Goal: Task Accomplishment & Management: Manage account settings

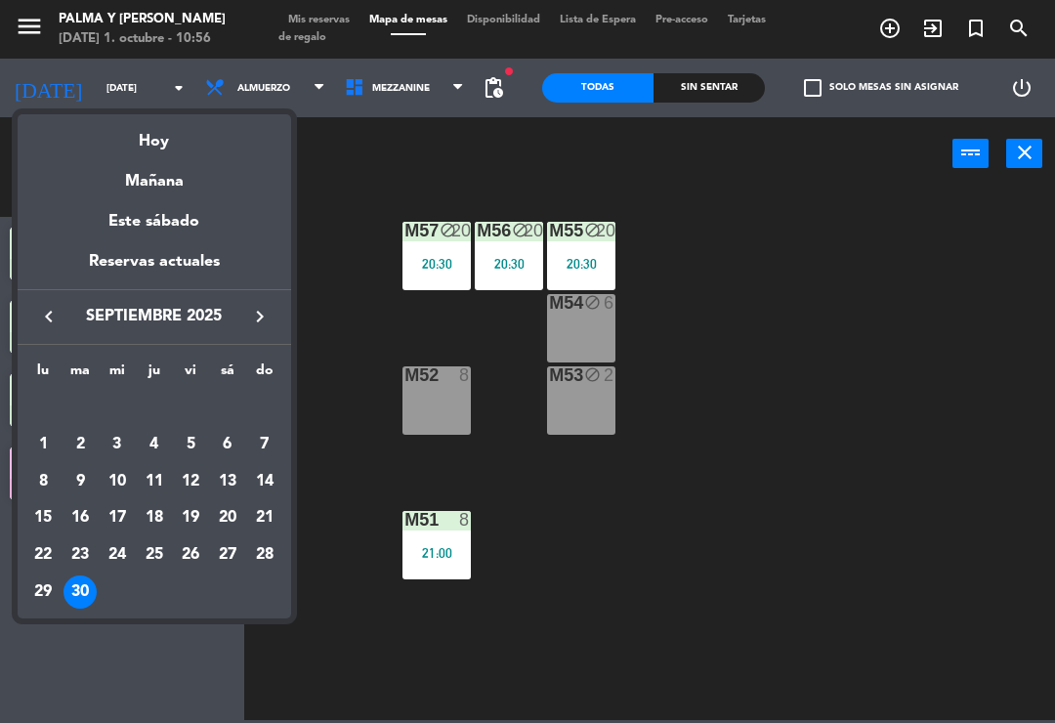
click at [784, 259] on div at bounding box center [527, 361] width 1055 height 723
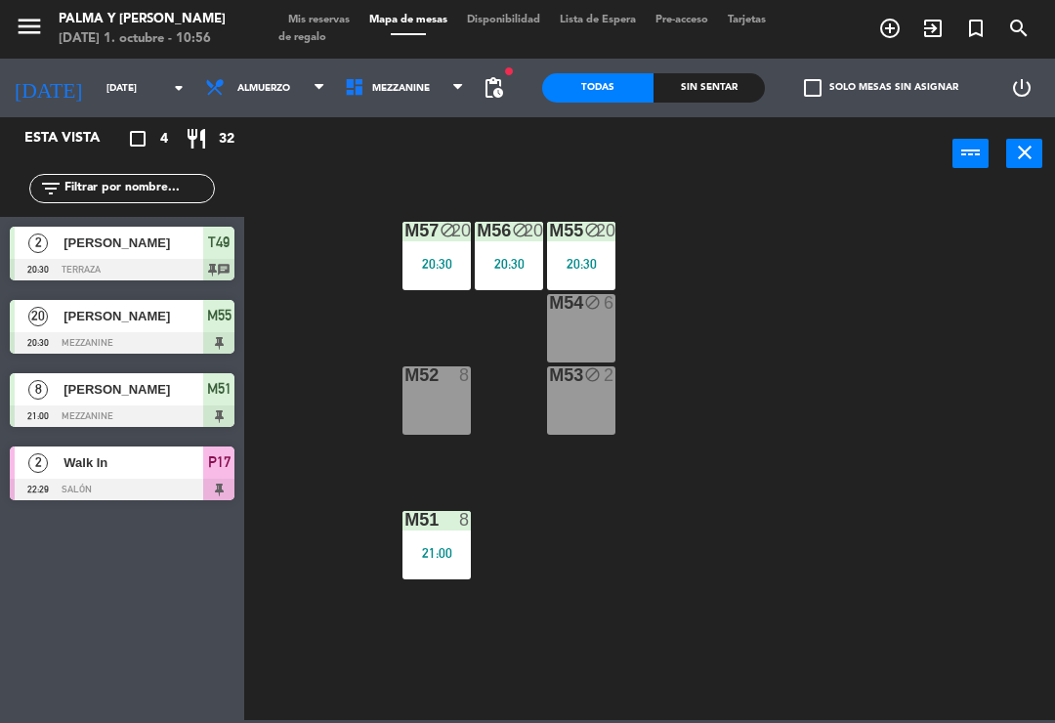
click at [446, 262] on div "20:30" at bounding box center [437, 264] width 68 height 14
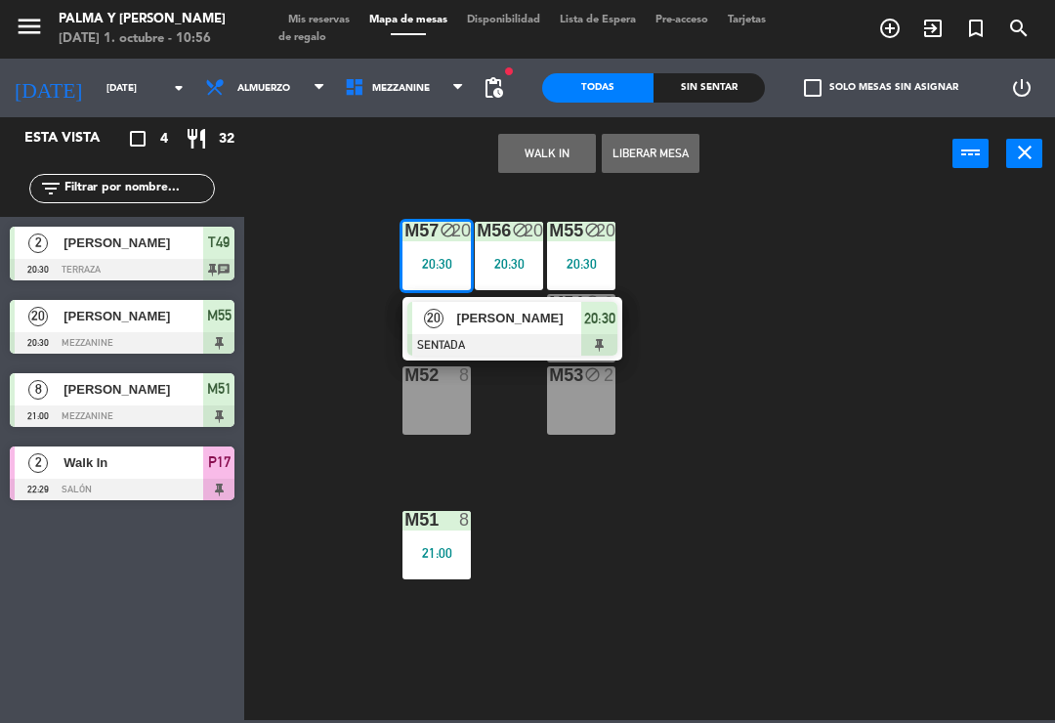
click at [491, 259] on div "20:30" at bounding box center [509, 264] width 68 height 14
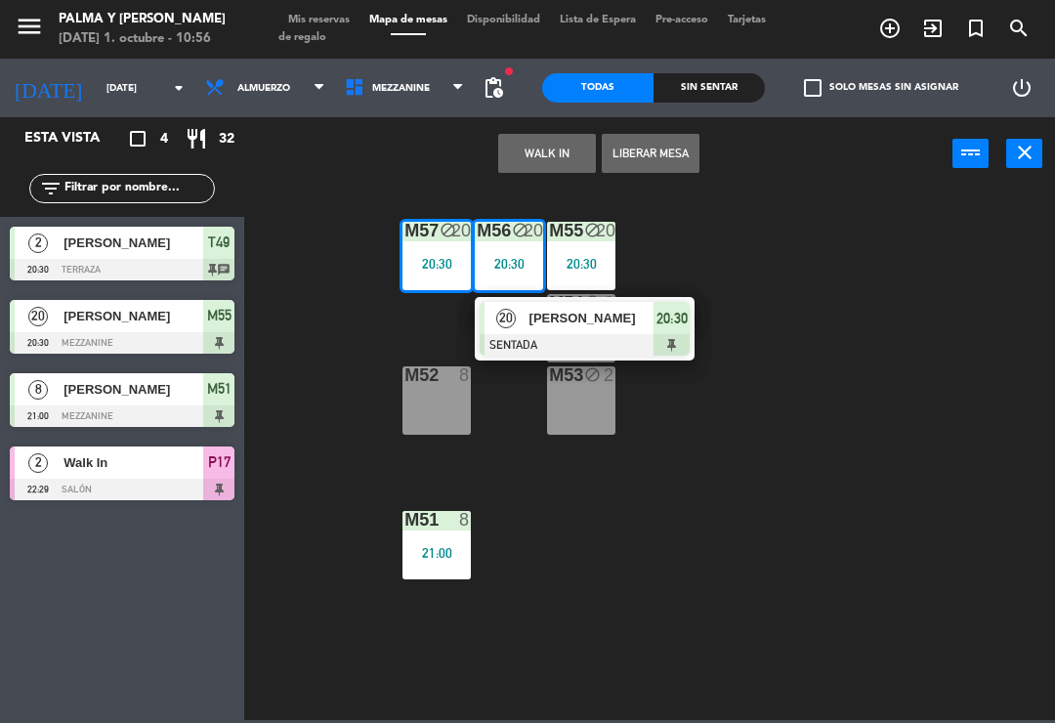
click at [594, 305] on div "[PERSON_NAME]" at bounding box center [591, 318] width 127 height 32
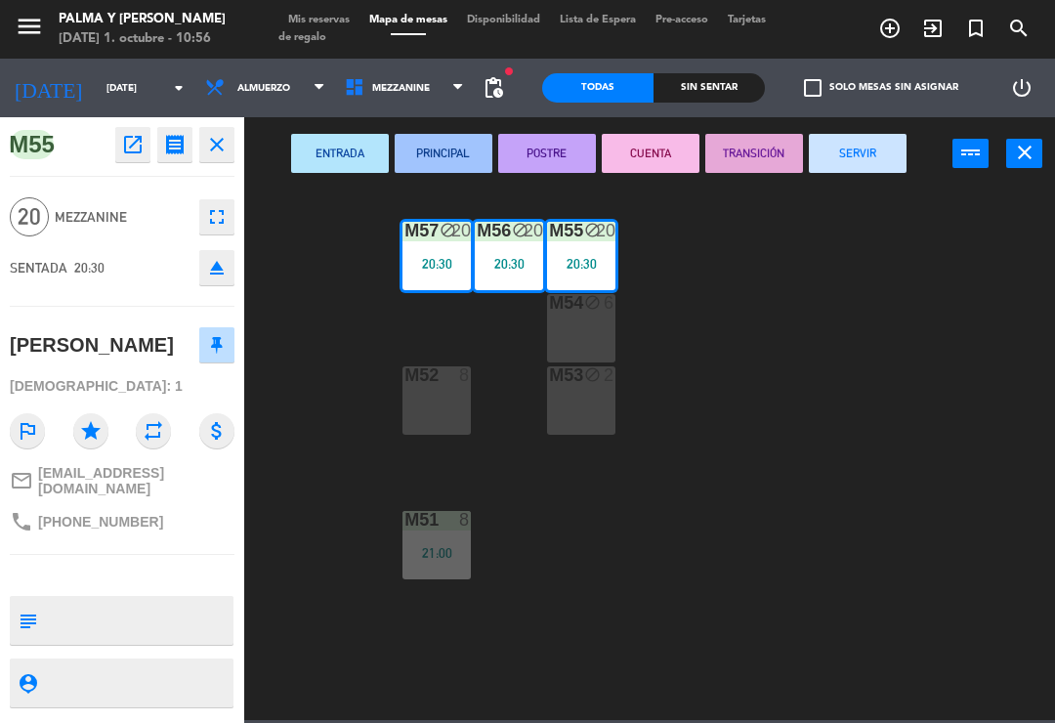
click at [851, 159] on button "SERVIR" at bounding box center [858, 153] width 98 height 39
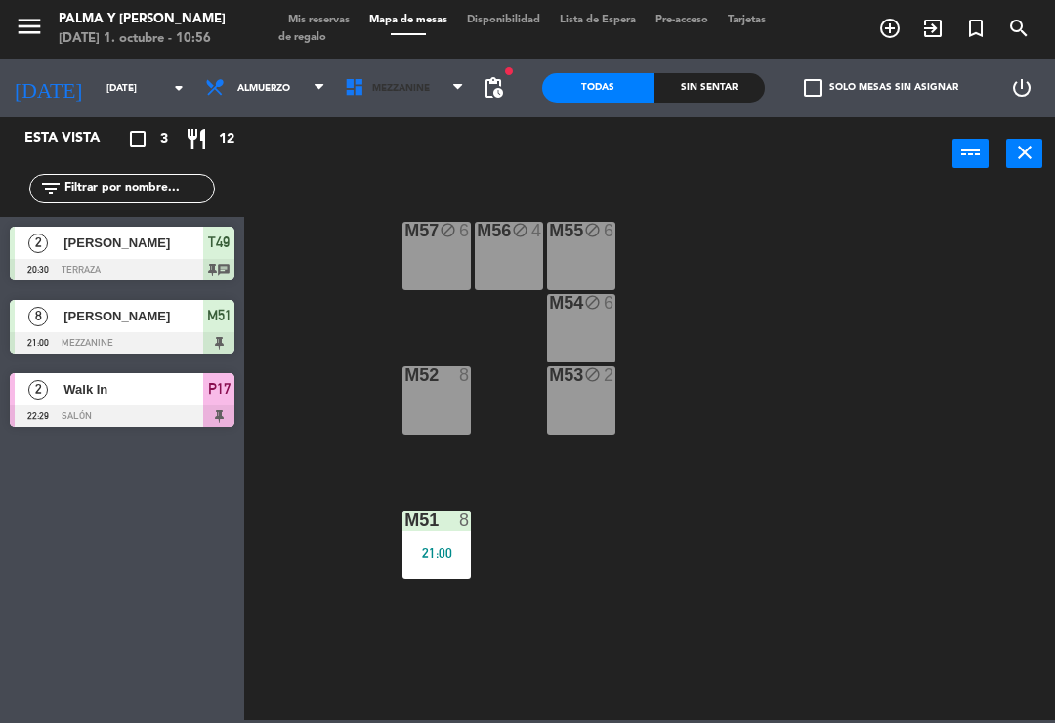
click at [372, 90] on span "Mezzanine" at bounding box center [401, 88] width 58 height 11
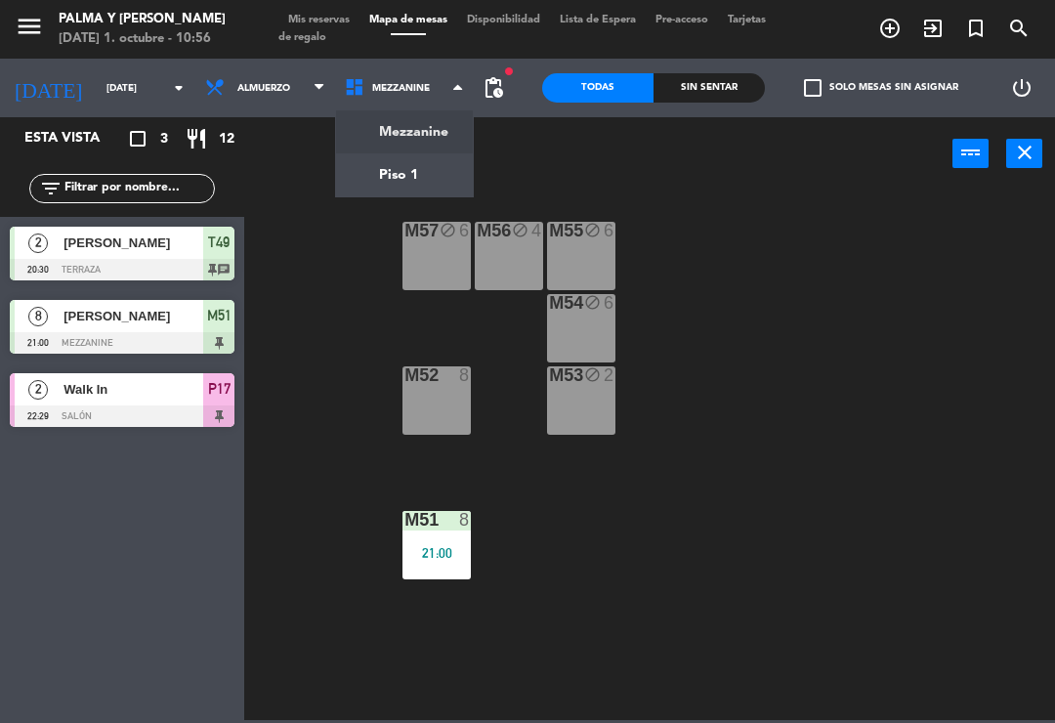
click at [400, 179] on ng-component "menu Palma y [PERSON_NAME][DATE] 1. octubre - 10:56 Mis reservas Mapa de mesas …" at bounding box center [527, 360] width 1055 height 720
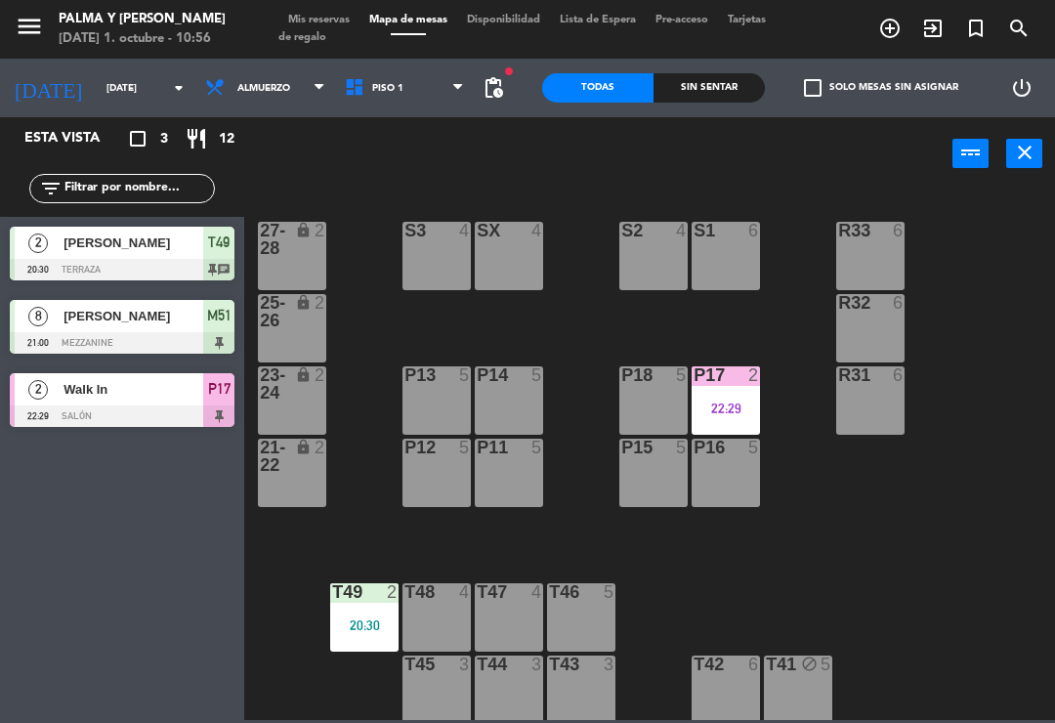
click at [726, 390] on div "P17 2 22:29" at bounding box center [726, 400] width 68 height 68
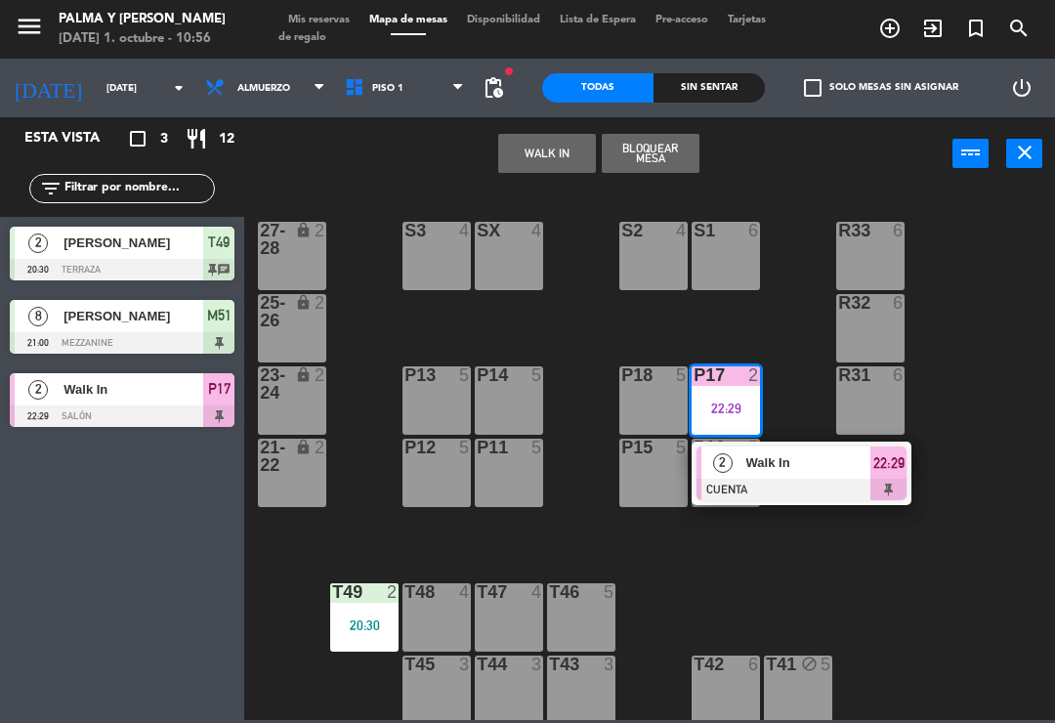
click at [797, 462] on span "Walk In" at bounding box center [808, 462] width 125 height 21
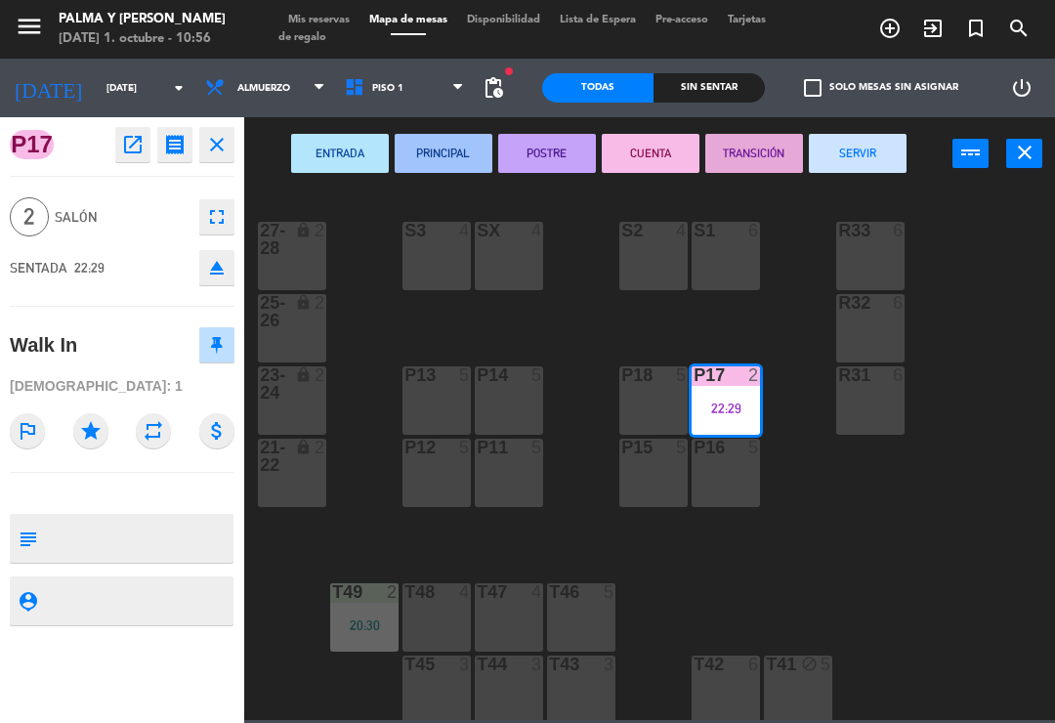
click at [865, 165] on button "SERVIR" at bounding box center [858, 153] width 98 height 39
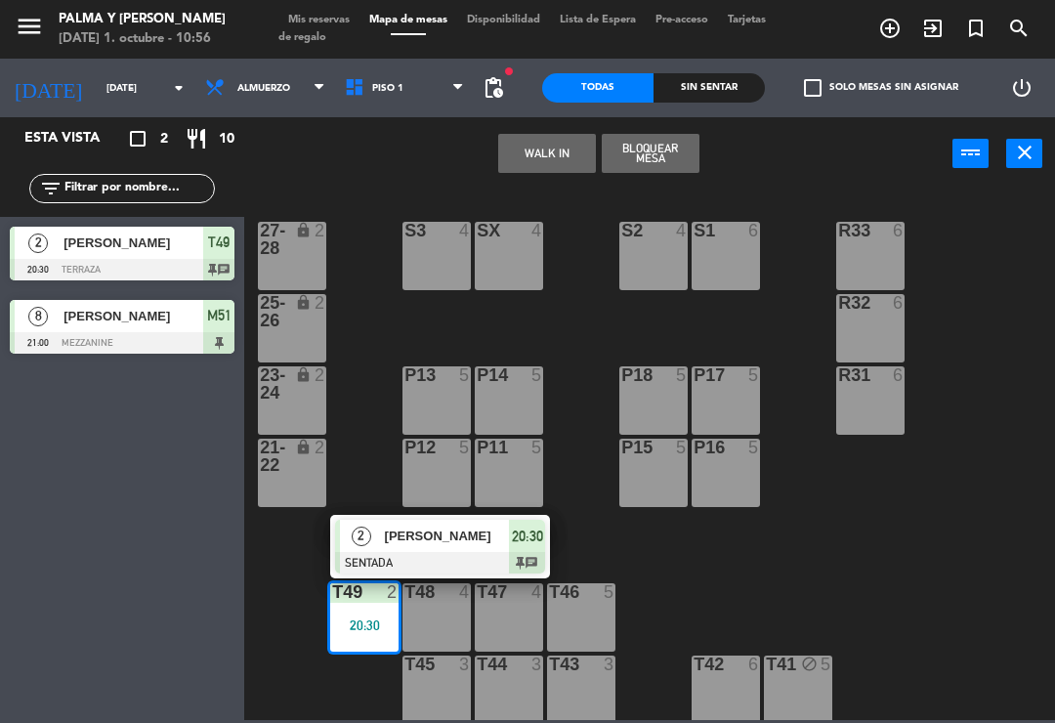
click at [468, 536] on span "[PERSON_NAME]" at bounding box center [447, 536] width 125 height 21
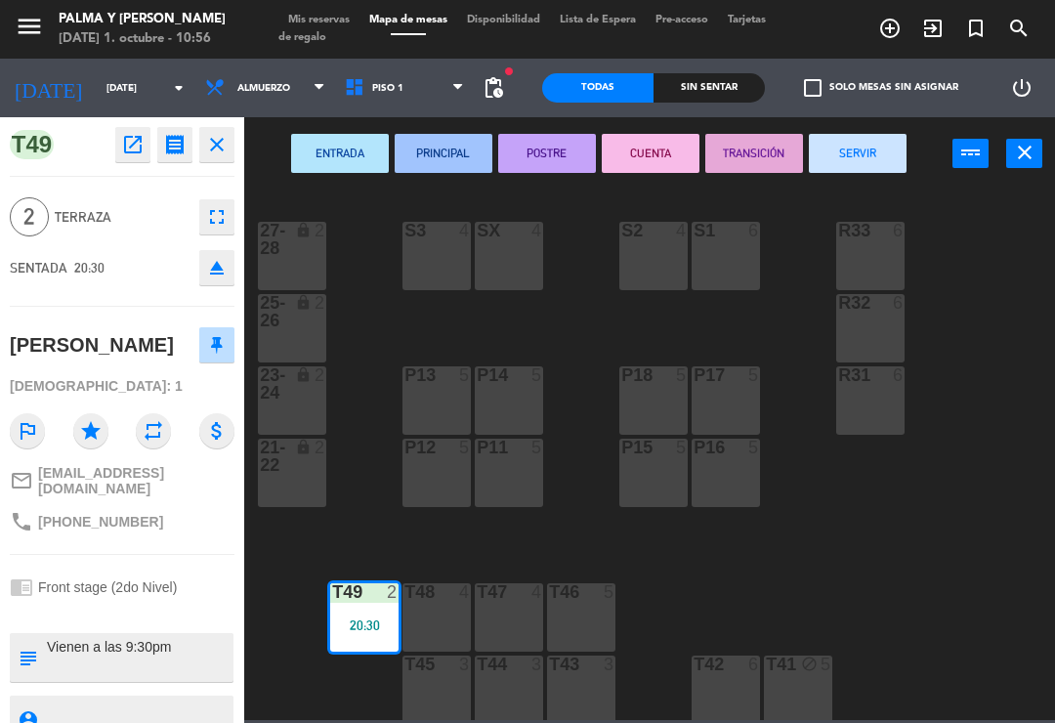
click at [866, 162] on button "SERVIR" at bounding box center [858, 153] width 98 height 39
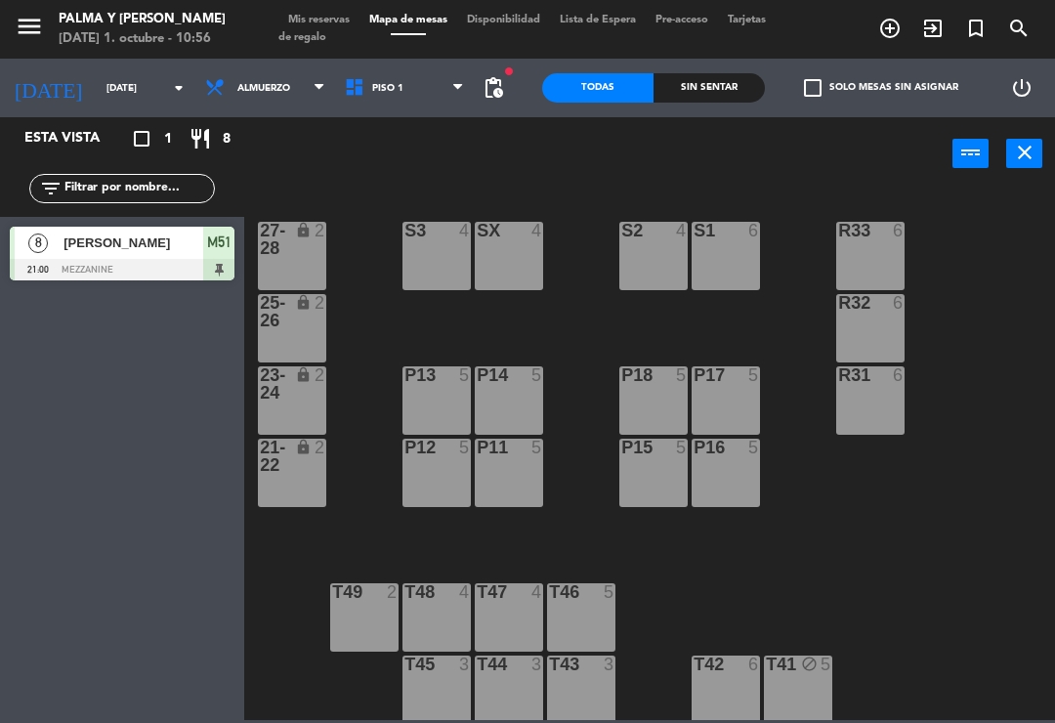
click at [170, 257] on div "[PERSON_NAME]" at bounding box center [133, 243] width 142 height 32
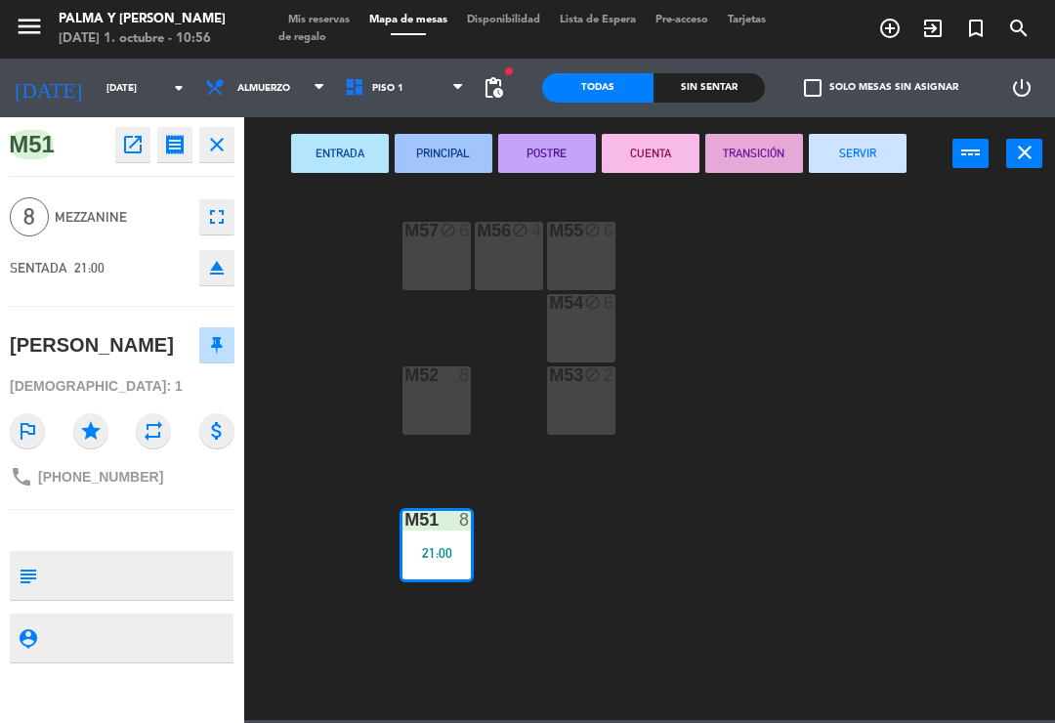
click at [883, 143] on button "SERVIR" at bounding box center [858, 153] width 98 height 39
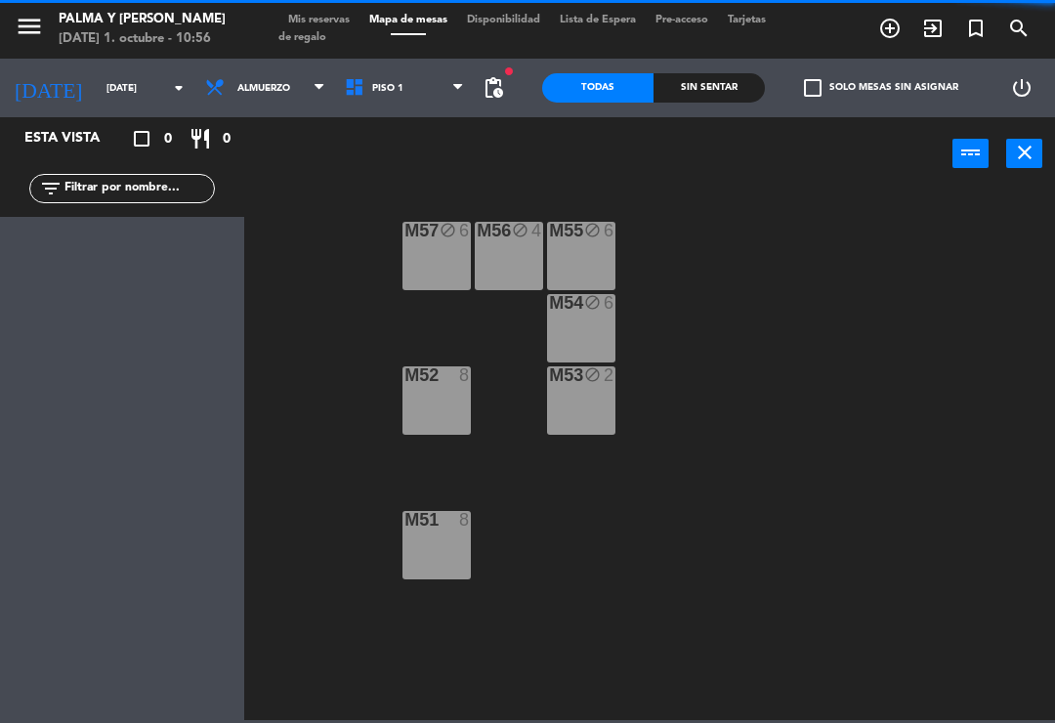
click at [128, 91] on input "[DATE]" at bounding box center [164, 88] width 134 height 30
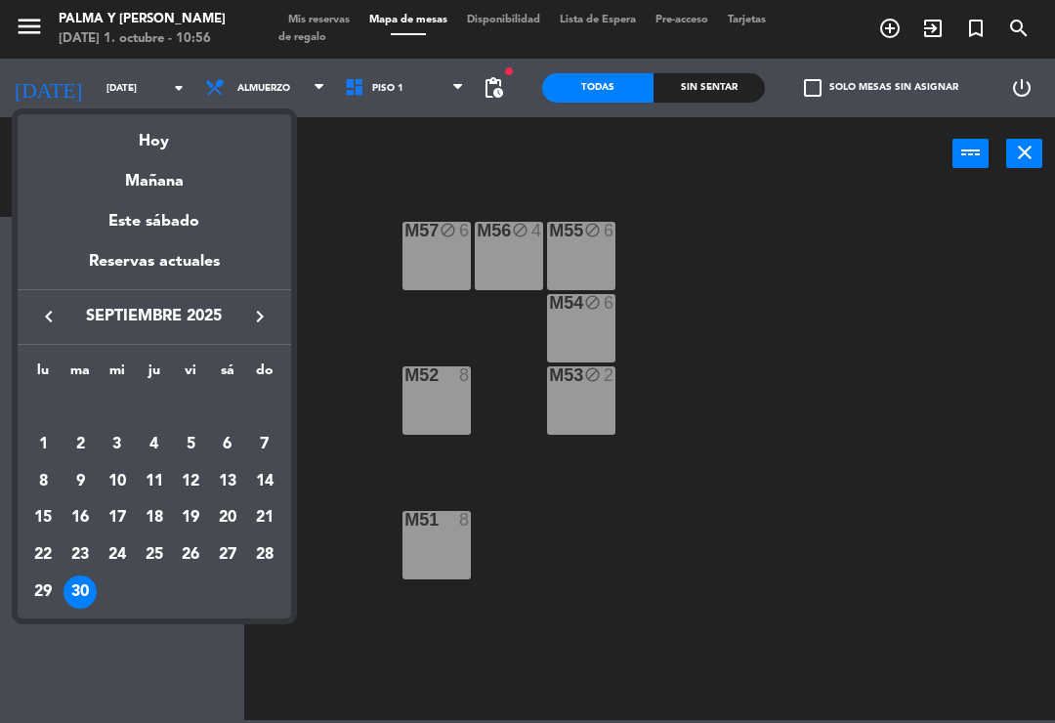
click at [267, 316] on icon "keyboard_arrow_right" at bounding box center [259, 316] width 23 height 23
click at [118, 441] on div "1" at bounding box center [117, 444] width 33 height 33
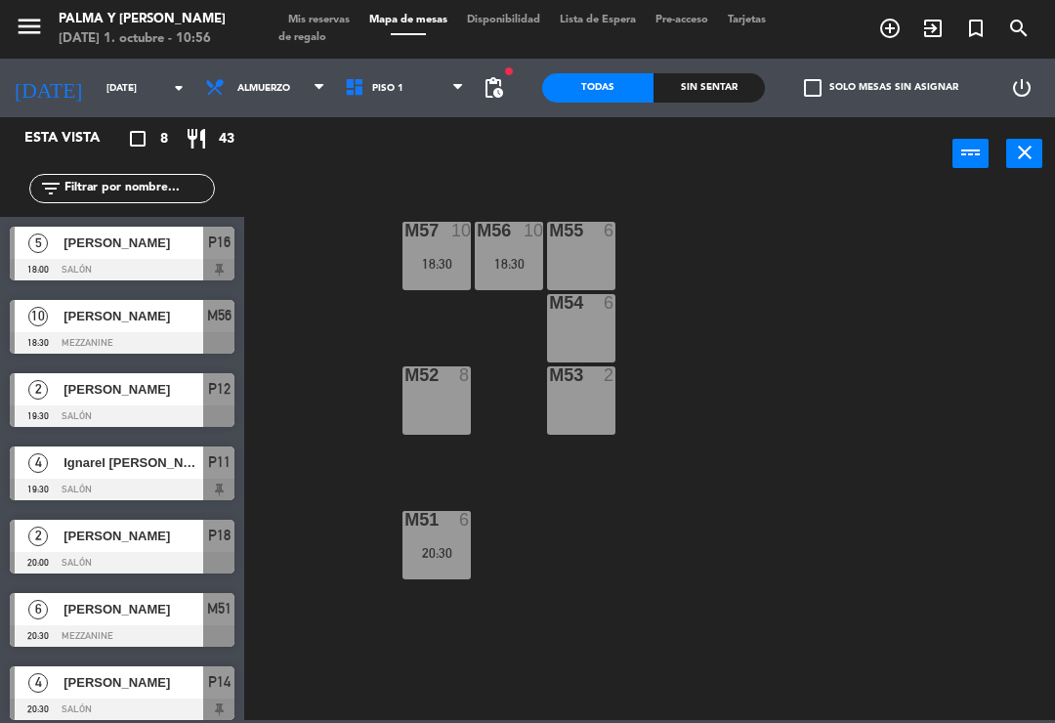
click at [140, 74] on input "[DATE]" at bounding box center [164, 88] width 134 height 30
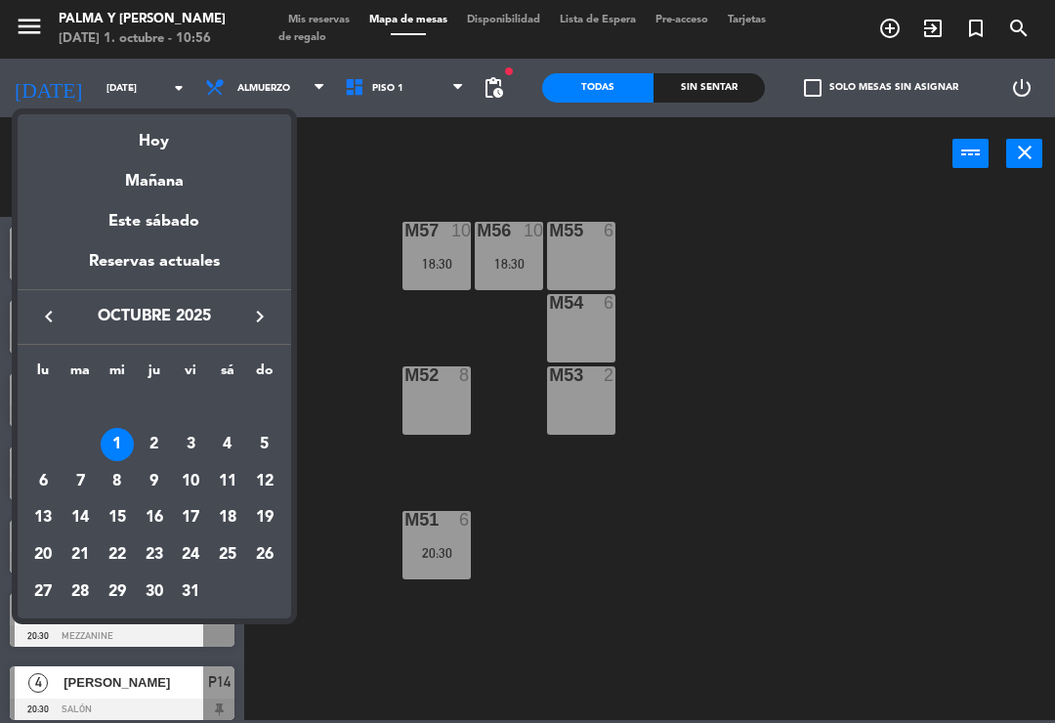
click at [184, 478] on div "10" at bounding box center [190, 481] width 33 height 33
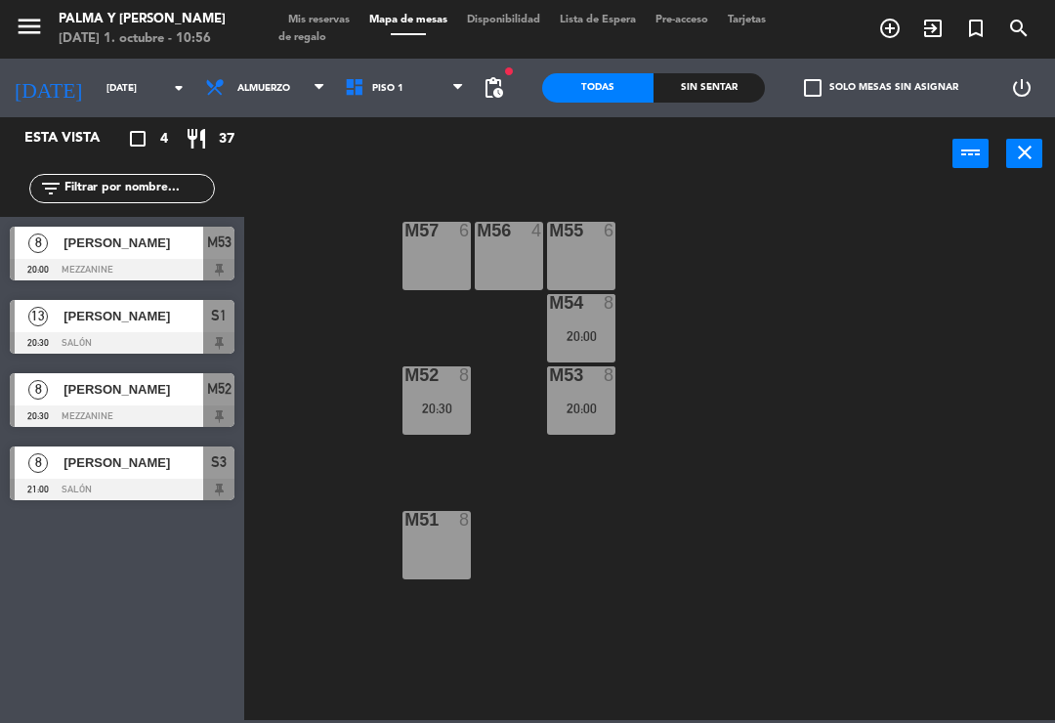
click at [364, 99] on span "Piso 1" at bounding box center [405, 87] width 140 height 43
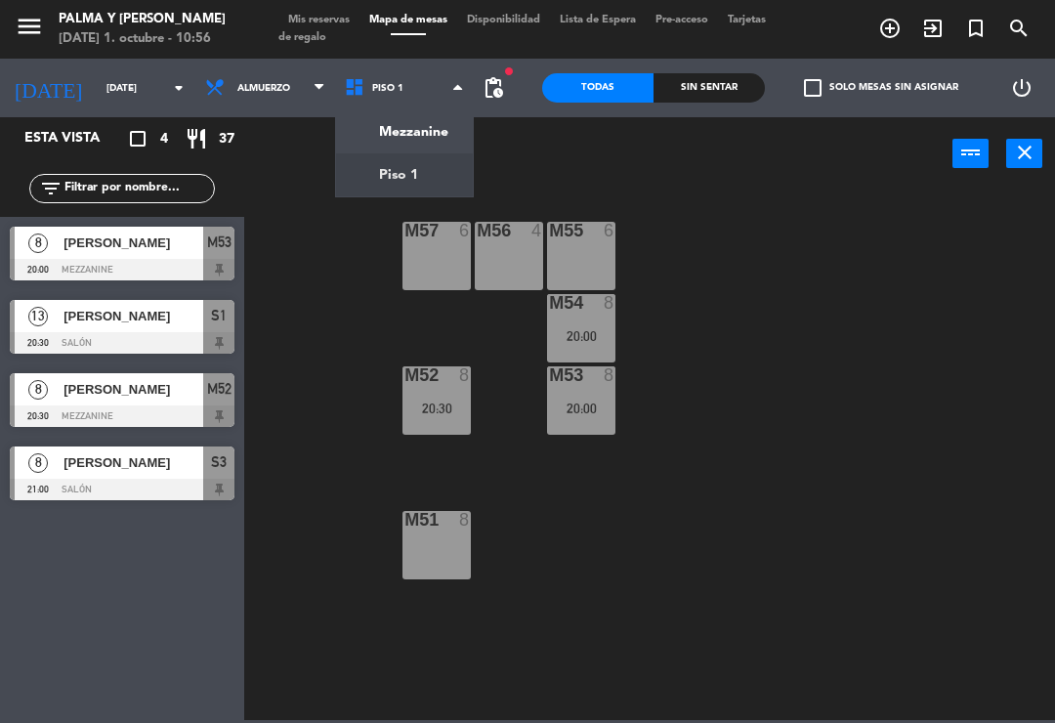
click at [422, 144] on ng-component "menu Palma y [PERSON_NAME][DATE] 1. octubre - 10:56 Mis reservas Mapa de mesas …" at bounding box center [527, 360] width 1055 height 720
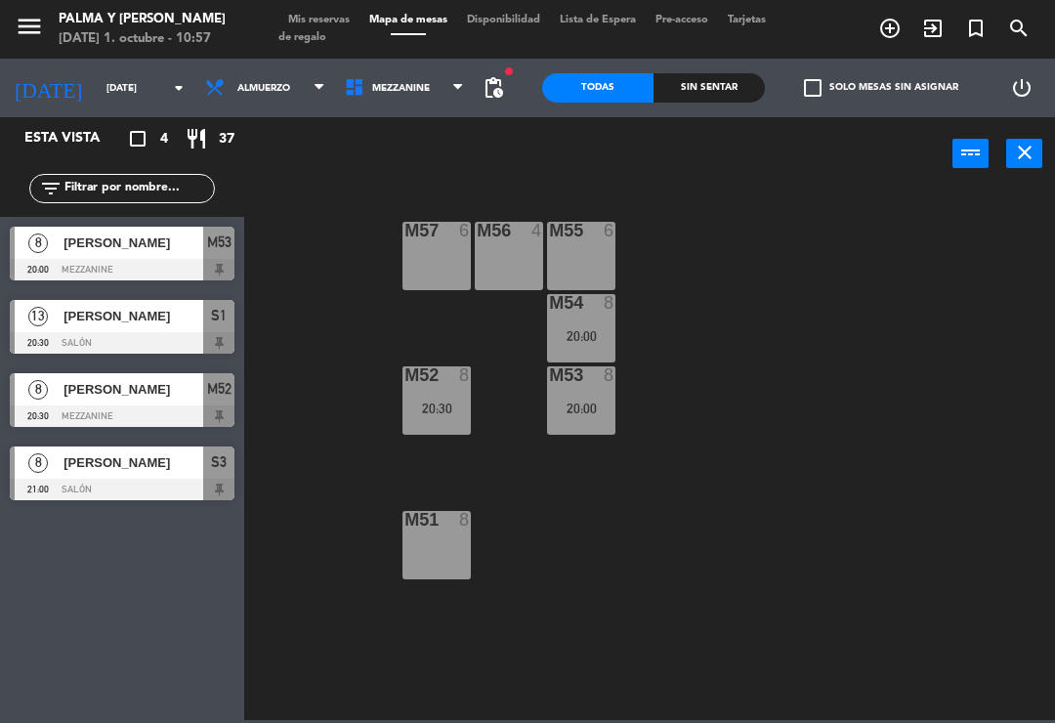
click at [399, 105] on span "Mezzanine" at bounding box center [405, 87] width 140 height 43
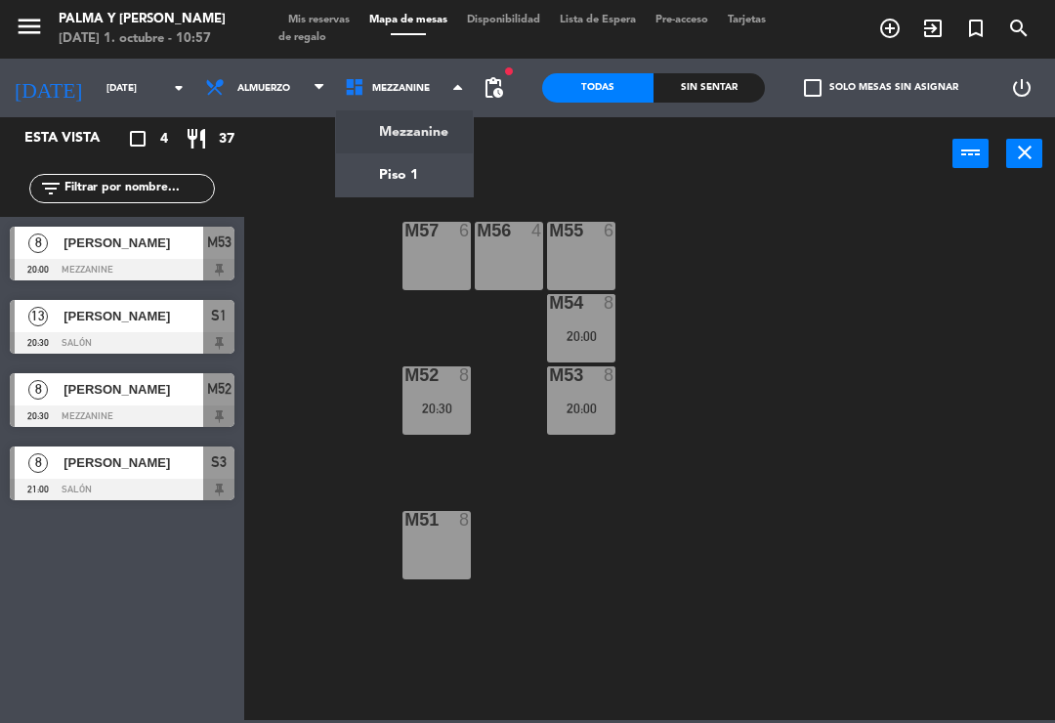
click at [390, 167] on ng-component "menu Palma y [PERSON_NAME][DATE] 1. octubre - 10:57 Mis reservas Mapa de mesas …" at bounding box center [527, 360] width 1055 height 720
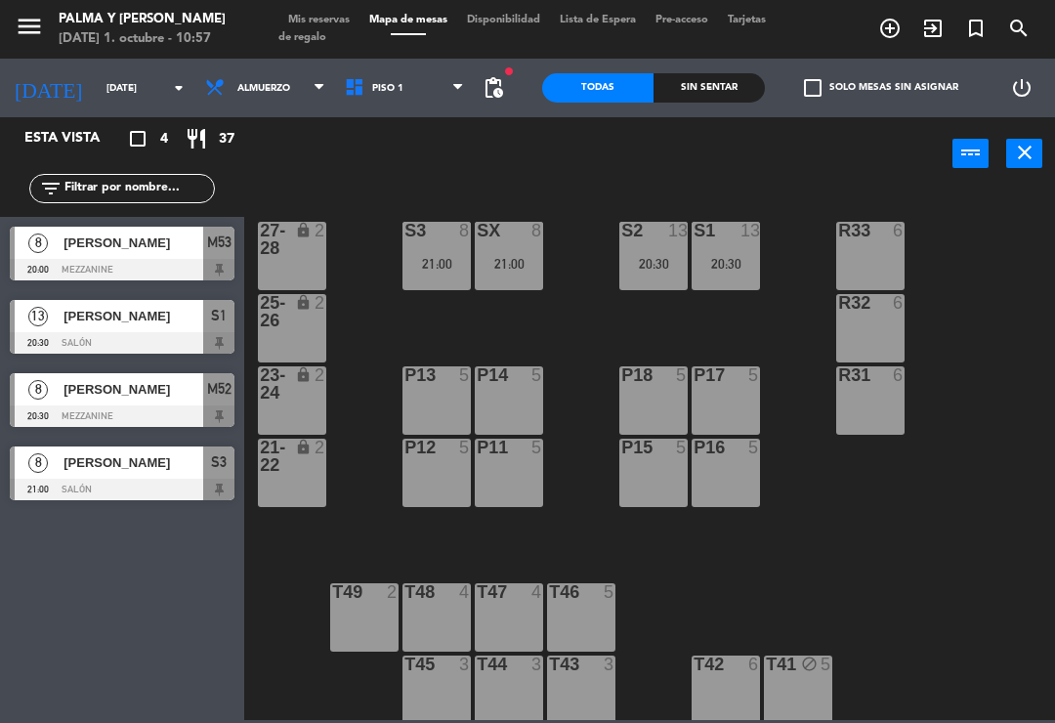
click at [376, 119] on div "power_input close" at bounding box center [598, 154] width 708 height 74
click at [356, 92] on icon at bounding box center [358, 87] width 28 height 21
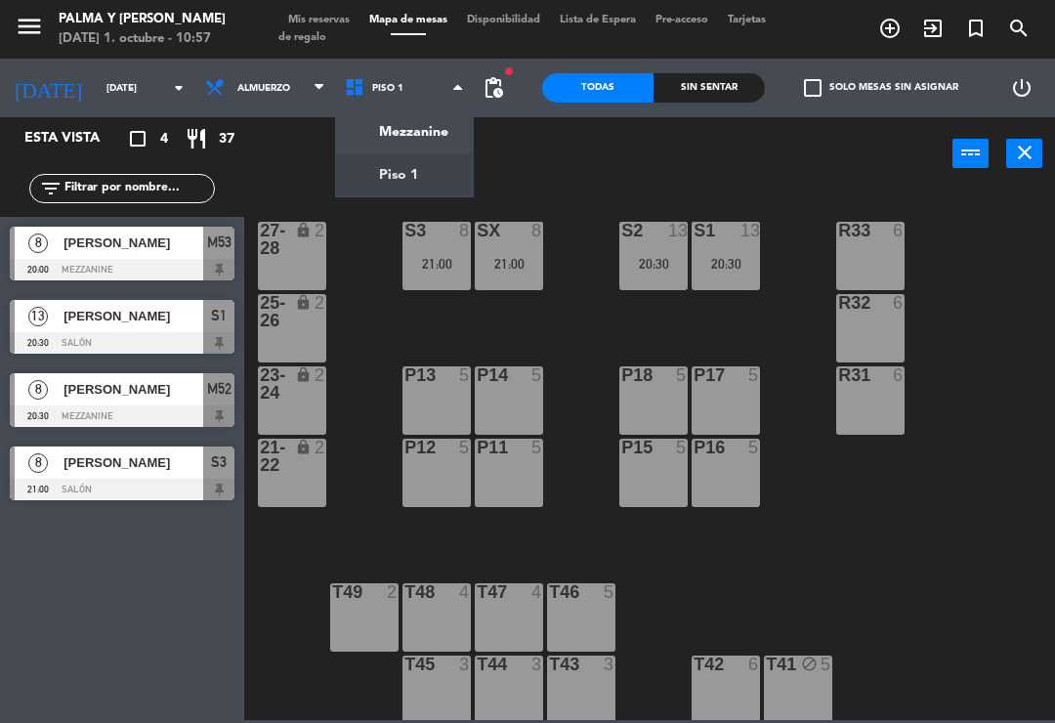
click at [374, 134] on ng-component "menu Palma y [PERSON_NAME][DATE] 1. octubre - 10:57 Mis reservas Mapa de mesas …" at bounding box center [527, 360] width 1055 height 720
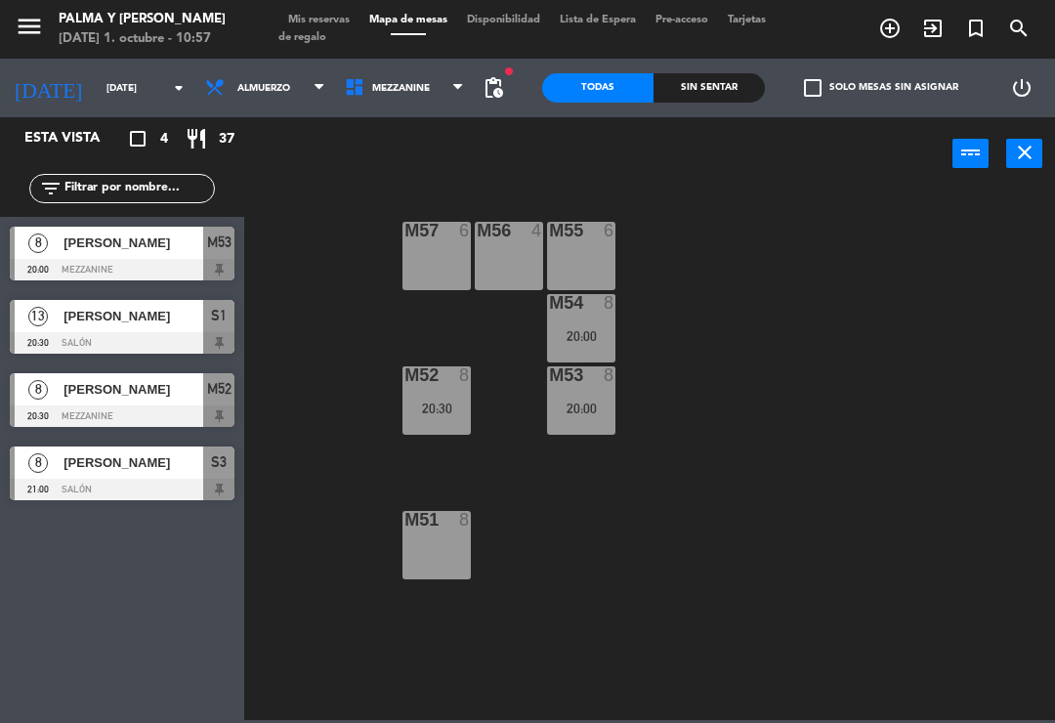
click at [204, 95] on icon at bounding box center [218, 87] width 28 height 21
click at [97, 103] on input "[DATE]" at bounding box center [164, 88] width 134 height 30
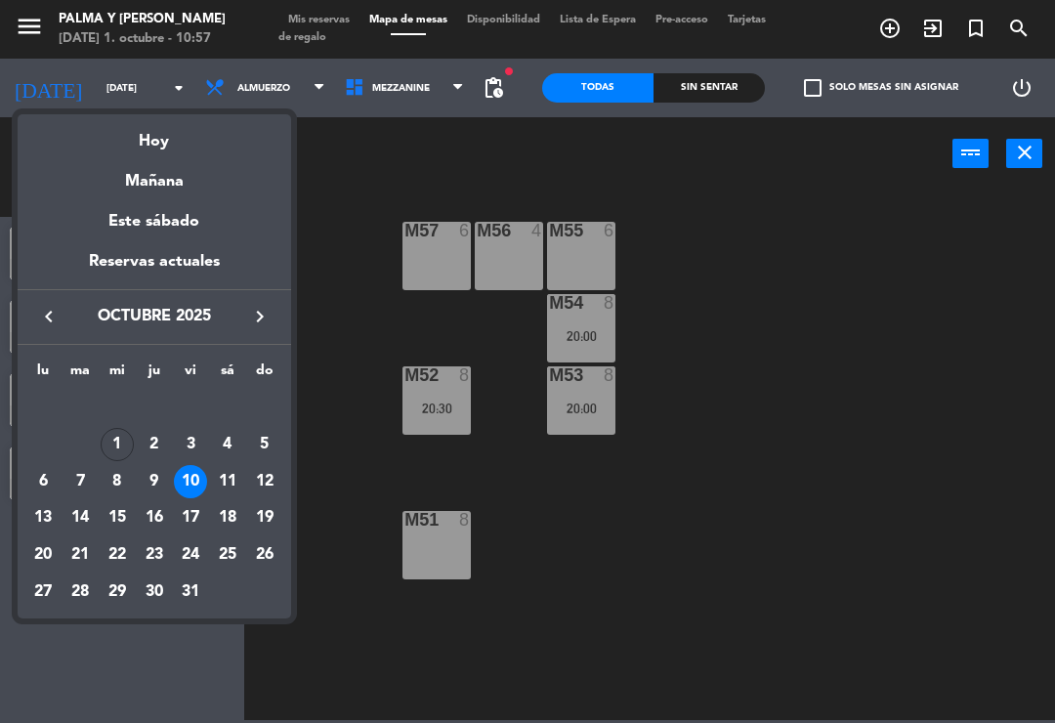
click at [220, 481] on div "11" at bounding box center [227, 481] width 33 height 33
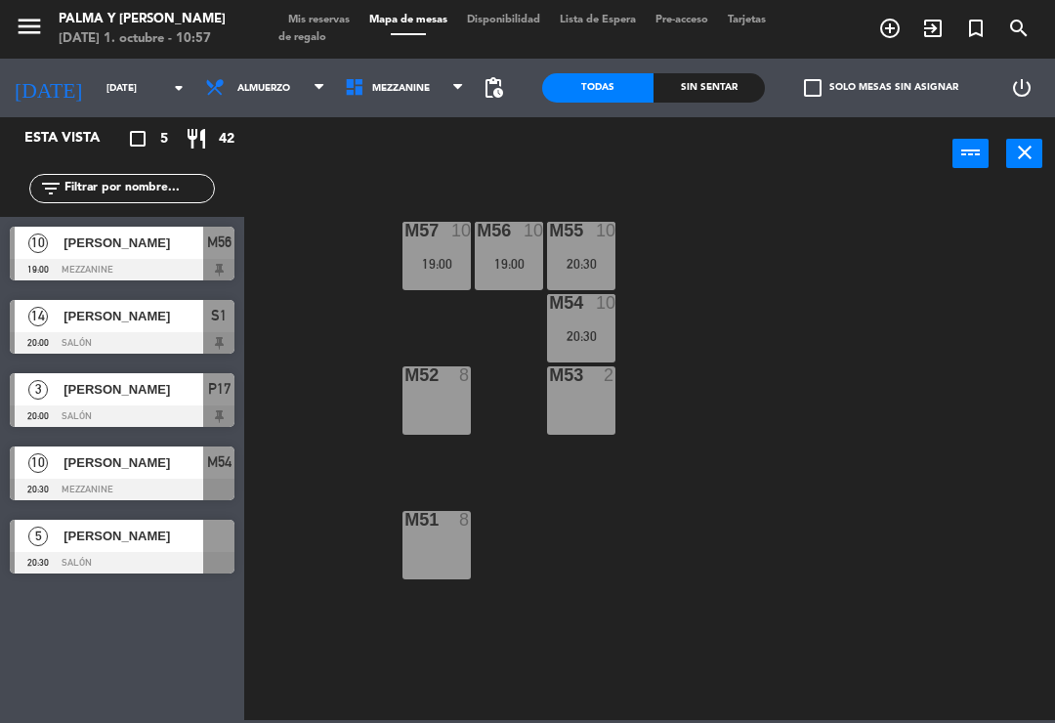
click at [403, 106] on span "Mezzanine" at bounding box center [405, 87] width 140 height 43
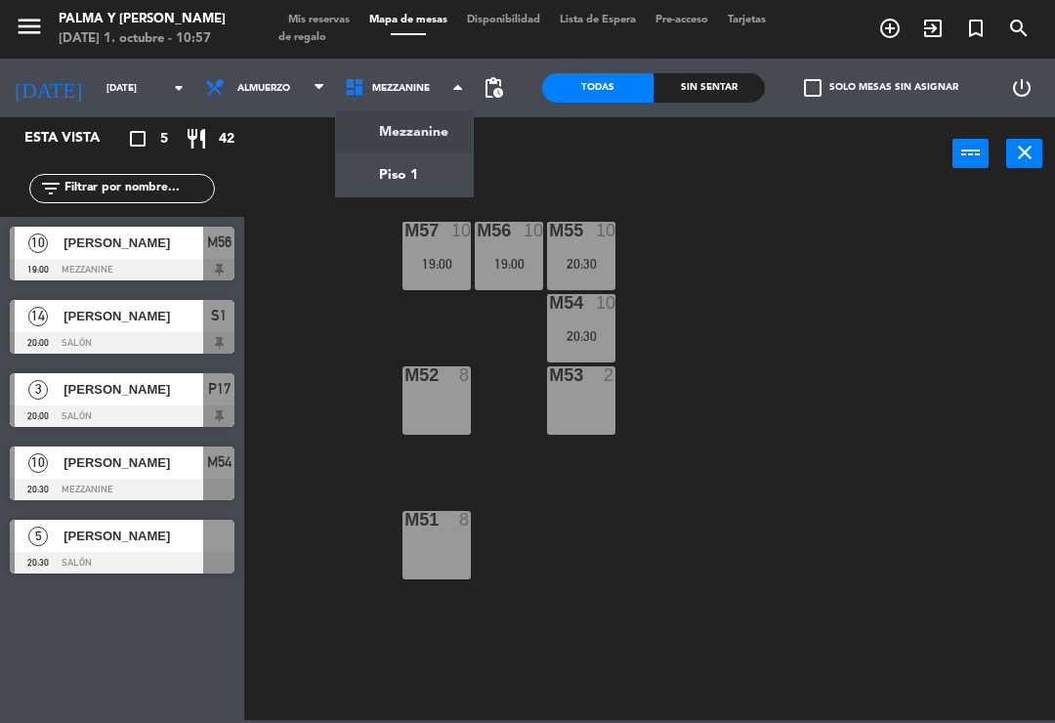
click at [426, 142] on ng-component "menu Palma y [PERSON_NAME][DATE] 1. octubre - 10:57 Mis reservas Mapa de mesas …" at bounding box center [527, 360] width 1055 height 720
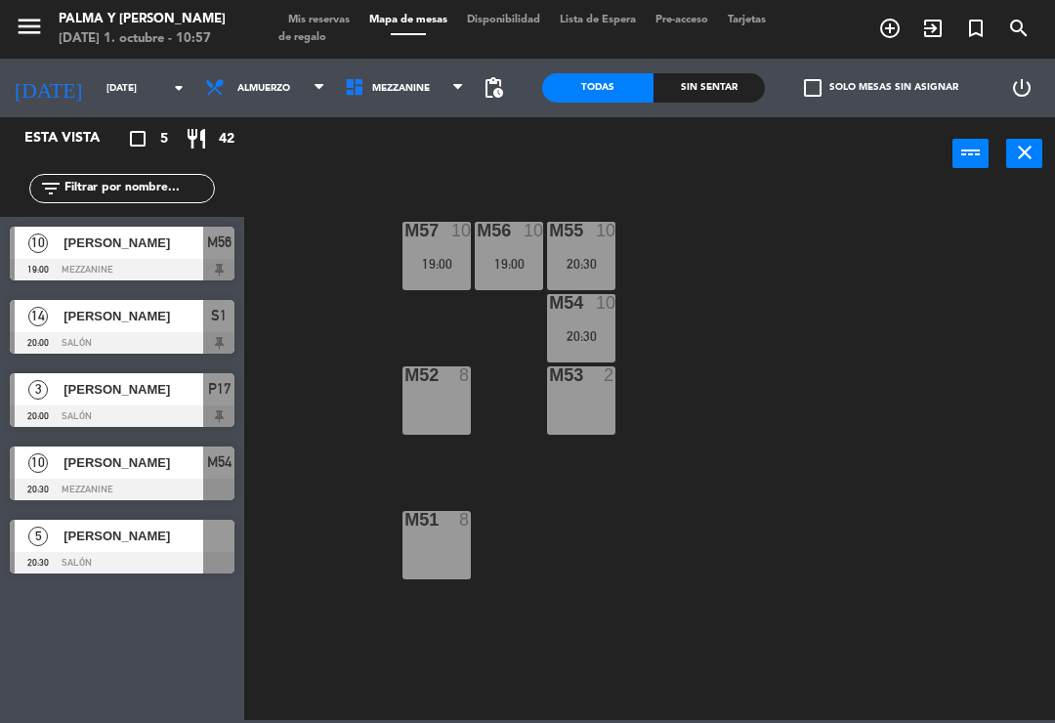
click at [418, 100] on span "Mezzanine" at bounding box center [405, 87] width 140 height 43
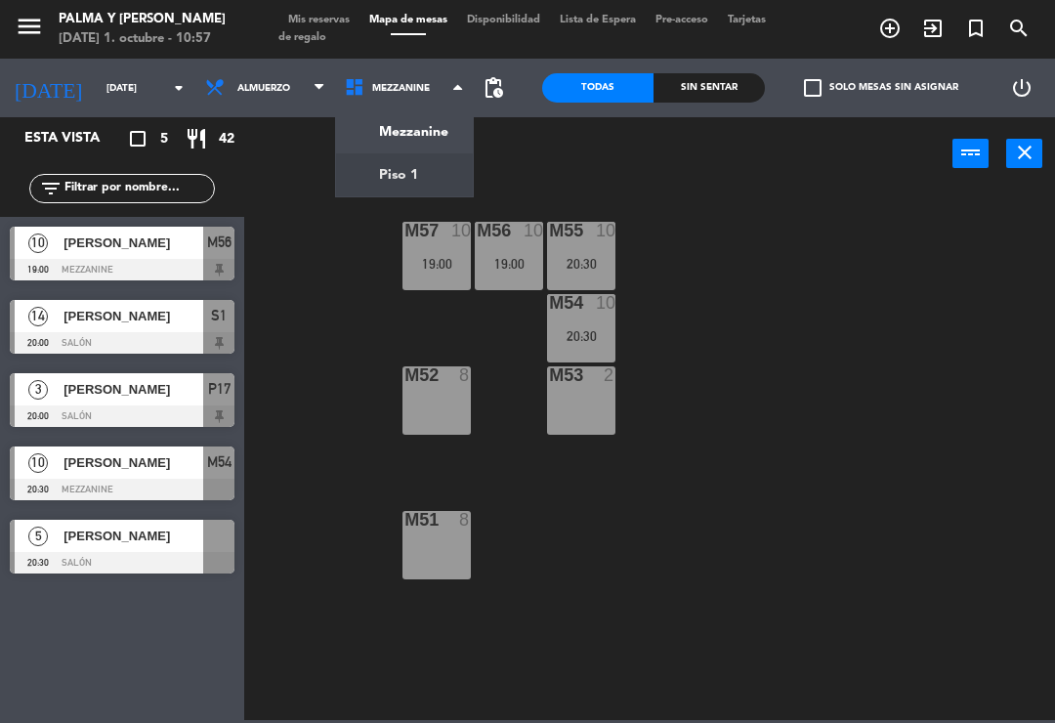
click at [405, 168] on ng-component "menu Palma y [PERSON_NAME][DATE] 1. octubre - 10:57 Mis reservas Mapa de mesas …" at bounding box center [527, 360] width 1055 height 720
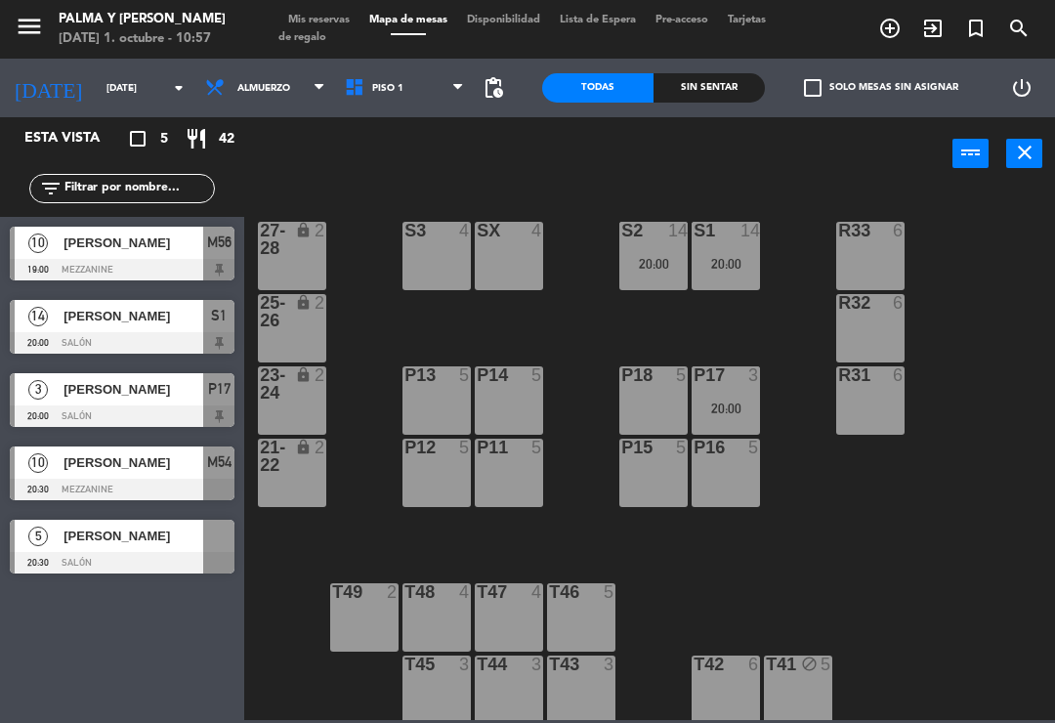
click at [377, 98] on span "Piso 1" at bounding box center [405, 87] width 140 height 43
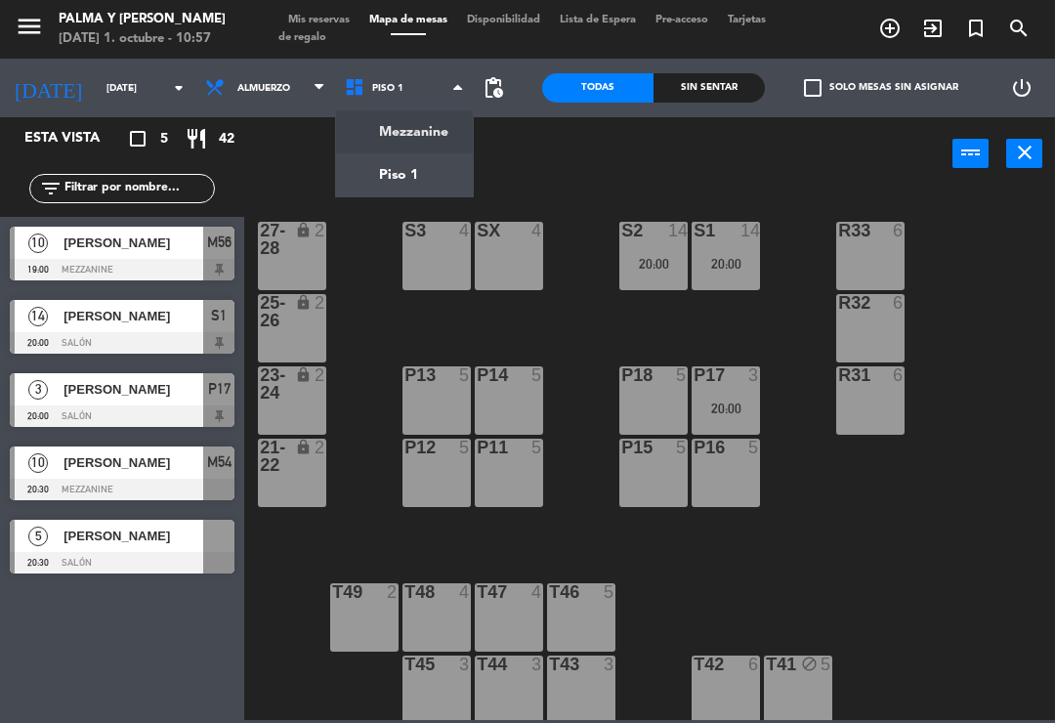
click at [361, 138] on ng-component "menu Palma y [PERSON_NAME][DATE] 1. octubre - 10:57 Mis reservas Mapa de mesas …" at bounding box center [527, 360] width 1055 height 720
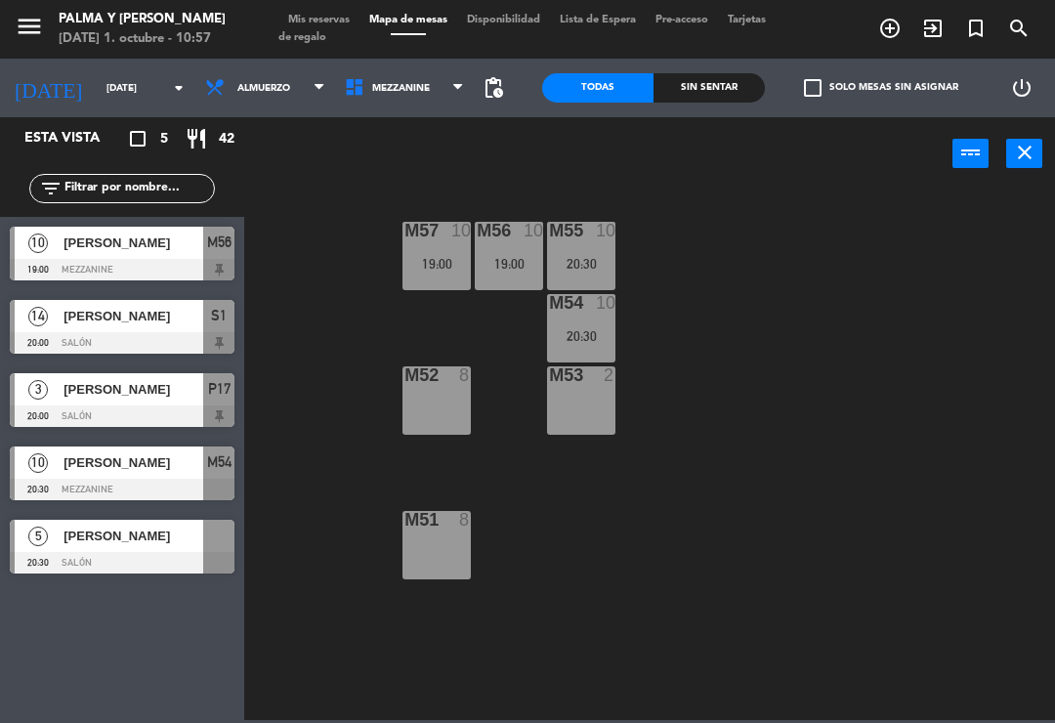
click at [372, 90] on span "Mezzanine" at bounding box center [401, 88] width 58 height 11
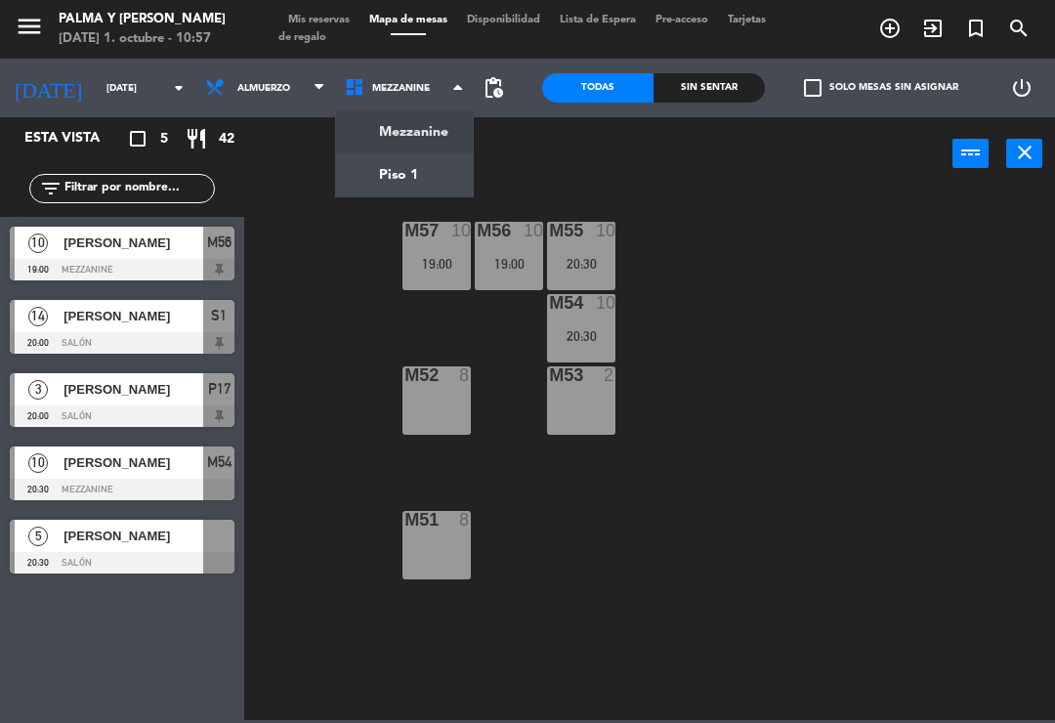
click at [373, 177] on ng-component "menu Palma y [PERSON_NAME][DATE] 1. octubre - 10:57 Mis reservas Mapa de mesas …" at bounding box center [527, 360] width 1055 height 720
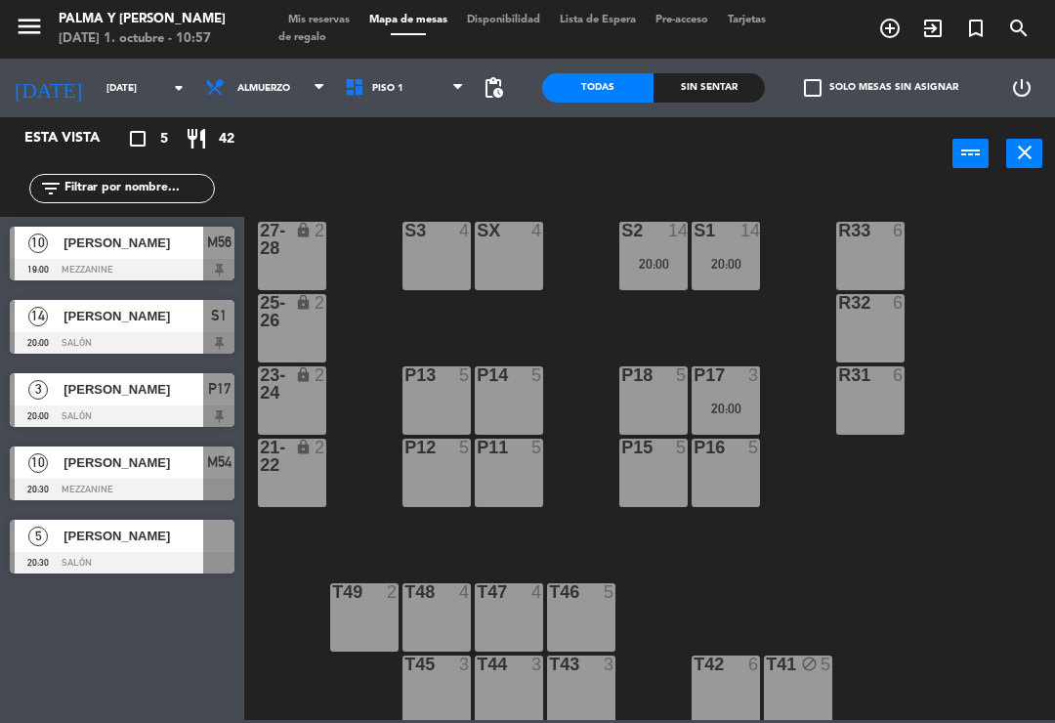
click at [237, 85] on span "Almuerzo" at bounding box center [263, 88] width 53 height 11
click at [97, 87] on input "[DATE]" at bounding box center [164, 88] width 134 height 30
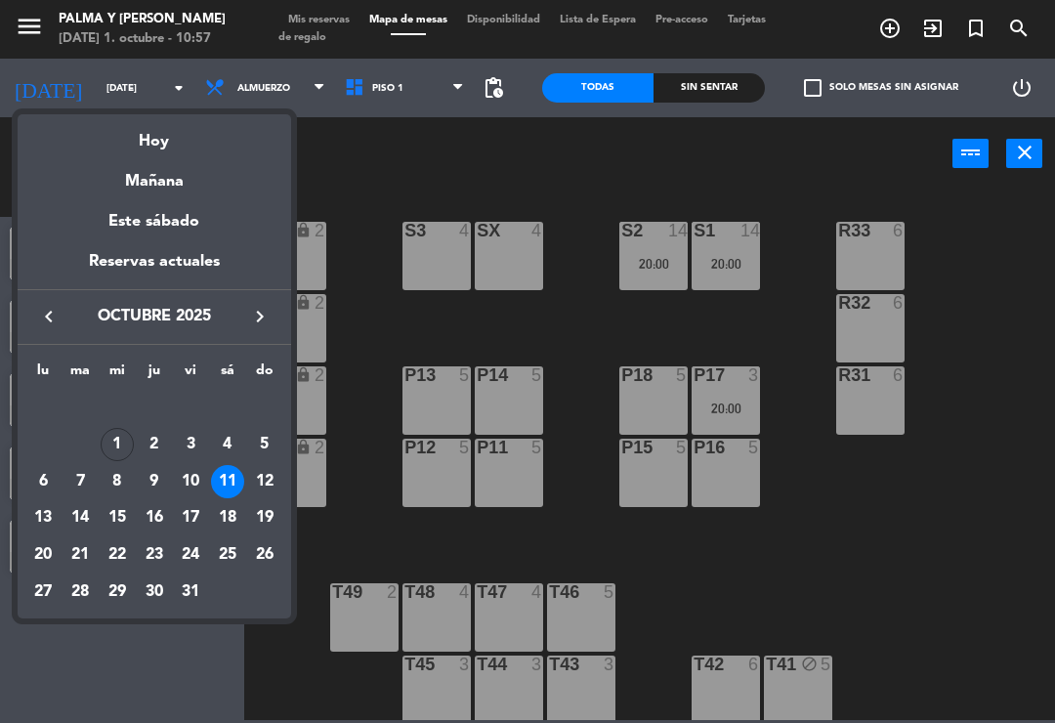
click at [256, 474] on div "12" at bounding box center [264, 481] width 33 height 33
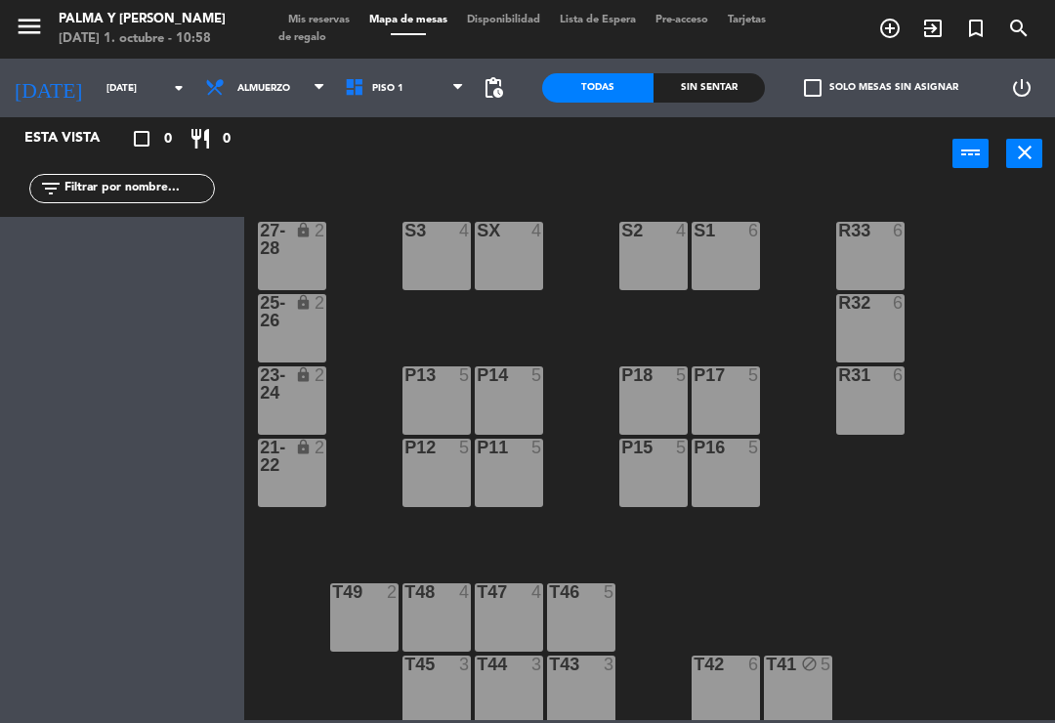
click at [103, 98] on input "[DATE]" at bounding box center [164, 88] width 134 height 30
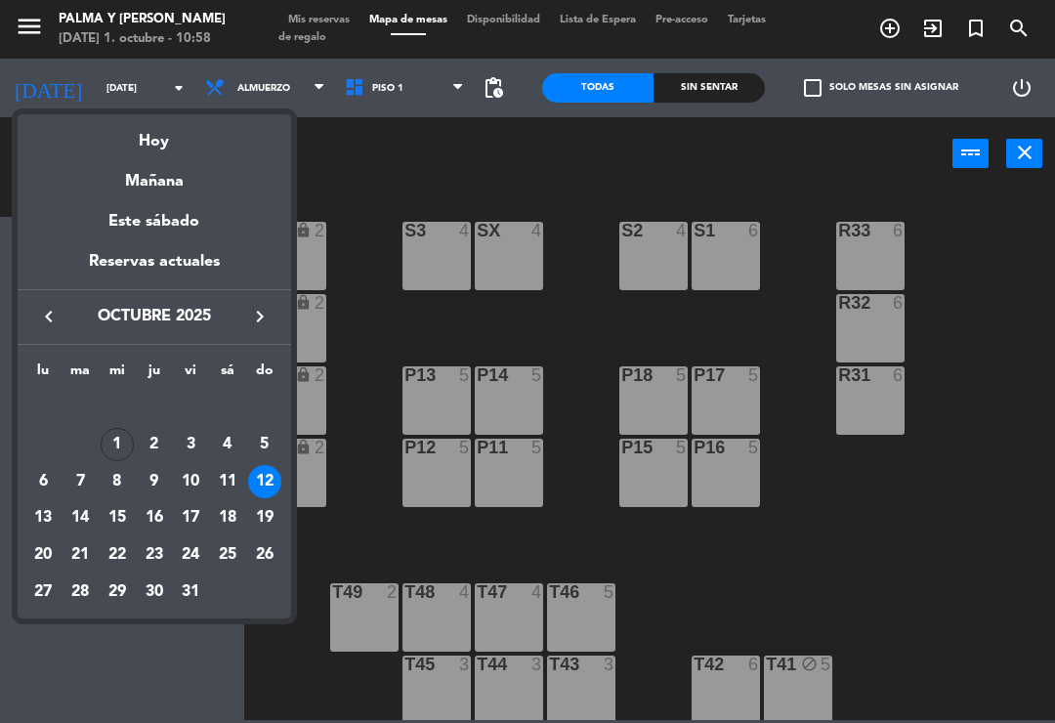
click at [37, 522] on div "13" at bounding box center [42, 517] width 33 height 33
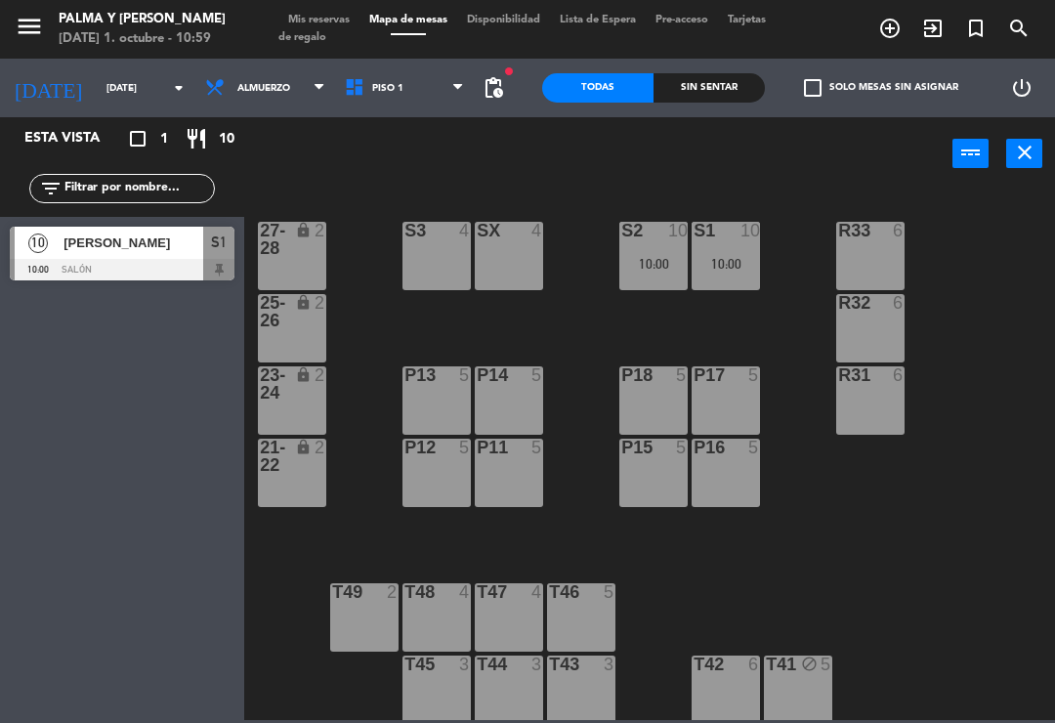
click at [1054, 681] on html "close × Palma y [PERSON_NAME] × chrome_reader_mode Listado de Reservas account_…" at bounding box center [527, 361] width 1055 height 723
click at [102, 86] on input "[DATE]" at bounding box center [164, 88] width 134 height 30
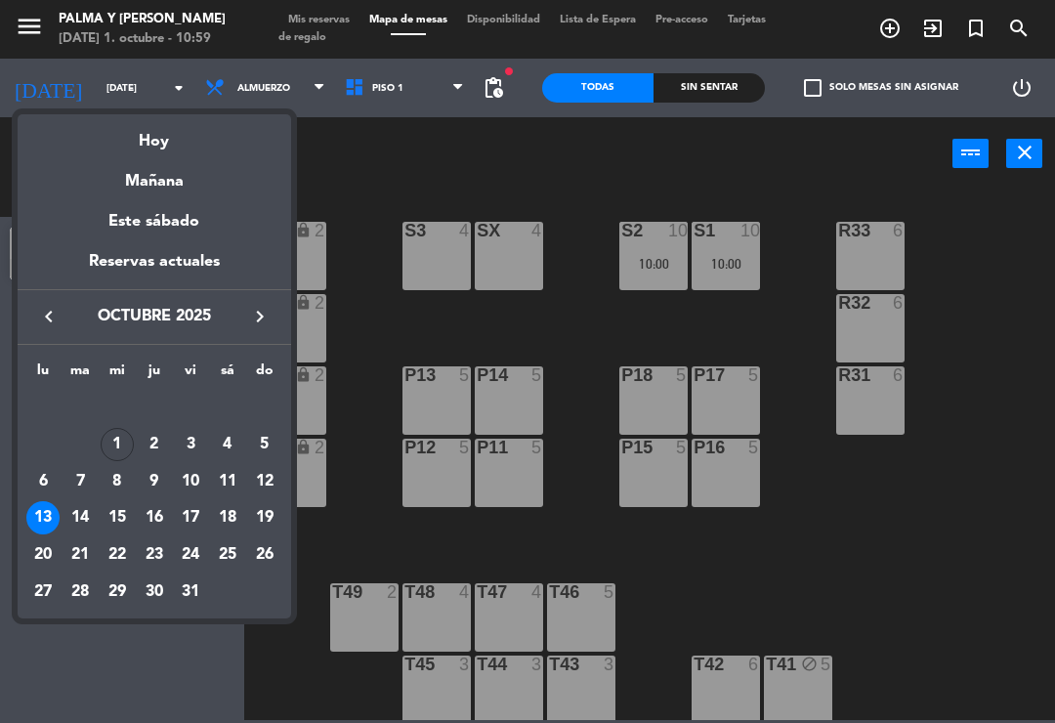
click at [120, 447] on div "1" at bounding box center [117, 444] width 33 height 33
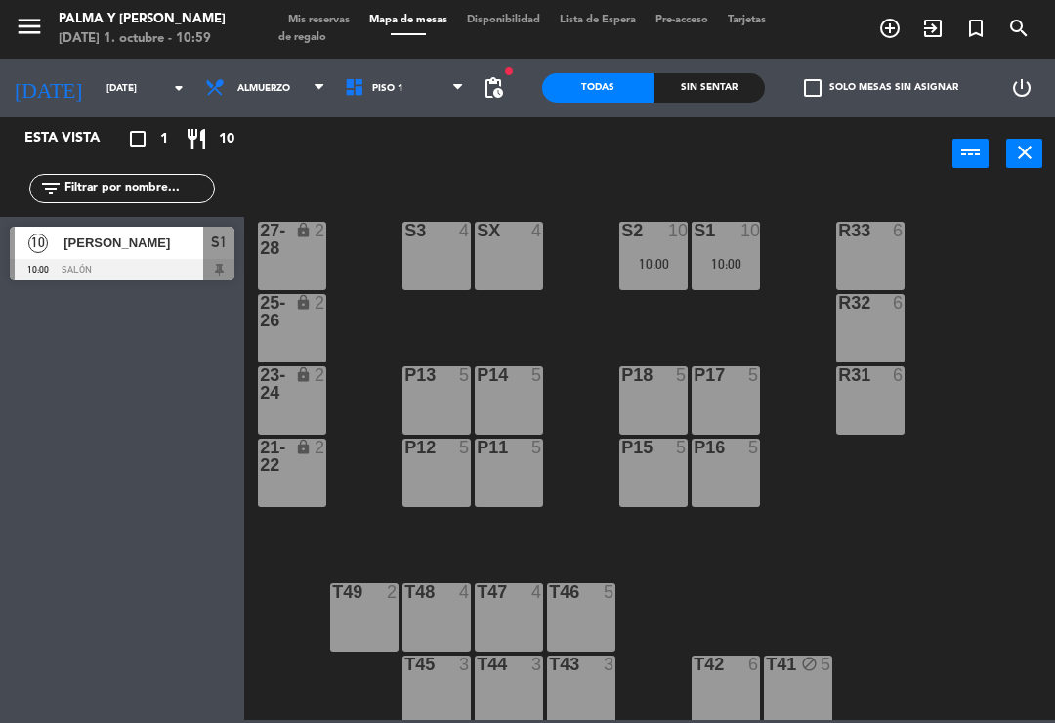
type input "[DATE]"
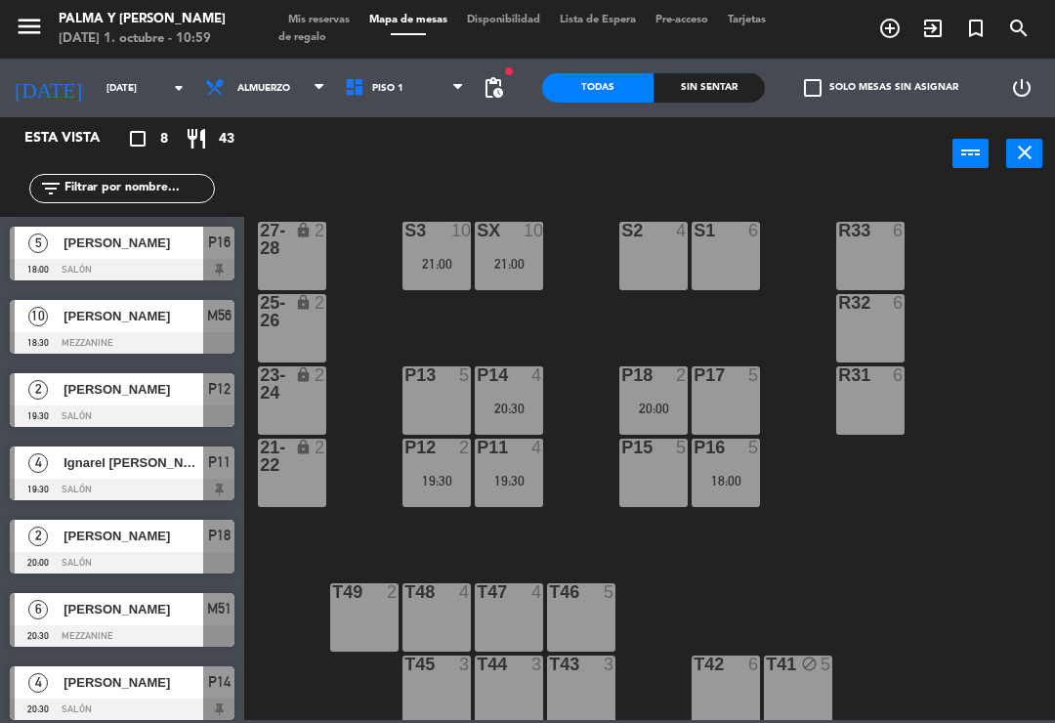
click at [331, 22] on span "Mis reservas" at bounding box center [318, 20] width 81 height 11
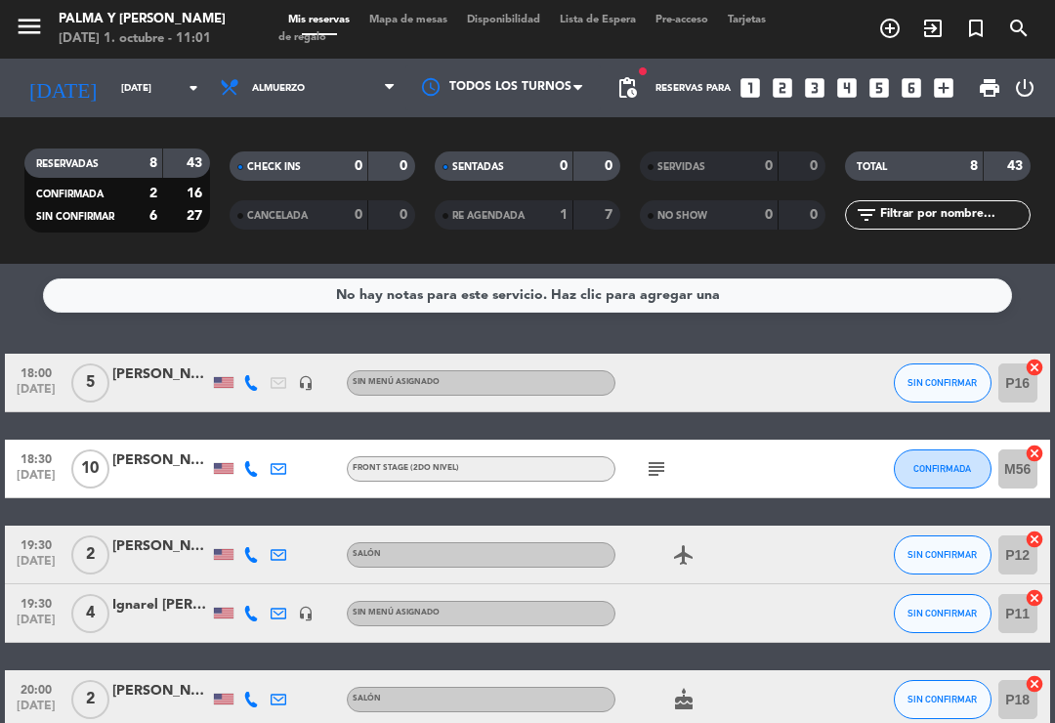
click at [250, 384] on icon at bounding box center [251, 383] width 16 height 16
click at [232, 473] on div at bounding box center [224, 468] width 20 height 11
click at [233, 466] on div at bounding box center [224, 468] width 20 height 11
click at [258, 464] on icon at bounding box center [251, 469] width 16 height 16
click at [254, 552] on icon at bounding box center [251, 555] width 16 height 16
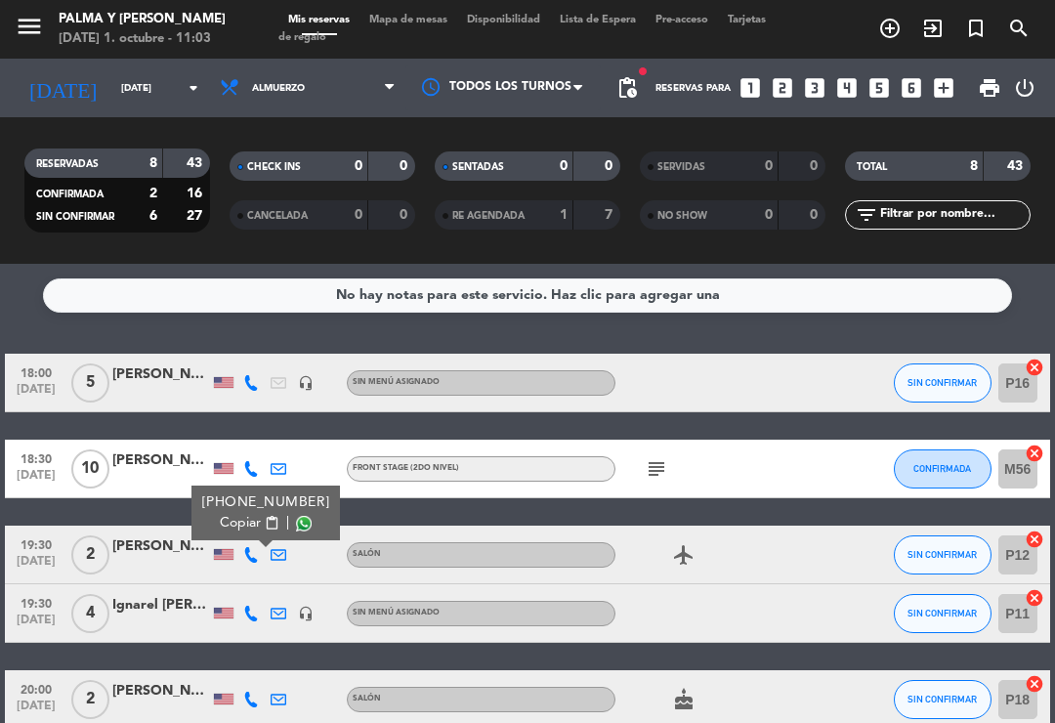
click at [142, 542] on div "[PERSON_NAME]" at bounding box center [161, 546] width 98 height 22
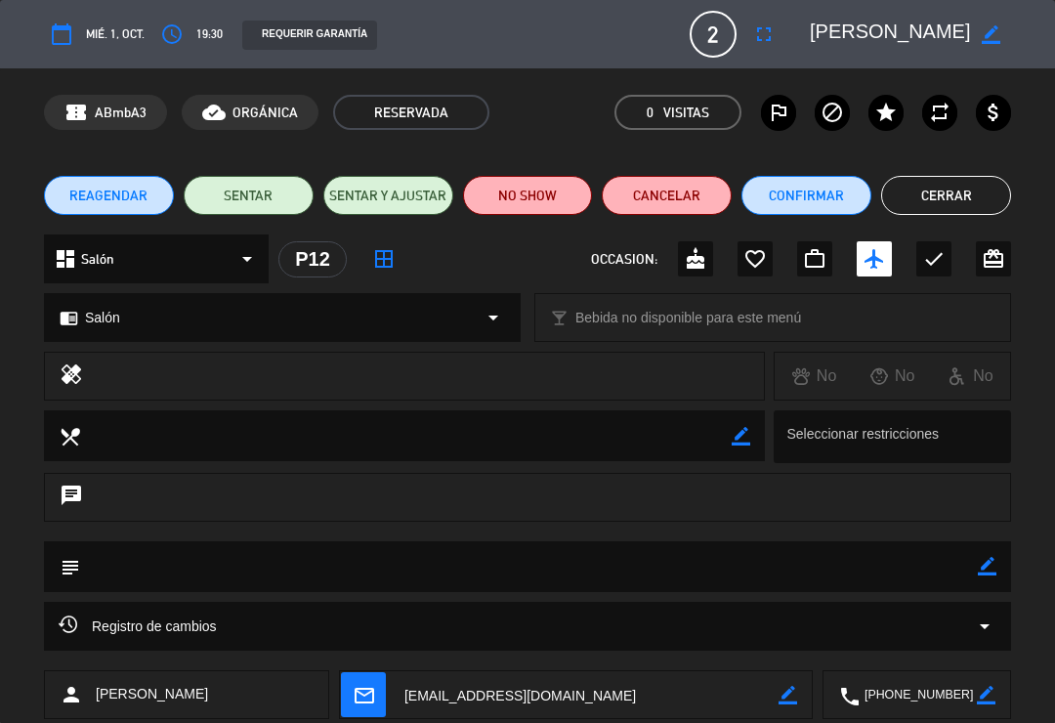
click at [988, 187] on button "Cerrar" at bounding box center [946, 195] width 130 height 39
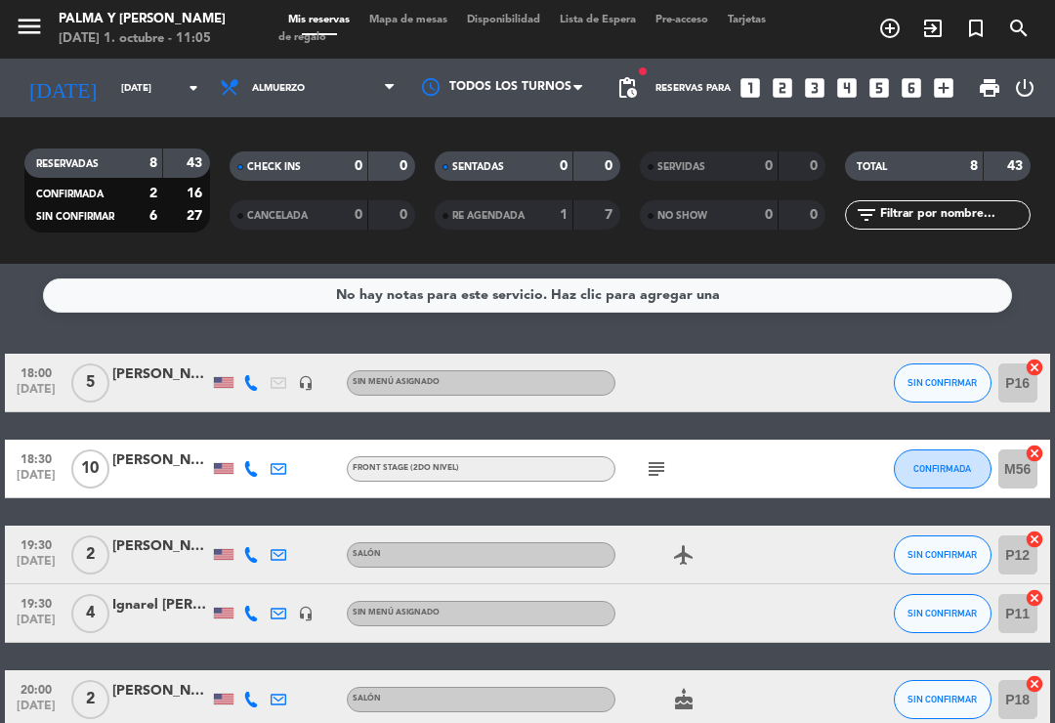
click at [427, 25] on span "Mapa de mesas" at bounding box center [409, 20] width 98 height 11
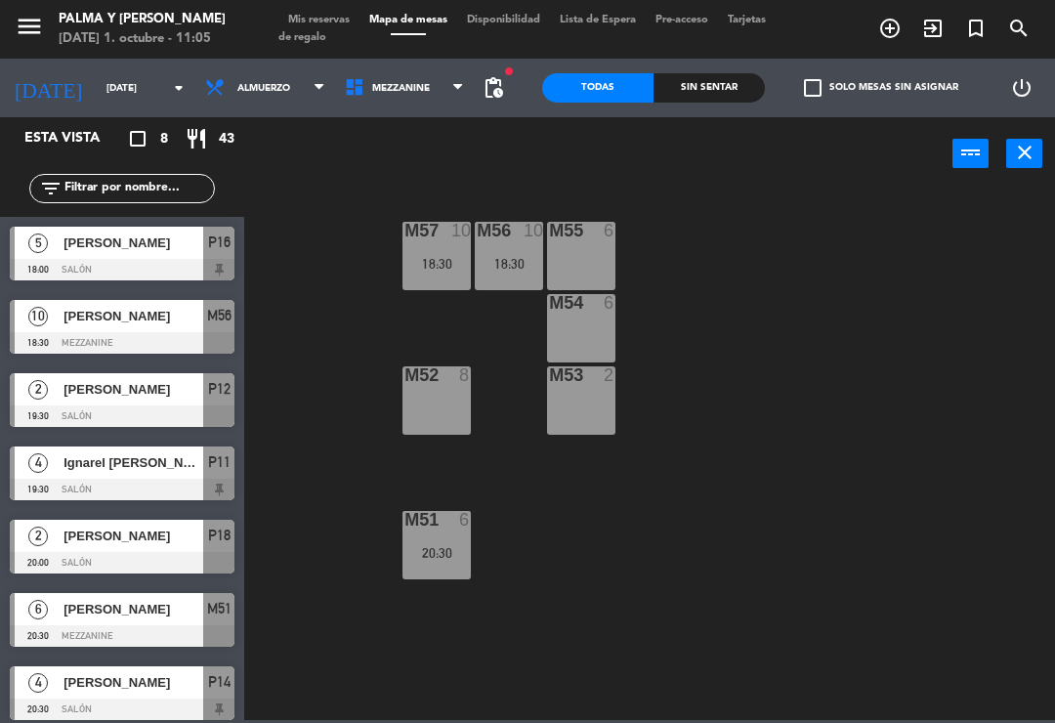
click at [372, 90] on span "Mezzanine" at bounding box center [401, 88] width 58 height 11
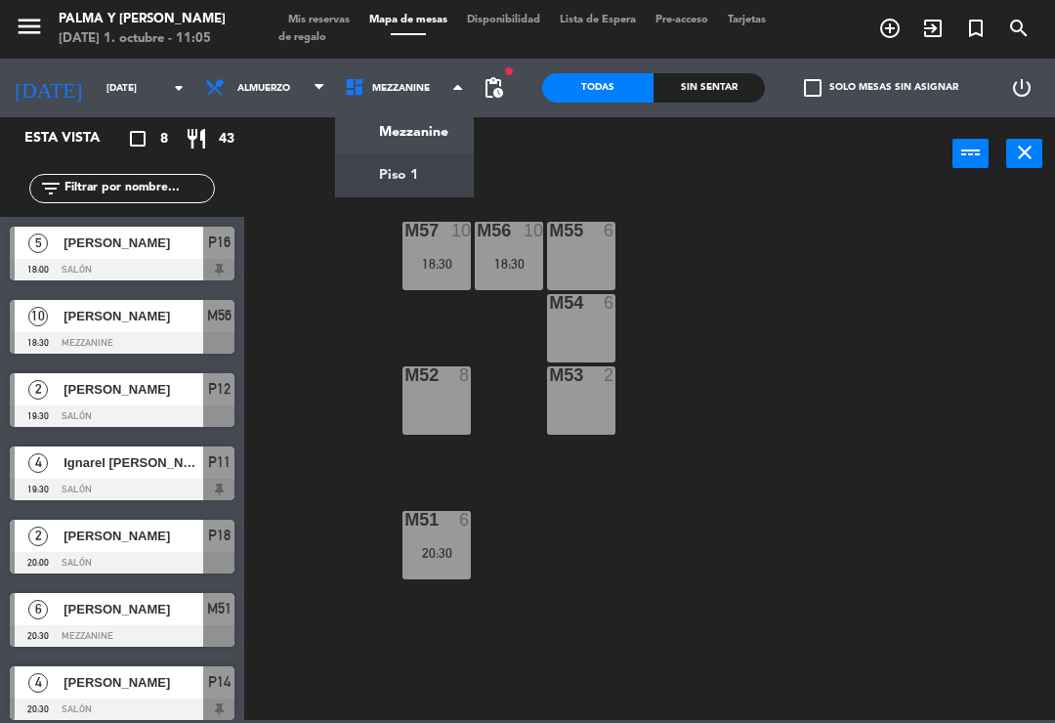
click at [399, 175] on ng-component "menu Palma y [PERSON_NAME][DATE] 1. octubre - 11:05 Mis reservas Mapa de mesas …" at bounding box center [527, 360] width 1055 height 720
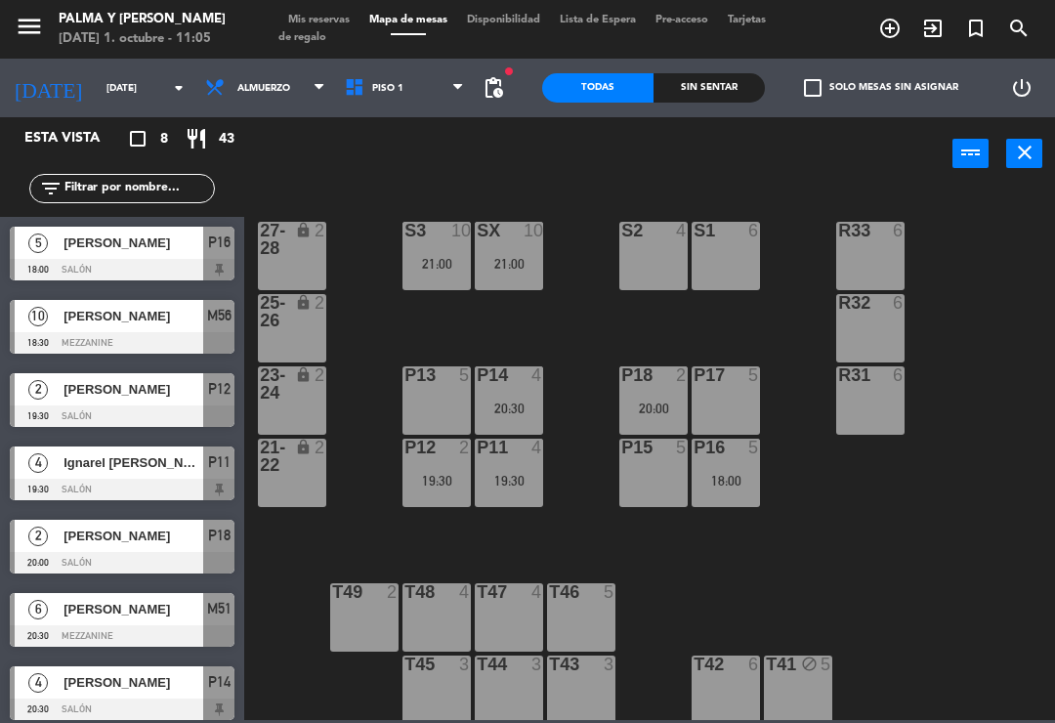
click at [725, 399] on div "P17 5" at bounding box center [726, 400] width 68 height 68
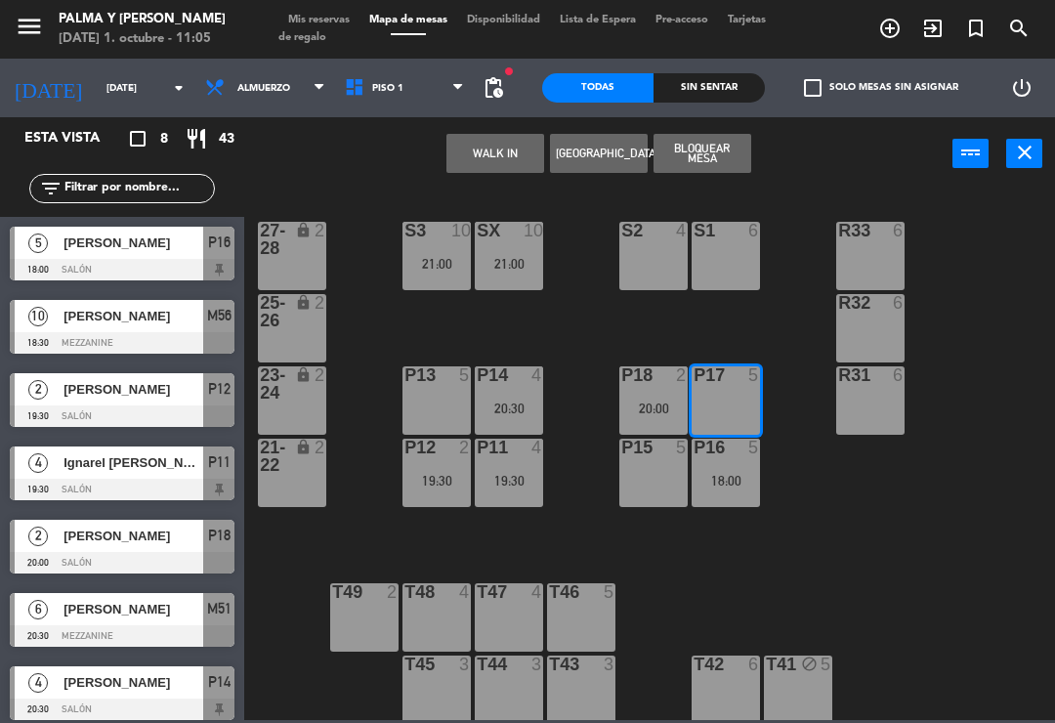
click at [610, 154] on button "[GEOGRAPHIC_DATA]" at bounding box center [599, 153] width 98 height 39
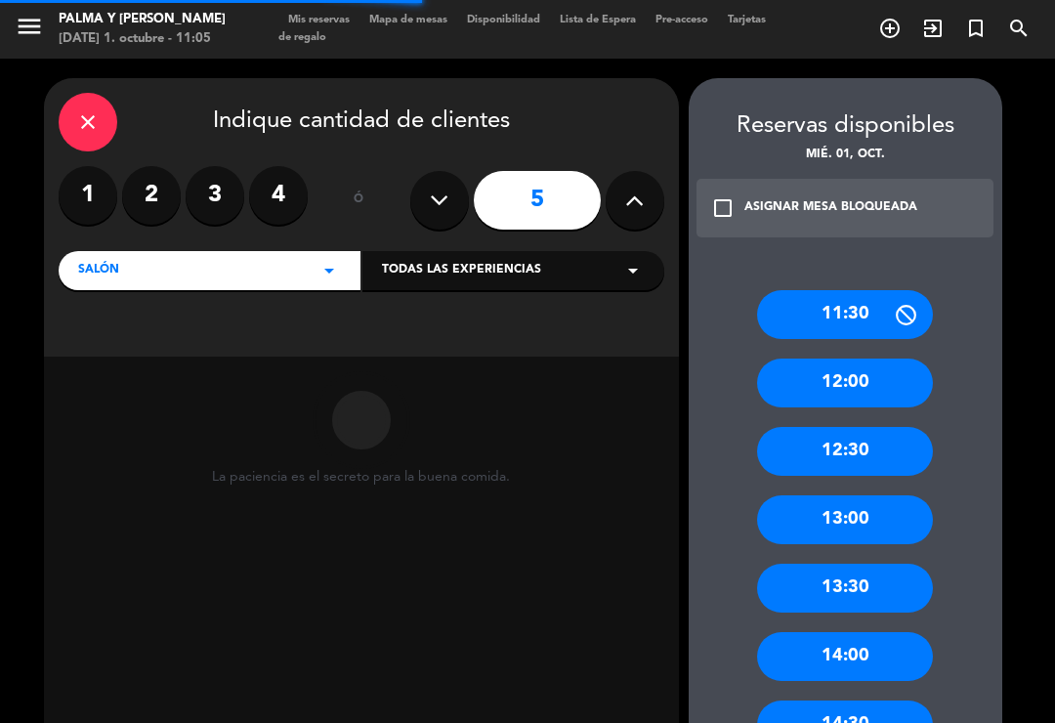
click at [153, 197] on label "2" at bounding box center [151, 195] width 59 height 59
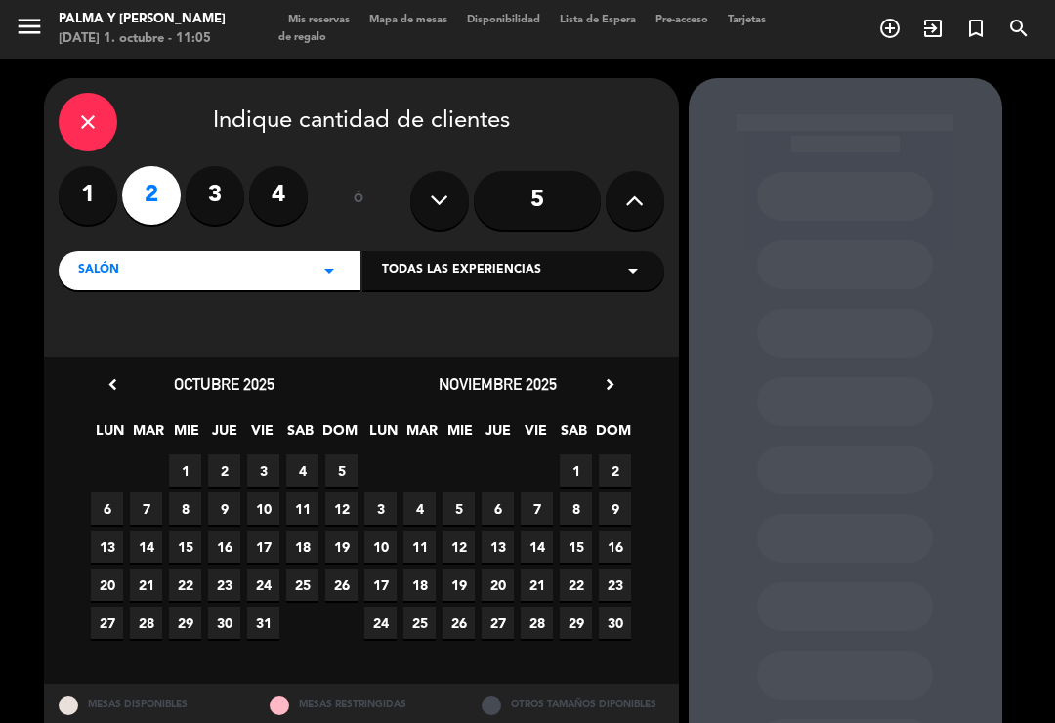
click at [192, 471] on span "1" at bounding box center [185, 470] width 32 height 32
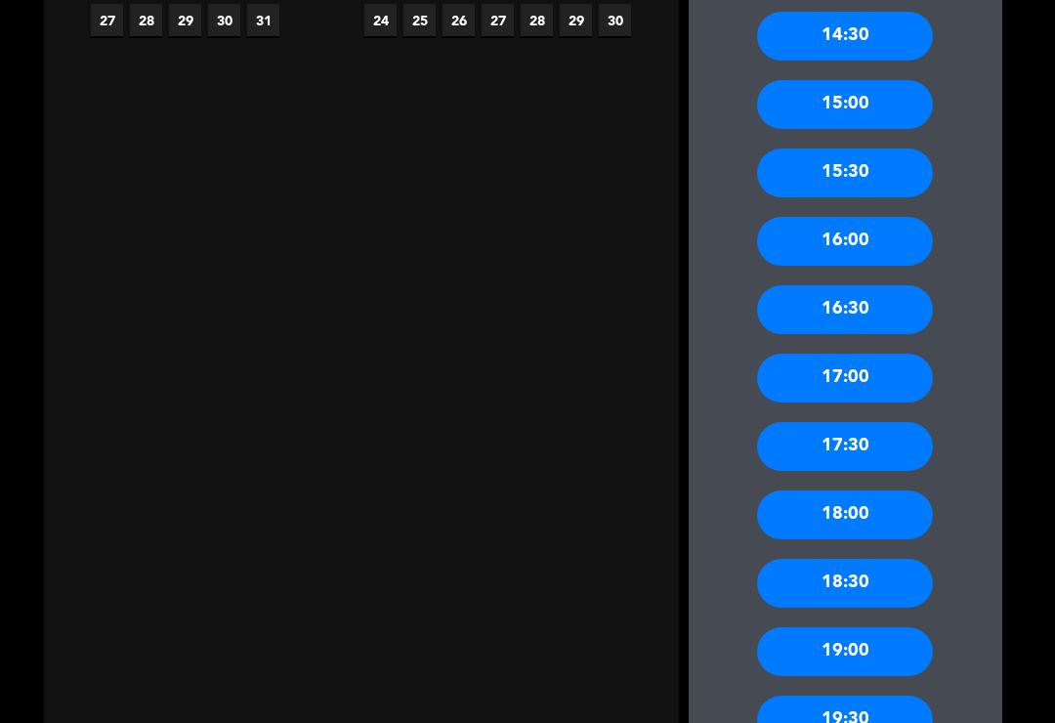
scroll to position [603, 0]
click at [877, 422] on div "17:30" at bounding box center [845, 446] width 176 height 49
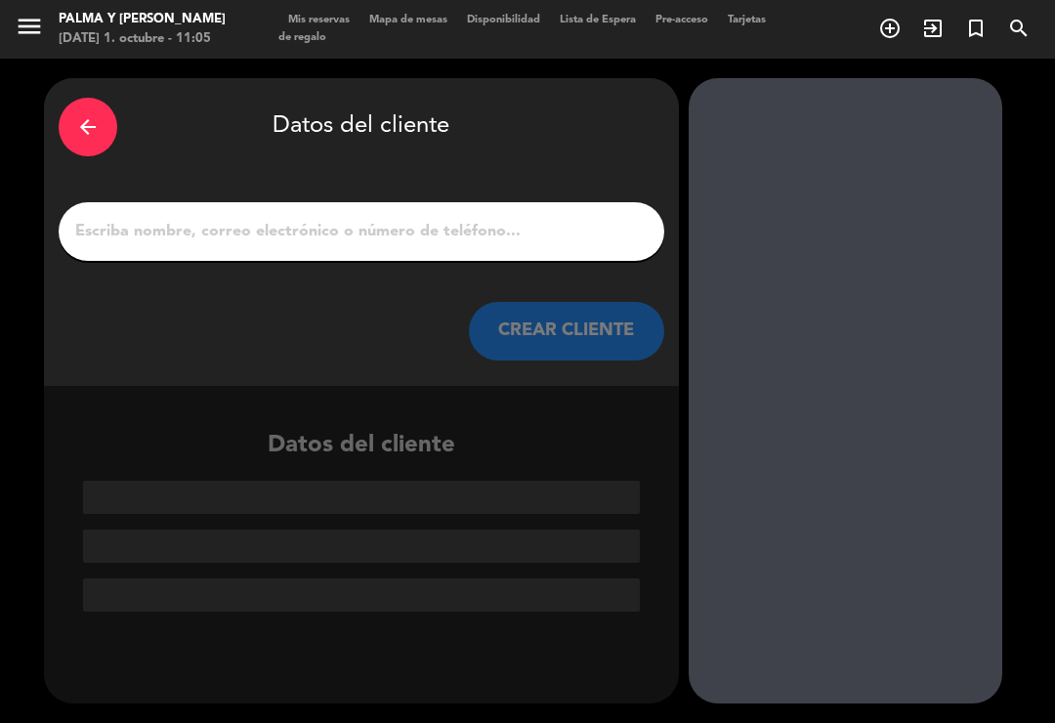
click at [394, 218] on input "1" at bounding box center [361, 231] width 576 height 27
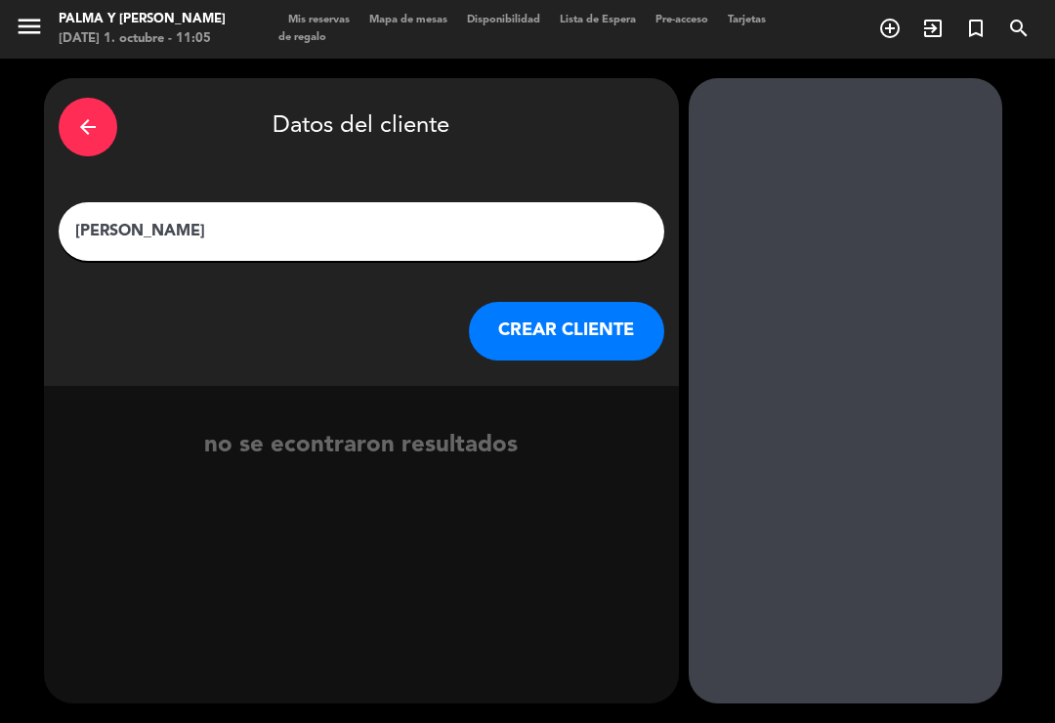
type input "[PERSON_NAME]"
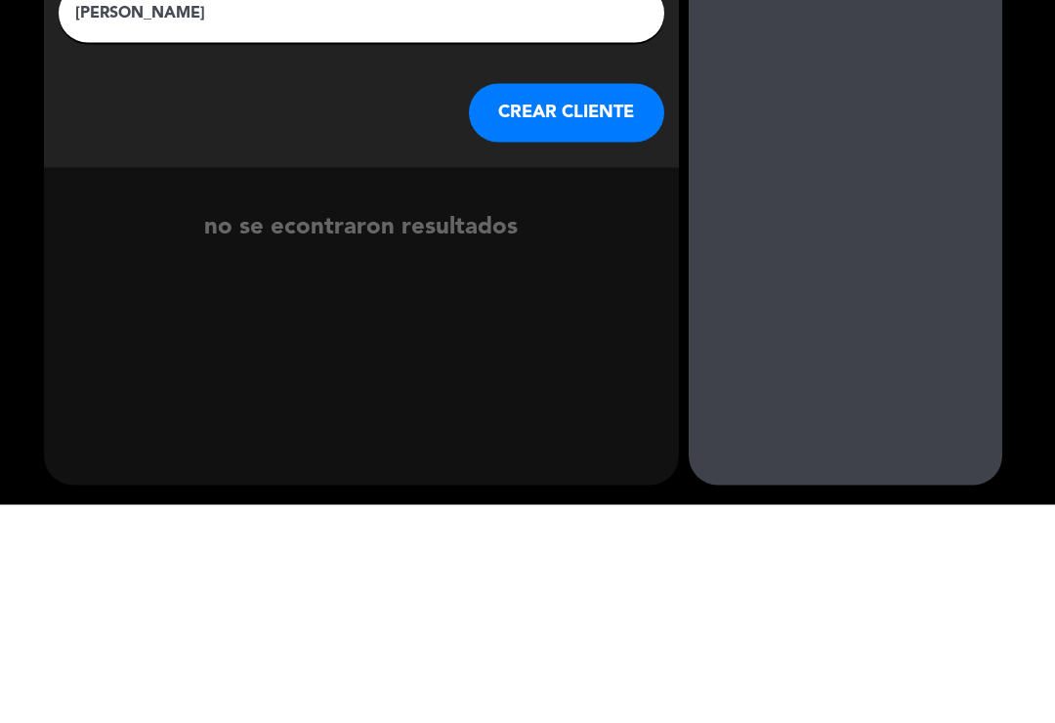
click at [585, 302] on button "CREAR CLIENTE" at bounding box center [566, 331] width 195 height 59
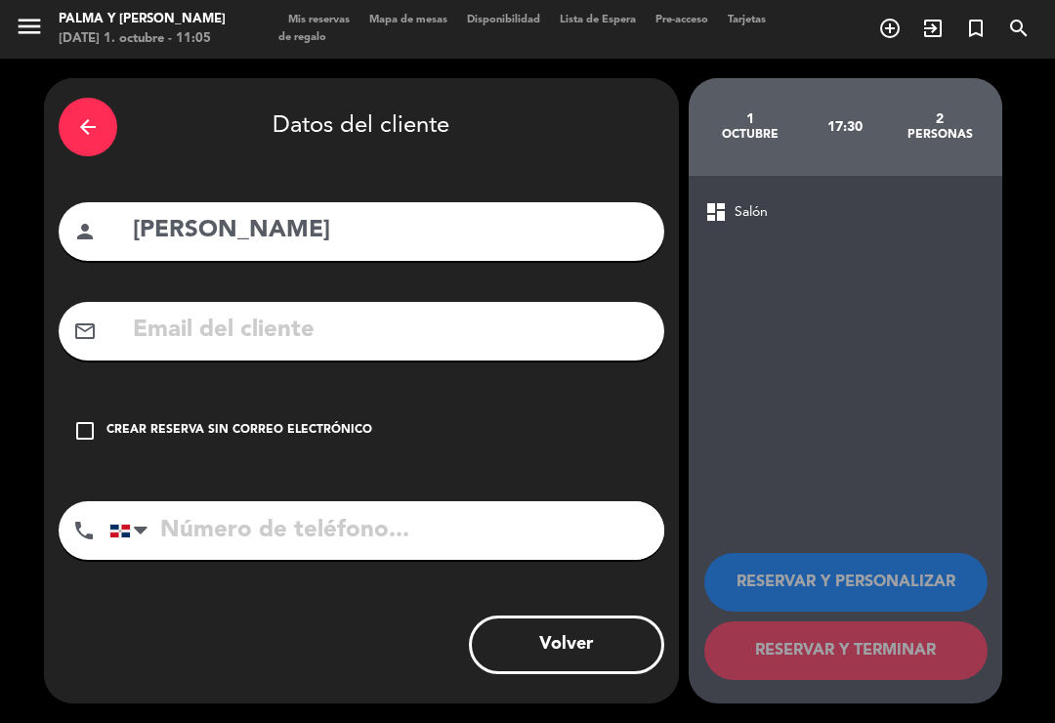
click at [348, 311] on input "text" at bounding box center [390, 331] width 519 height 40
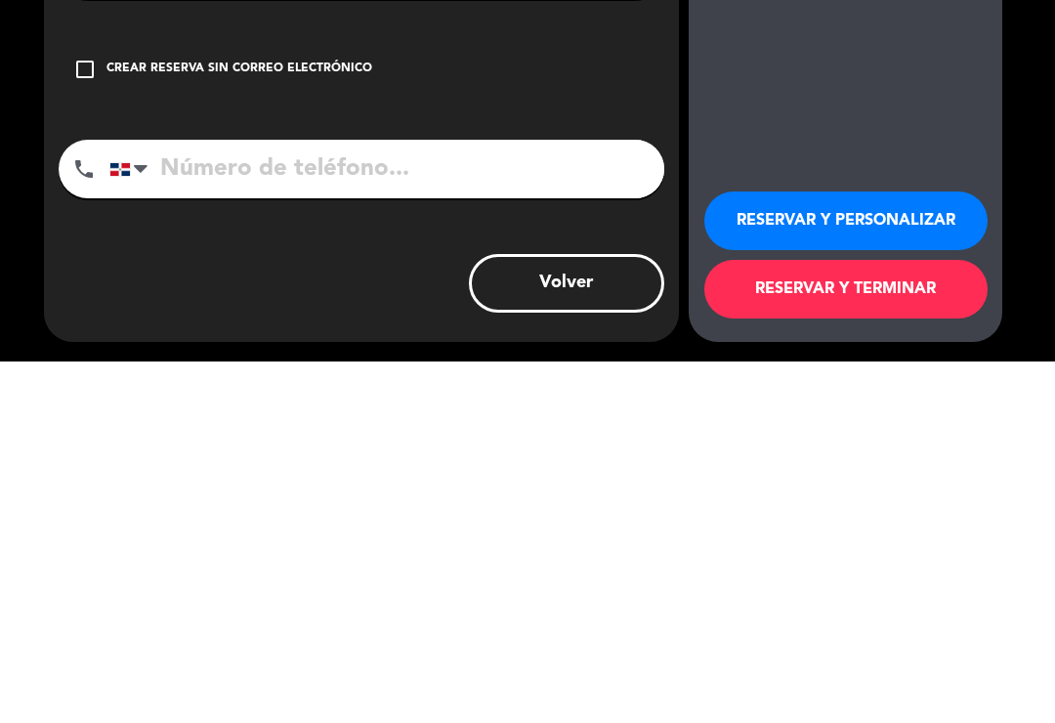
type input "[PERSON_NAME][EMAIL_ADDRESS][PERSON_NAME][DOMAIN_NAME]"
click at [521, 501] on input "tel" at bounding box center [386, 530] width 555 height 59
type input "8494105355"
click at [851, 621] on button "RESERVAR Y TERMINAR" at bounding box center [845, 650] width 283 height 59
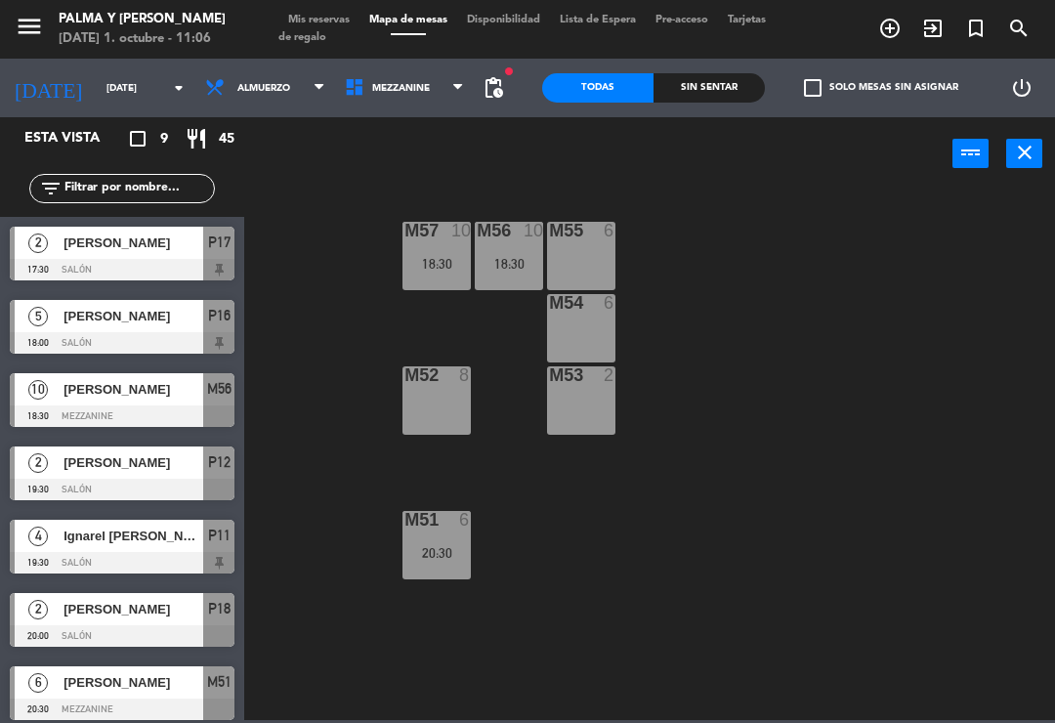
click at [400, 80] on span "Mezzanine" at bounding box center [405, 87] width 140 height 43
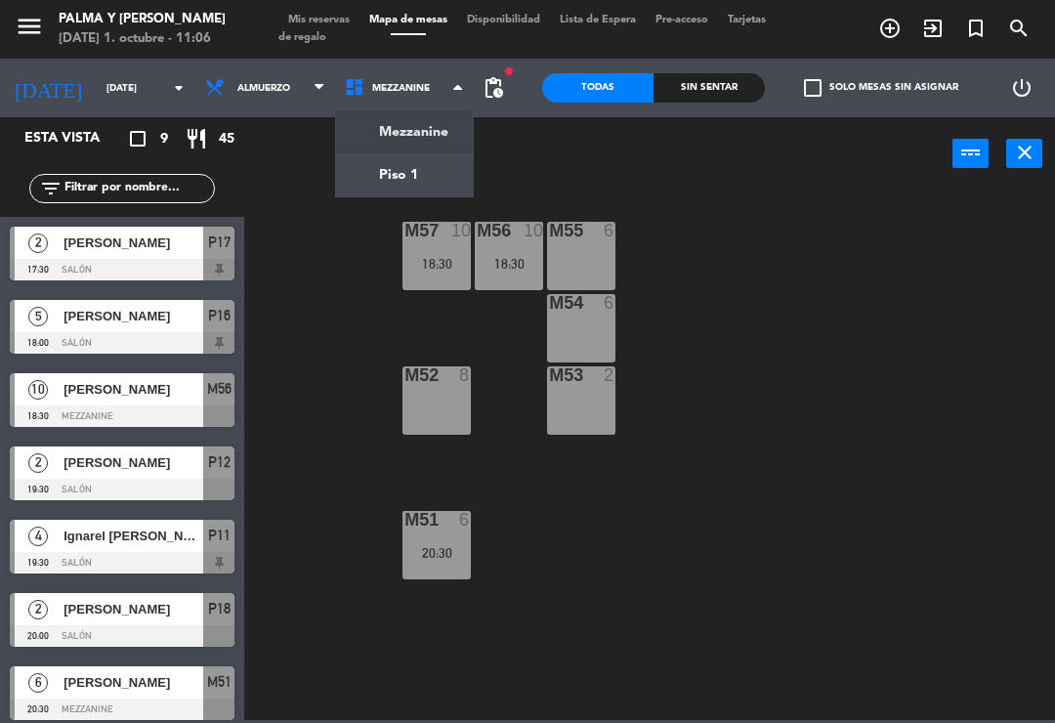
click at [403, 187] on ng-component "menu Palma y [PERSON_NAME][DATE] 1. octubre - 11:06 Mis reservas Mapa de mesas …" at bounding box center [527, 360] width 1055 height 720
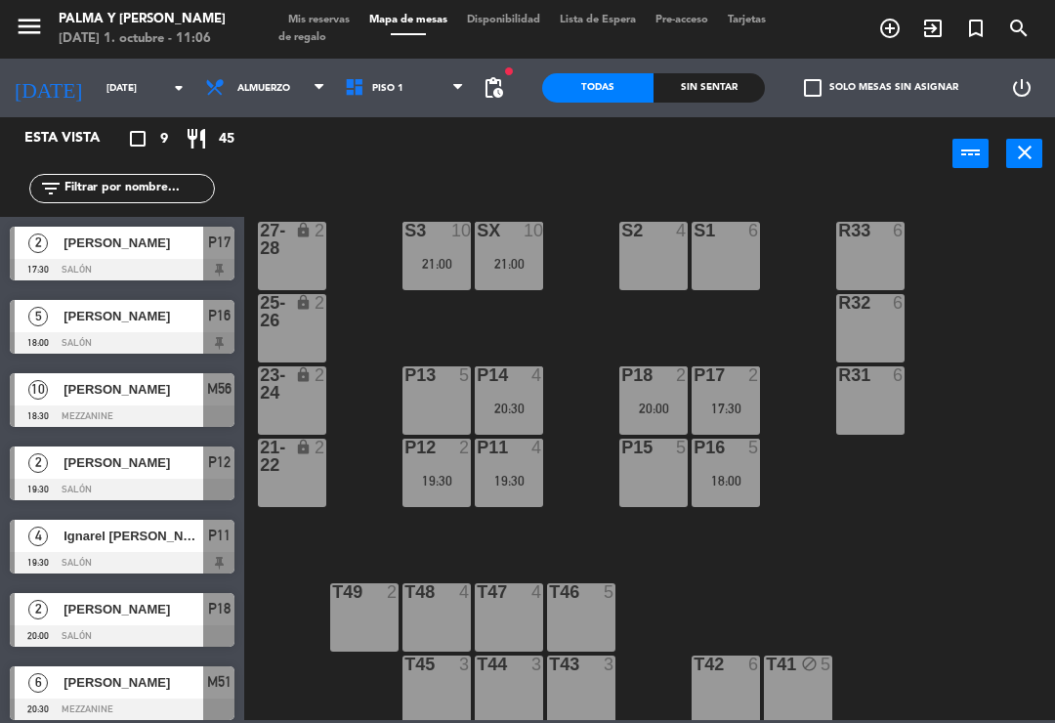
click at [334, 20] on span "Mis reservas" at bounding box center [318, 20] width 81 height 11
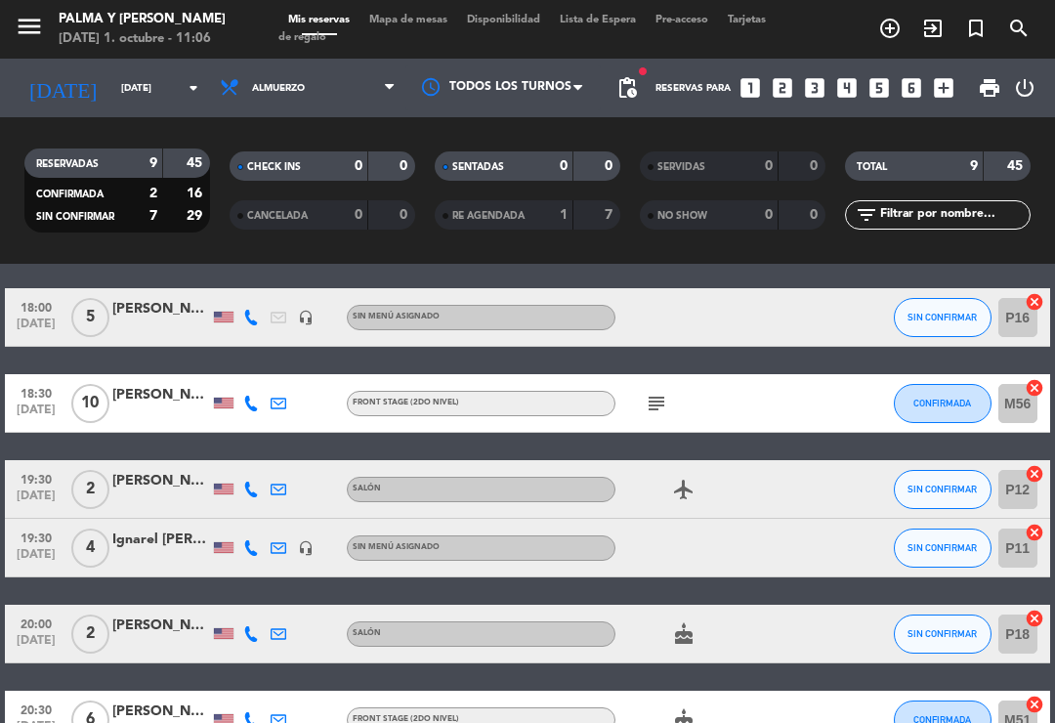
scroll to position [157, 0]
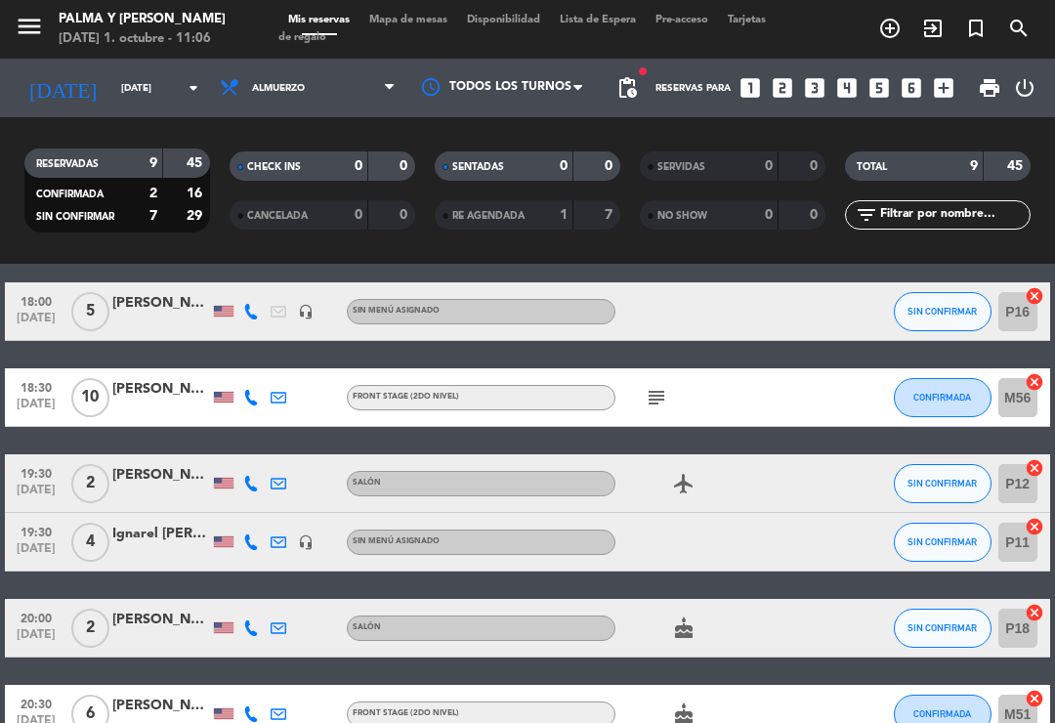
click at [277, 534] on icon at bounding box center [279, 542] width 16 height 16
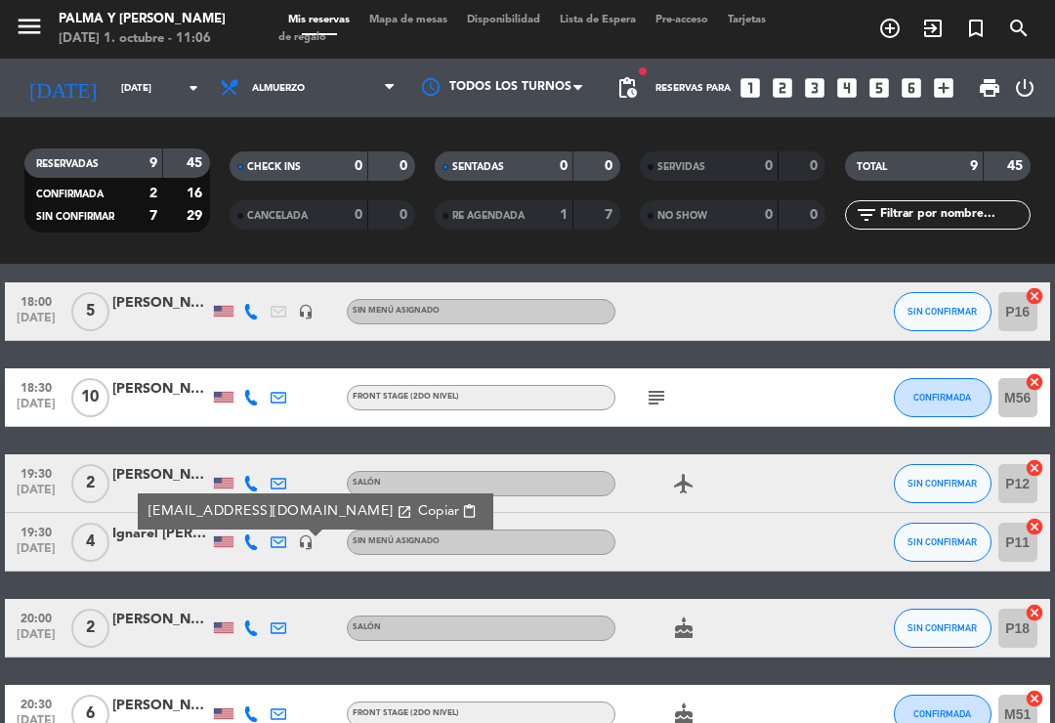
click at [251, 534] on icon at bounding box center [251, 542] width 16 height 16
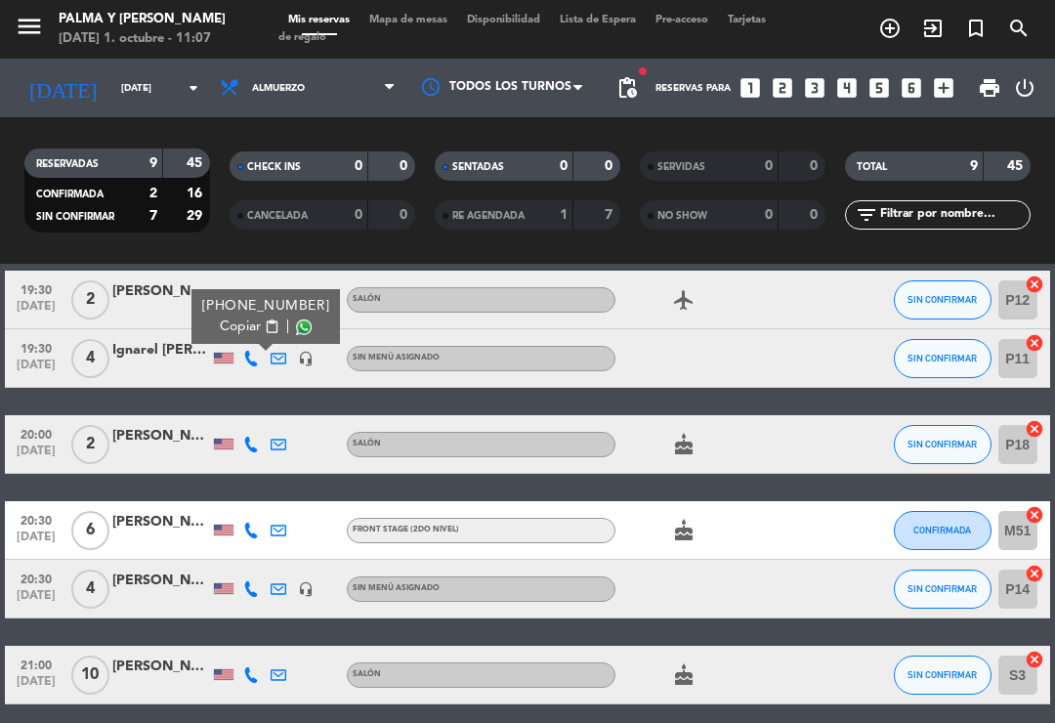
scroll to position [347, 0]
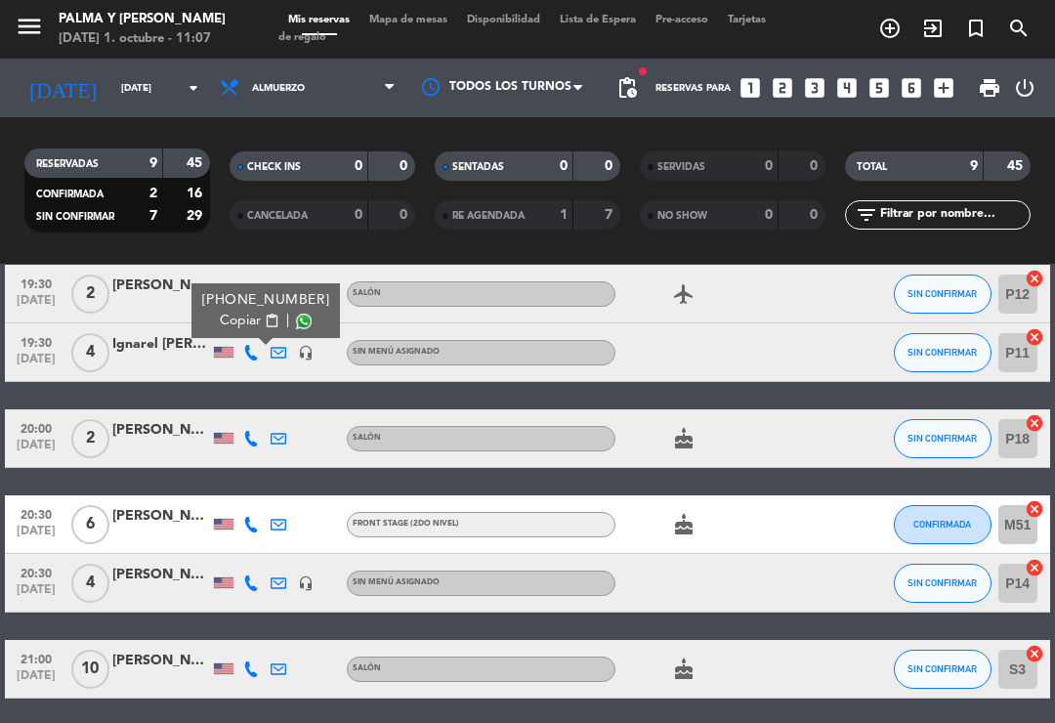
click at [249, 431] on icon at bounding box center [251, 439] width 16 height 16
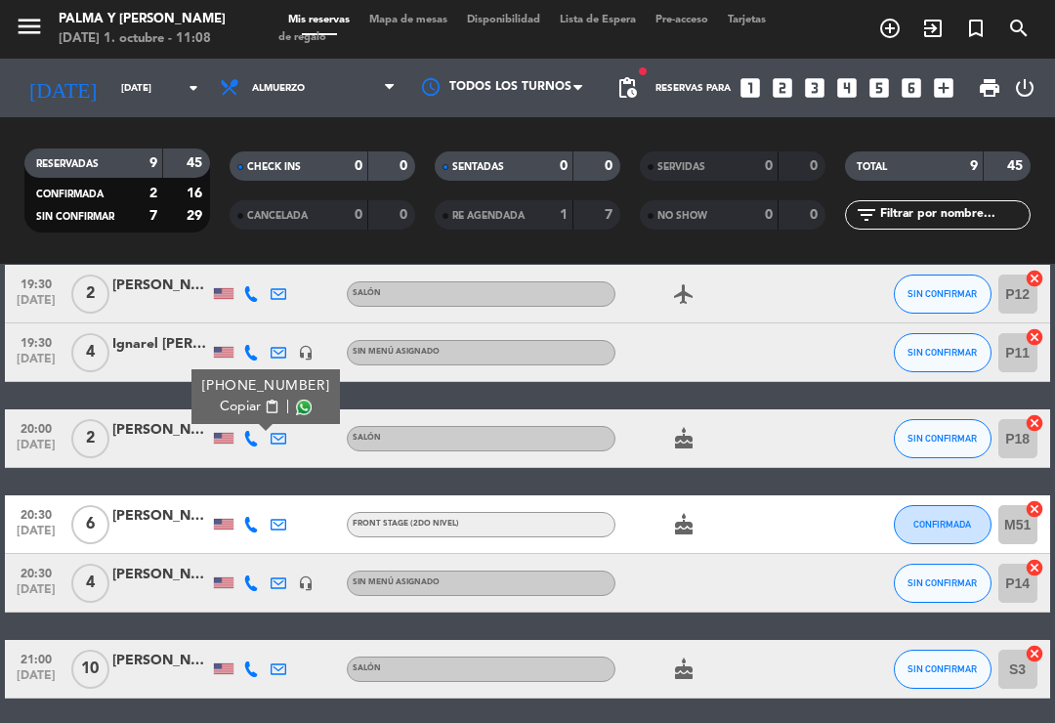
click at [259, 517] on icon at bounding box center [251, 525] width 16 height 16
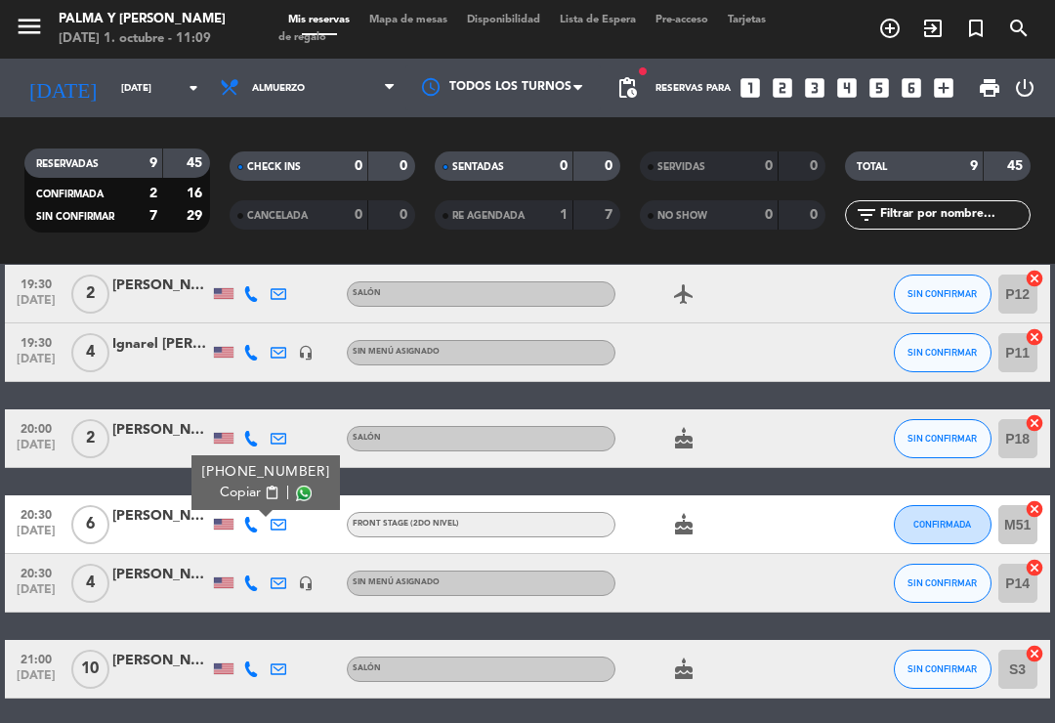
click at [175, 505] on div "[PERSON_NAME]" at bounding box center [161, 516] width 98 height 22
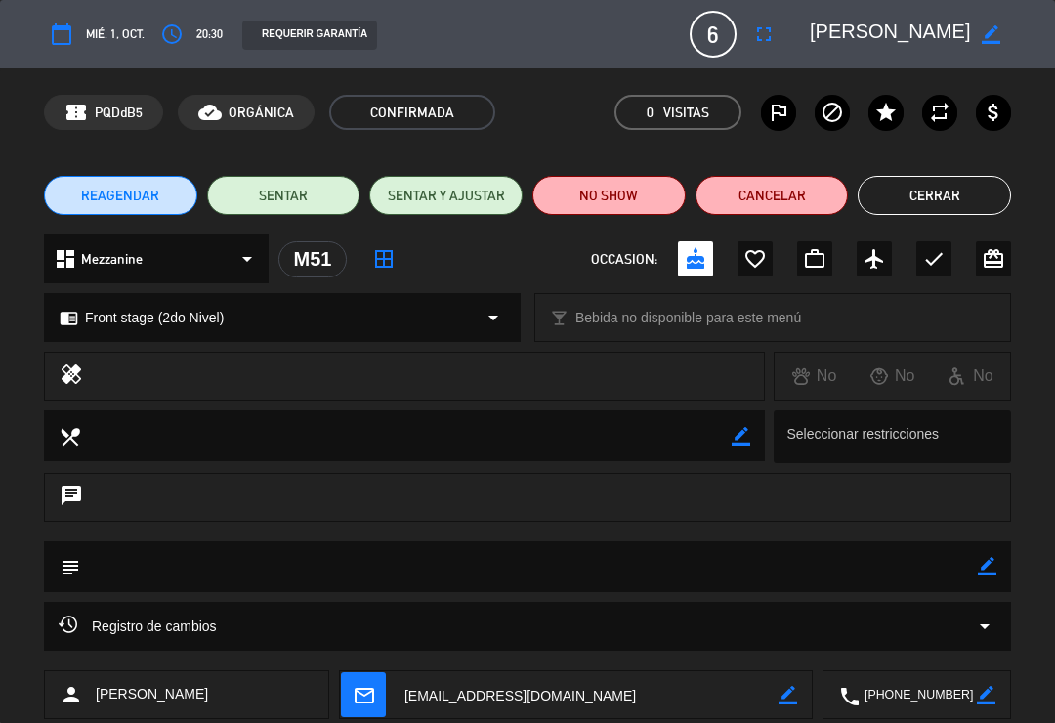
click at [931, 207] on button "Cerrar" at bounding box center [934, 195] width 153 height 39
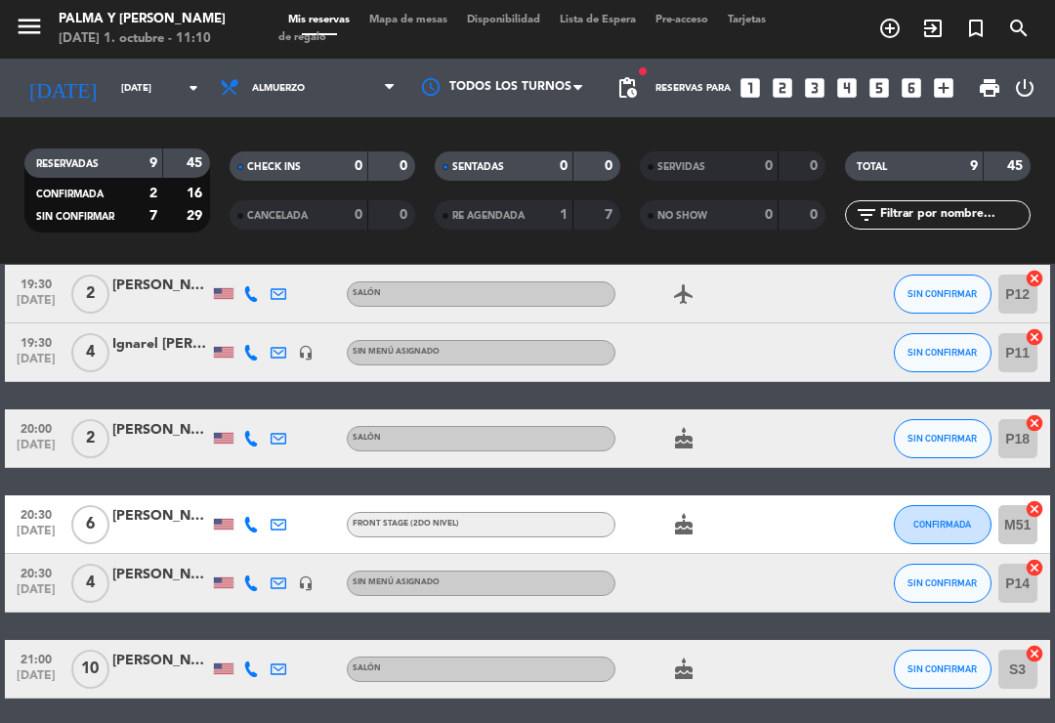
click at [273, 575] on icon at bounding box center [279, 583] width 16 height 16
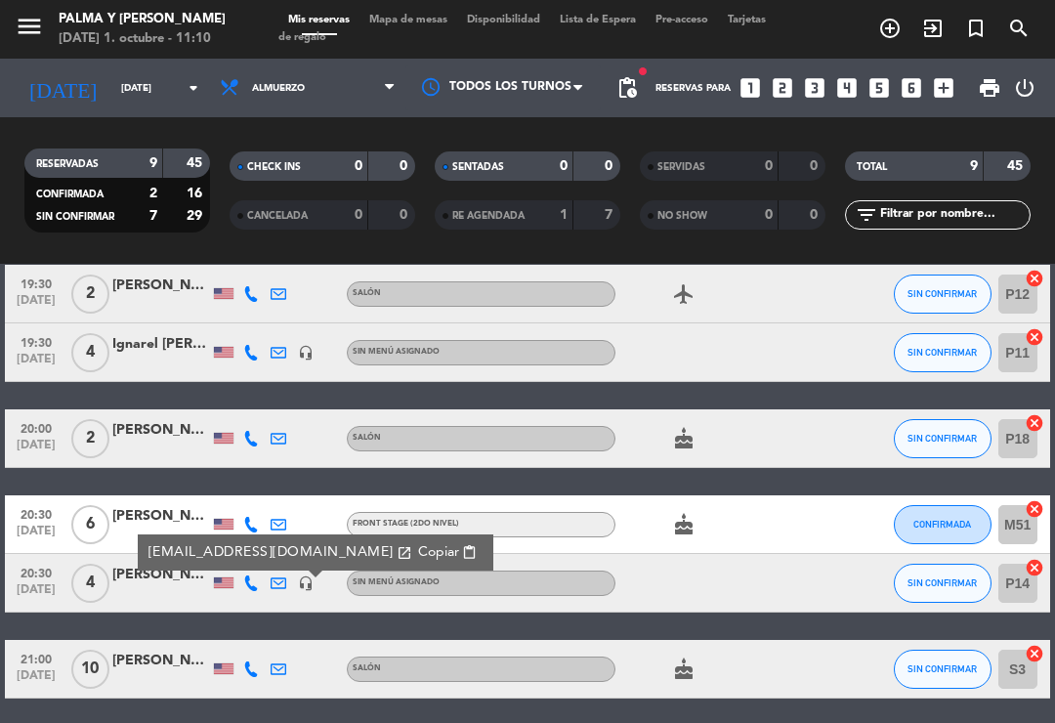
click at [251, 569] on div at bounding box center [250, 583] width 27 height 58
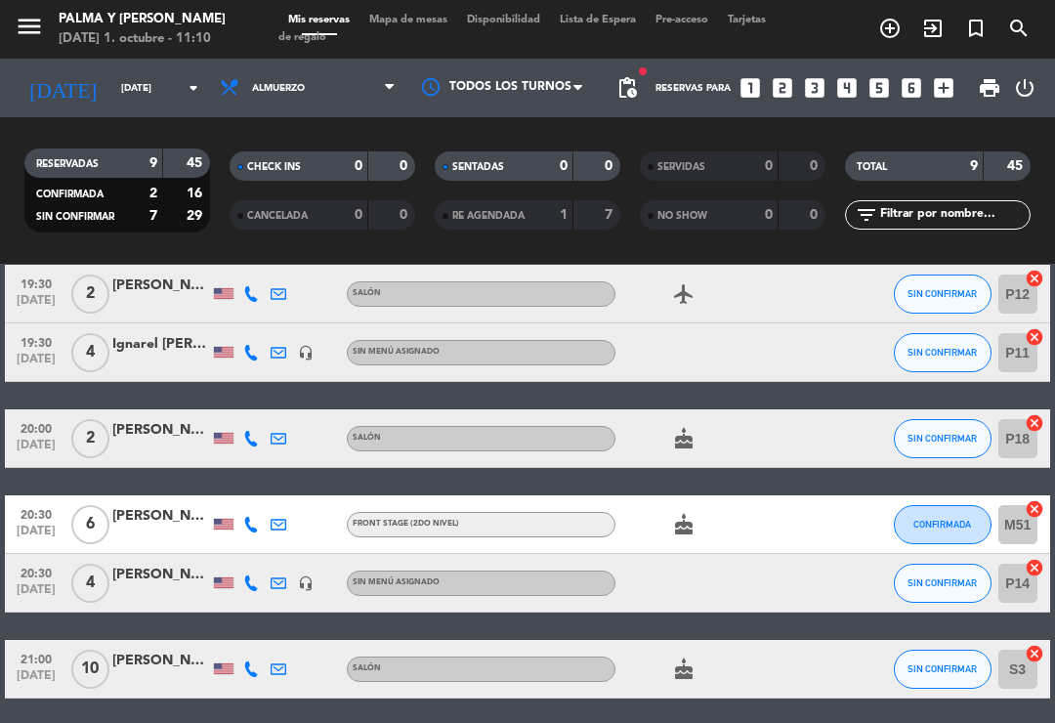
click at [256, 575] on icon at bounding box center [251, 583] width 16 height 16
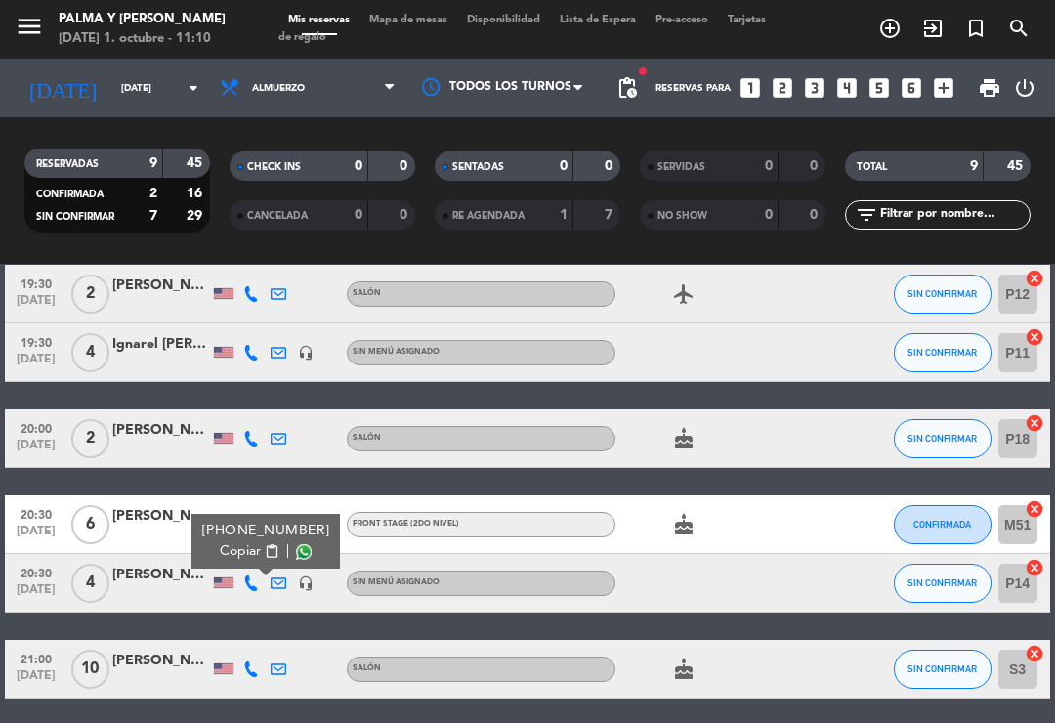
click at [253, 661] on icon at bounding box center [251, 669] width 16 height 16
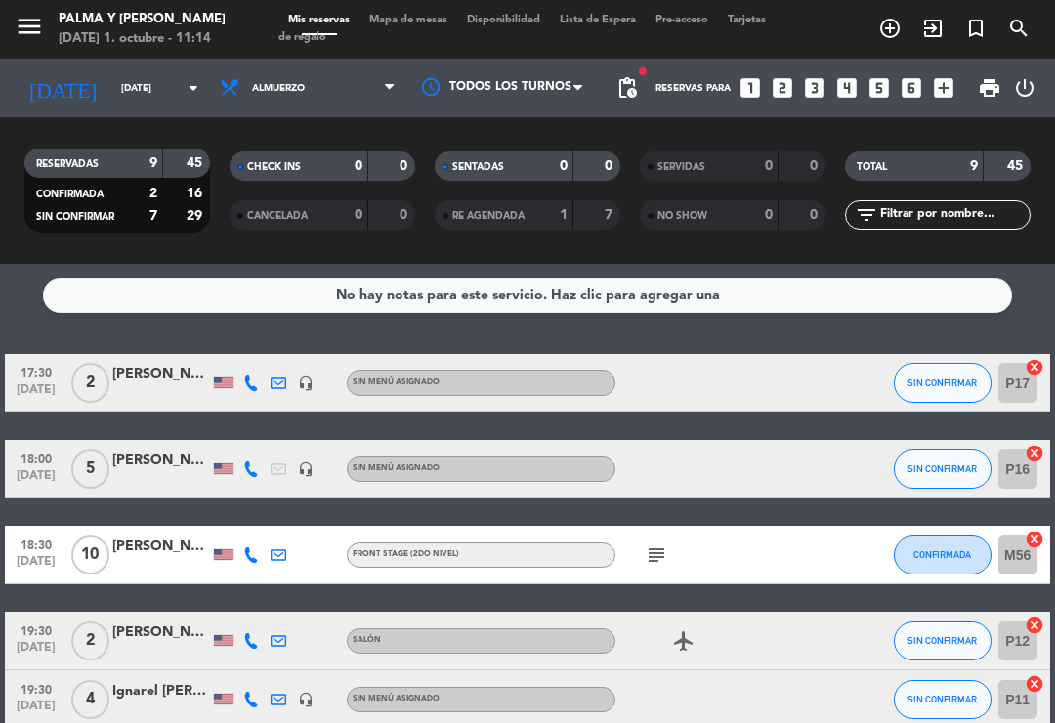
scroll to position [0, 0]
click at [937, 377] on span "SIN CONFIRMAR" at bounding box center [942, 382] width 69 height 11
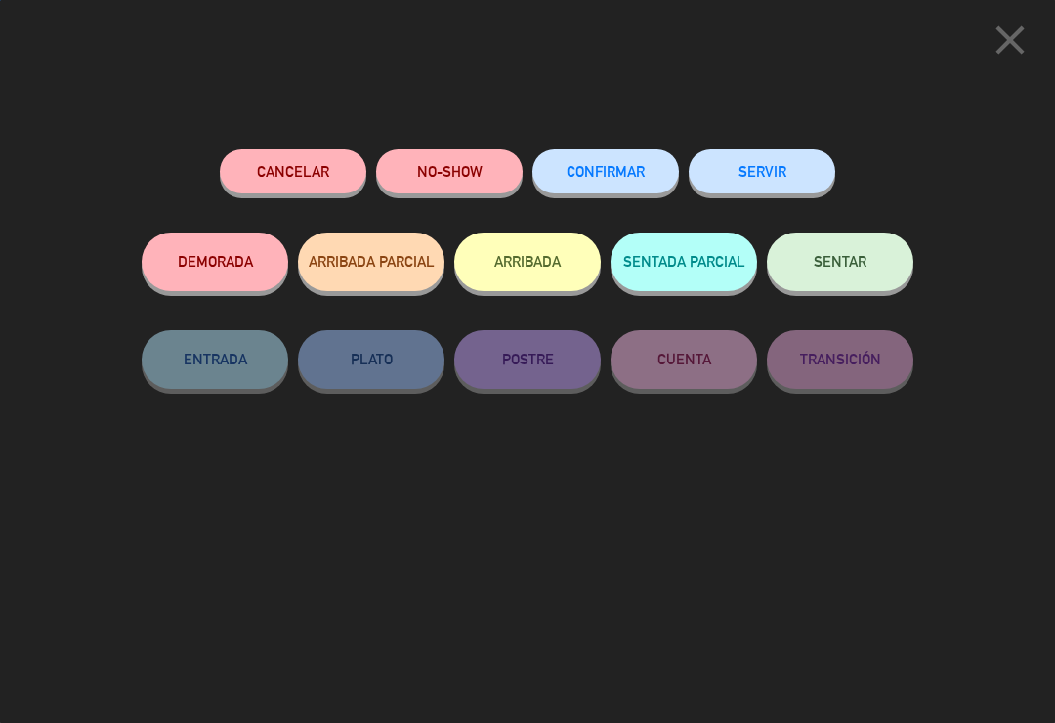
click at [630, 188] on button "CONFIRMAR" at bounding box center [605, 171] width 147 height 44
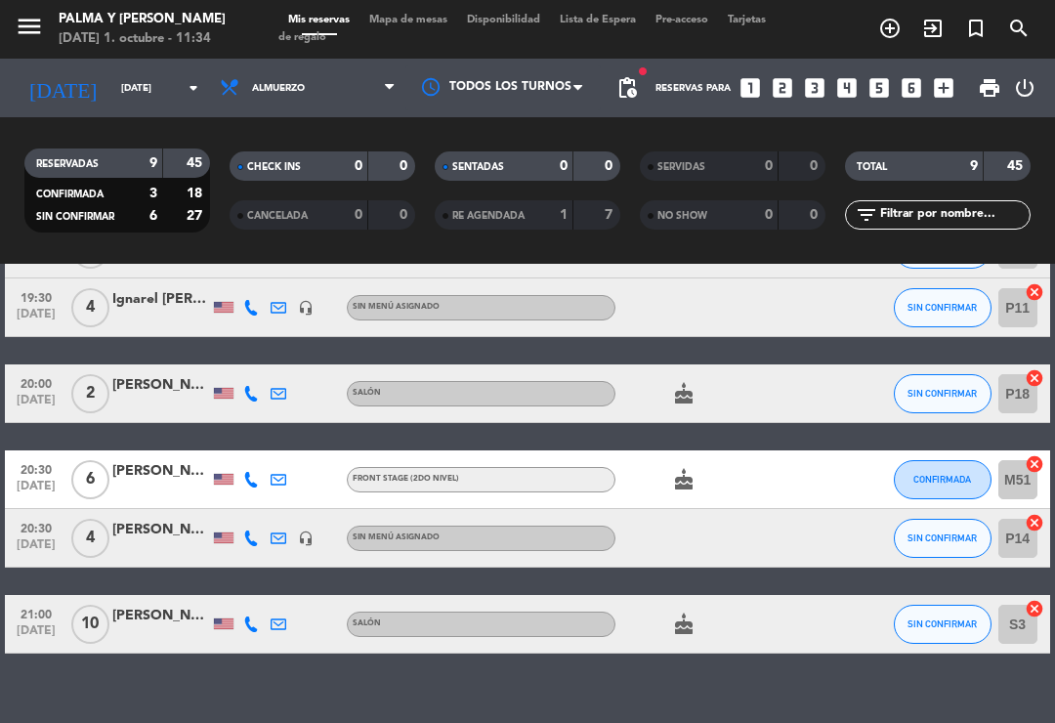
scroll to position [390, 0]
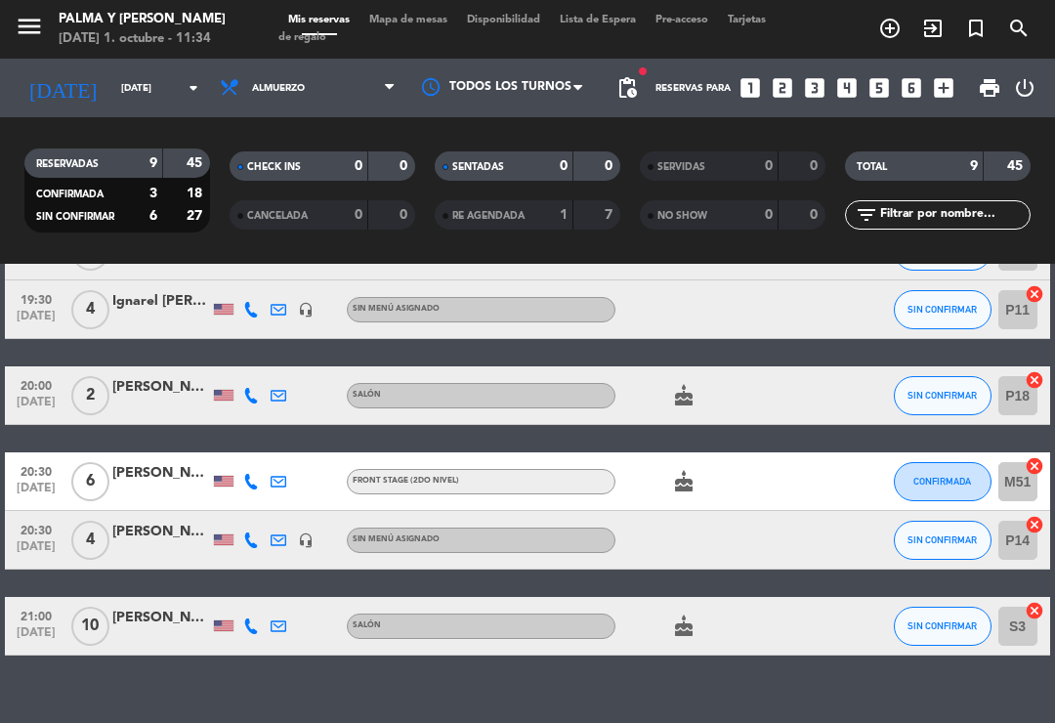
click at [973, 398] on span "SIN CONFIRMAR" at bounding box center [942, 395] width 69 height 11
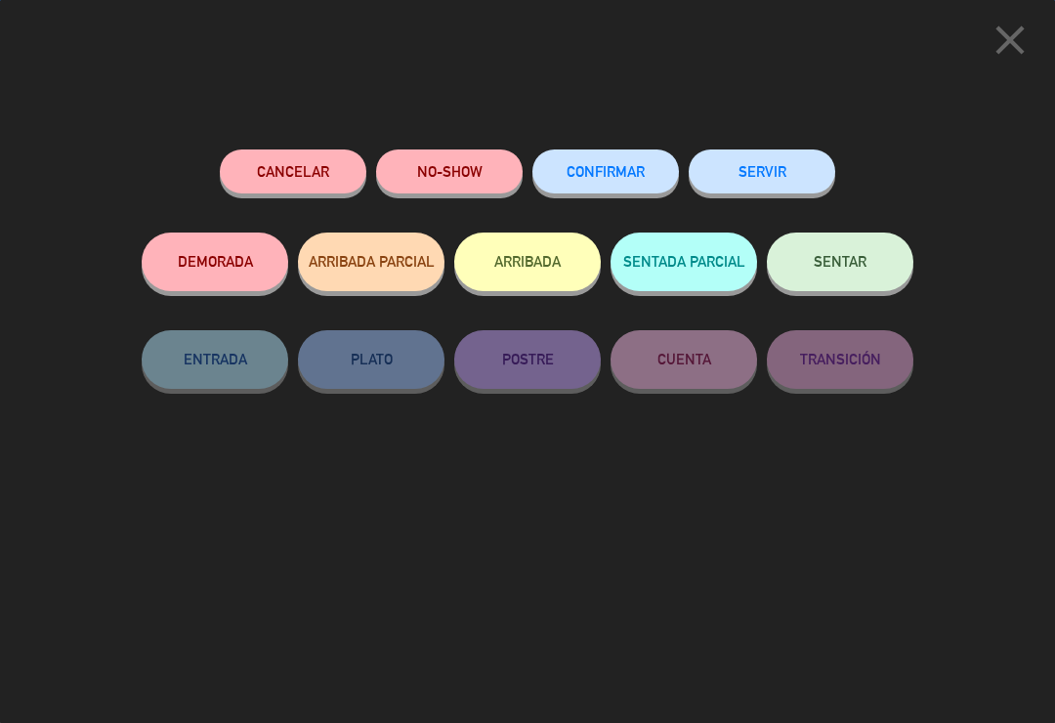
click at [621, 177] on span "CONFIRMAR" at bounding box center [606, 171] width 78 height 17
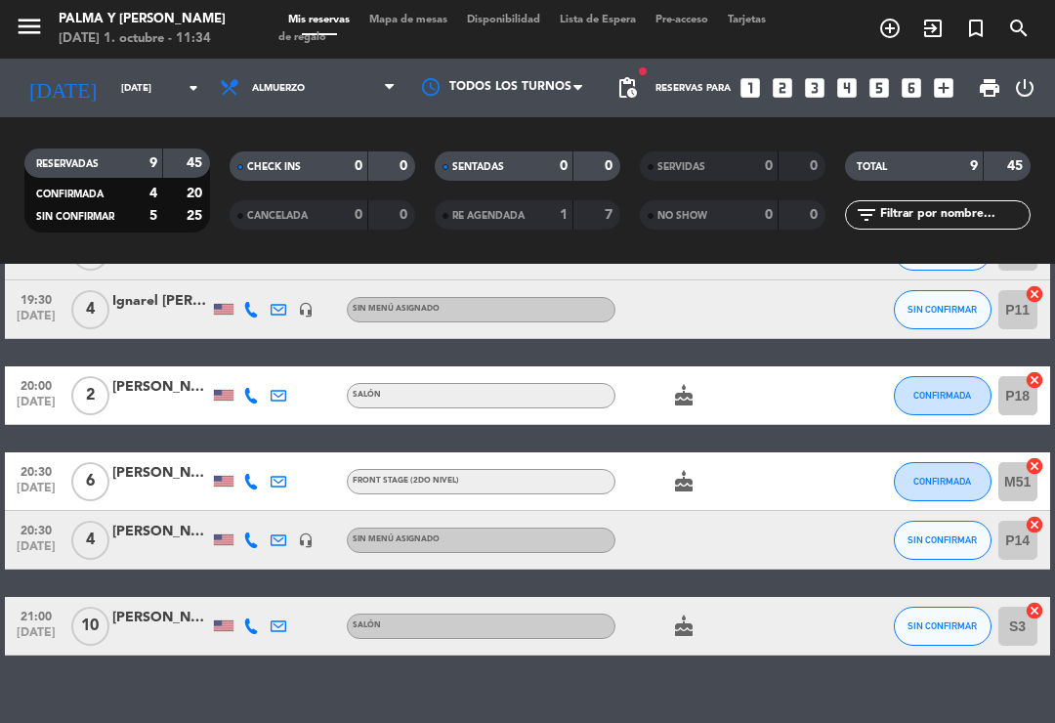
scroll to position [323, 0]
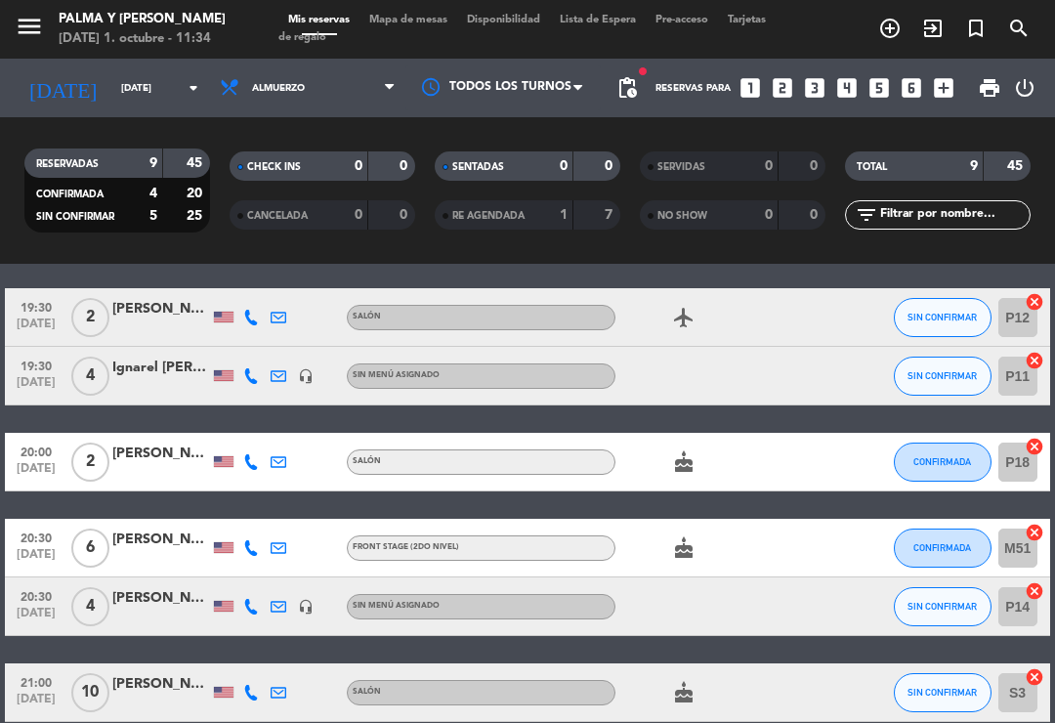
click at [949, 378] on span "SIN CONFIRMAR" at bounding box center [942, 375] width 69 height 11
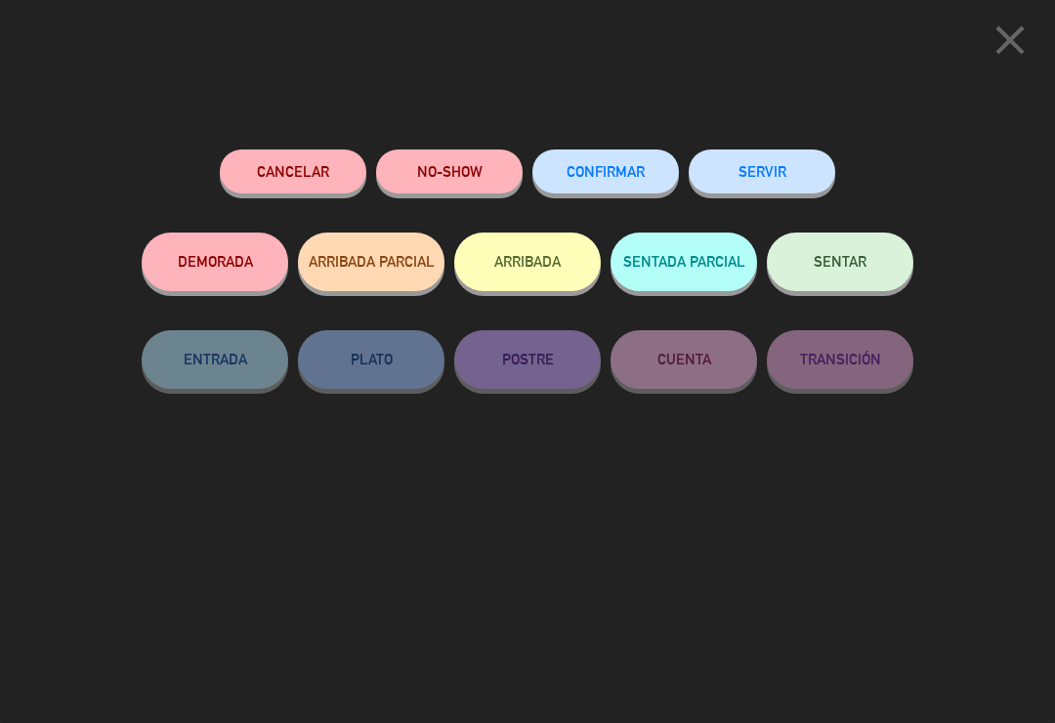
click at [620, 179] on button "CONFIRMAR" at bounding box center [605, 171] width 147 height 44
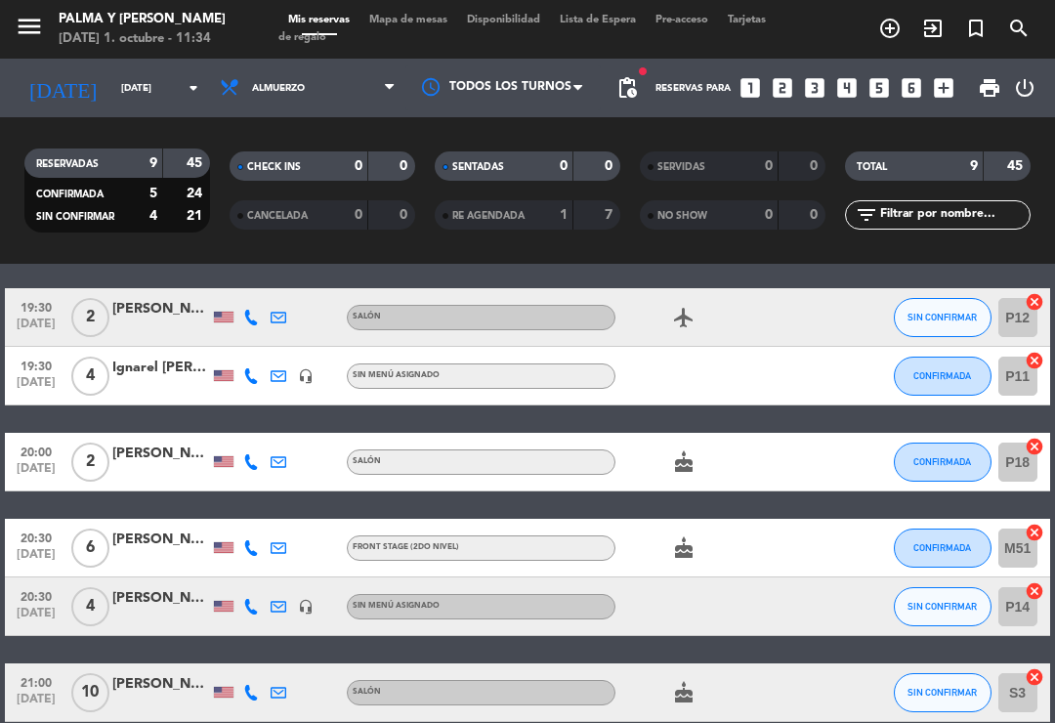
click at [941, 318] on span "SIN CONFIRMAR" at bounding box center [942, 317] width 69 height 11
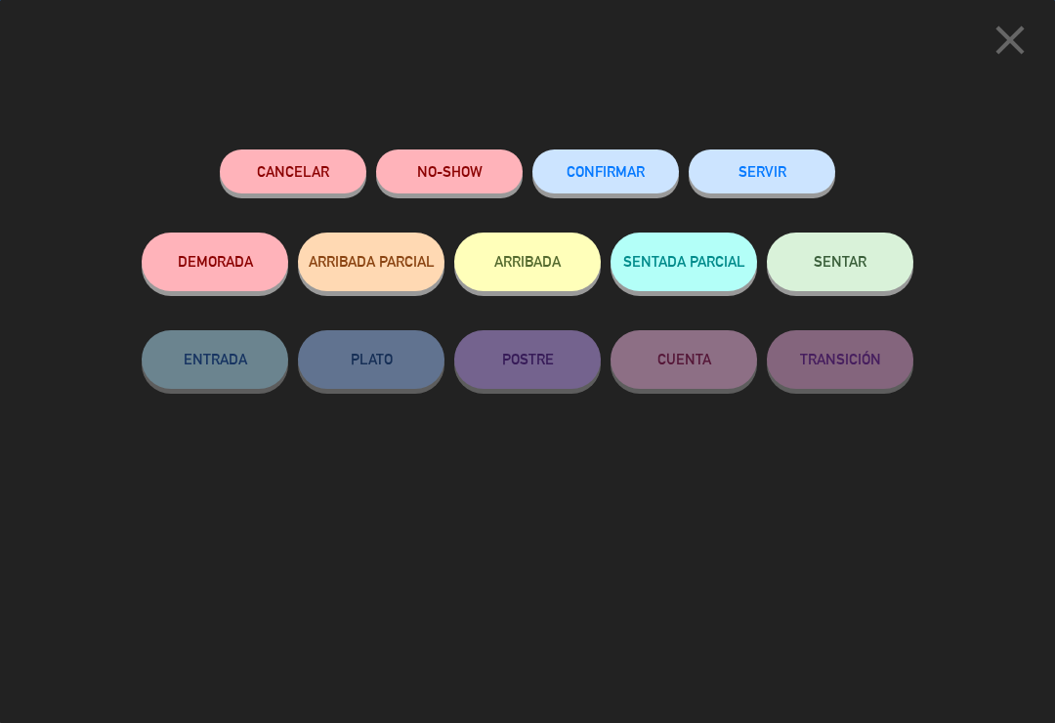
click at [644, 158] on button "CONFIRMAR" at bounding box center [605, 171] width 147 height 44
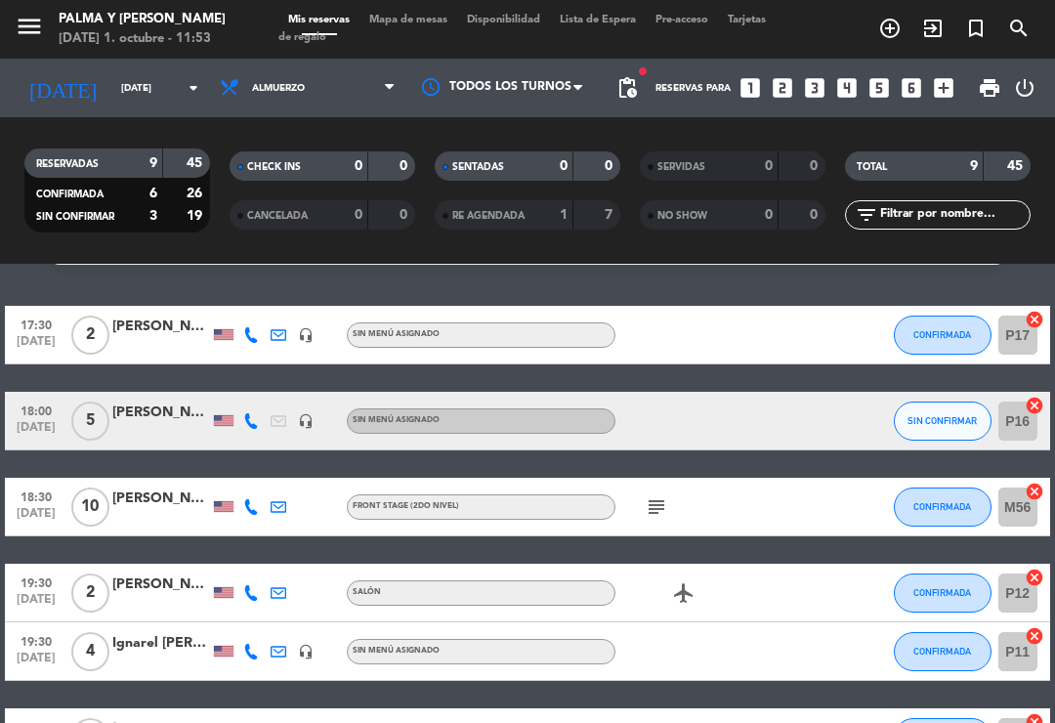
scroll to position [51, 0]
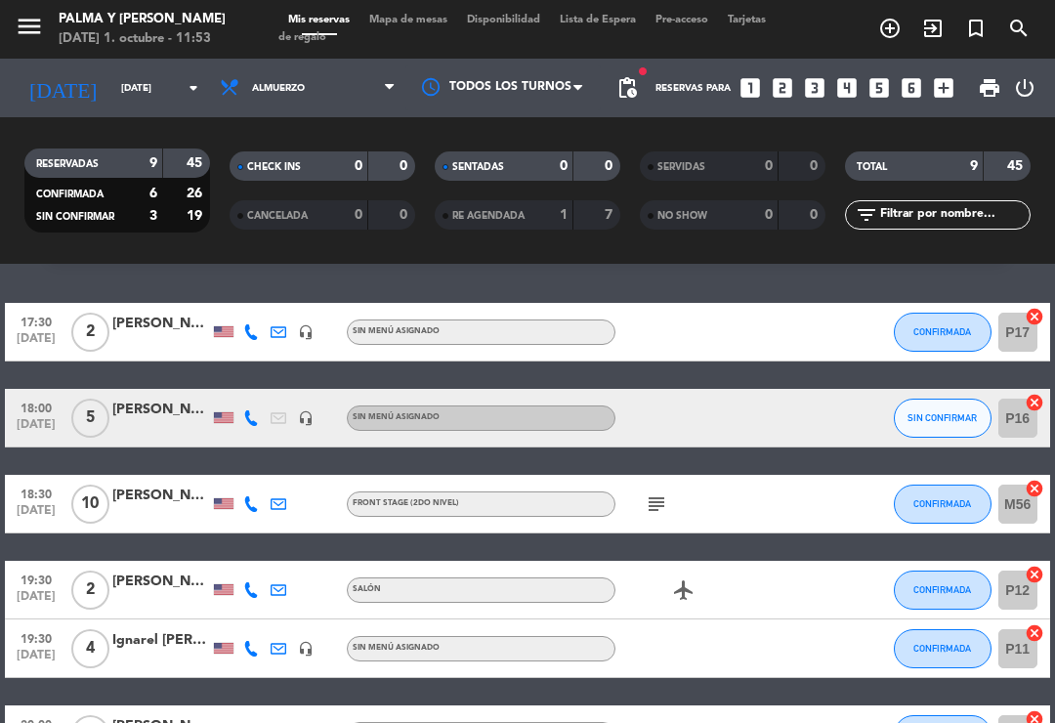
click at [943, 416] on span "SIN CONFIRMAR" at bounding box center [942, 417] width 69 height 11
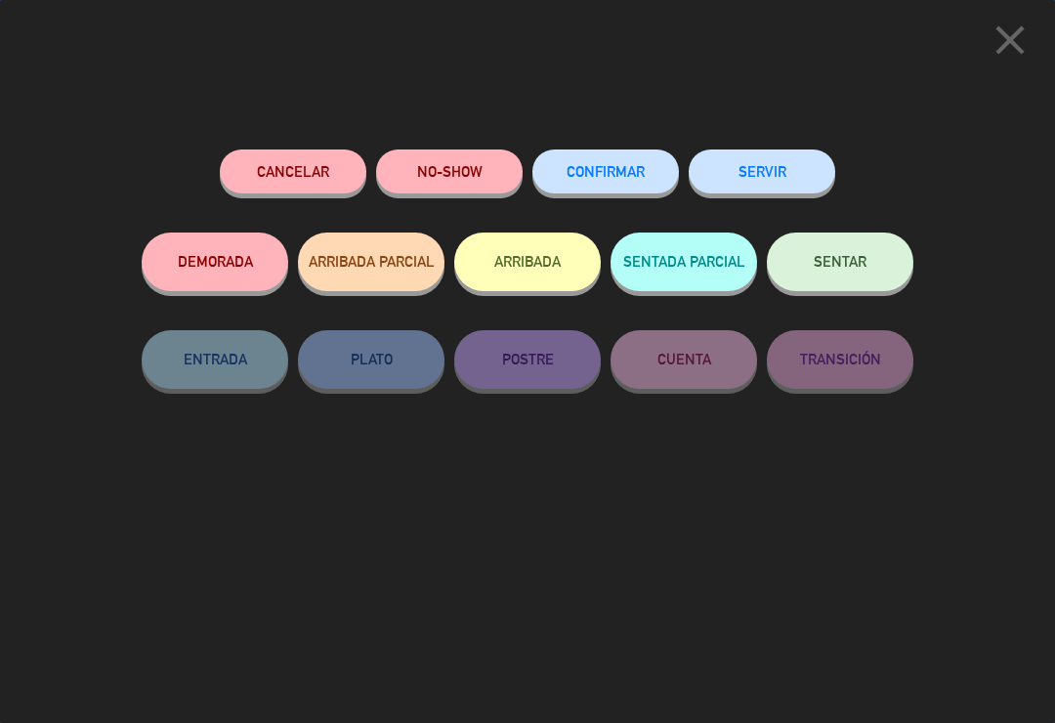
click at [618, 179] on button "CONFIRMAR" at bounding box center [605, 171] width 147 height 44
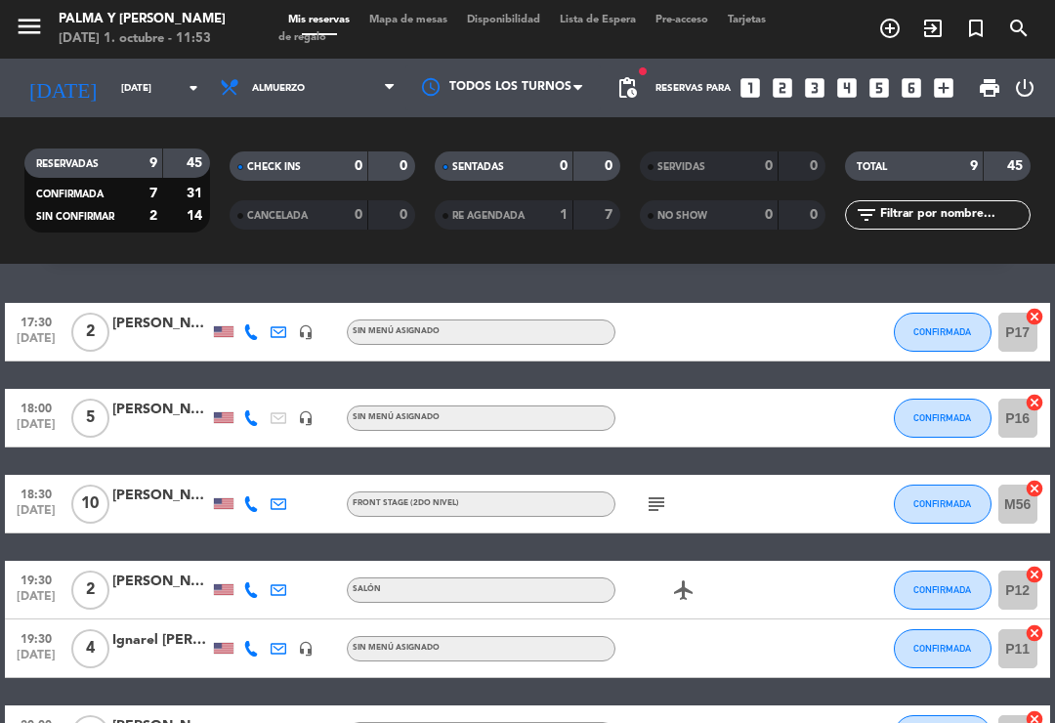
click at [389, 21] on span "Mapa de mesas" at bounding box center [409, 20] width 98 height 11
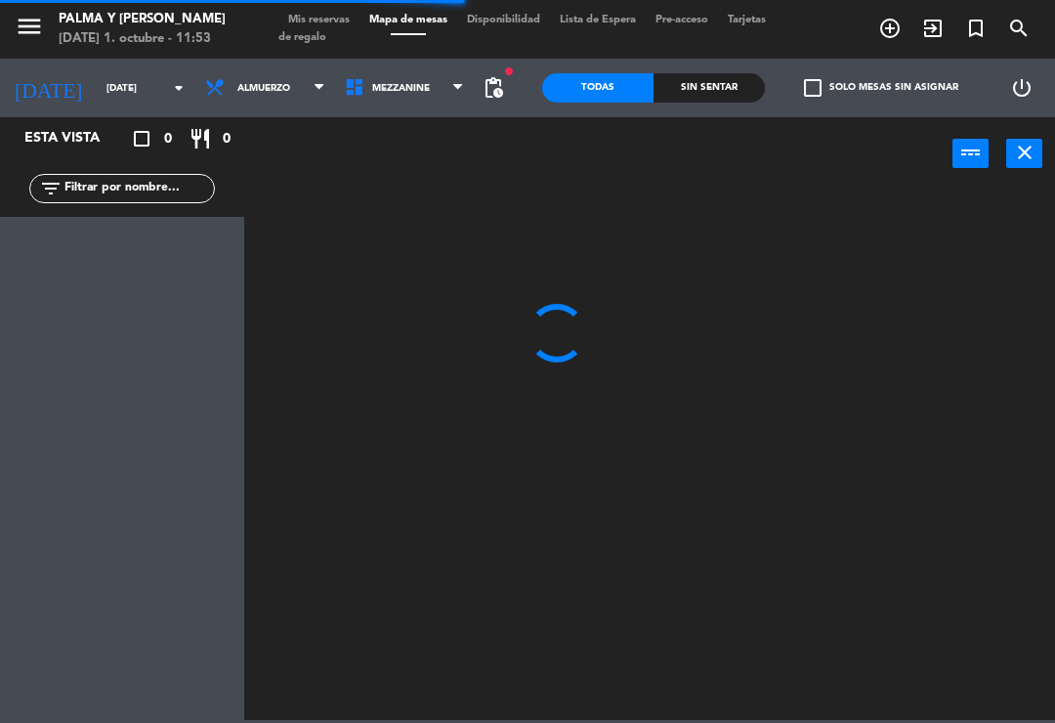
click at [114, 91] on input "[DATE]" at bounding box center [164, 88] width 134 height 30
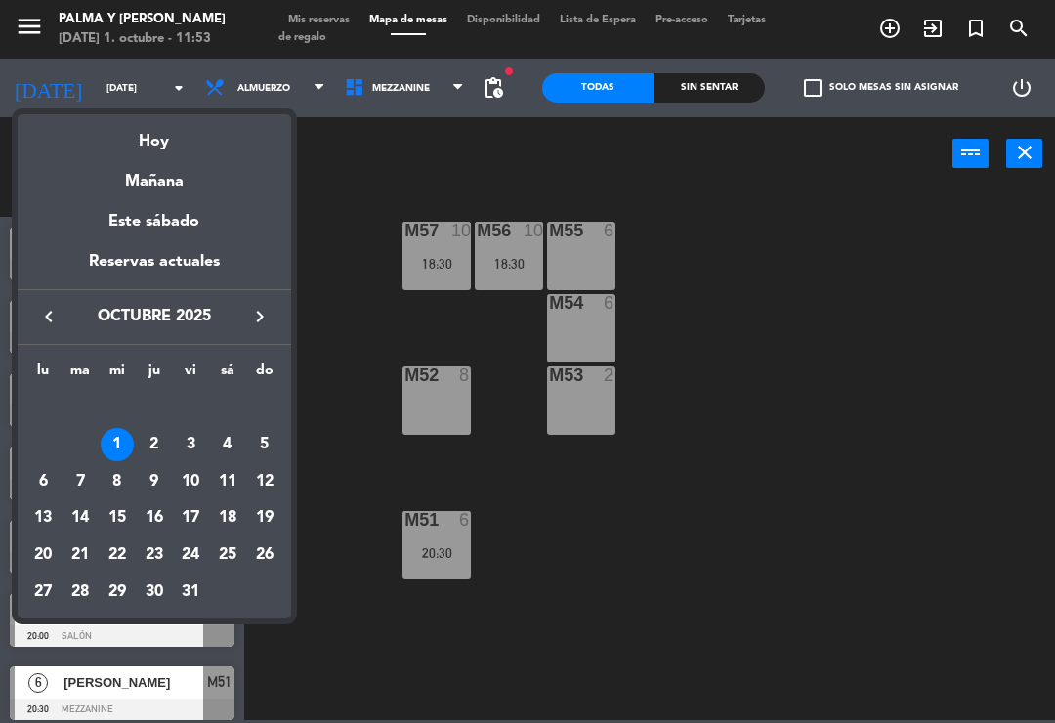
click at [39, 481] on div "6" at bounding box center [42, 481] width 33 height 33
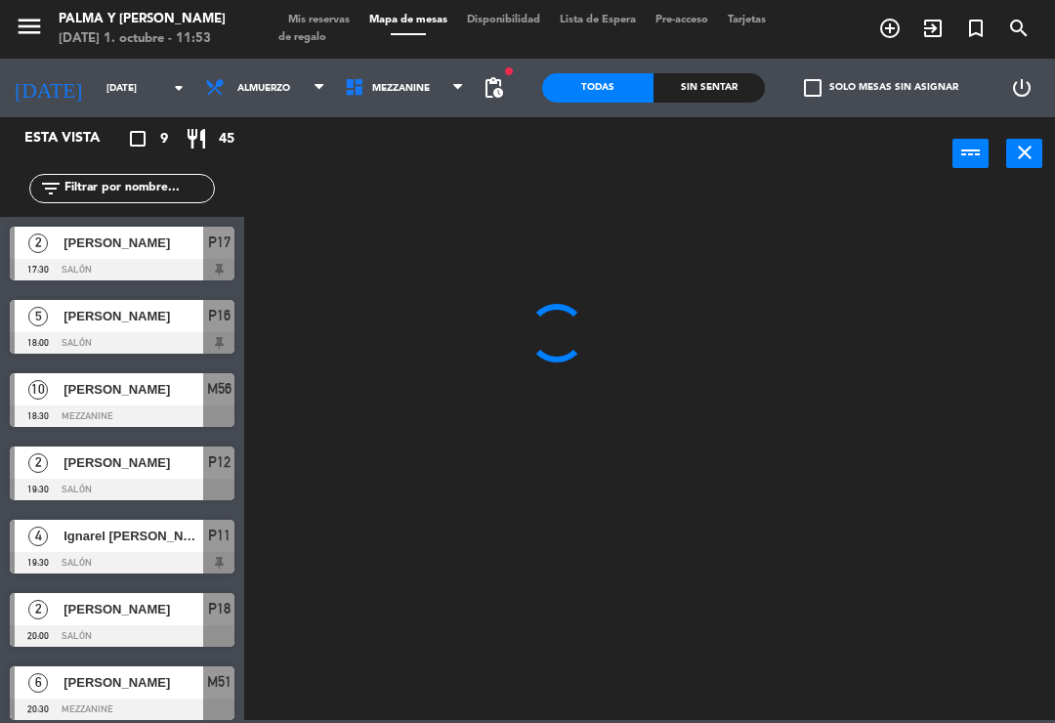
type input "[DATE]"
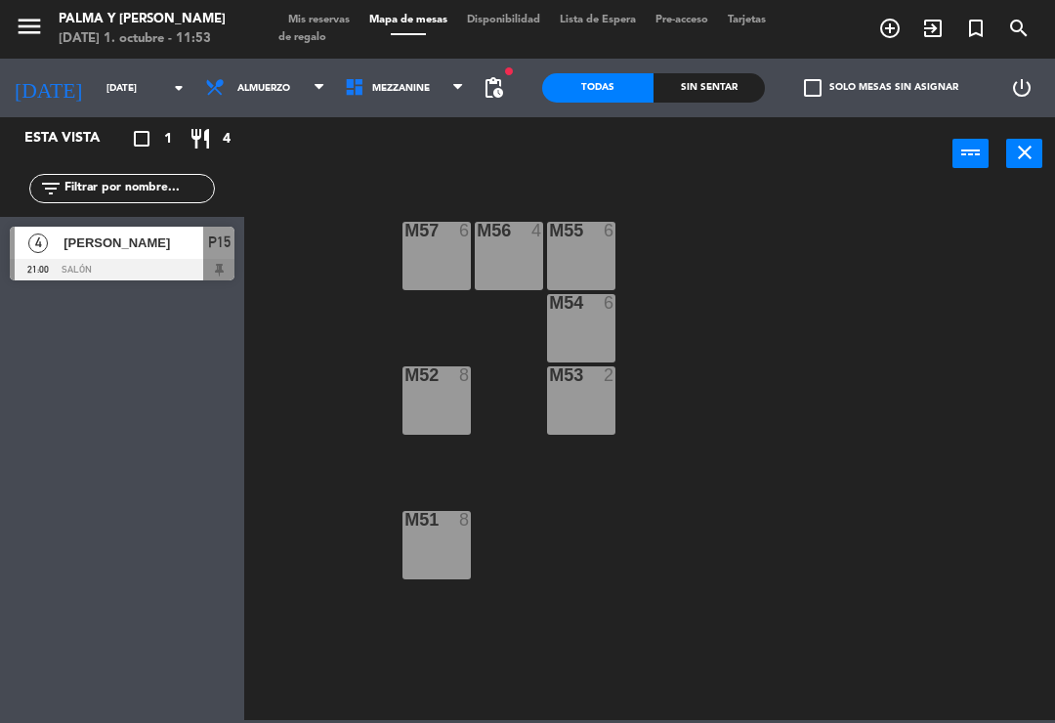
click at [371, 96] on span "Mezzanine" at bounding box center [405, 87] width 140 height 43
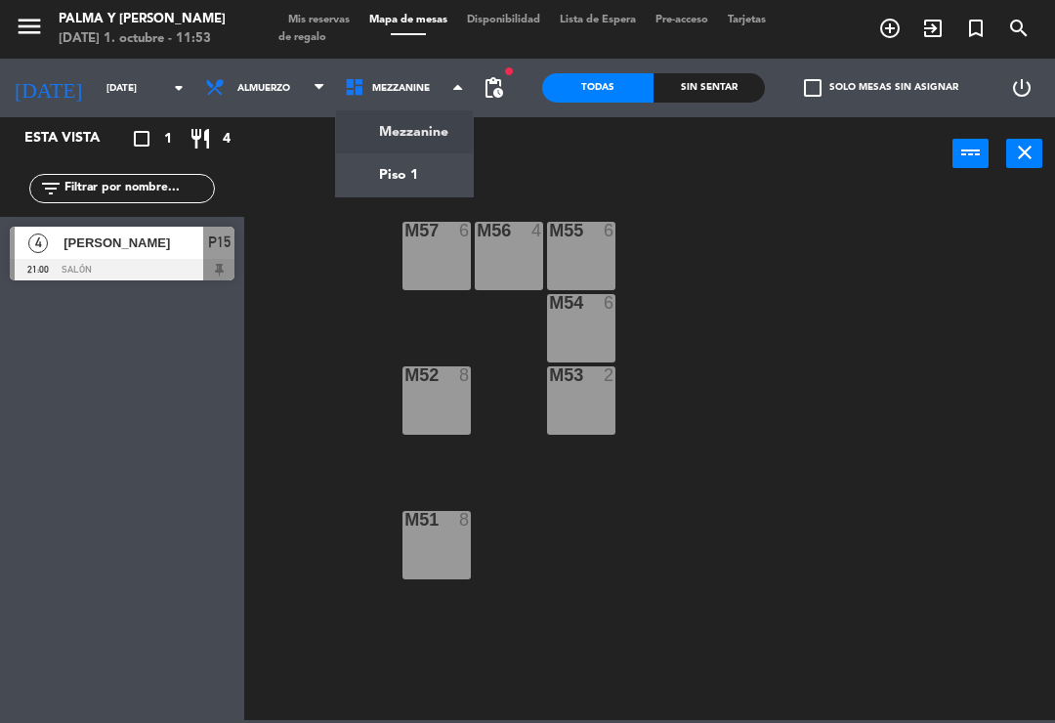
click at [408, 174] on ng-component "menu Palma y [PERSON_NAME][DATE] 1. octubre - 11:53 Mis reservas Mapa de mesas …" at bounding box center [527, 360] width 1055 height 720
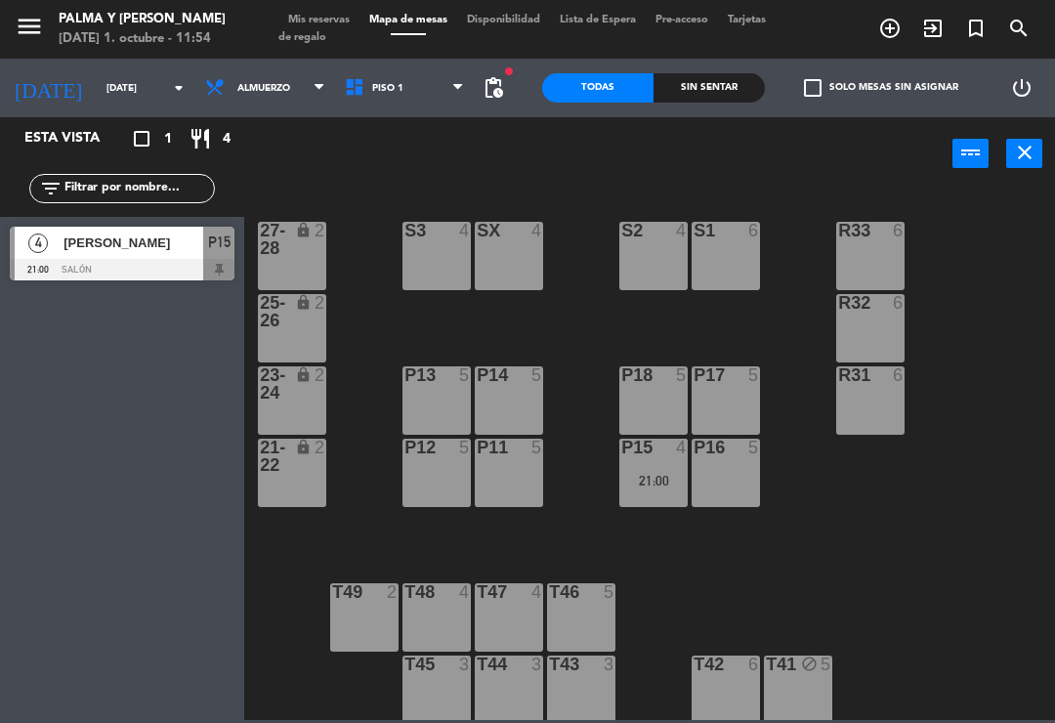
click at [460, 260] on div "S3 4" at bounding box center [437, 256] width 68 height 68
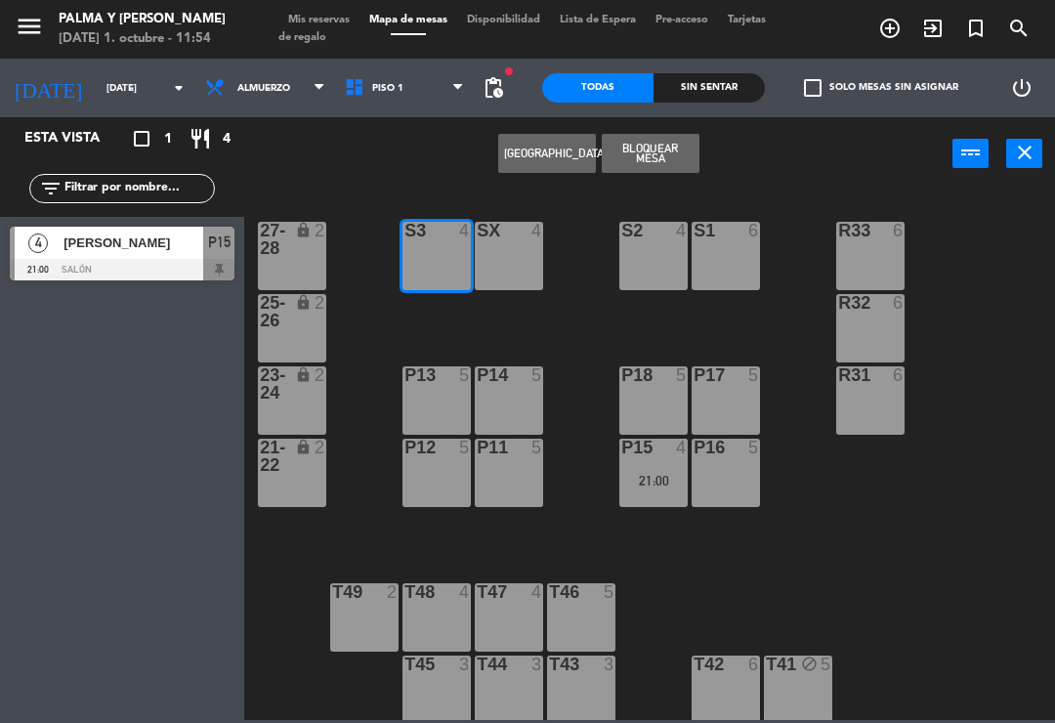
click at [565, 148] on button "[GEOGRAPHIC_DATA]" at bounding box center [547, 153] width 98 height 39
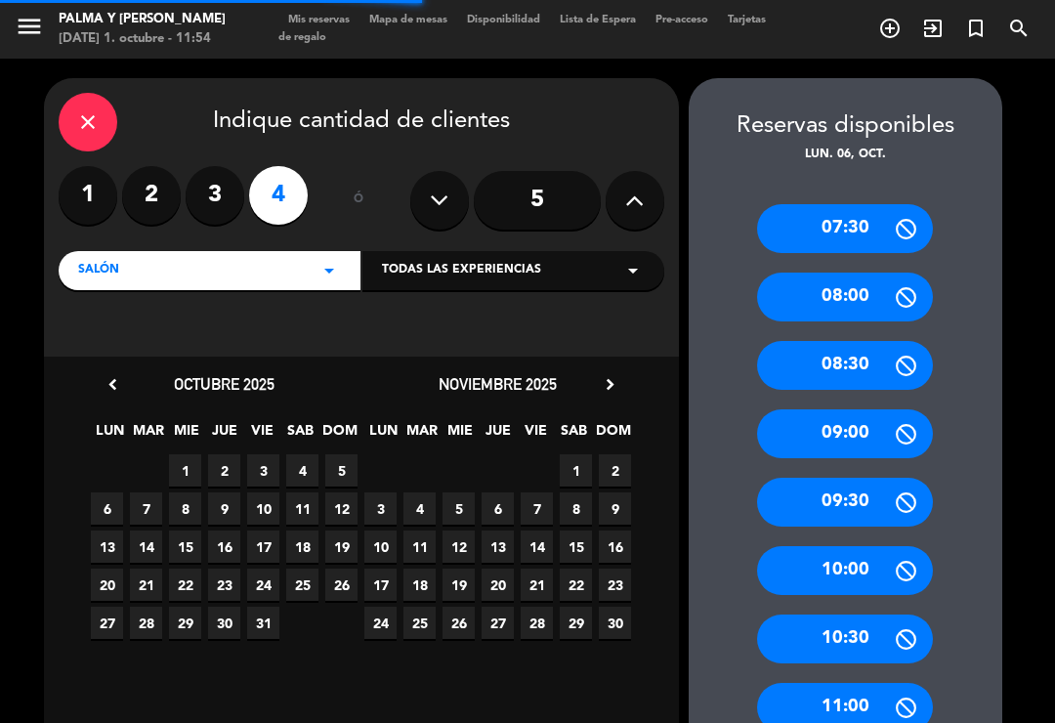
click at [637, 198] on icon at bounding box center [634, 200] width 19 height 29
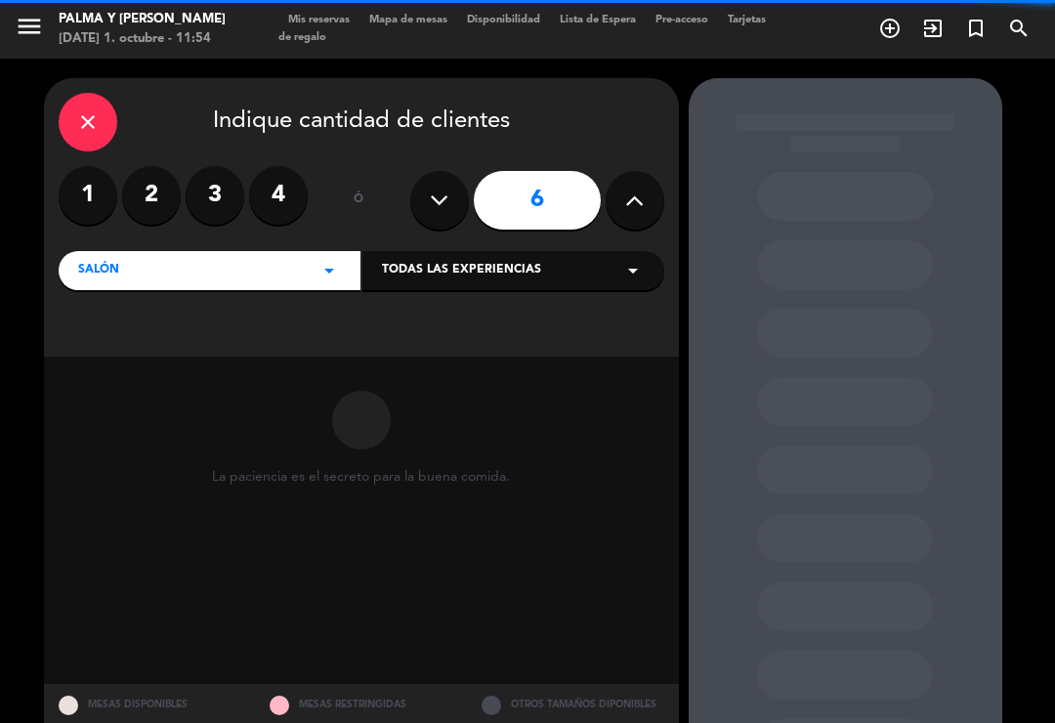
click at [628, 217] on button at bounding box center [635, 200] width 59 height 59
click at [645, 207] on button at bounding box center [635, 200] width 59 height 59
type input "8"
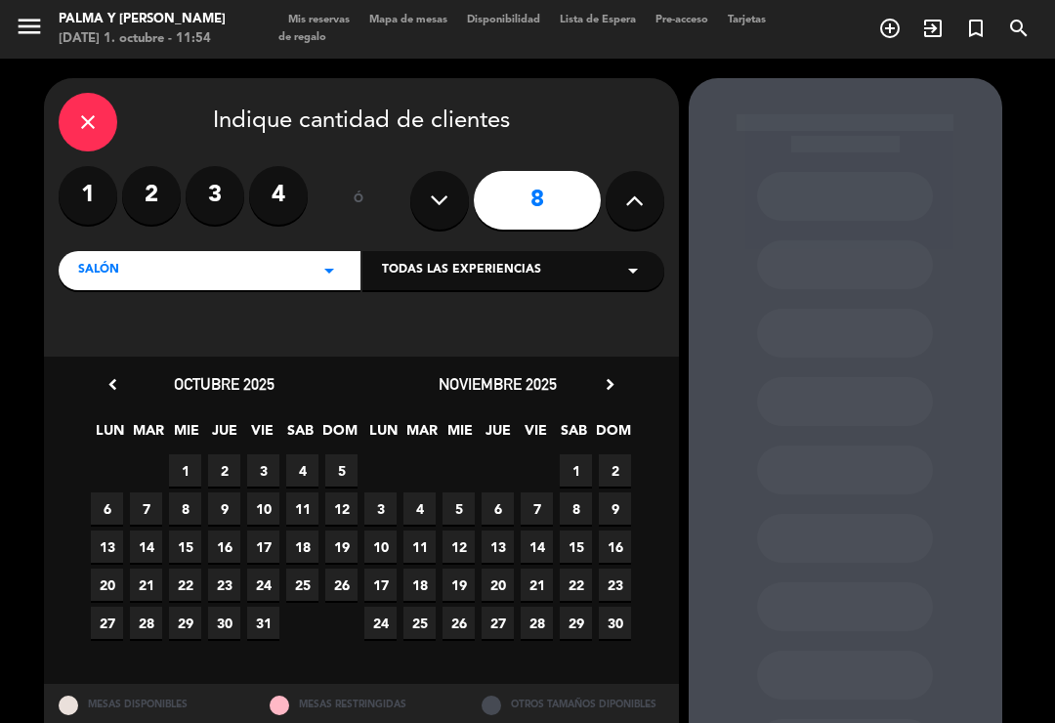
click at [112, 510] on span "6" at bounding box center [107, 508] width 32 height 32
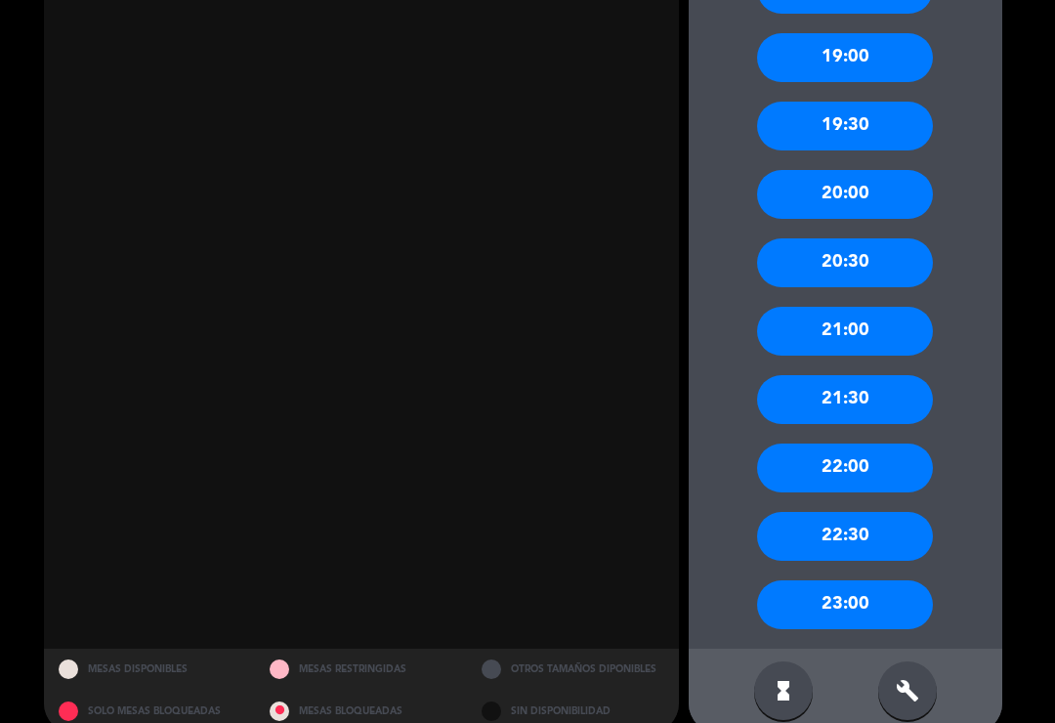
scroll to position [1742, 0]
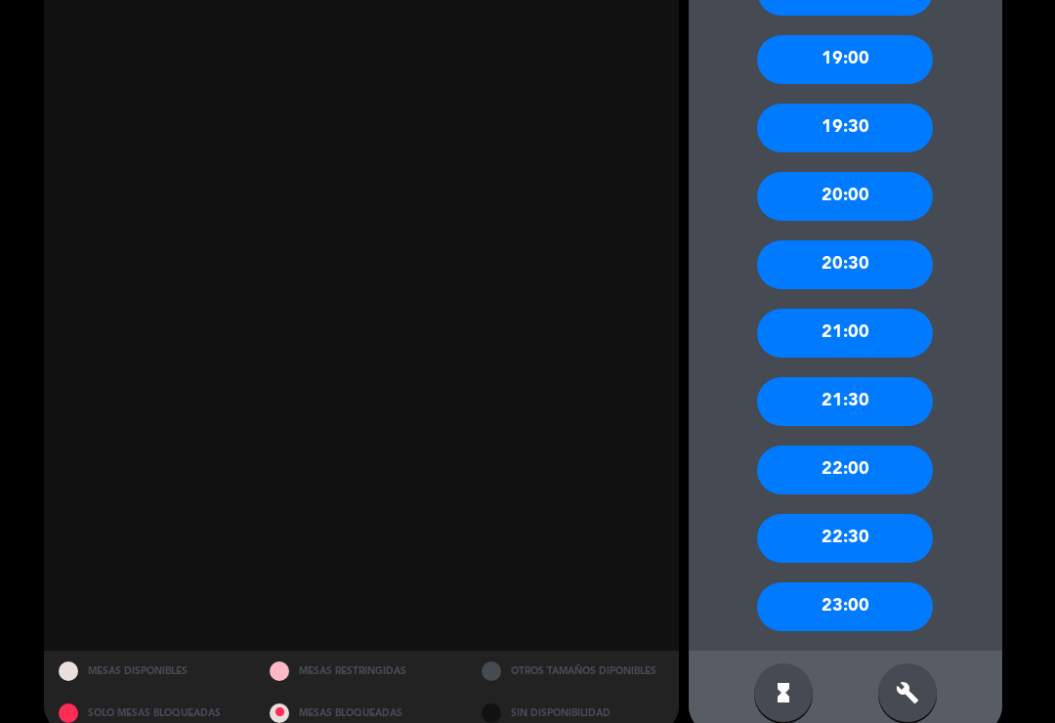
click at [908, 681] on icon "build" at bounding box center [907, 692] width 23 height 23
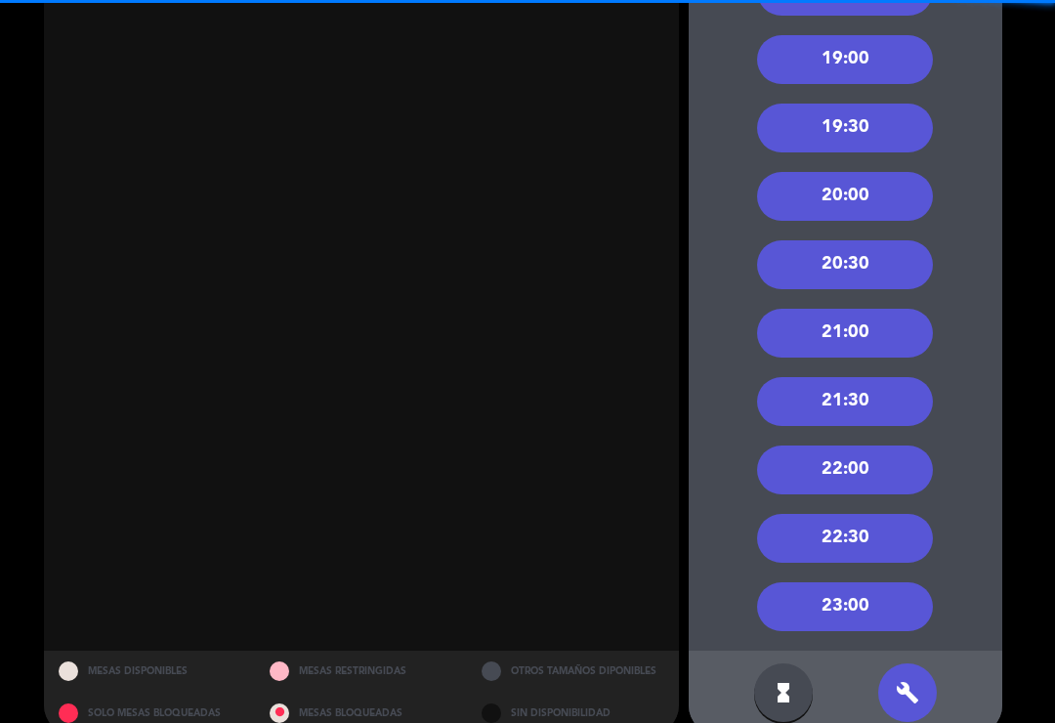
click at [884, 172] on div "20:00" at bounding box center [845, 196] width 176 height 49
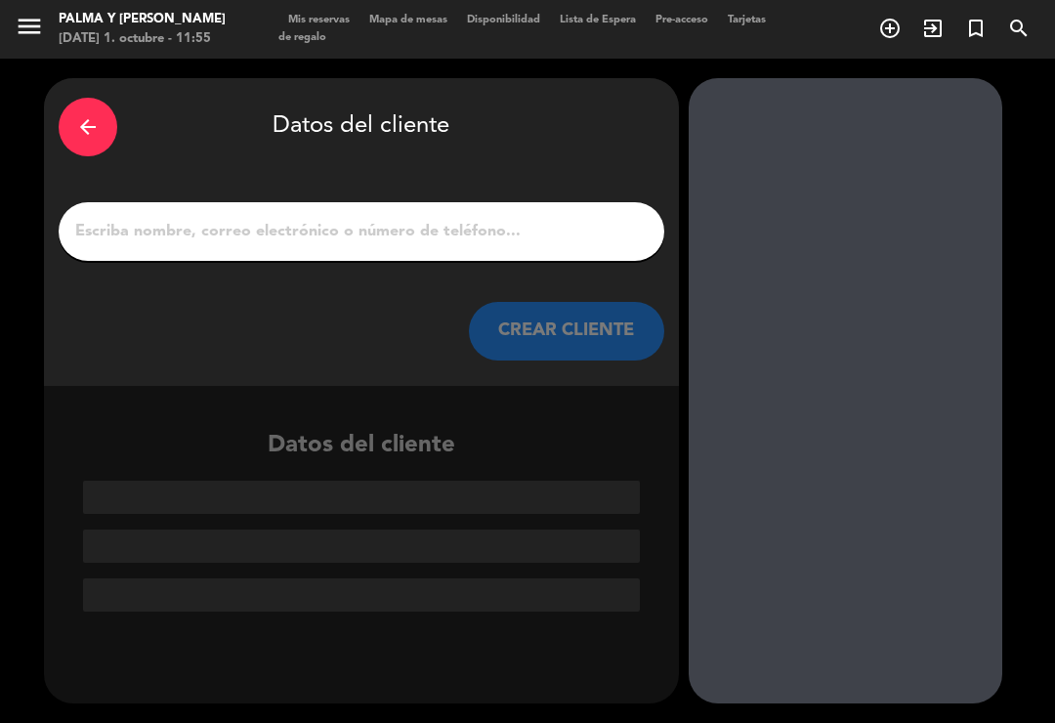
click at [409, 218] on input "1" at bounding box center [361, 231] width 576 height 27
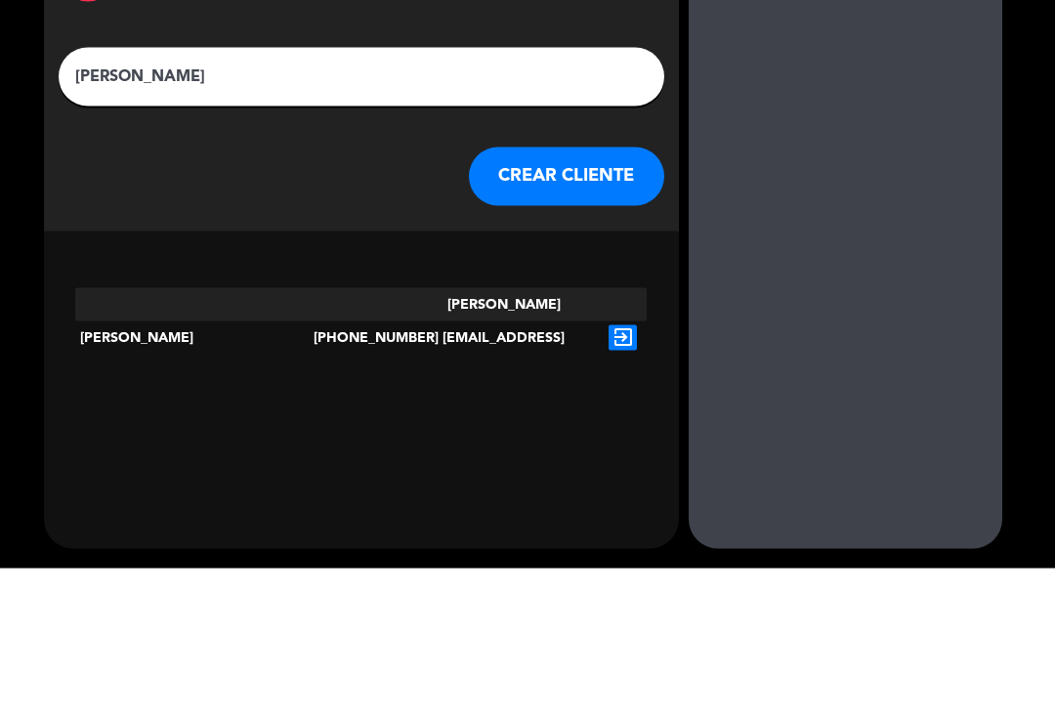
type input "[PERSON_NAME]"
click at [478, 443] on div "[PERSON_NAME][EMAIL_ADDRESS][DOMAIN_NAME]" at bounding box center [503, 493] width 191 height 100
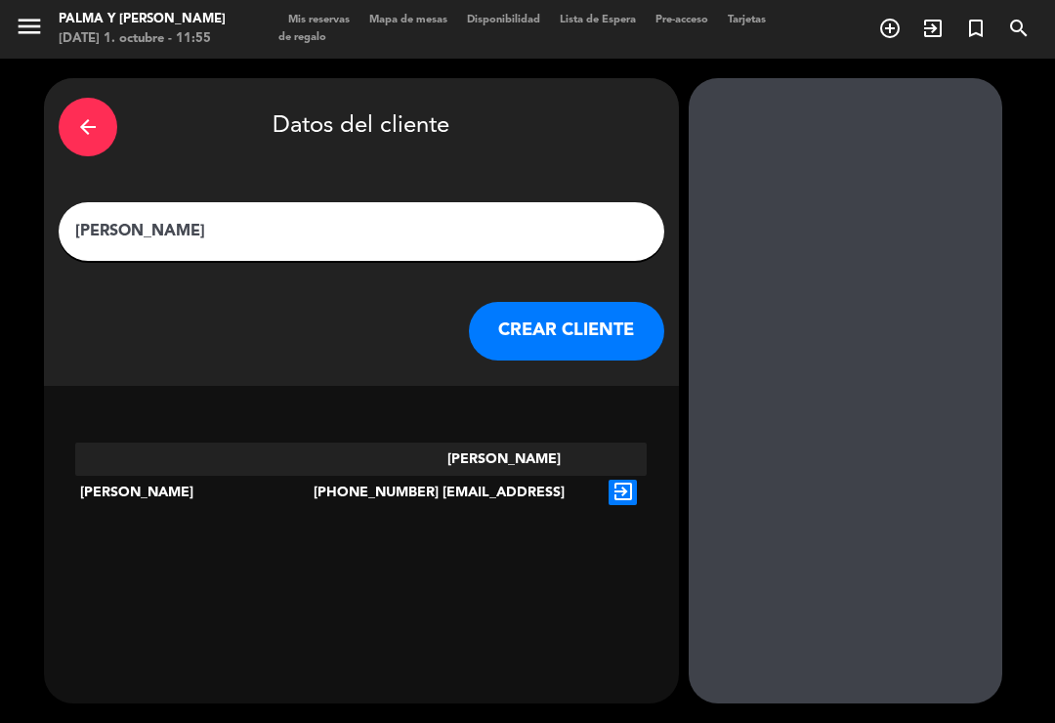
click at [626, 480] on icon "exit_to_app" at bounding box center [623, 492] width 28 height 25
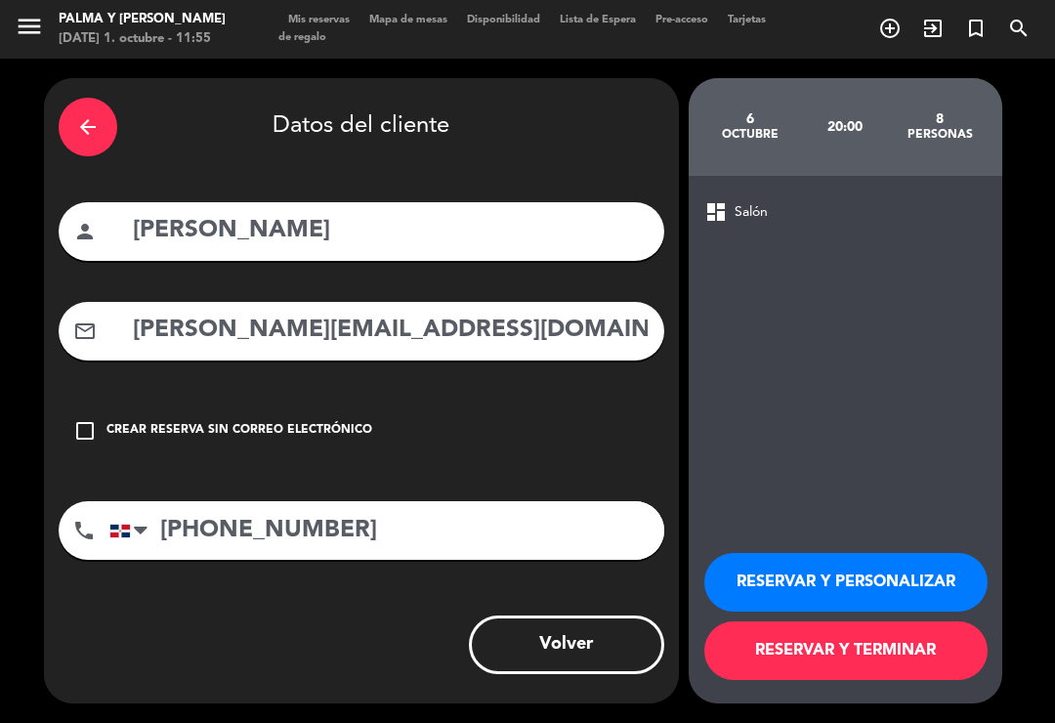
click at [822, 655] on button "RESERVAR Y TERMINAR" at bounding box center [845, 650] width 283 height 59
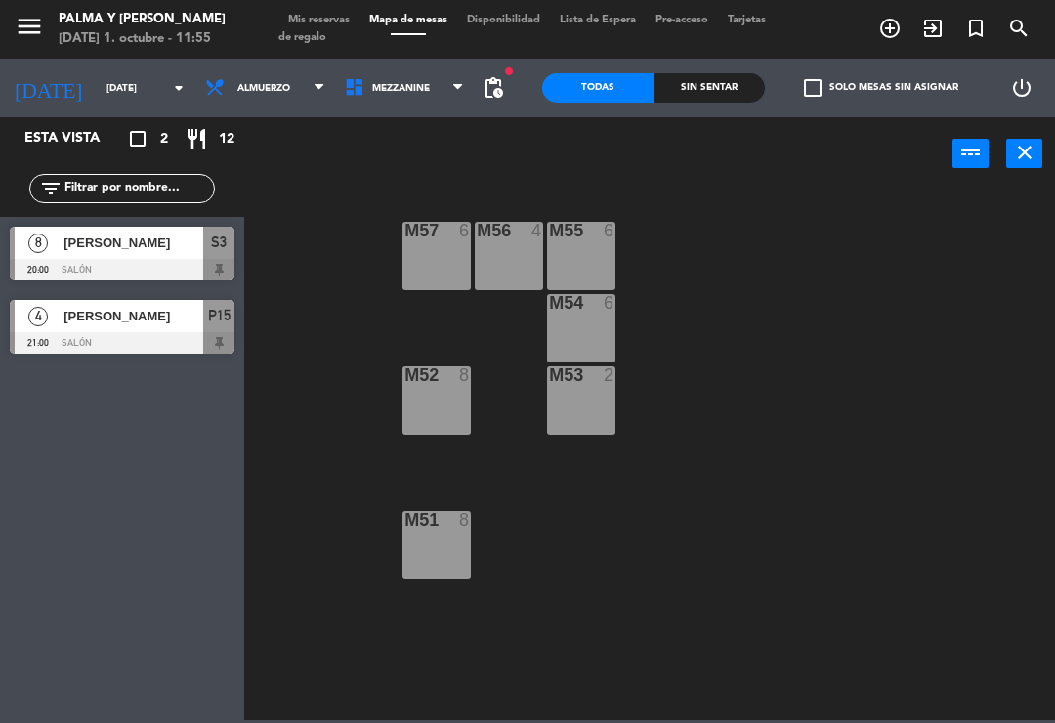
click at [380, 94] on span "Mezzanine" at bounding box center [401, 88] width 58 height 11
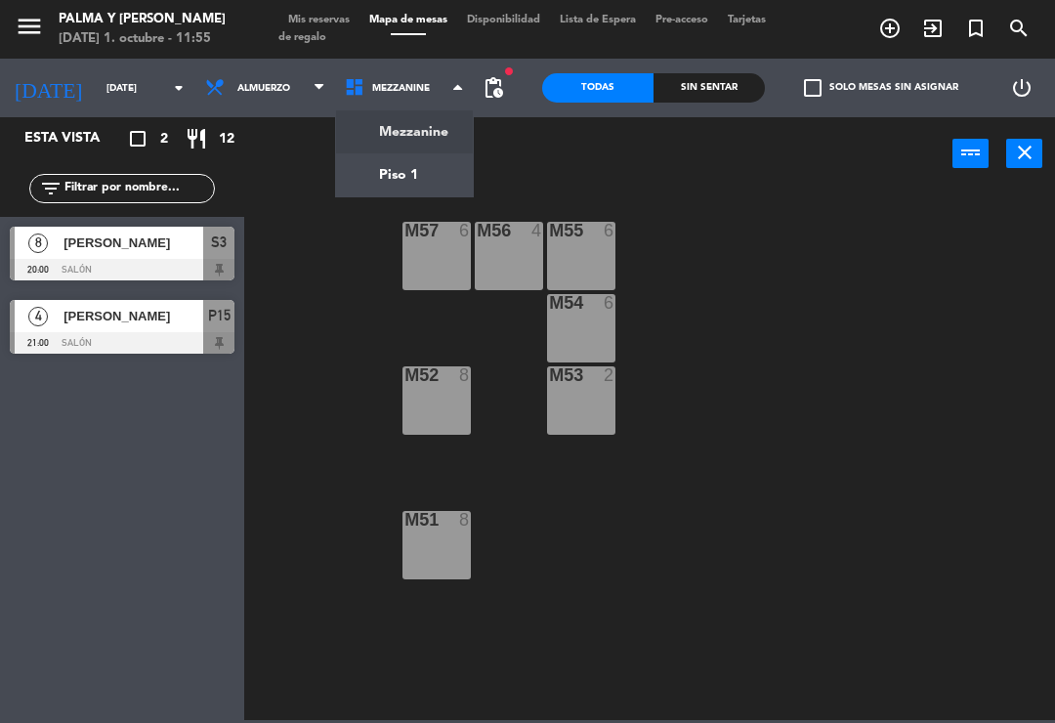
click at [390, 174] on ng-component "menu Palma y [PERSON_NAME][DATE] 1. octubre - 11:55 Mis reservas Mapa de mesas …" at bounding box center [527, 360] width 1055 height 720
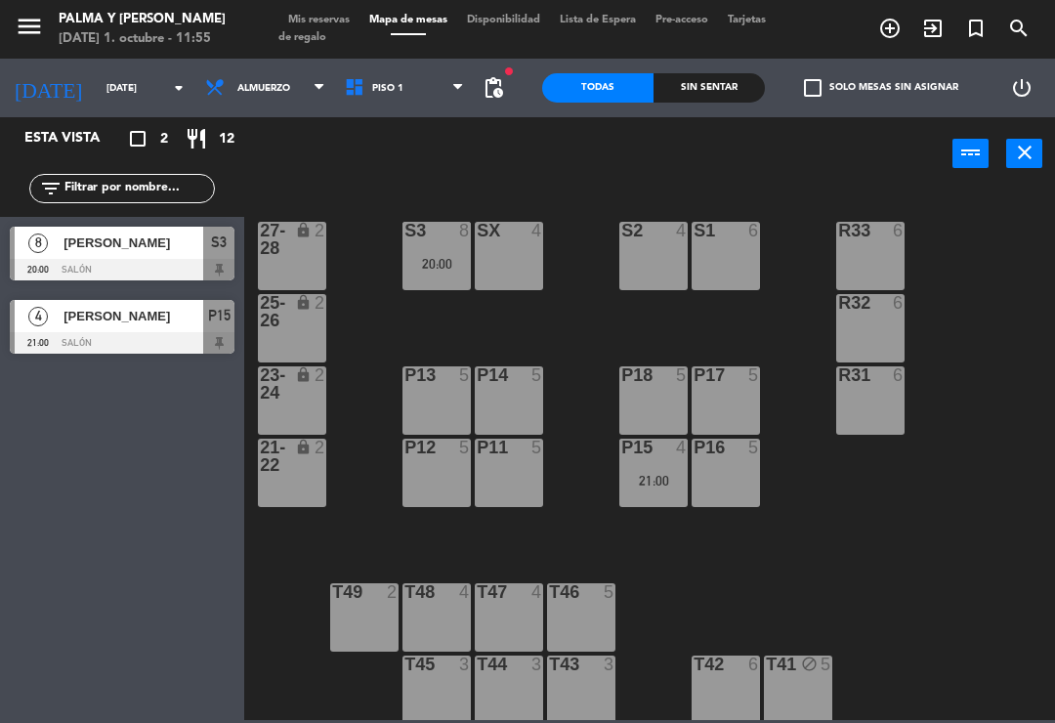
click at [440, 250] on div "S3 8 20:00" at bounding box center [437, 256] width 68 height 68
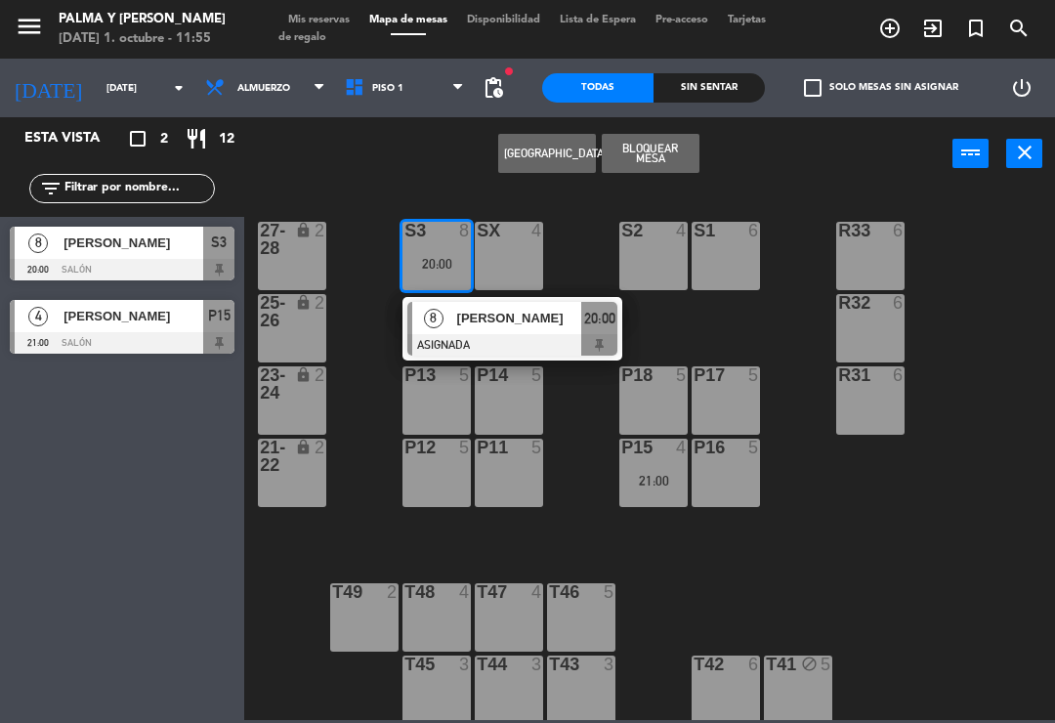
click at [506, 259] on div "SX 4" at bounding box center [509, 256] width 68 height 68
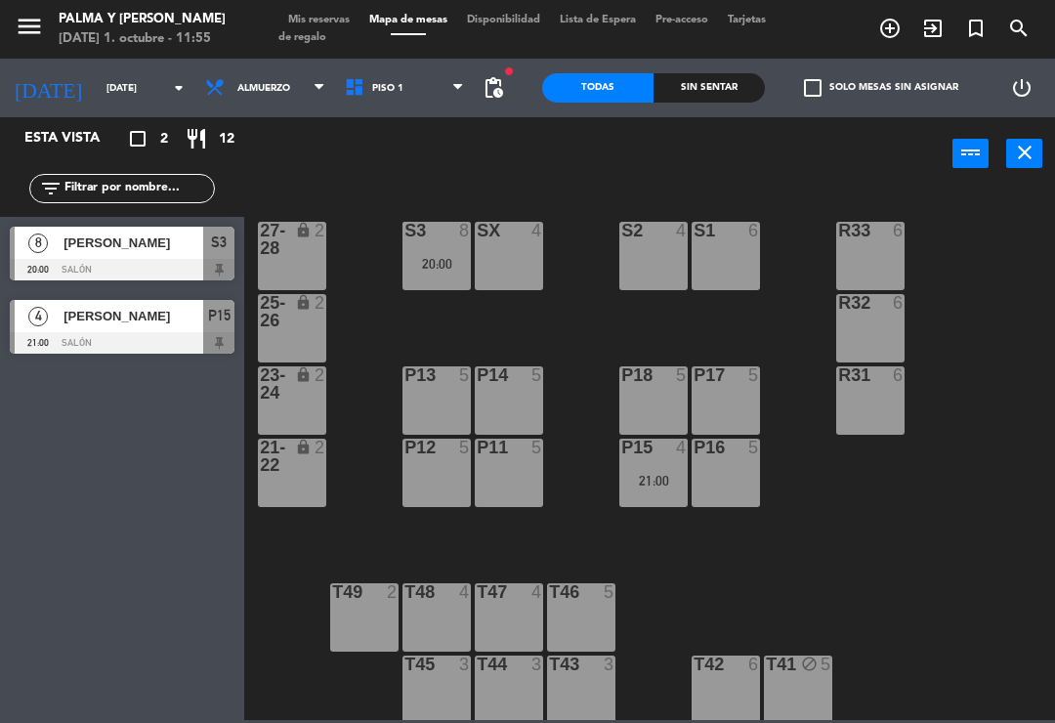
click at [574, 348] on div "R33 6 S1 6 S2 4 S3 8 20:00 SX 4 27-28 lock 2 R32 6 25-26 lock 2 P13 5 P14 5 P18…" at bounding box center [655, 454] width 800 height 532
click at [455, 250] on div "S3 8 20:00" at bounding box center [437, 256] width 68 height 68
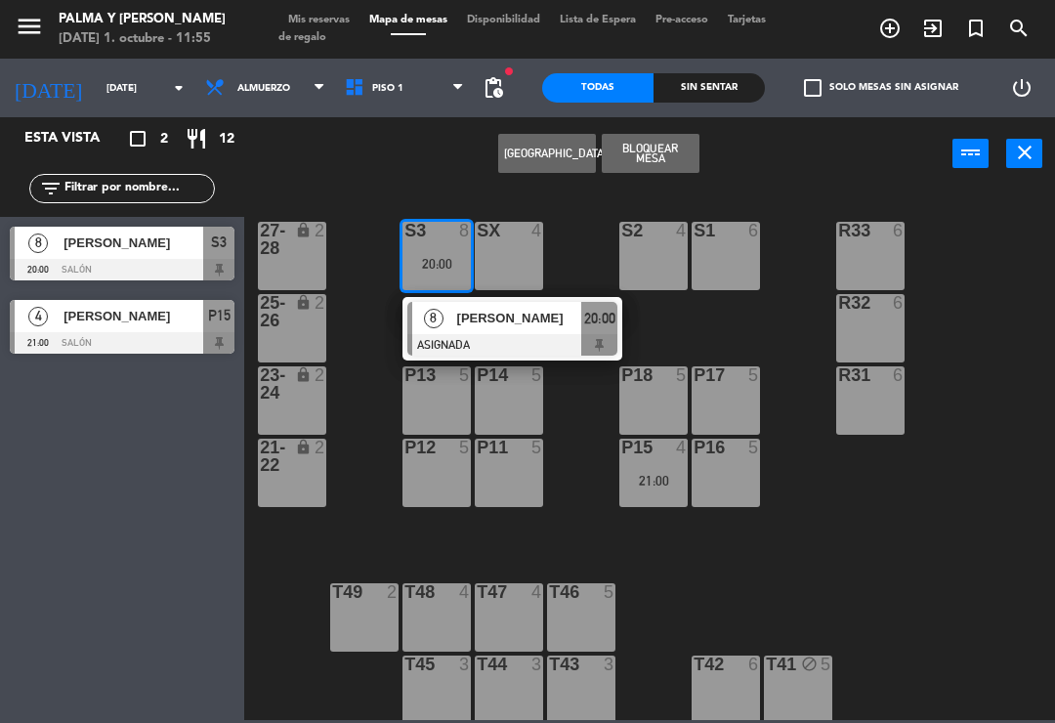
click at [525, 325] on span "[PERSON_NAME]" at bounding box center [519, 318] width 125 height 21
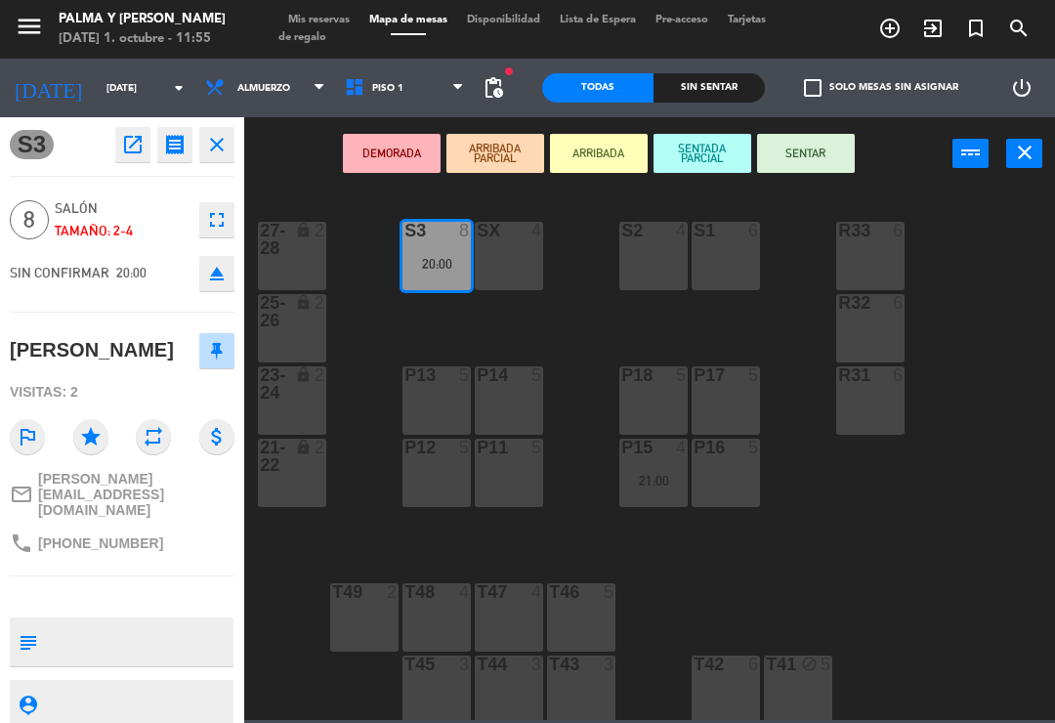
click at [520, 257] on div "SX 4" at bounding box center [509, 256] width 68 height 68
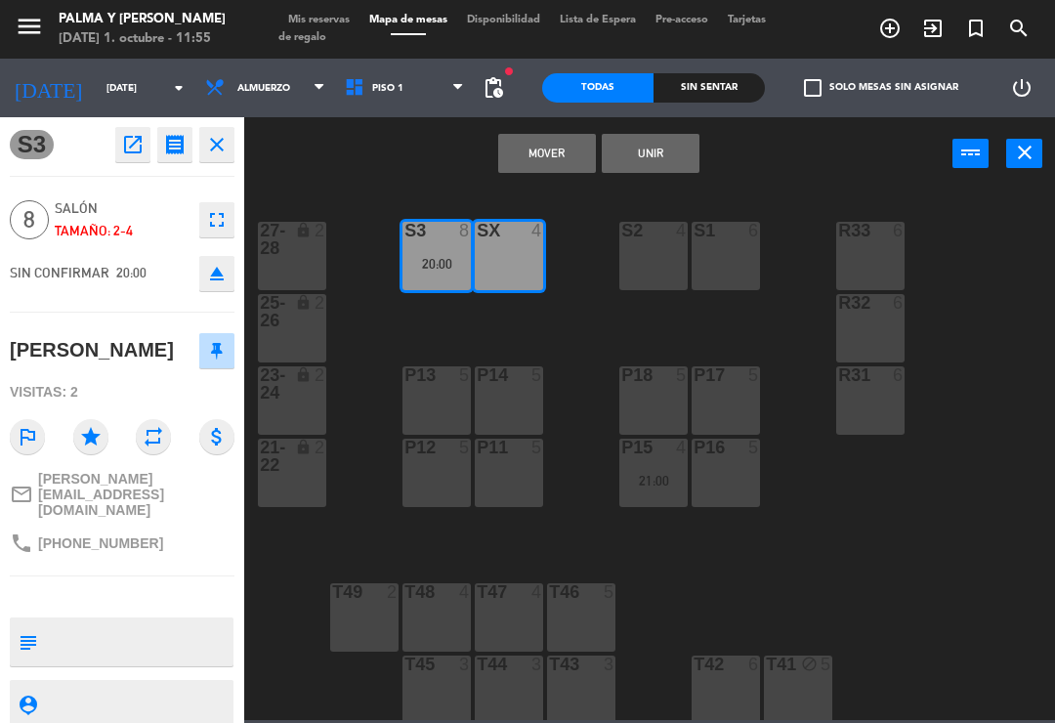
click at [657, 157] on button "Unir" at bounding box center [651, 153] width 98 height 39
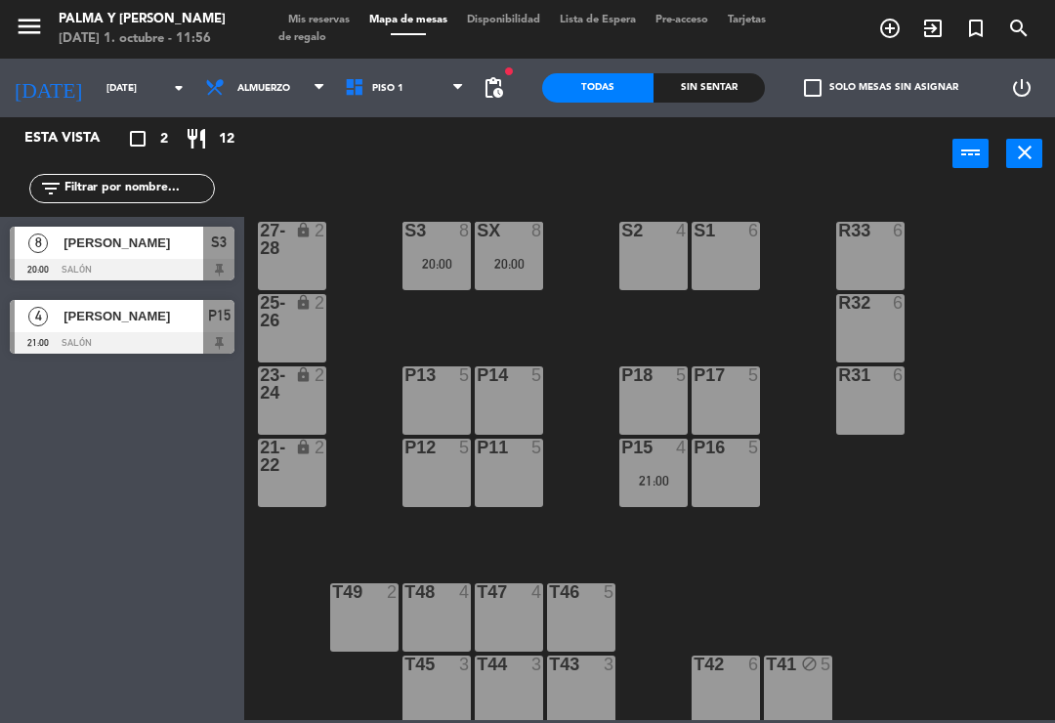
click at [110, 76] on input "[DATE]" at bounding box center [164, 88] width 134 height 30
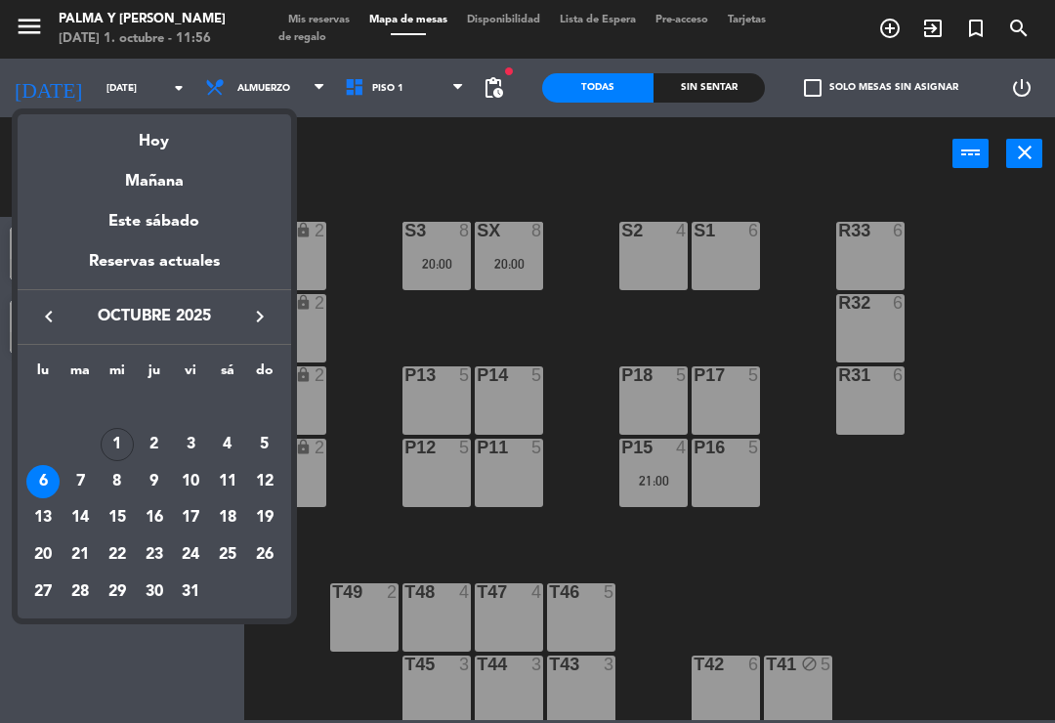
click at [159, 140] on div "Hoy" at bounding box center [155, 134] width 274 height 40
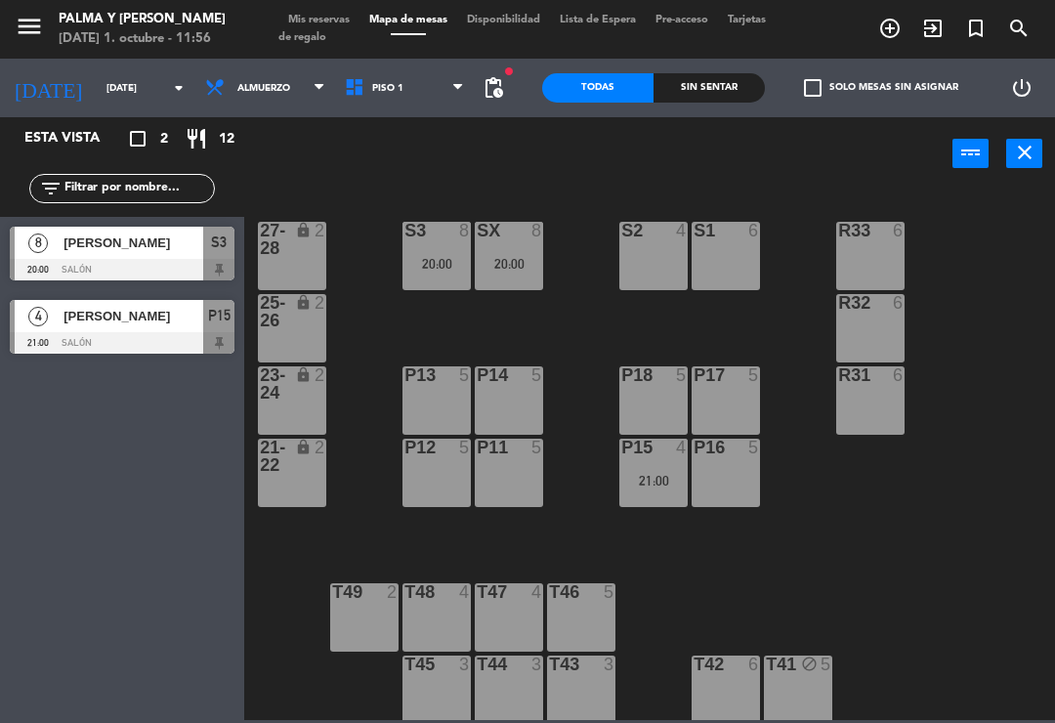
type input "[DATE]"
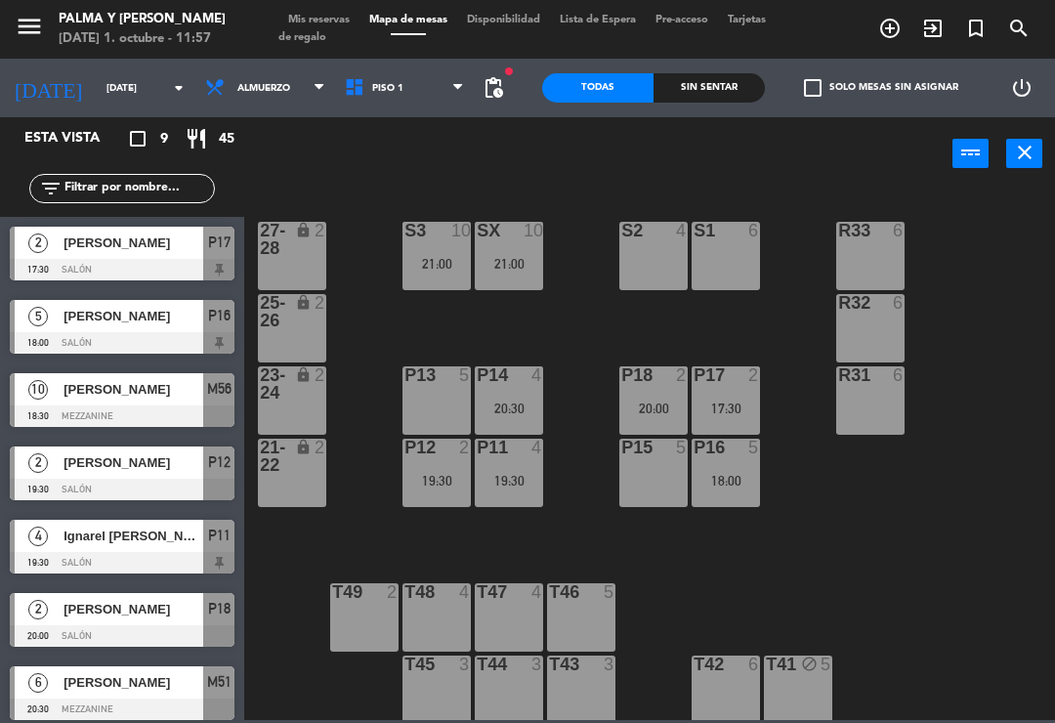
click at [329, 21] on span "Mis reservas" at bounding box center [318, 20] width 81 height 11
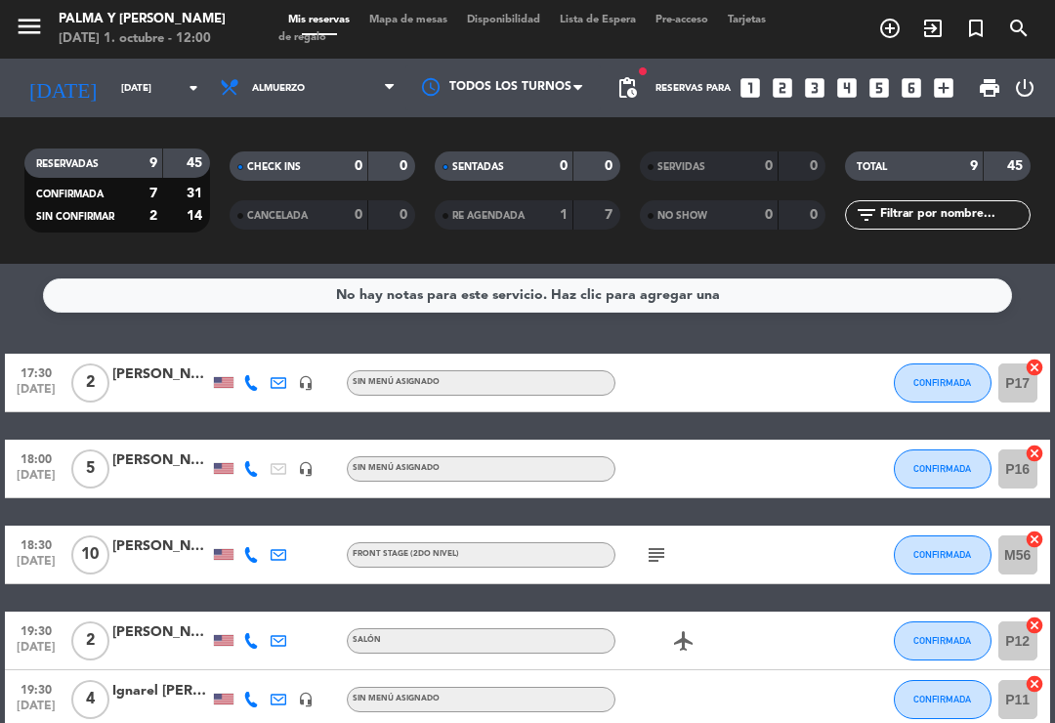
click at [425, 25] on span "Mapa de mesas" at bounding box center [409, 20] width 98 height 11
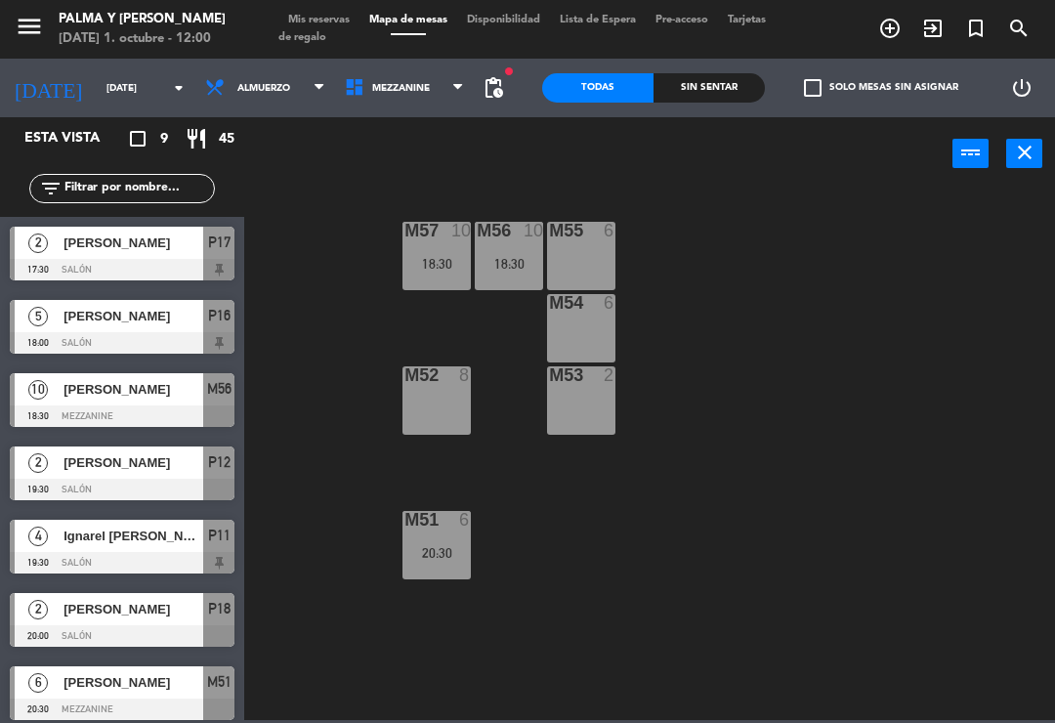
click at [107, 95] on input "[DATE]" at bounding box center [164, 88] width 134 height 30
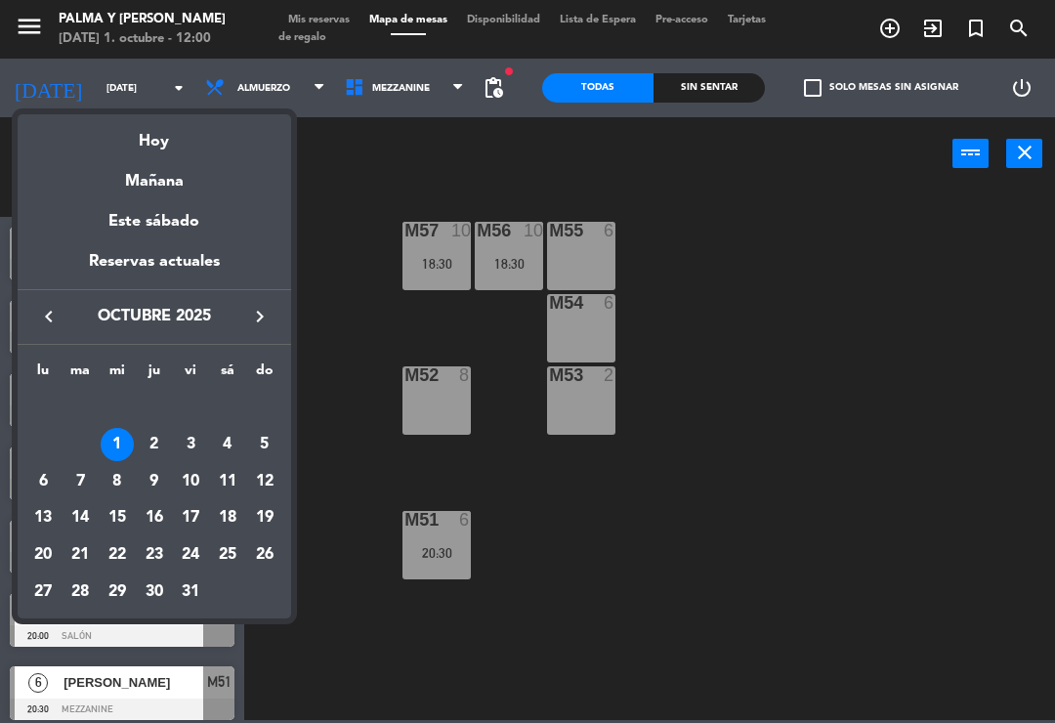
click at [48, 479] on div "6" at bounding box center [42, 481] width 33 height 33
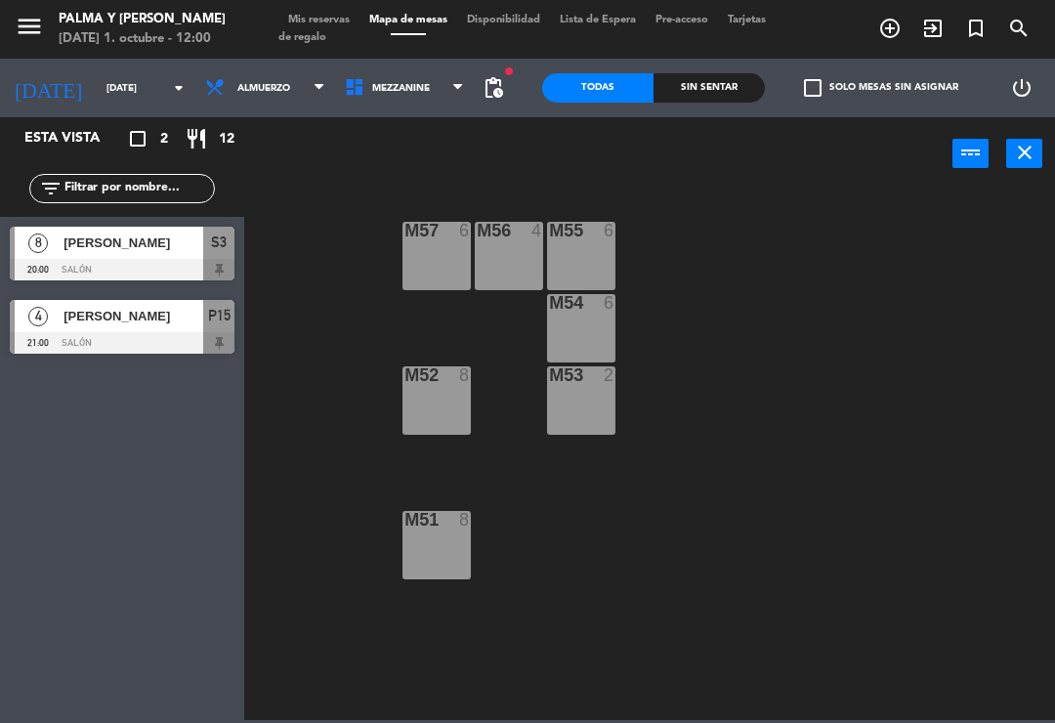
click at [159, 256] on div "[PERSON_NAME]" at bounding box center [133, 243] width 142 height 32
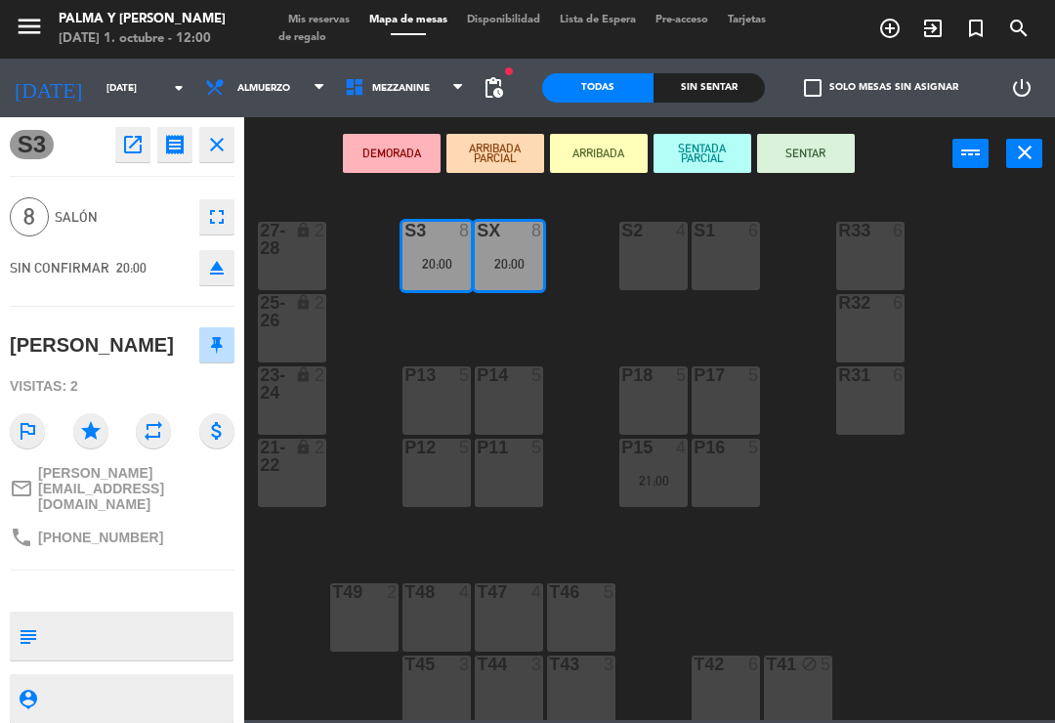
click at [717, 243] on div "S1 6" at bounding box center [726, 256] width 68 height 68
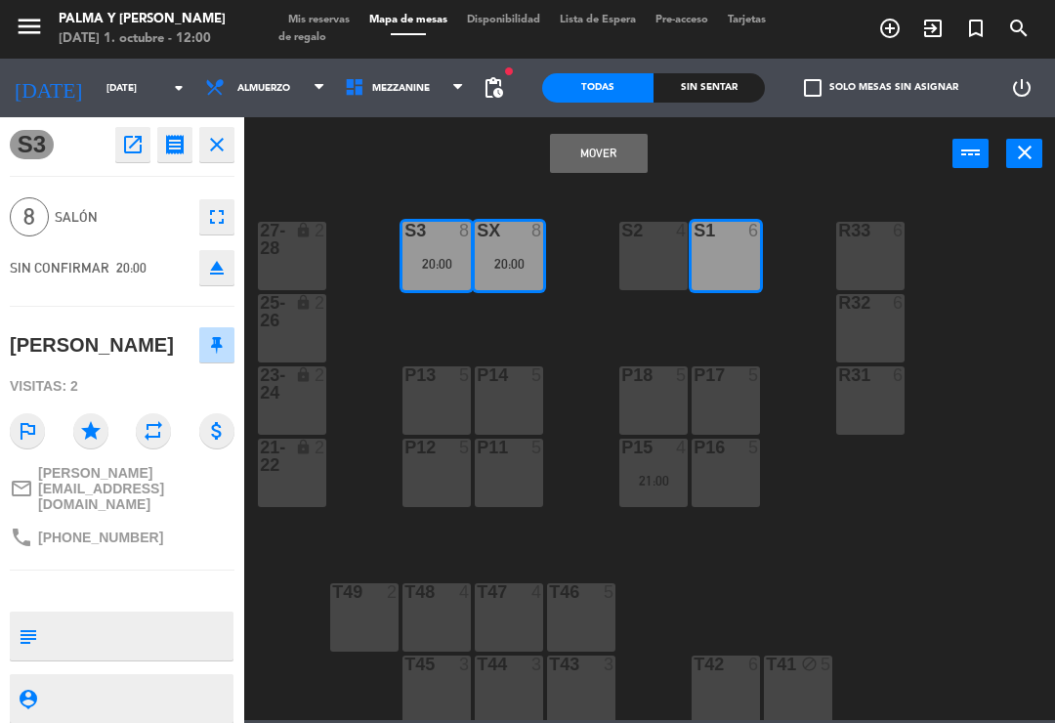
click at [658, 258] on div "S2 4" at bounding box center [653, 256] width 68 height 68
click at [622, 157] on button "Mover y Unir" at bounding box center [599, 153] width 98 height 39
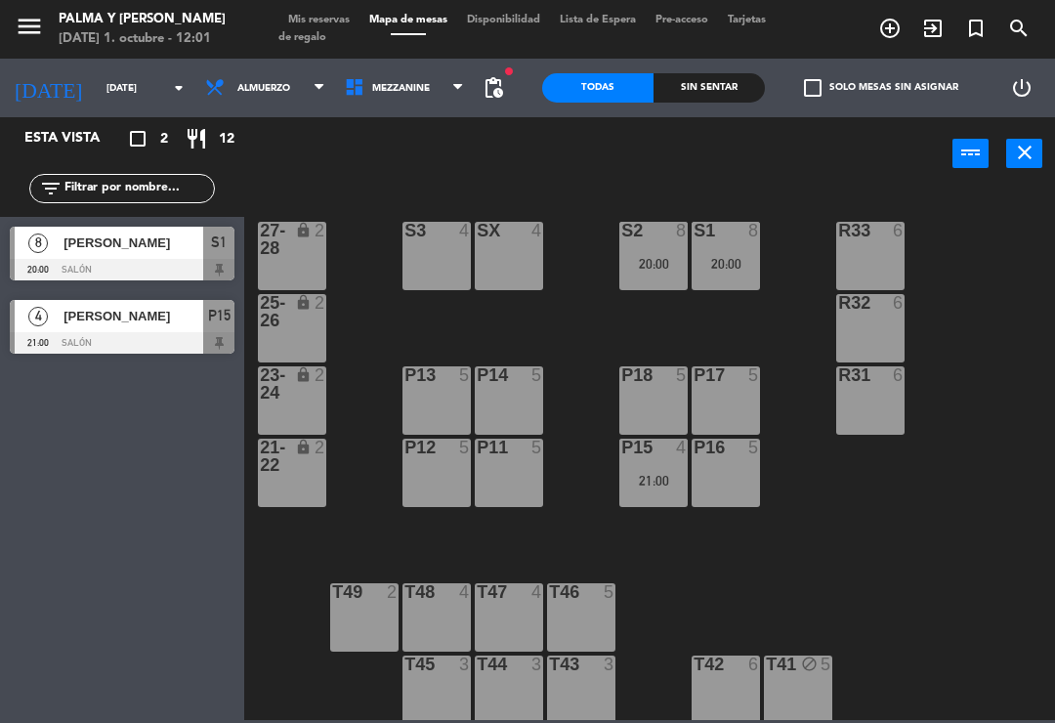
click at [125, 94] on input "[DATE]" at bounding box center [164, 88] width 134 height 30
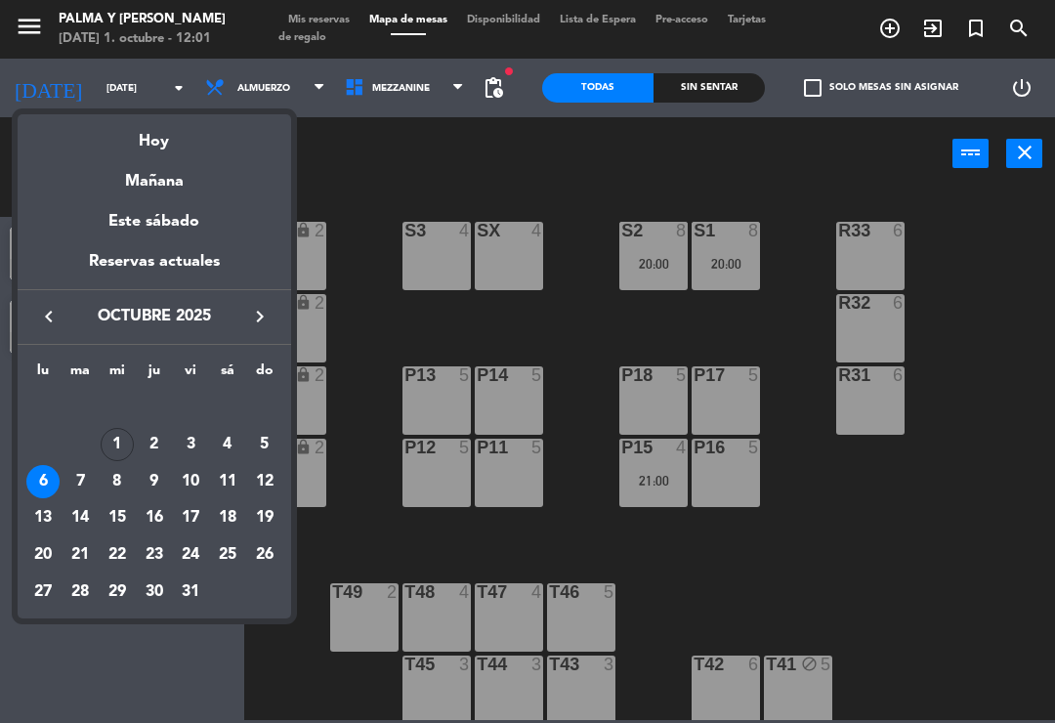
click at [166, 146] on div "Hoy" at bounding box center [155, 134] width 274 height 40
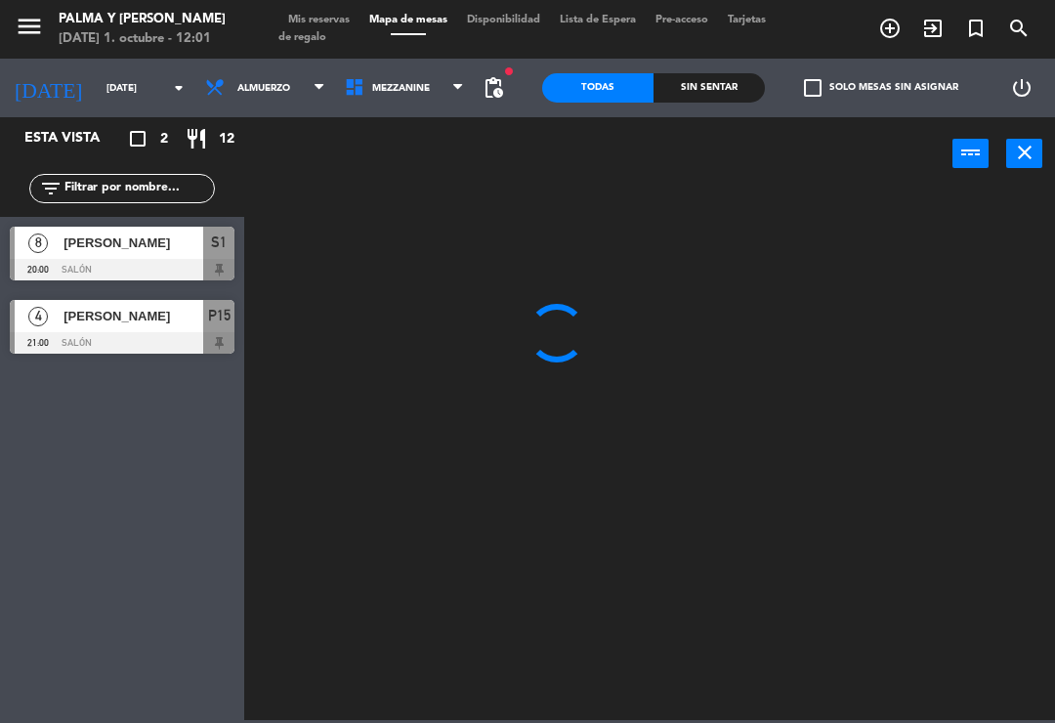
type input "[DATE]"
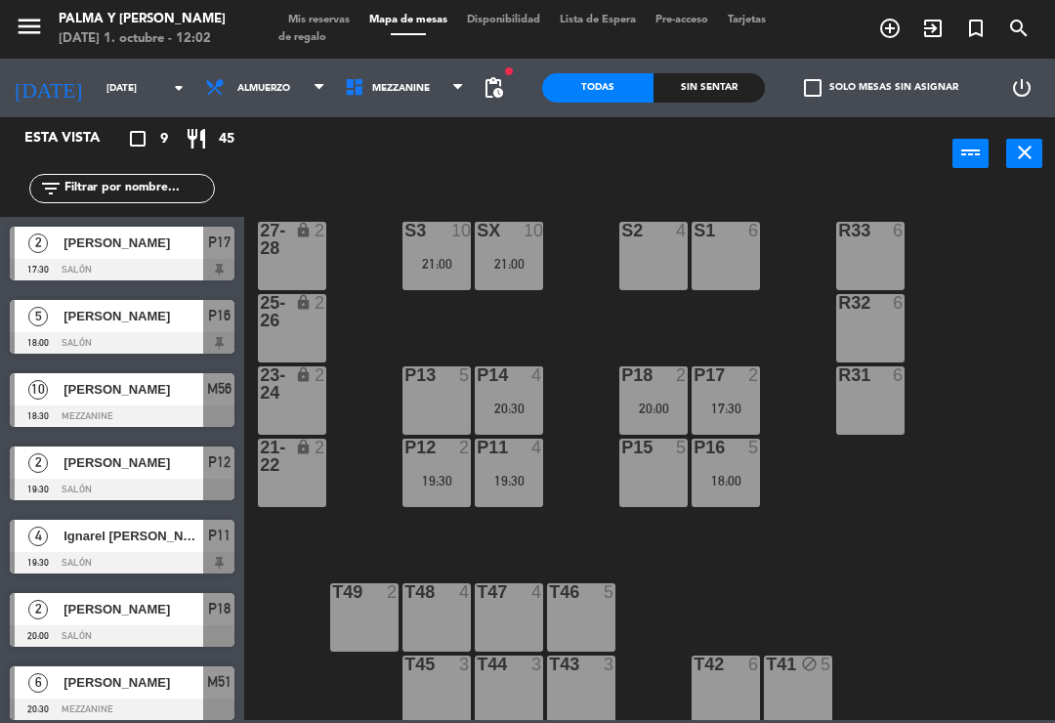
click at [97, 97] on input "[DATE]" at bounding box center [164, 88] width 134 height 30
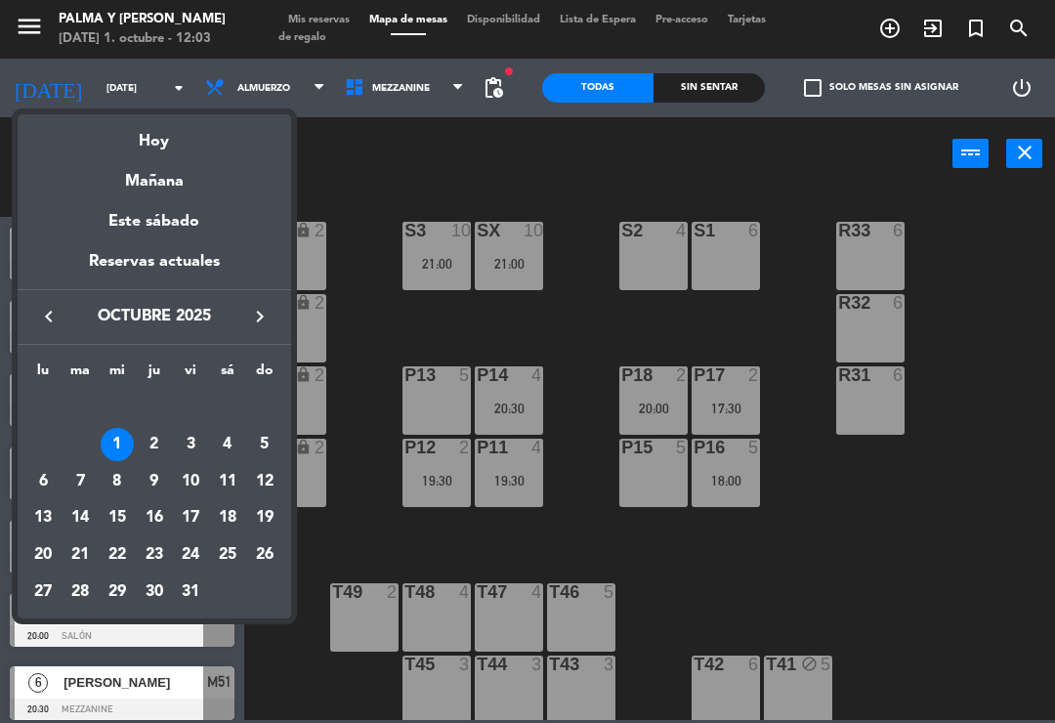
click at [169, 146] on div "Hoy" at bounding box center [155, 134] width 274 height 40
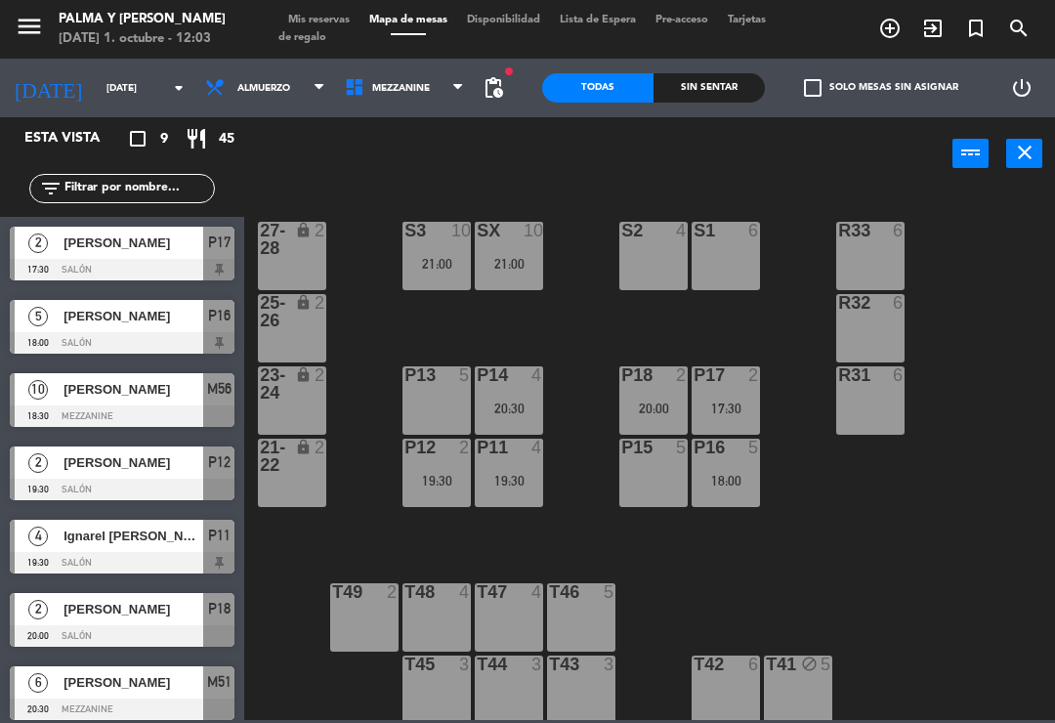
click at [318, 21] on span "Mis reservas" at bounding box center [318, 20] width 81 height 11
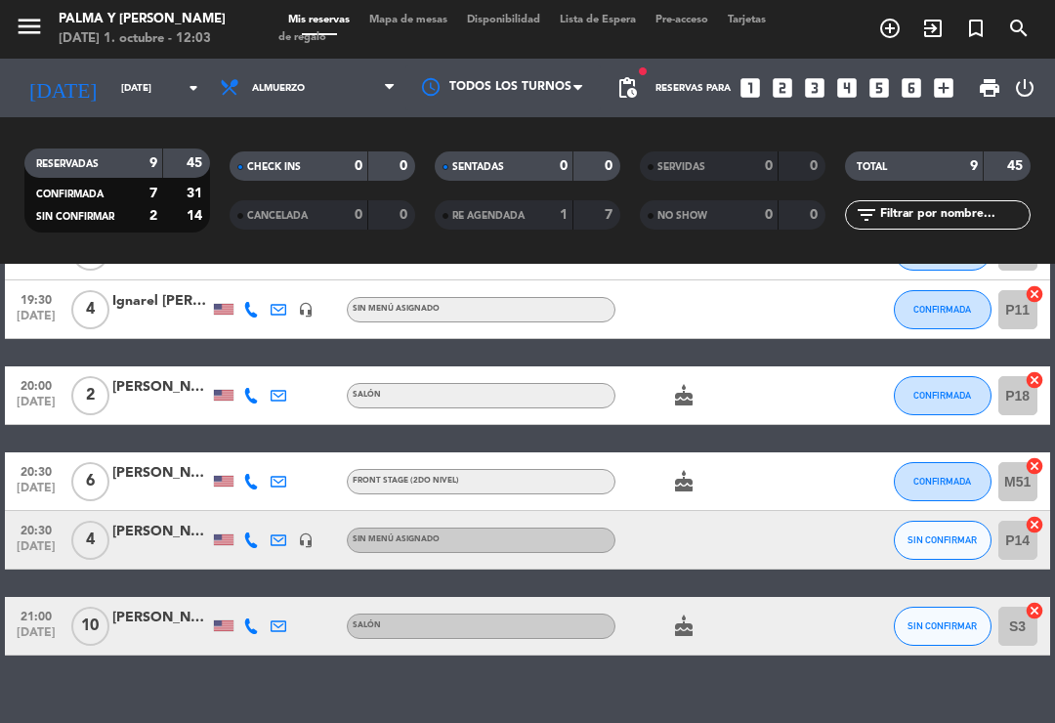
scroll to position [390, 0]
click at [414, 25] on span "Mapa de mesas" at bounding box center [409, 20] width 98 height 11
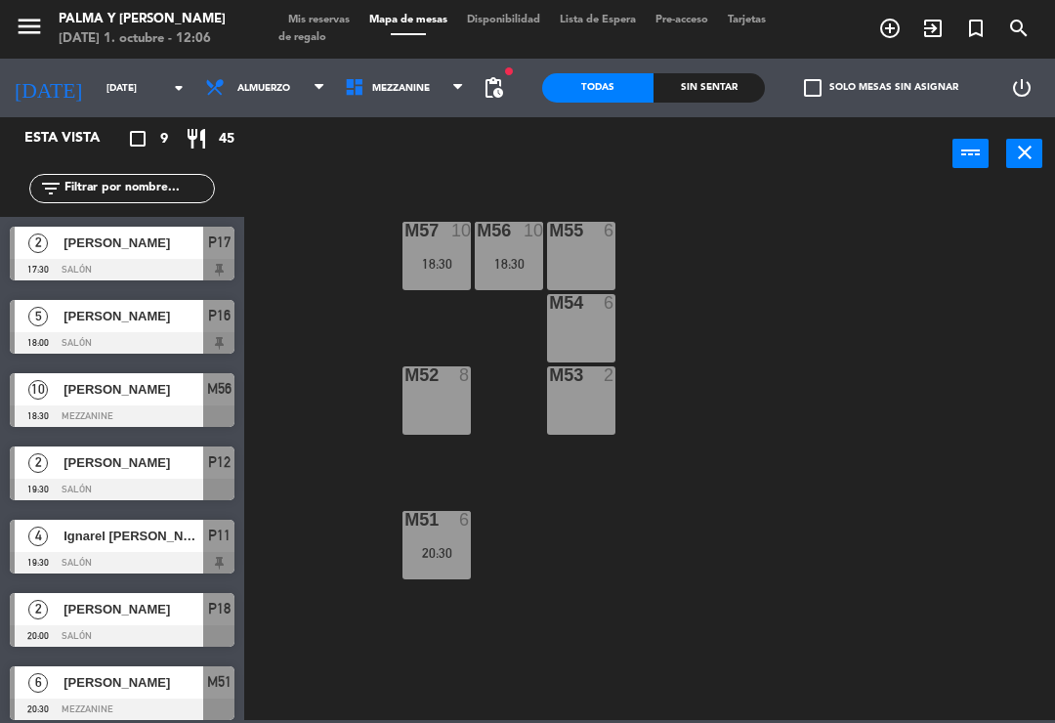
click at [136, 89] on input "[DATE]" at bounding box center [164, 88] width 134 height 30
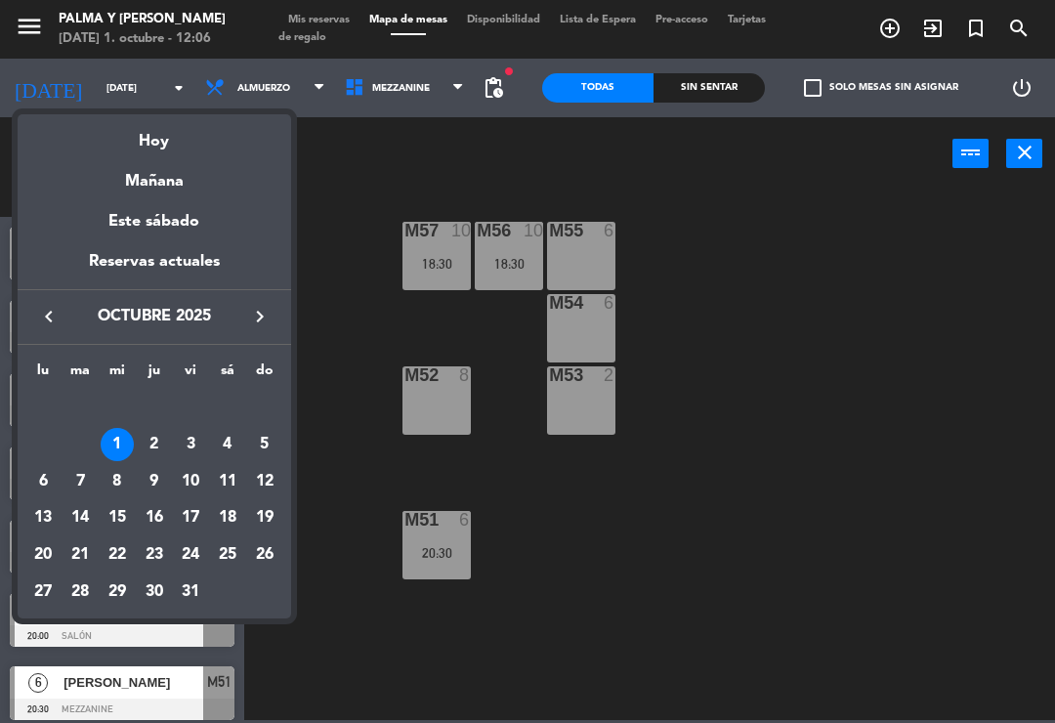
click at [151, 445] on div "2" at bounding box center [154, 444] width 33 height 33
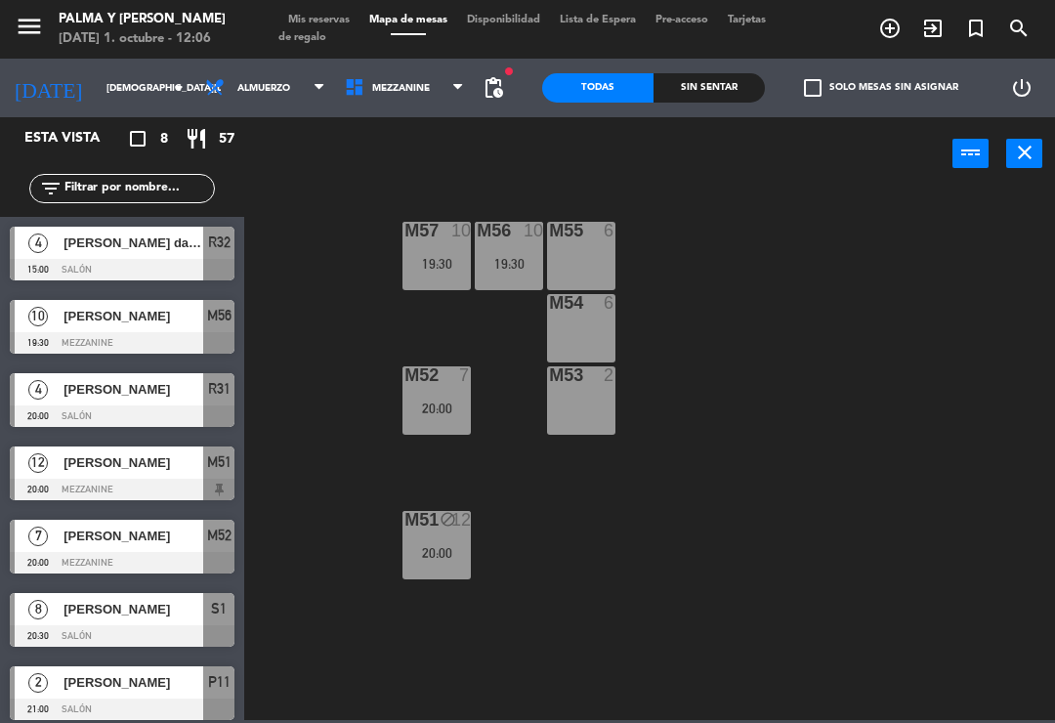
click at [405, 84] on span "Mezzanine" at bounding box center [401, 88] width 58 height 11
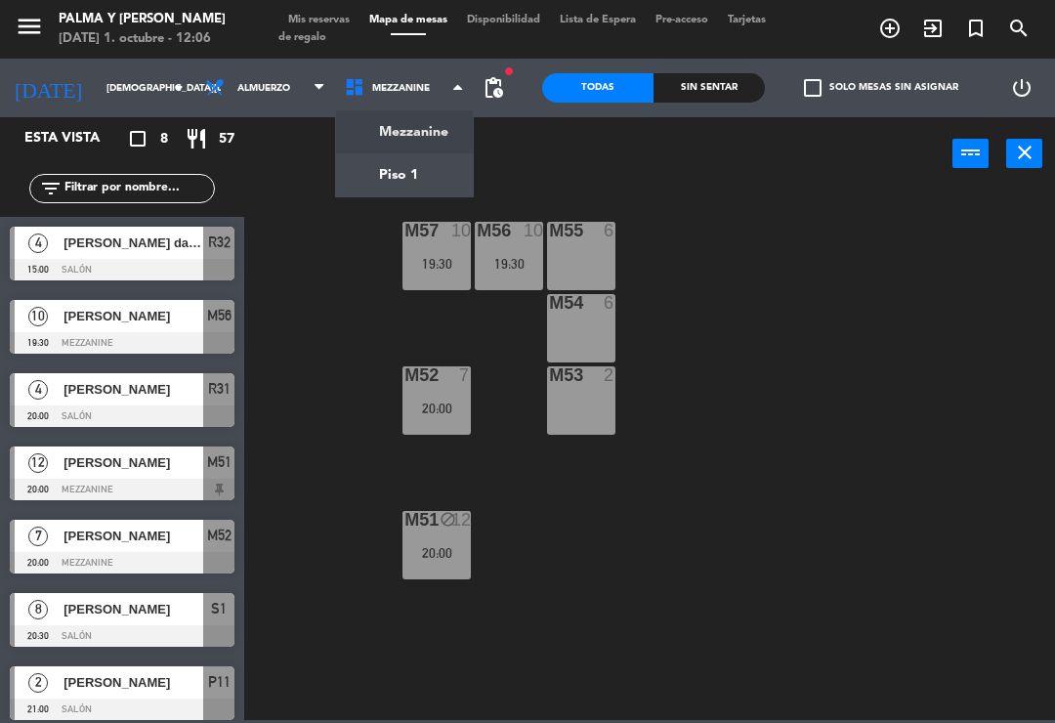
click at [393, 190] on ng-component "menu Palma y [PERSON_NAME][DATE] 1. octubre - 12:06 Mis reservas Mapa de mesas …" at bounding box center [527, 360] width 1055 height 720
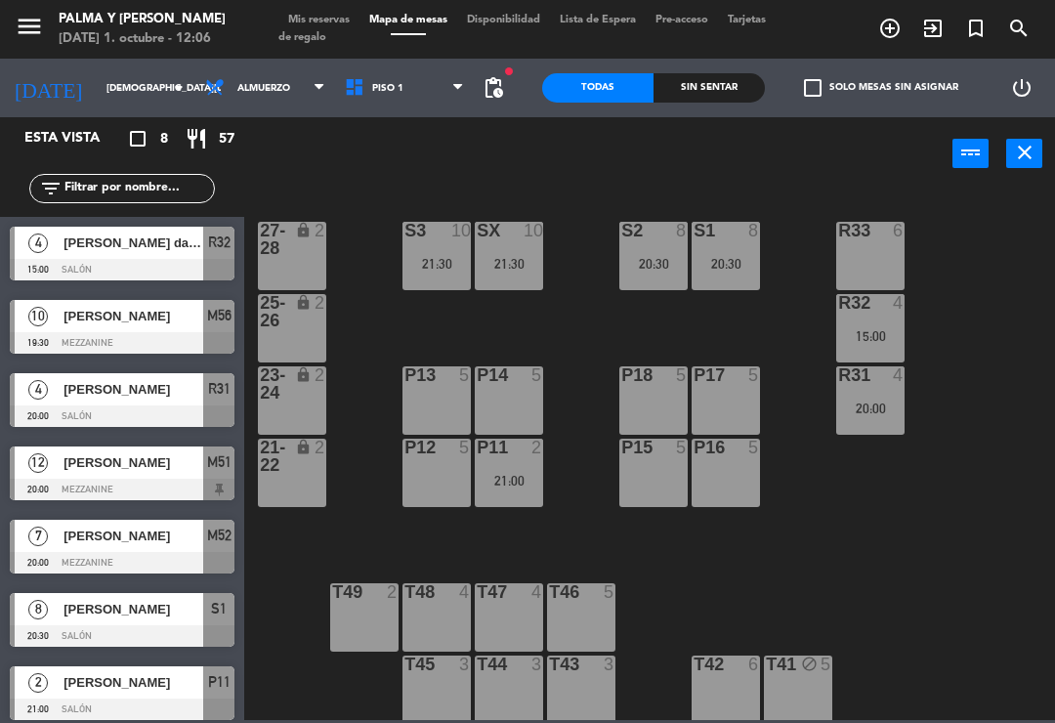
click at [372, 92] on span "Piso 1" at bounding box center [387, 88] width 31 height 11
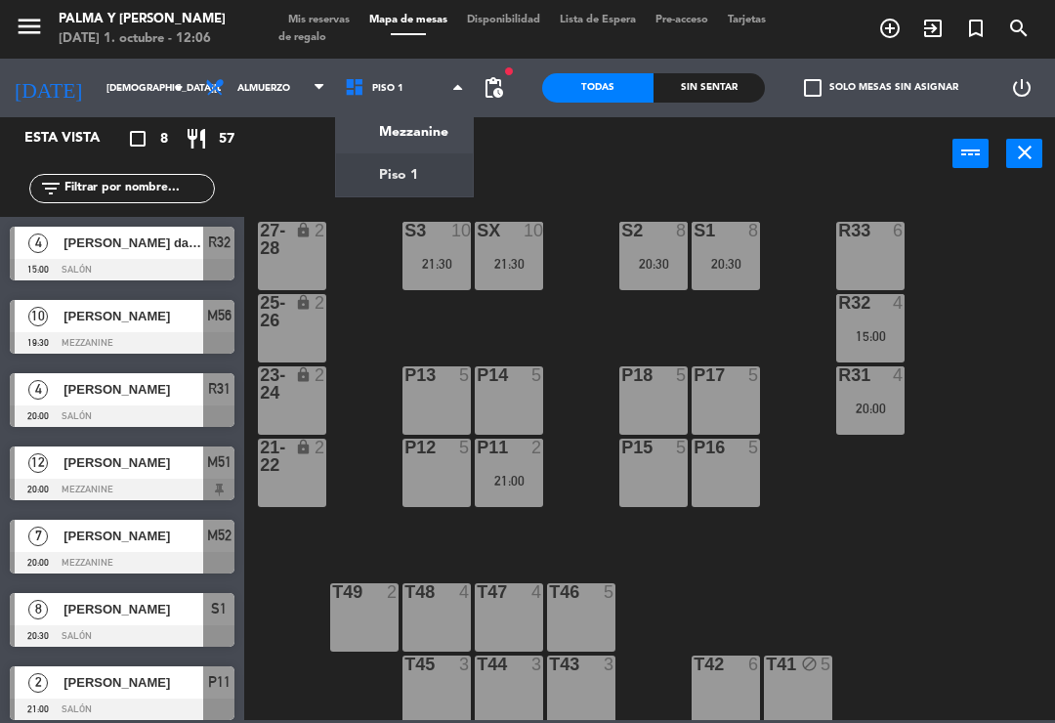
click at [418, 140] on ng-component "menu Palma y [PERSON_NAME][DATE] 1. octubre - 12:06 Mis reservas Mapa de mesas …" at bounding box center [527, 360] width 1055 height 720
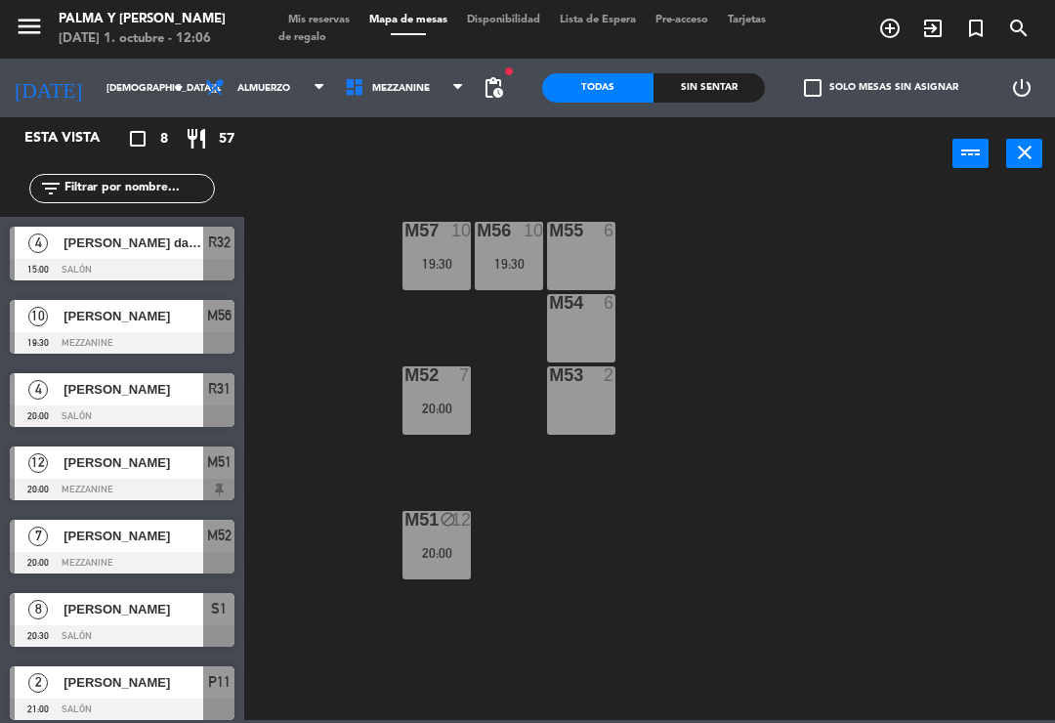
click at [394, 85] on span "Mezzanine" at bounding box center [401, 88] width 58 height 11
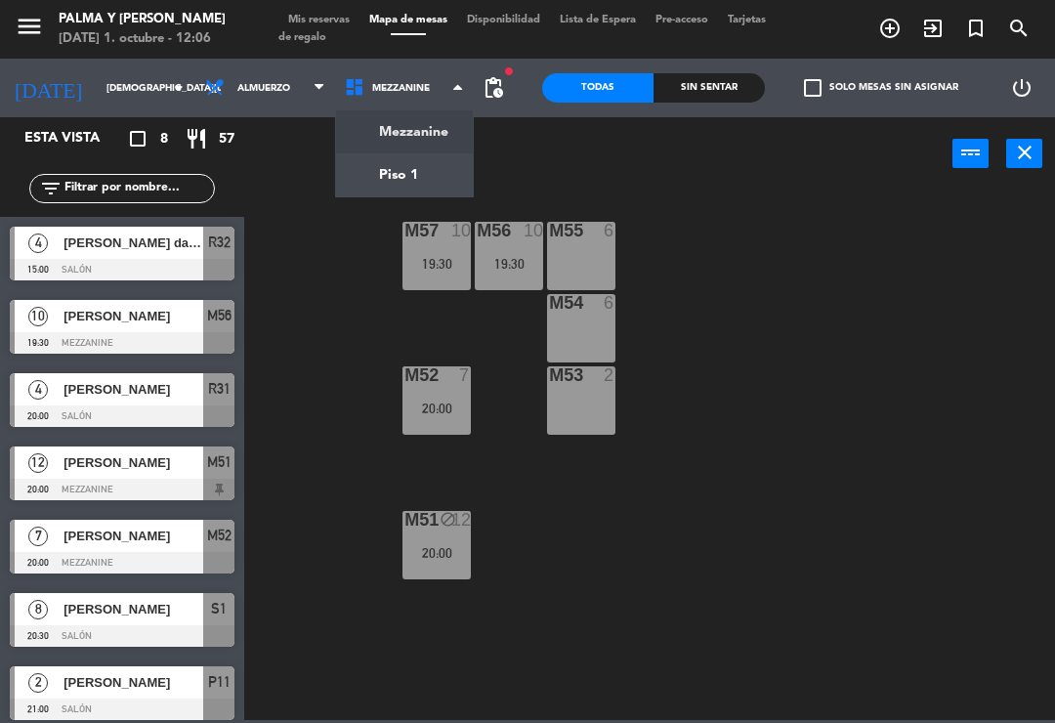
click at [398, 169] on ng-component "menu Palma y [PERSON_NAME][DATE] 1. octubre - 12:06 Mis reservas Mapa de mesas …" at bounding box center [527, 360] width 1055 height 720
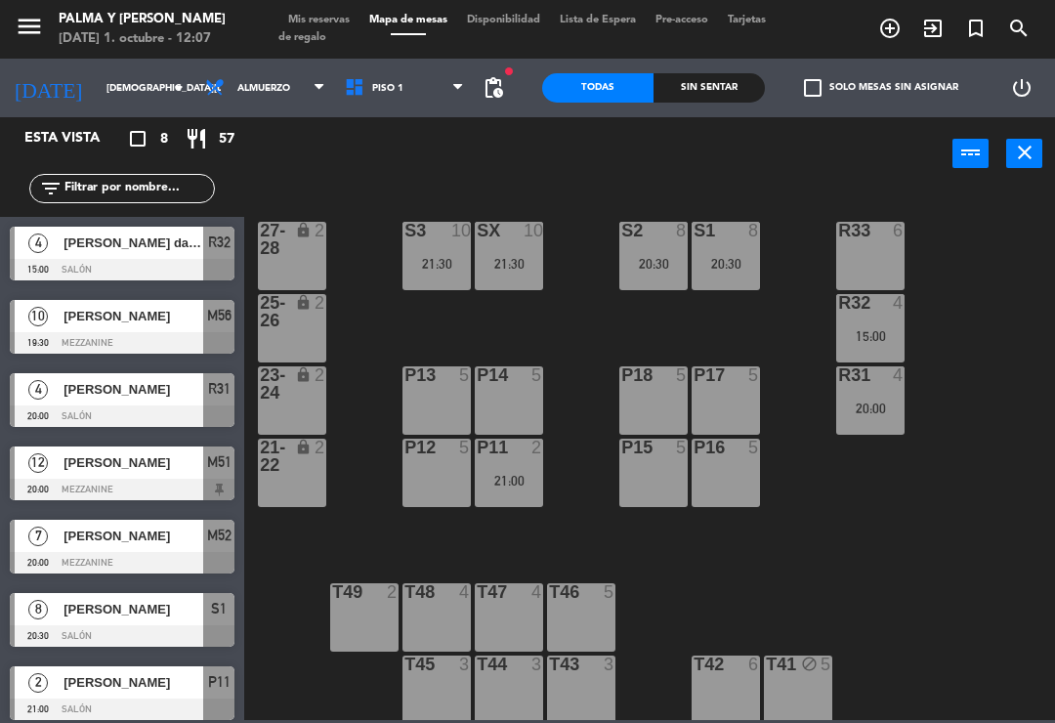
click at [385, 99] on span "Piso 1" at bounding box center [405, 87] width 140 height 43
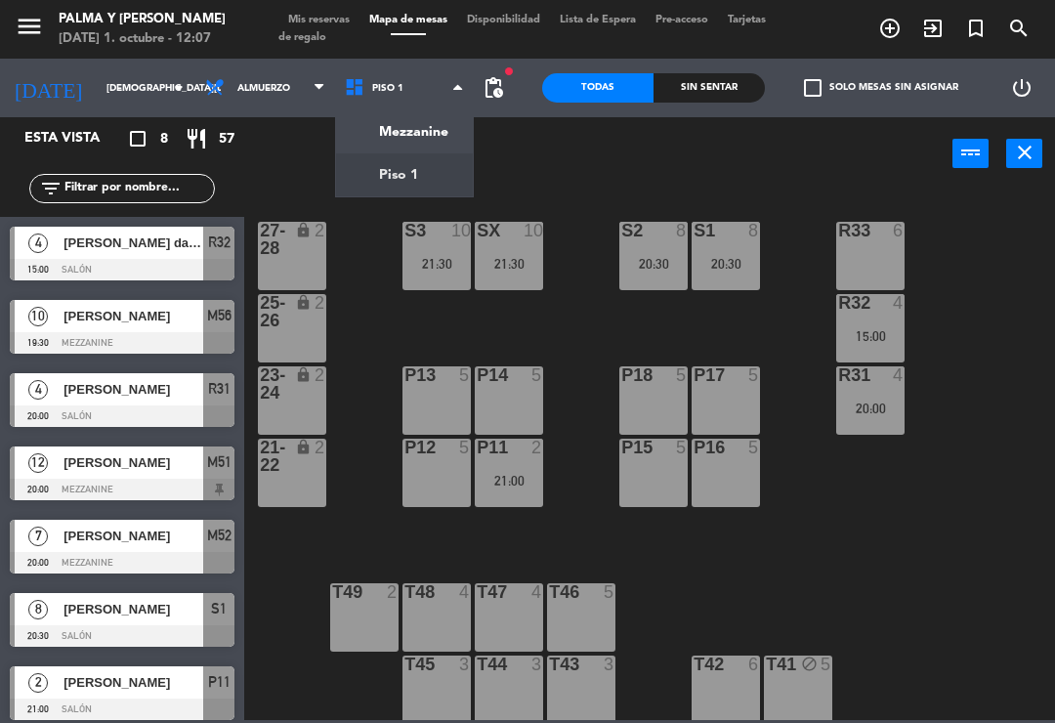
click at [940, 547] on div "R33 6 S1 8 20:30 S2 8 20:30 S3 10 21:30 SX 10 21:30 27-28 lock 2 R32 4 15:00 25…" at bounding box center [655, 454] width 800 height 532
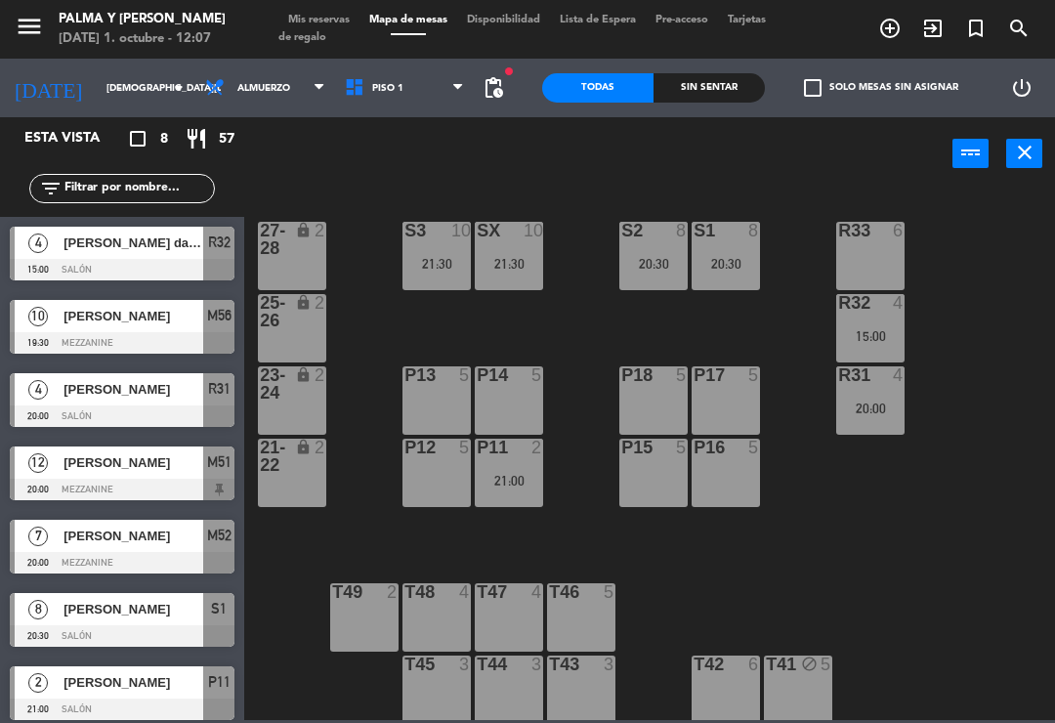
click at [372, 94] on span "Piso 1" at bounding box center [387, 88] width 31 height 11
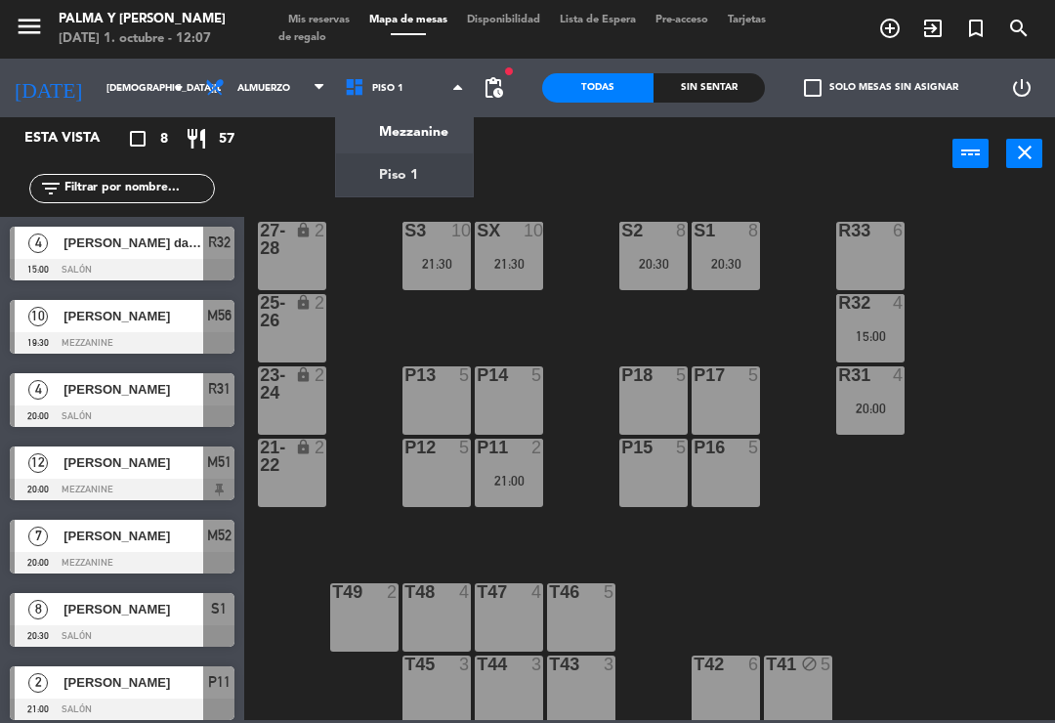
click at [429, 141] on ng-component "menu Palma y [PERSON_NAME][DATE] 1. octubre - 12:07 Mis reservas Mapa de mesas …" at bounding box center [527, 360] width 1055 height 720
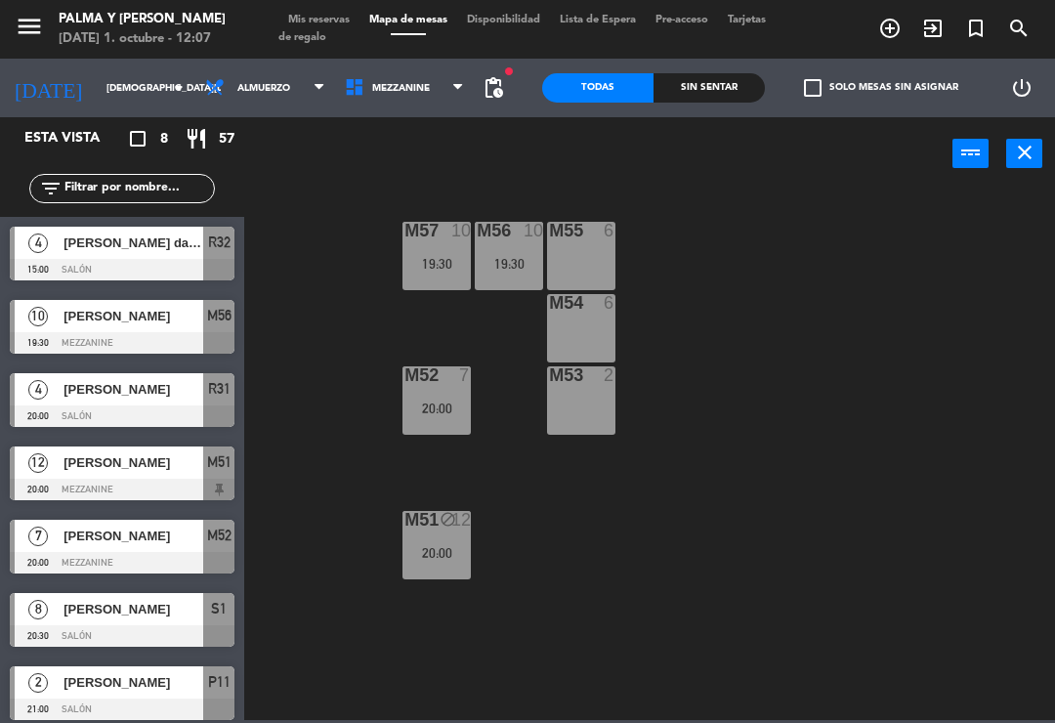
click at [389, 91] on span "Mezzanine" at bounding box center [401, 88] width 58 height 11
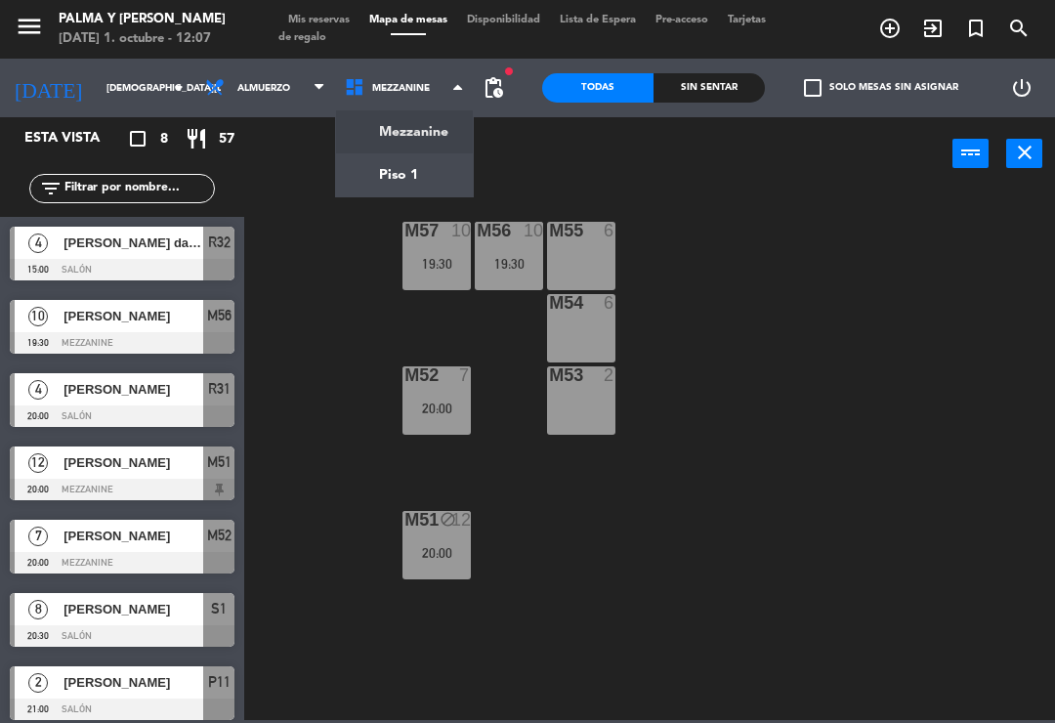
click at [404, 179] on ng-component "menu Palma y [PERSON_NAME][DATE] 1. octubre - 12:07 Mis reservas Mapa de mesas …" at bounding box center [527, 360] width 1055 height 720
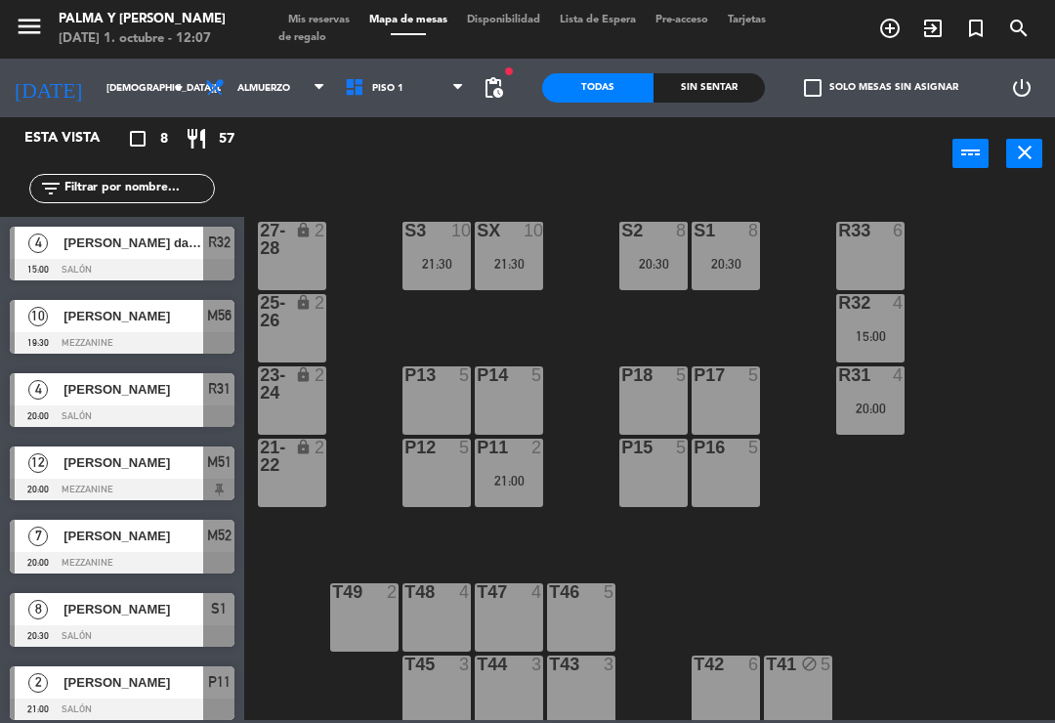
click at [732, 402] on div "P17 5" at bounding box center [726, 400] width 68 height 68
click at [933, 496] on div "R33 6 S1 8 20:30 S2 8 20:30 S3 10 21:30 SX 10 21:30 27-28 lock 2 R32 4 15:00 25…" at bounding box center [655, 454] width 800 height 532
click at [136, 75] on input "[DEMOGRAPHIC_DATA][DATE]" at bounding box center [164, 88] width 134 height 30
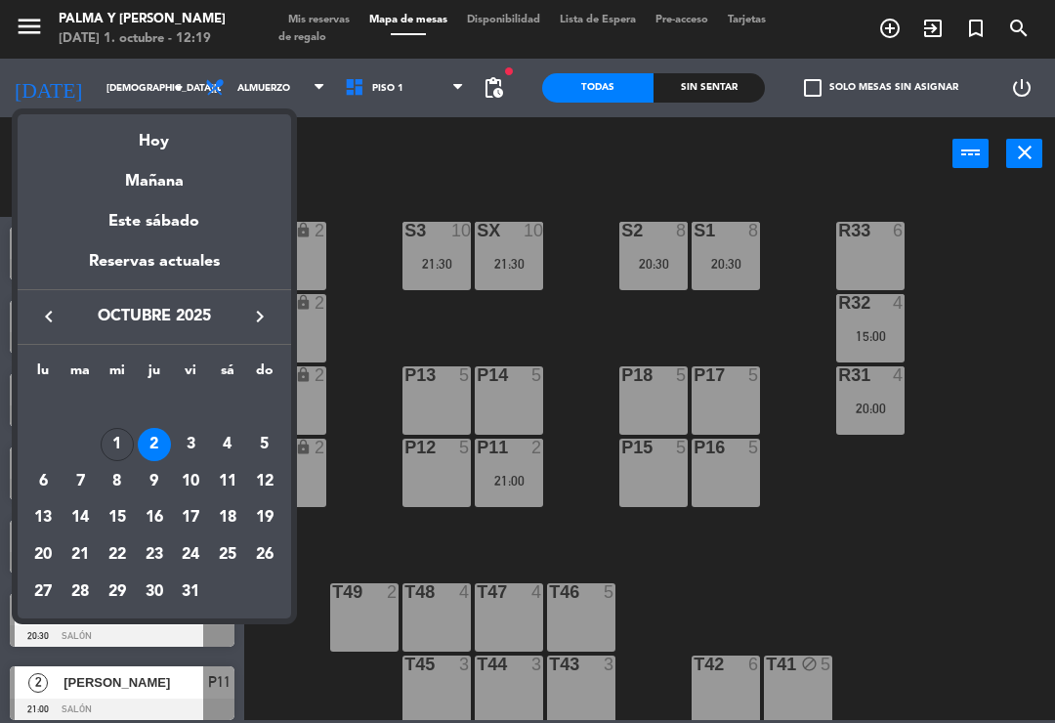
click at [118, 439] on div "1" at bounding box center [117, 444] width 33 height 33
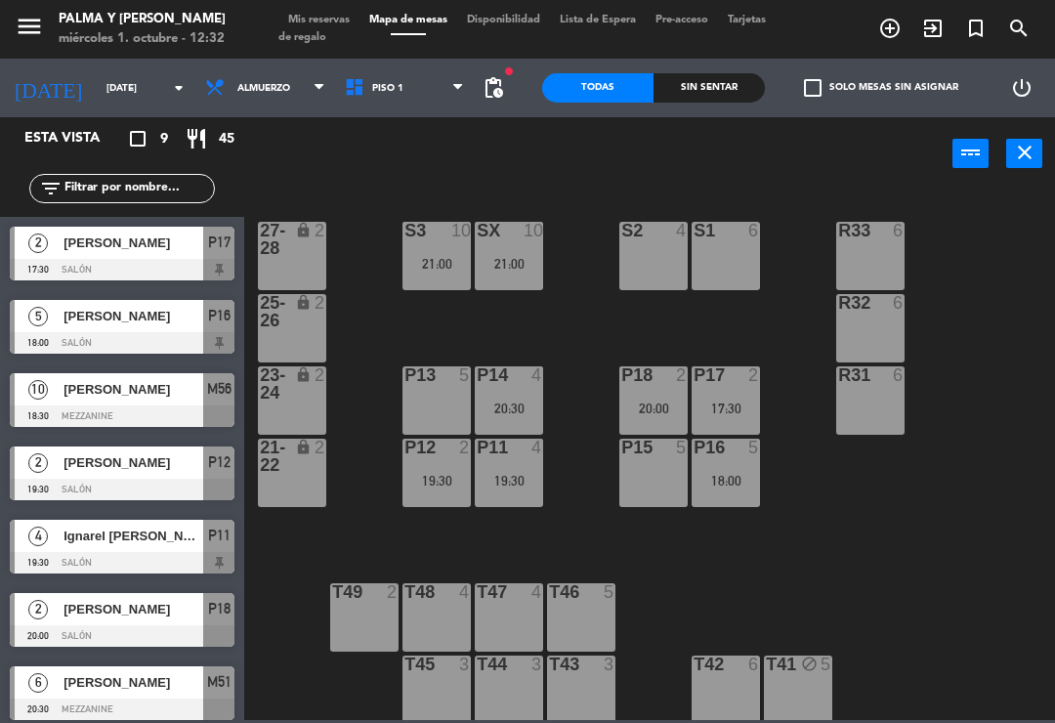
click at [658, 396] on div "P18 2 20:00" at bounding box center [653, 400] width 68 height 68
click at [994, 244] on div "R33 6 S1 6 S2 4 S3 10 21:00 SX 10 21:00 27-28 lock 2 R32 6 25-26 lock 2 P13 5 P…" at bounding box center [655, 454] width 800 height 532
click at [659, 405] on div "20:00" at bounding box center [653, 409] width 68 height 14
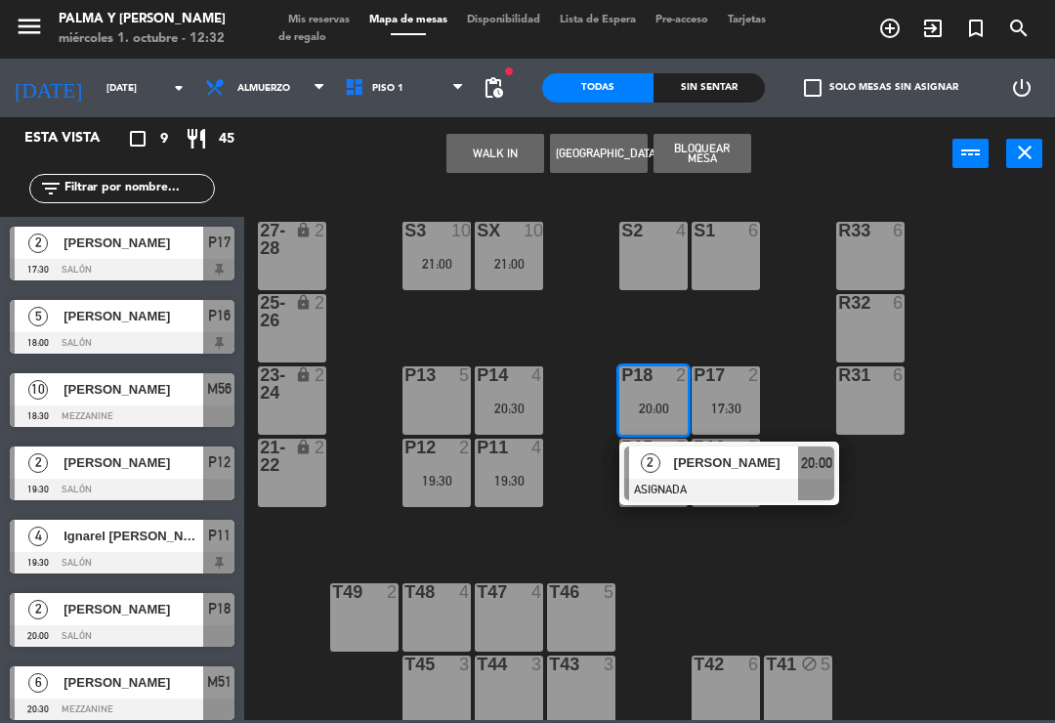
click at [521, 134] on button "WALK IN" at bounding box center [496, 153] width 98 height 39
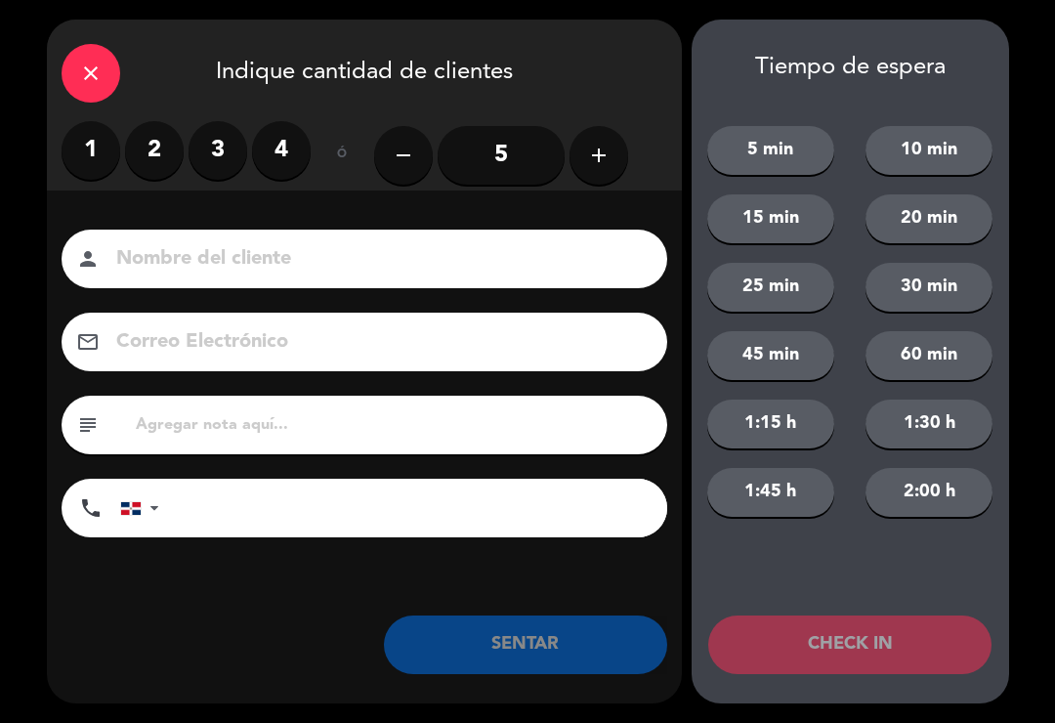
click at [161, 157] on label "2" at bounding box center [154, 150] width 59 height 59
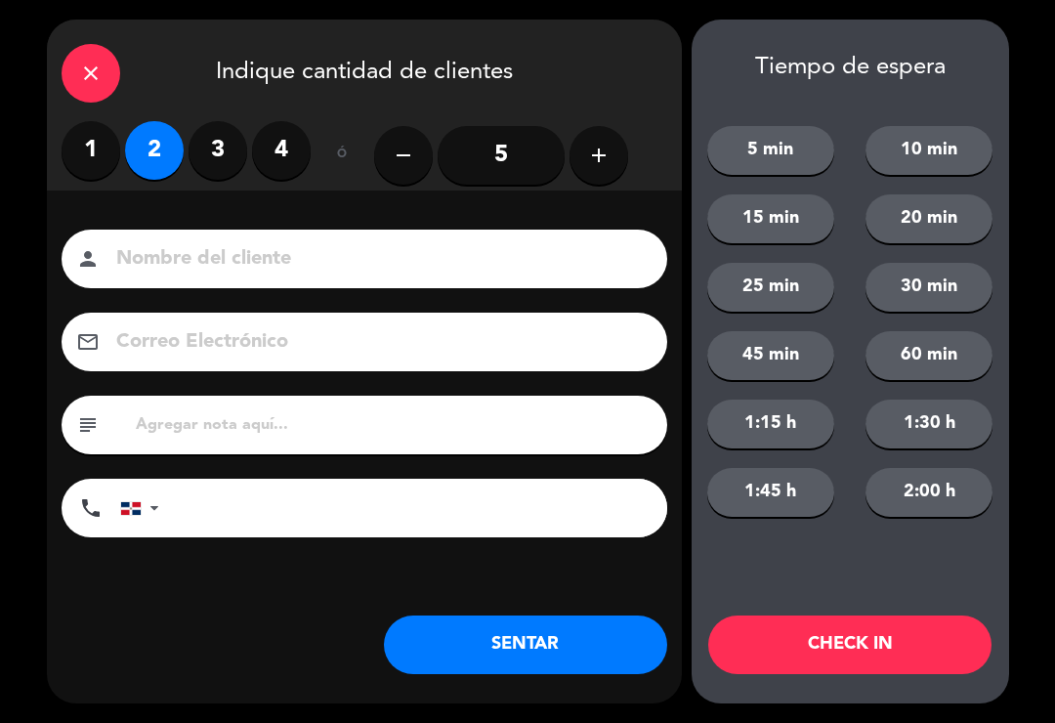
click at [555, 631] on button "SENTAR" at bounding box center [525, 645] width 283 height 59
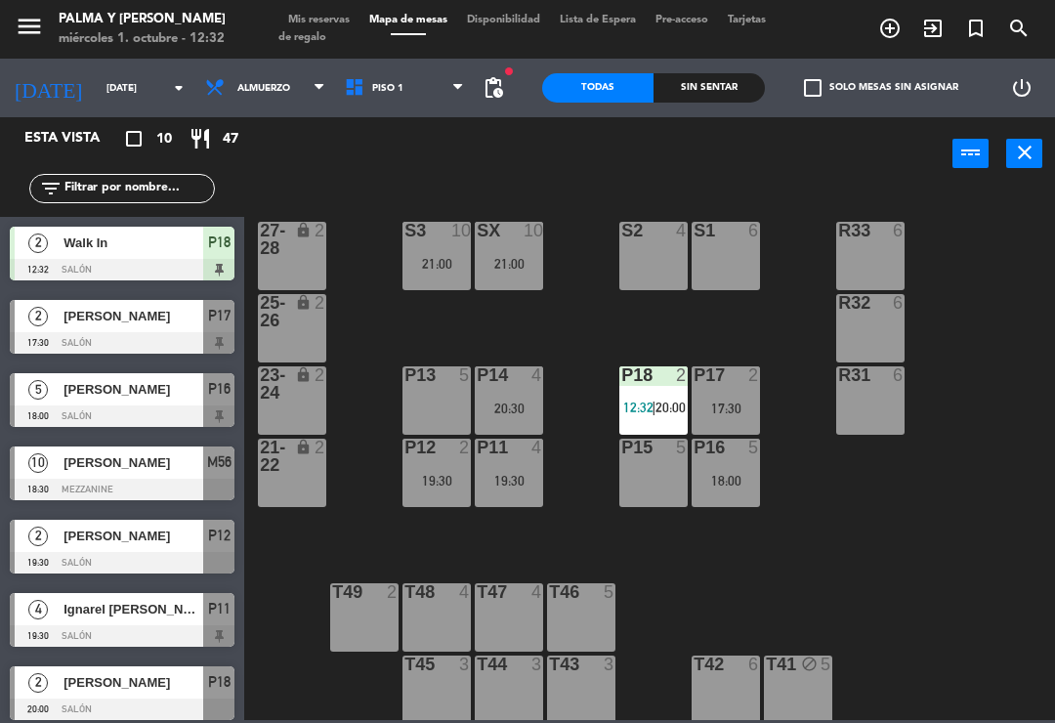
click at [129, 96] on input "[DATE]" at bounding box center [164, 88] width 134 height 30
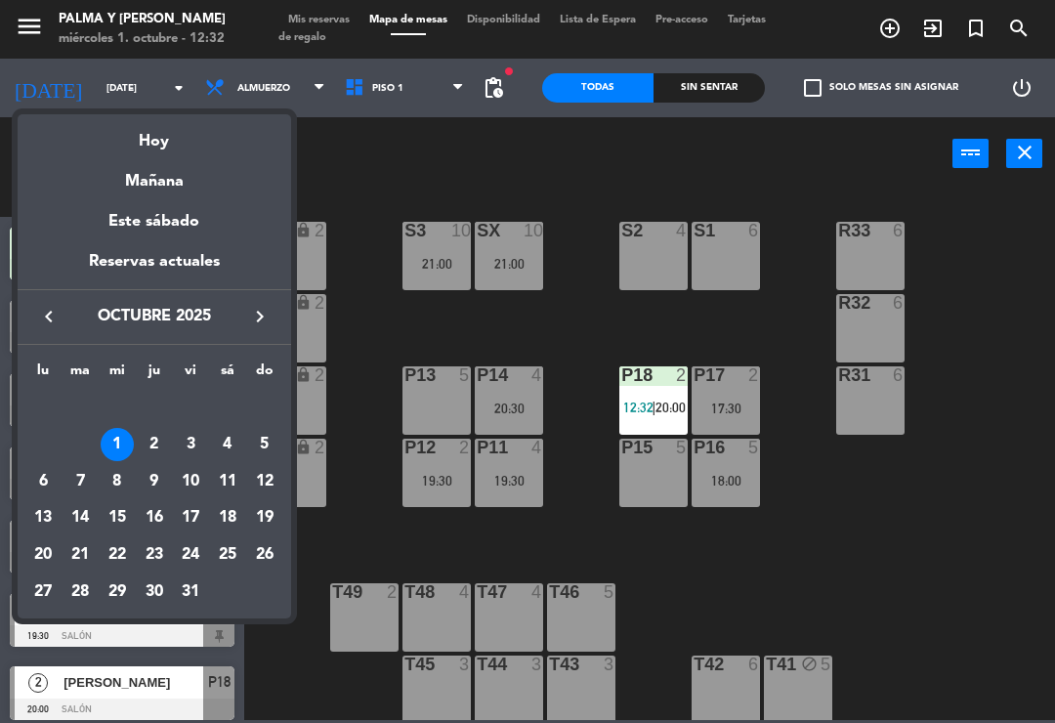
click at [228, 446] on div "4" at bounding box center [227, 444] width 33 height 33
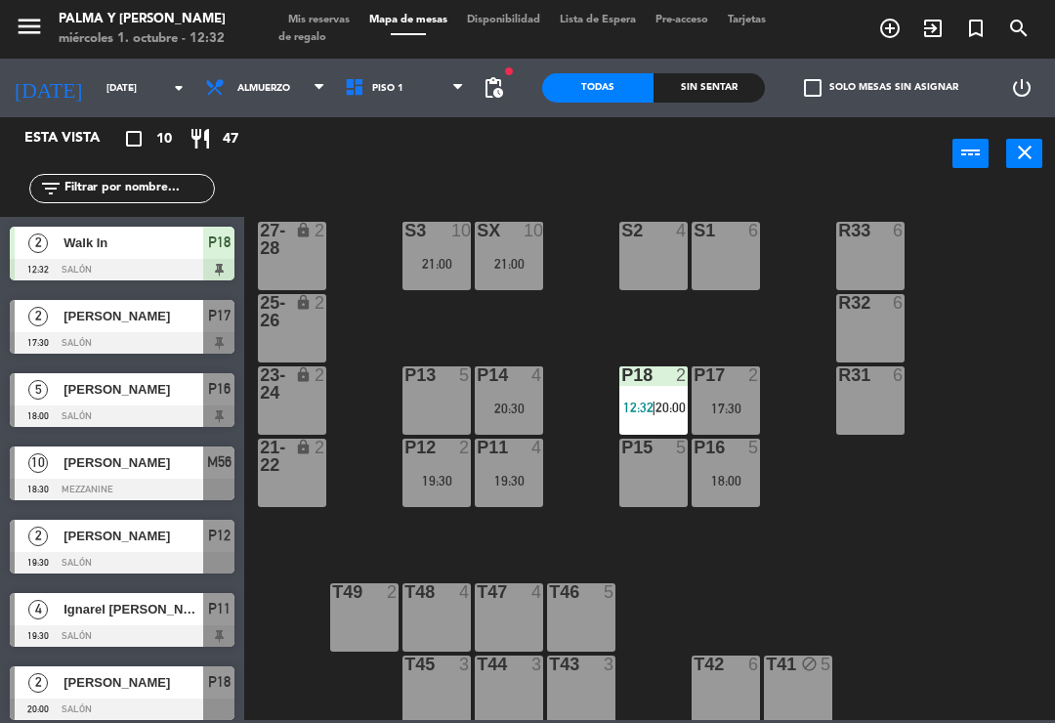
type input "[DATE]"
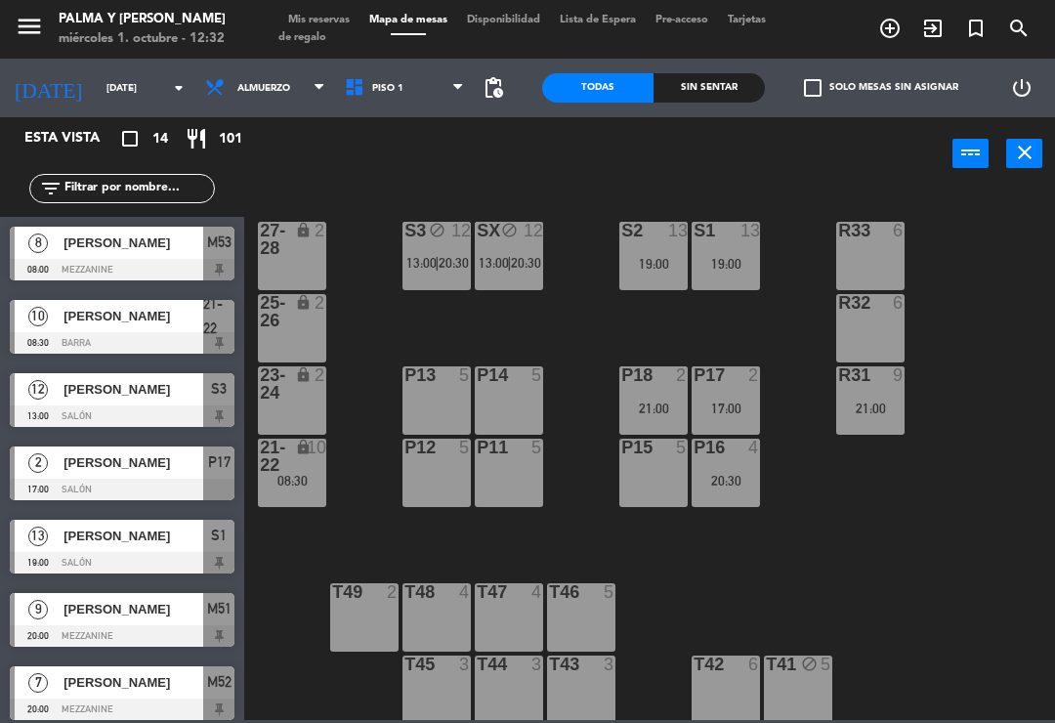
click at [508, 409] on div "P14 5" at bounding box center [509, 400] width 68 height 68
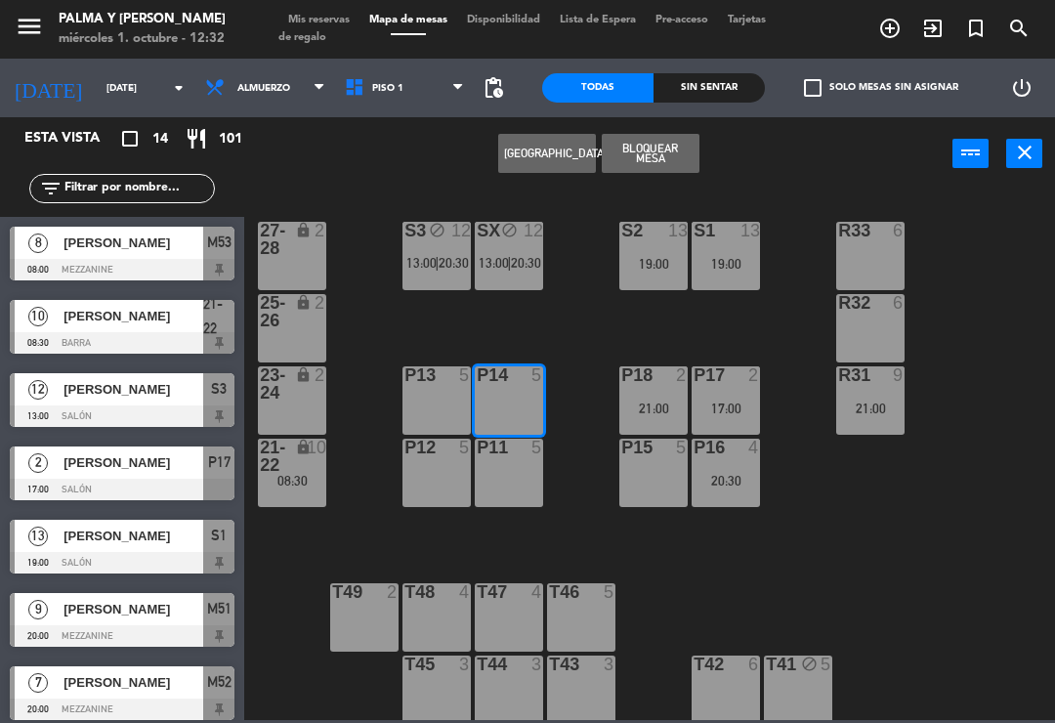
click at [550, 150] on button "[GEOGRAPHIC_DATA]" at bounding box center [547, 153] width 98 height 39
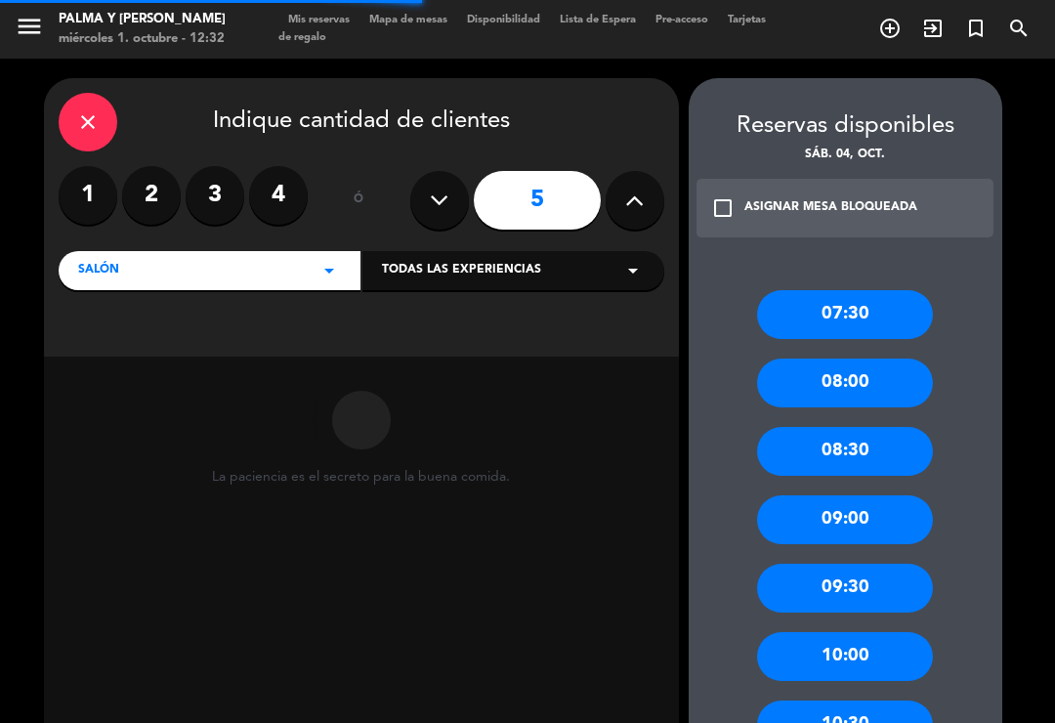
click at [152, 193] on label "2" at bounding box center [151, 195] width 59 height 59
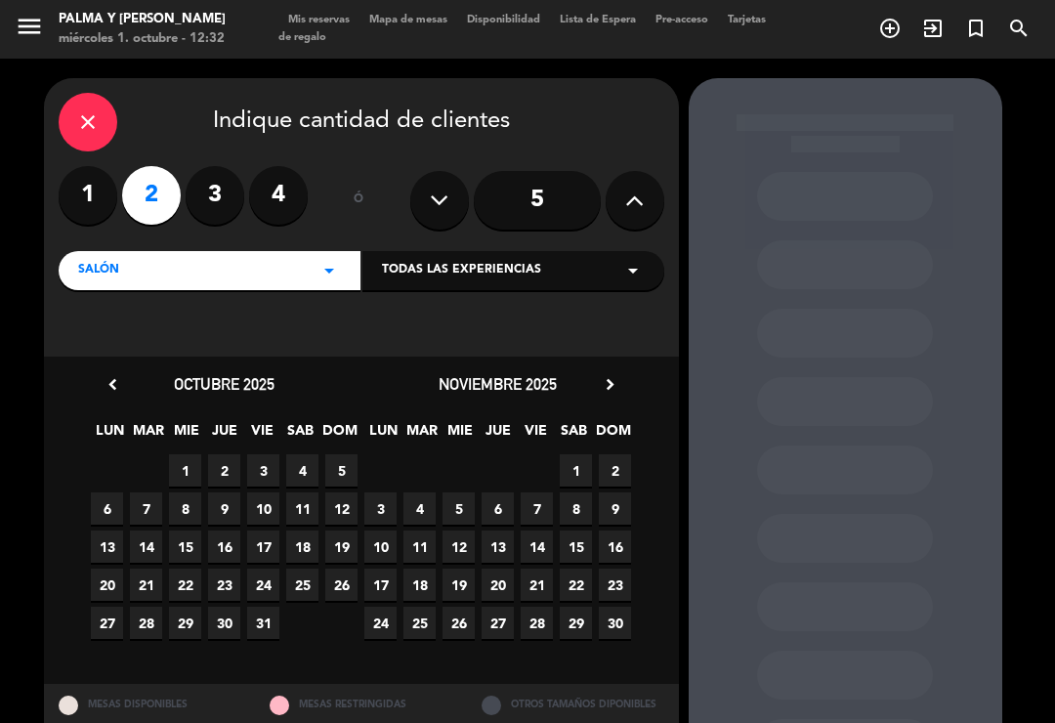
click at [308, 475] on span "4" at bounding box center [302, 470] width 32 height 32
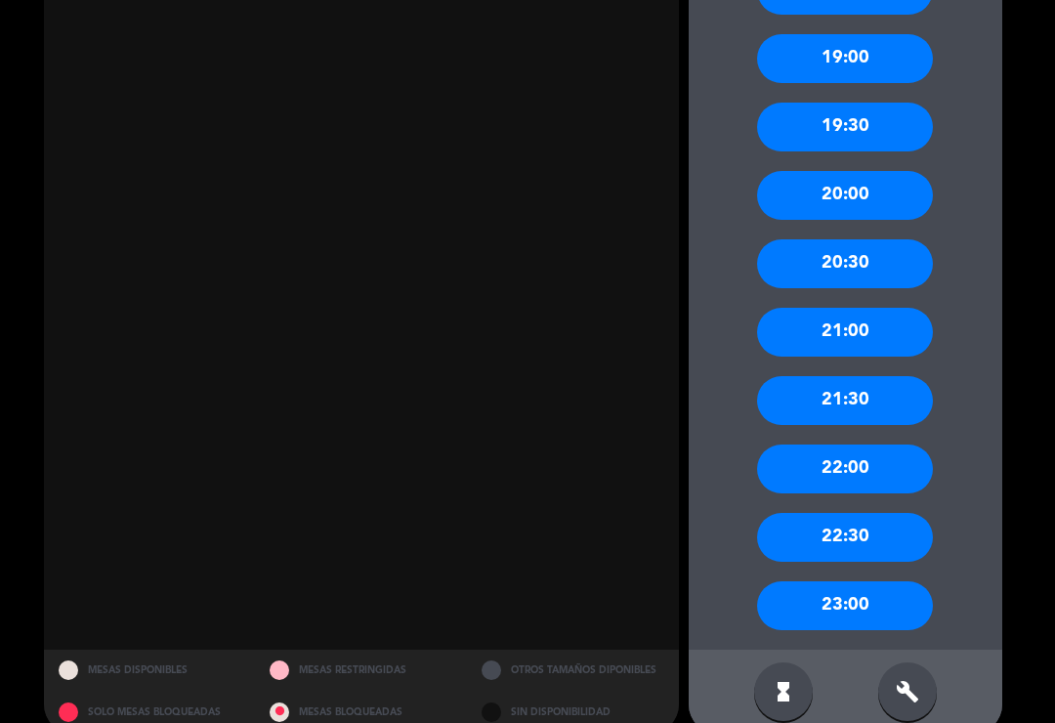
scroll to position [1828, 0]
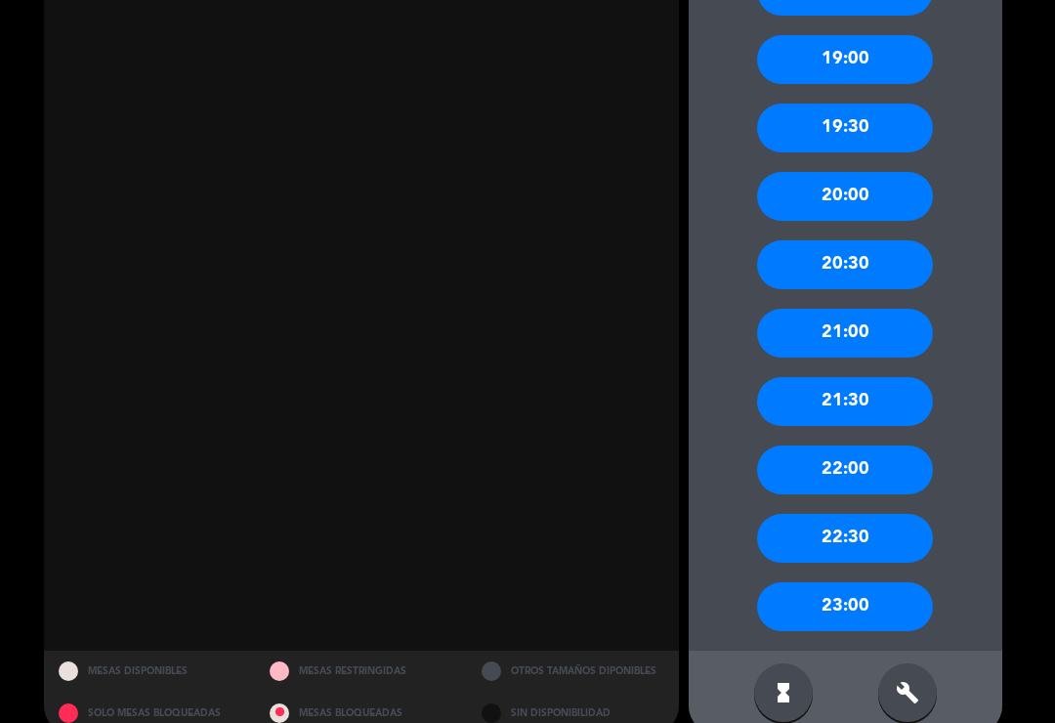
click at [903, 681] on icon "build" at bounding box center [907, 692] width 23 height 23
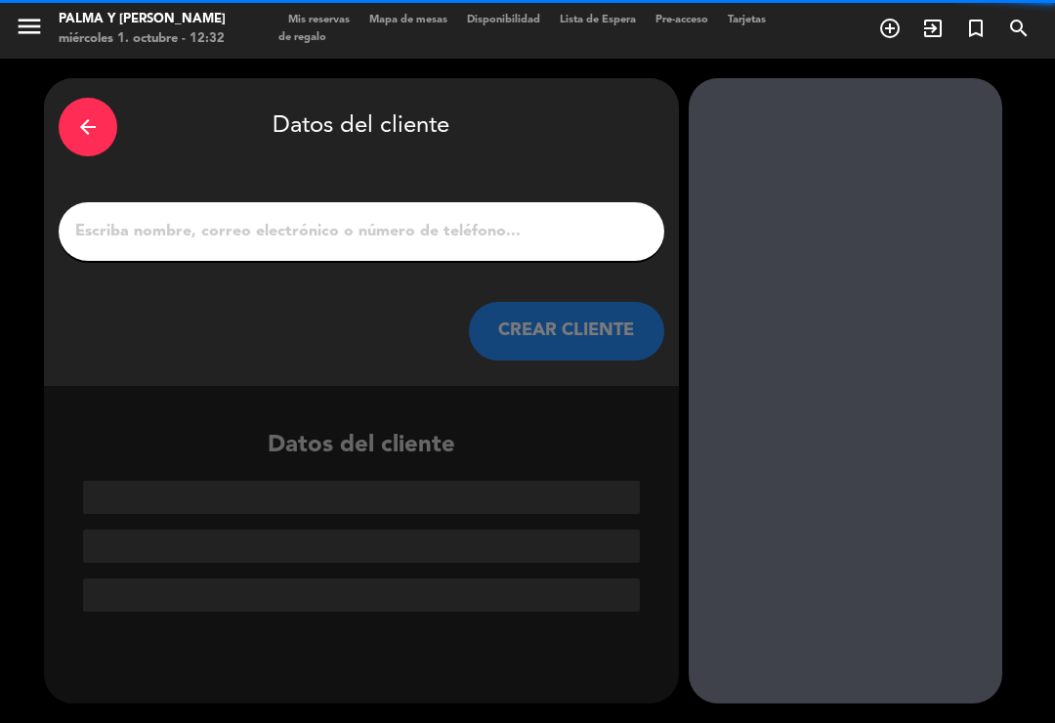
scroll to position [0, 0]
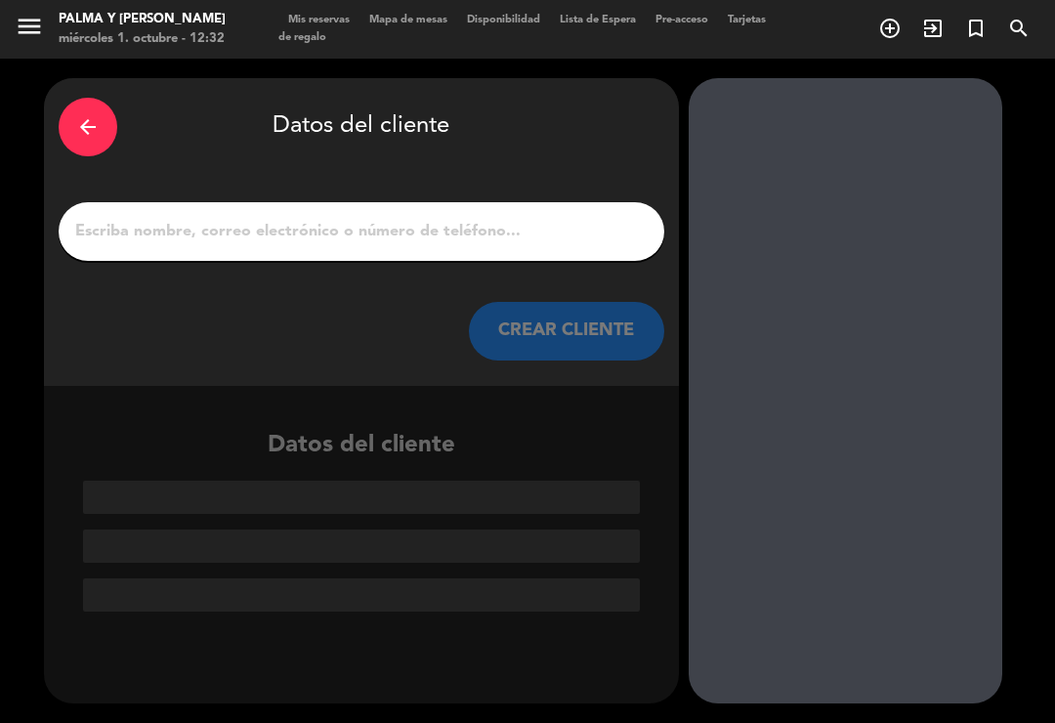
click at [376, 218] on input "1" at bounding box center [361, 231] width 576 height 27
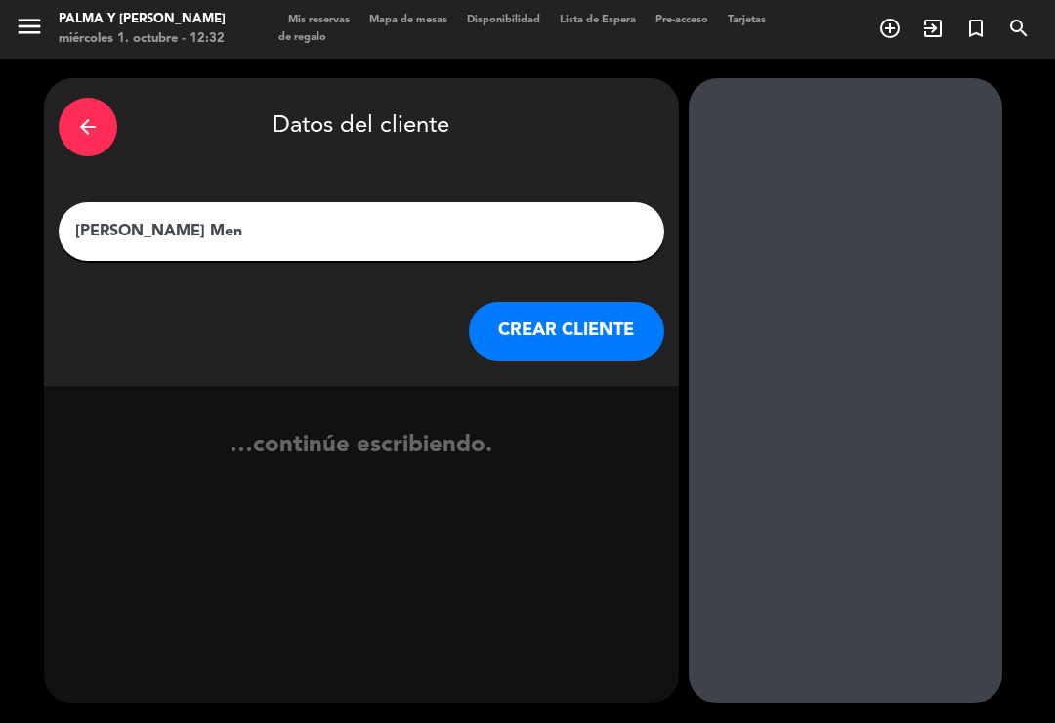
type input "[PERSON_NAME]"
click at [577, 303] on button "CREAR CLIENTE" at bounding box center [566, 331] width 195 height 59
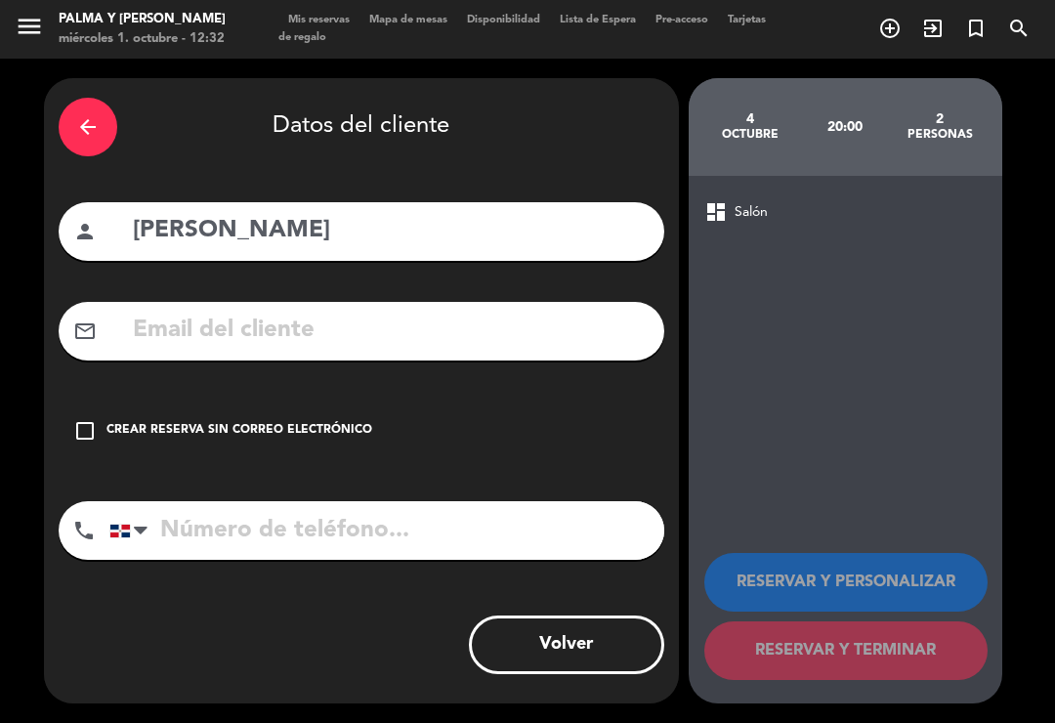
click at [437, 311] on input "text" at bounding box center [390, 331] width 519 height 40
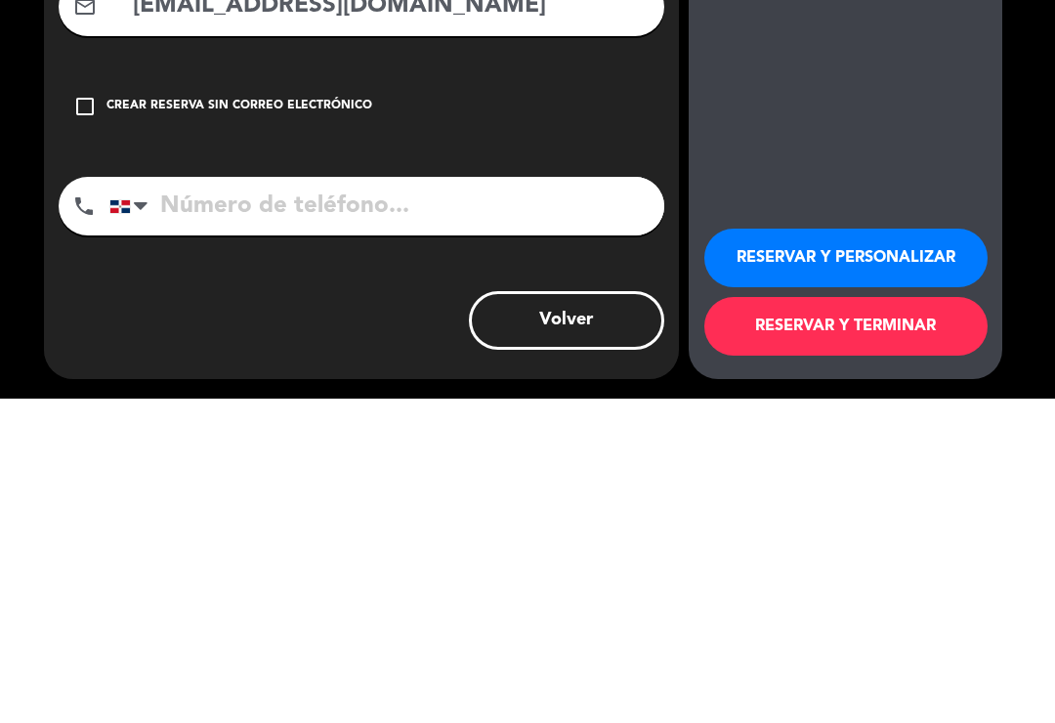
type input "[EMAIL_ADDRESS][DOMAIN_NAME]"
click at [506, 501] on input "tel" at bounding box center [386, 530] width 555 height 59
type input "8093070829"
click at [864, 621] on button "RESERVAR Y TERMINAR" at bounding box center [845, 650] width 283 height 59
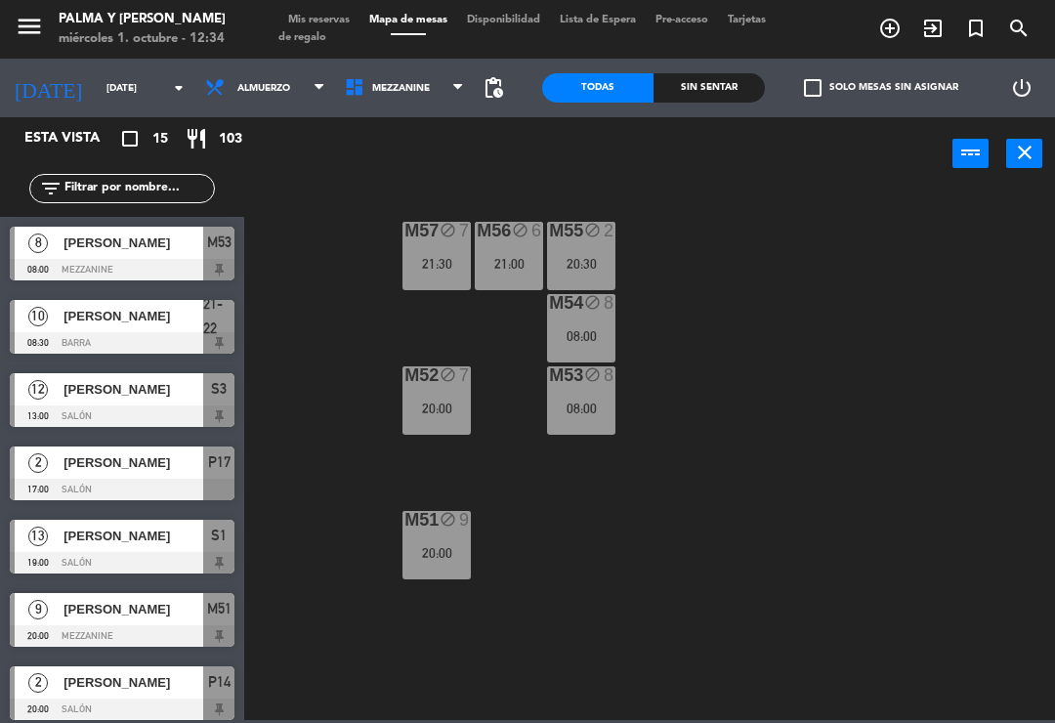
click at [237, 92] on span "Almuerzo" at bounding box center [263, 88] width 53 height 11
click at [106, 101] on input "[DATE]" at bounding box center [164, 88] width 134 height 30
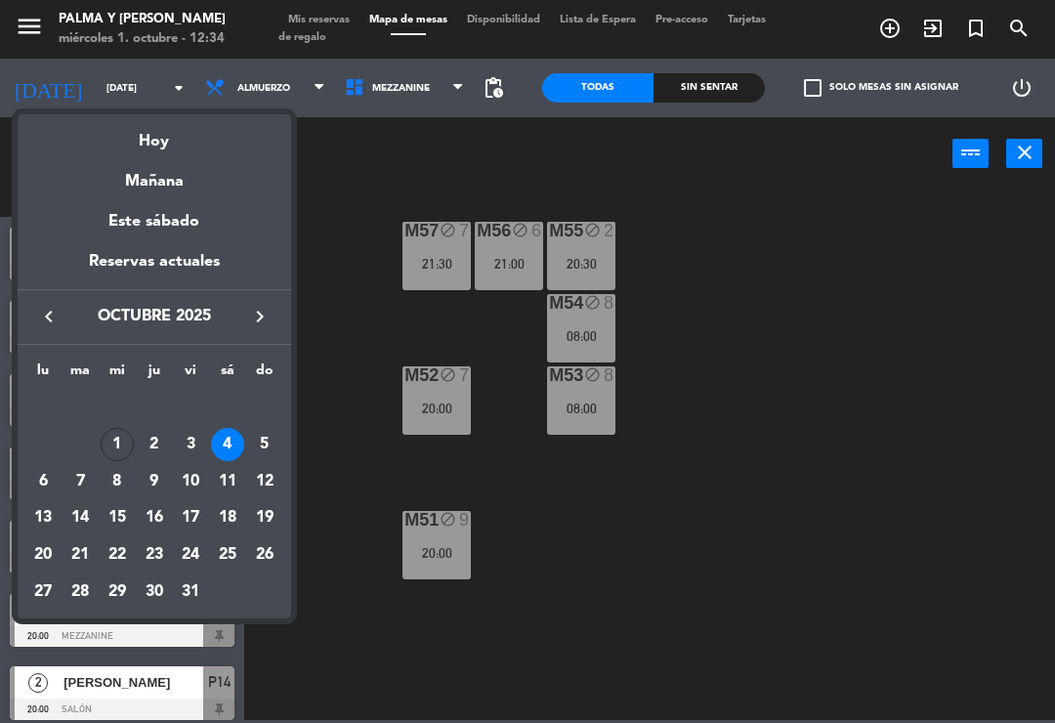
click at [157, 146] on div "Hoy" at bounding box center [155, 134] width 274 height 40
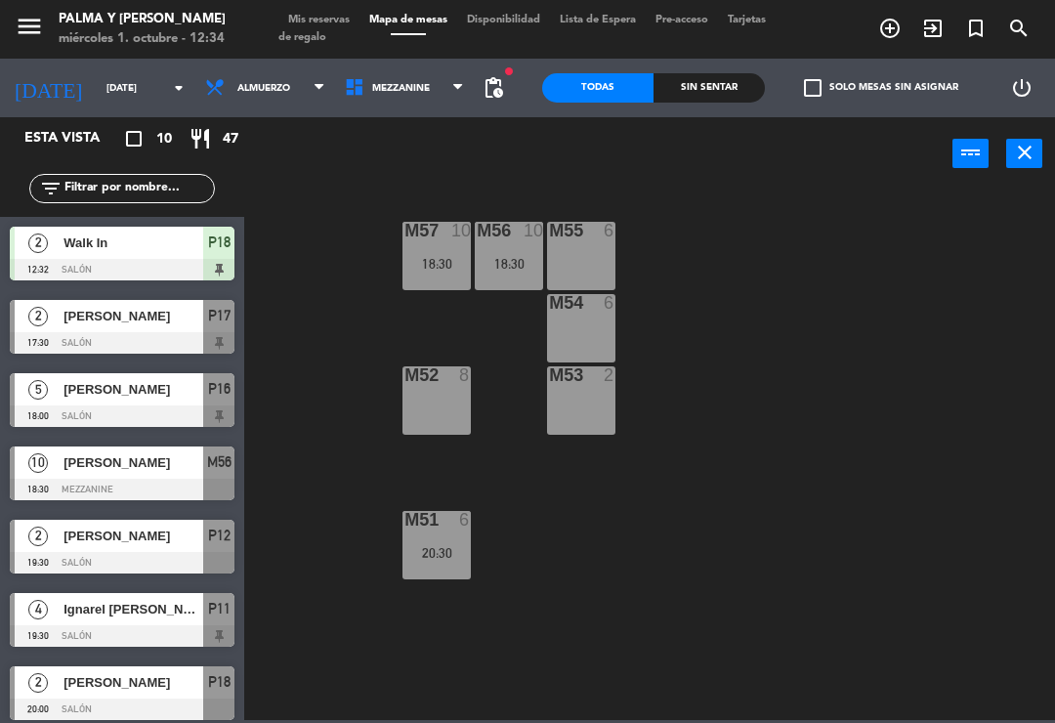
click at [123, 99] on input "[DATE]" at bounding box center [164, 88] width 134 height 30
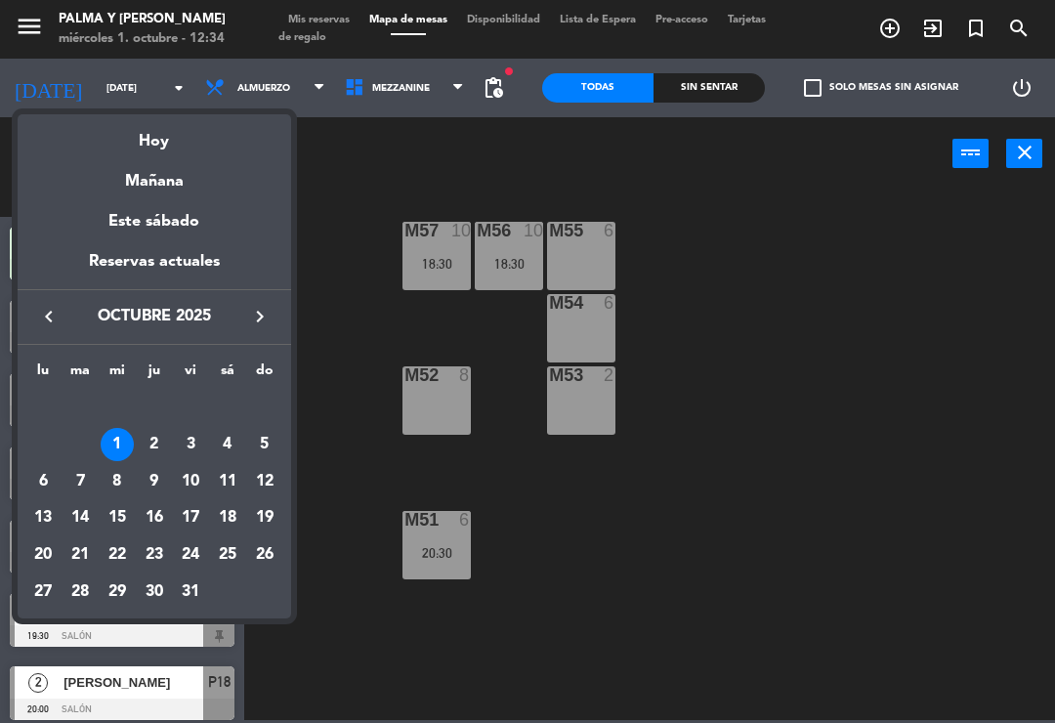
click at [163, 448] on div "2" at bounding box center [154, 444] width 33 height 33
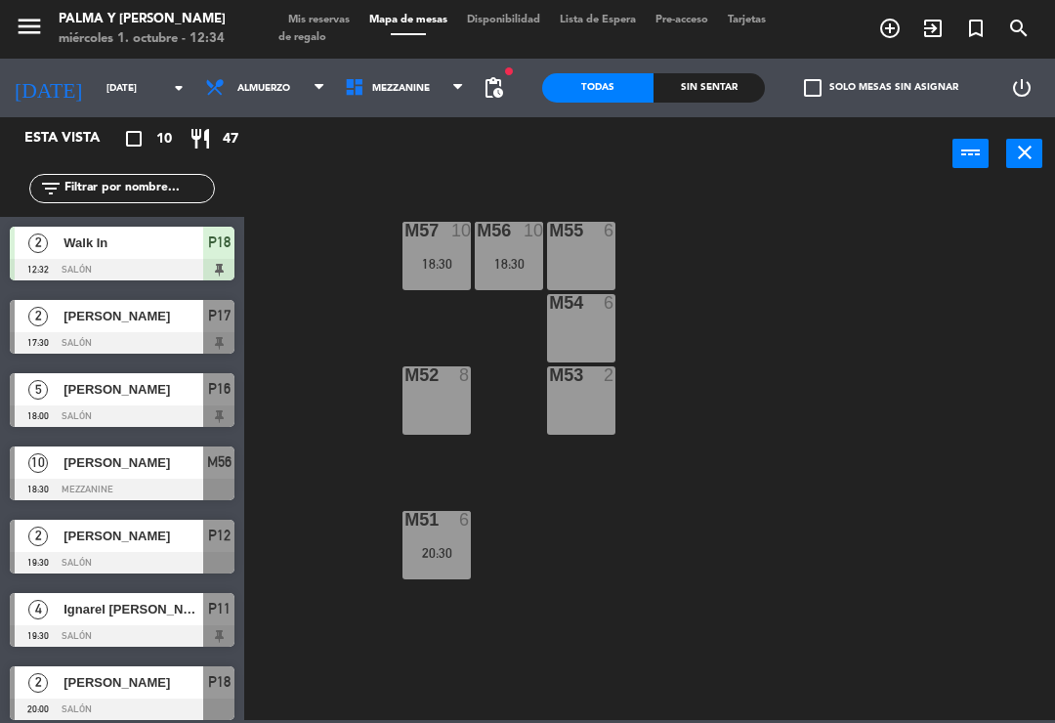
type input "[DEMOGRAPHIC_DATA][DATE]"
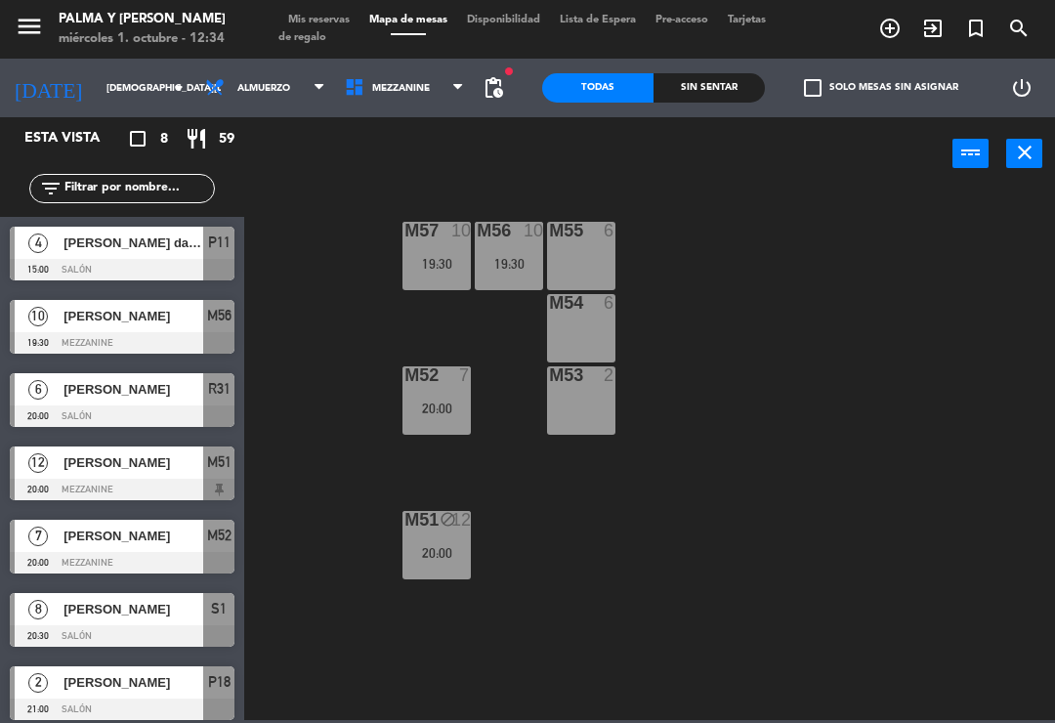
click at [372, 89] on span "Mezzanine" at bounding box center [401, 88] width 58 height 11
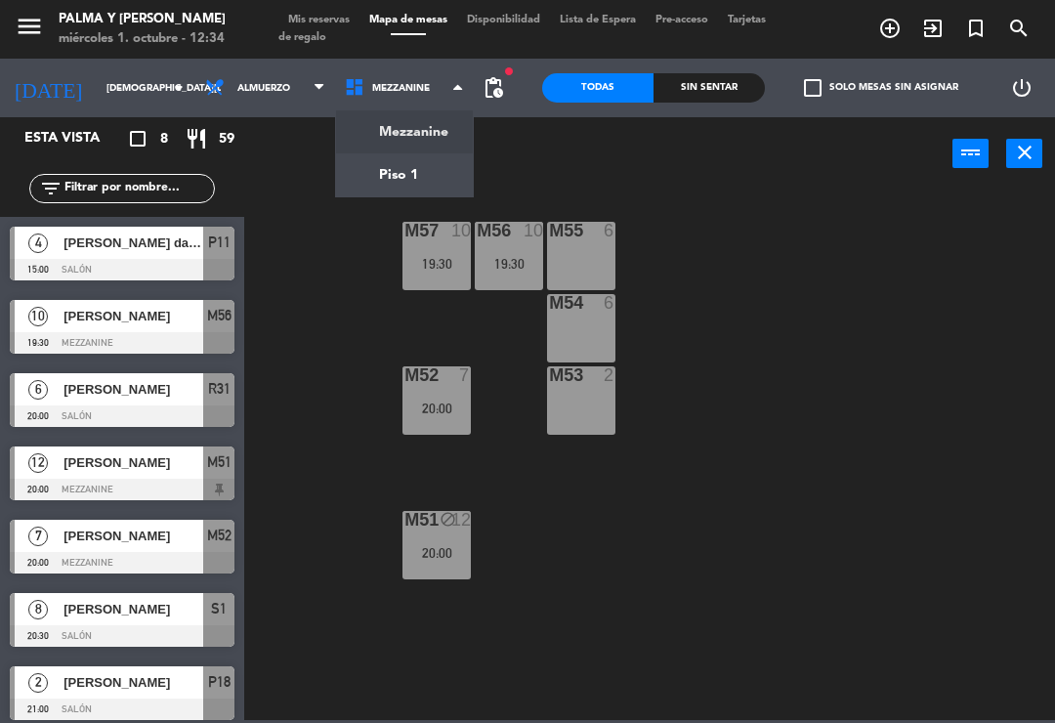
click at [406, 179] on ng-component "menu Palma y [PERSON_NAME][DATE] 1. octubre - 12:34 Mis reservas Mapa de mesas …" at bounding box center [527, 360] width 1055 height 720
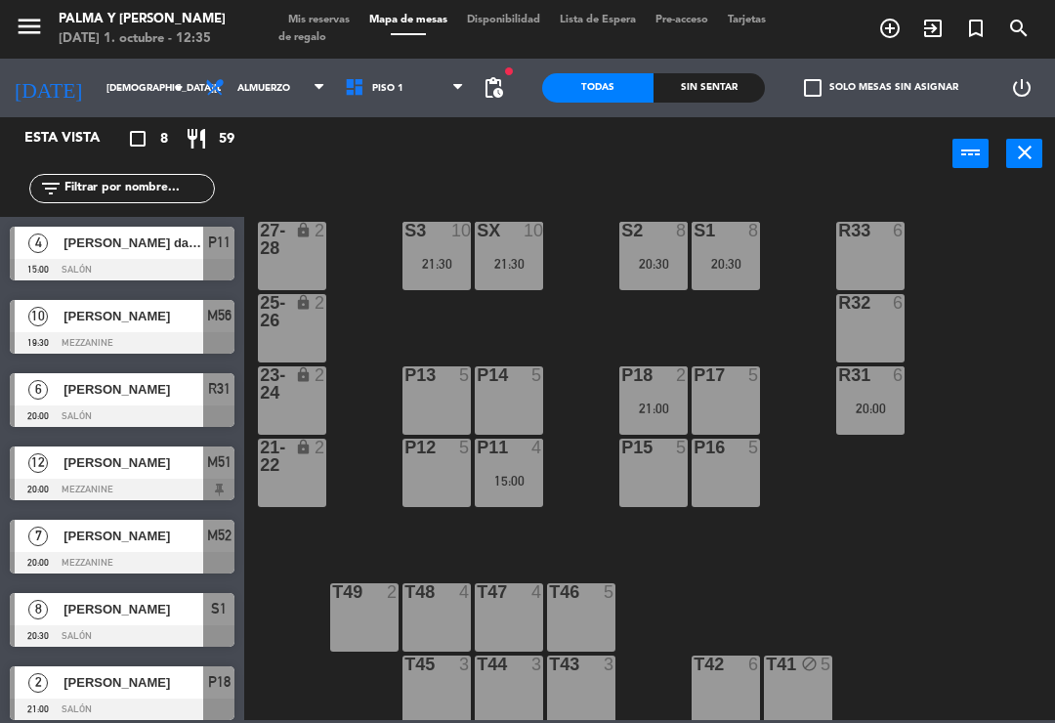
click at [875, 319] on div "R32 6" at bounding box center [870, 328] width 68 height 68
click at [877, 512] on div "R33 6 S1 8 20:30 S2 8 20:30 S3 10 21:30 SX 10 21:30 27-28 lock 2 R32 6 25-26 lo…" at bounding box center [655, 454] width 800 height 532
click at [882, 247] on div "R33 6" at bounding box center [870, 256] width 68 height 68
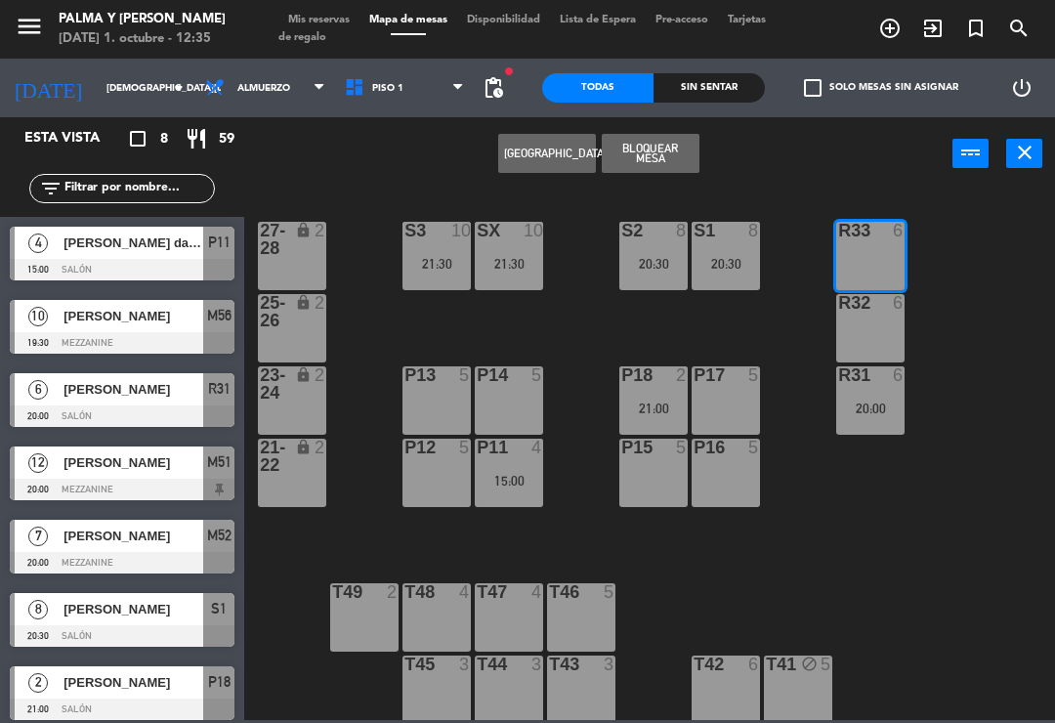
click at [551, 148] on button "[GEOGRAPHIC_DATA]" at bounding box center [547, 153] width 98 height 39
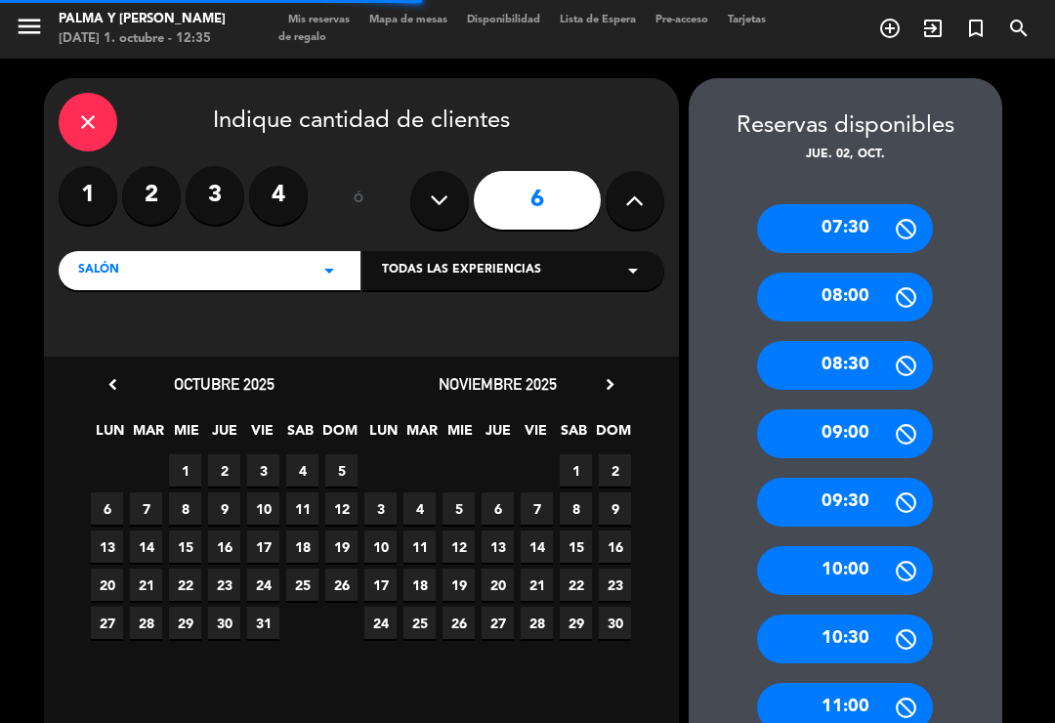
click at [633, 186] on icon at bounding box center [634, 200] width 19 height 29
type input "7"
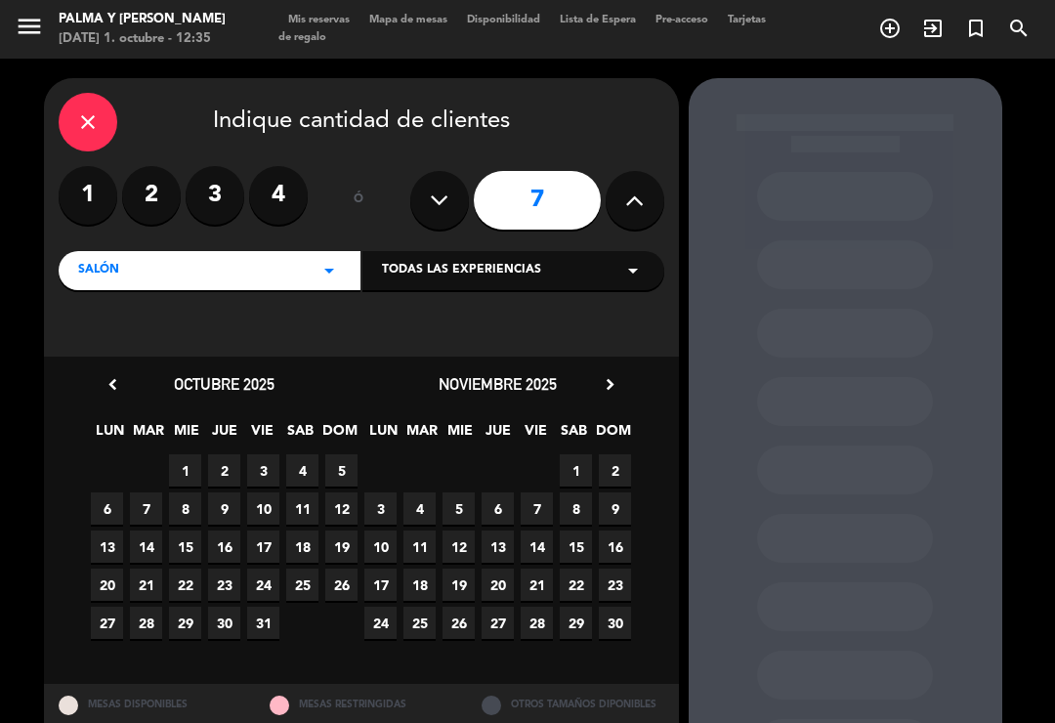
click at [228, 454] on span "2" at bounding box center [224, 470] width 32 height 32
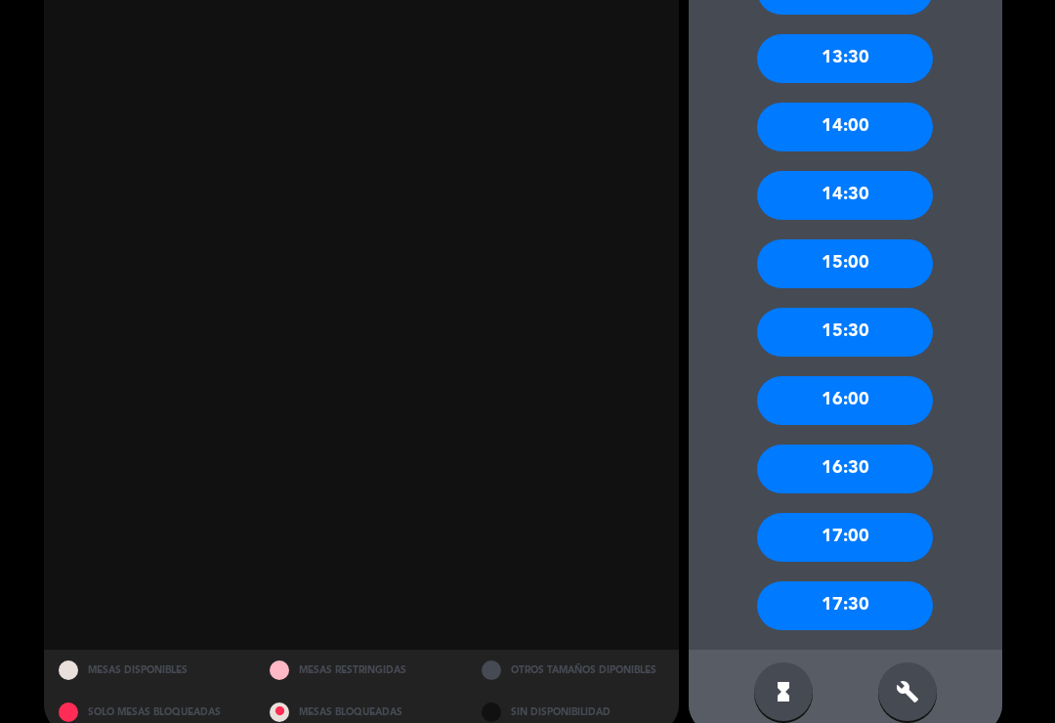
scroll to position [990, 0]
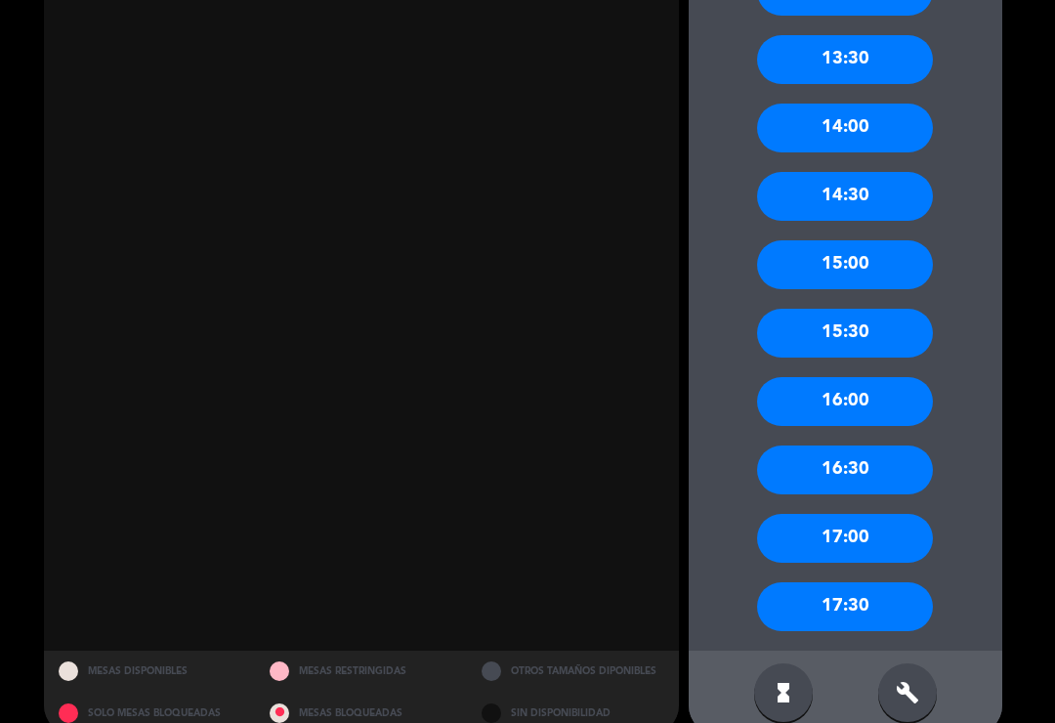
click at [897, 681] on icon "build" at bounding box center [907, 692] width 23 height 23
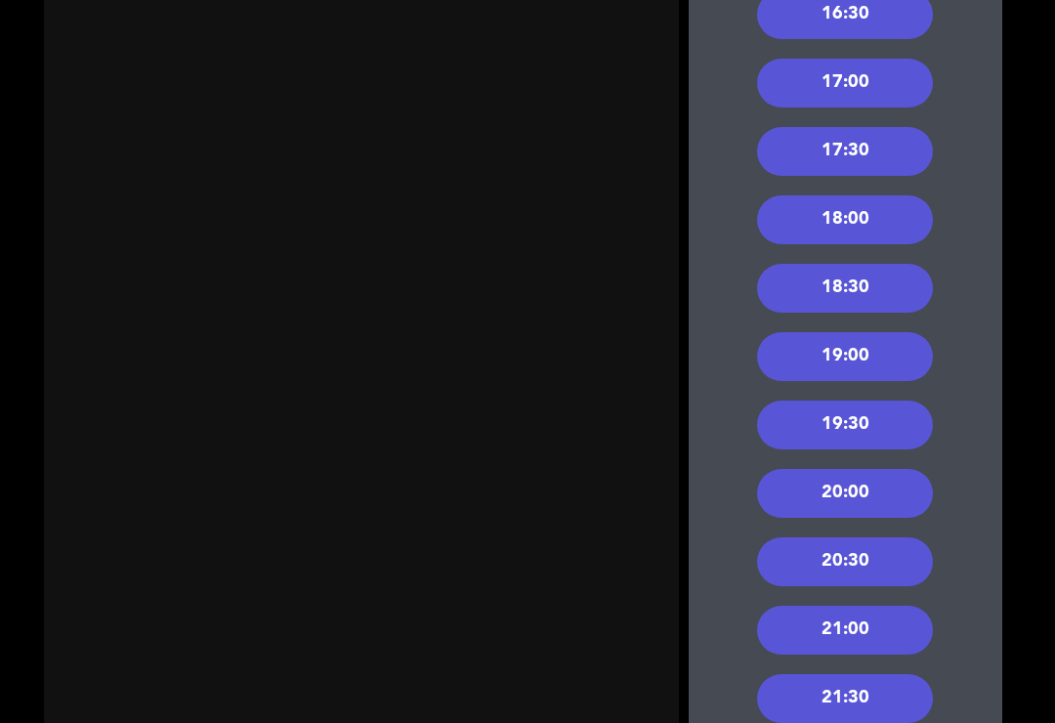
scroll to position [1446, 0]
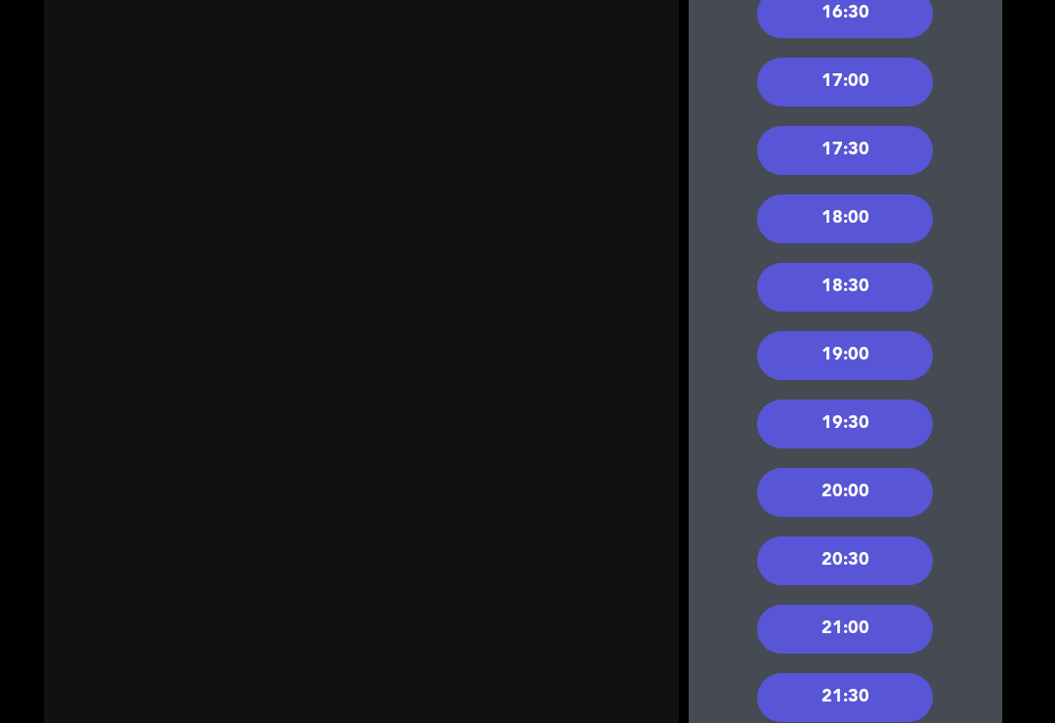
click at [863, 536] on div "20:30" at bounding box center [845, 560] width 176 height 49
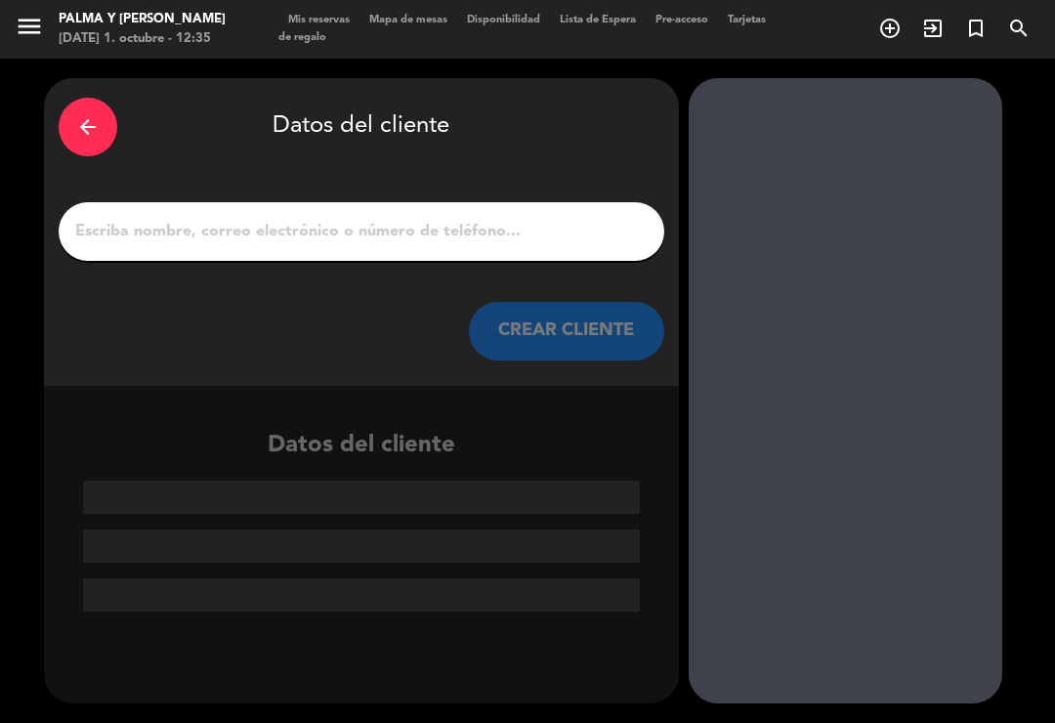
scroll to position [0, 0]
click at [463, 218] on input "1" at bounding box center [361, 231] width 576 height 27
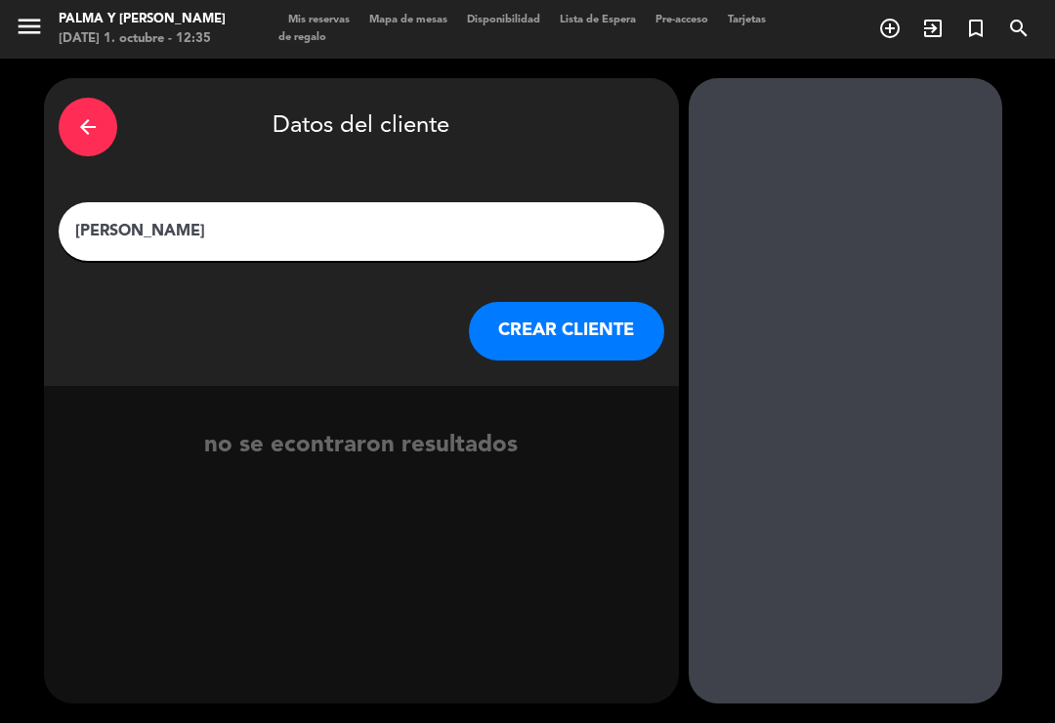
type input "[PERSON_NAME]"
click at [603, 302] on button "CREAR CLIENTE" at bounding box center [566, 331] width 195 height 59
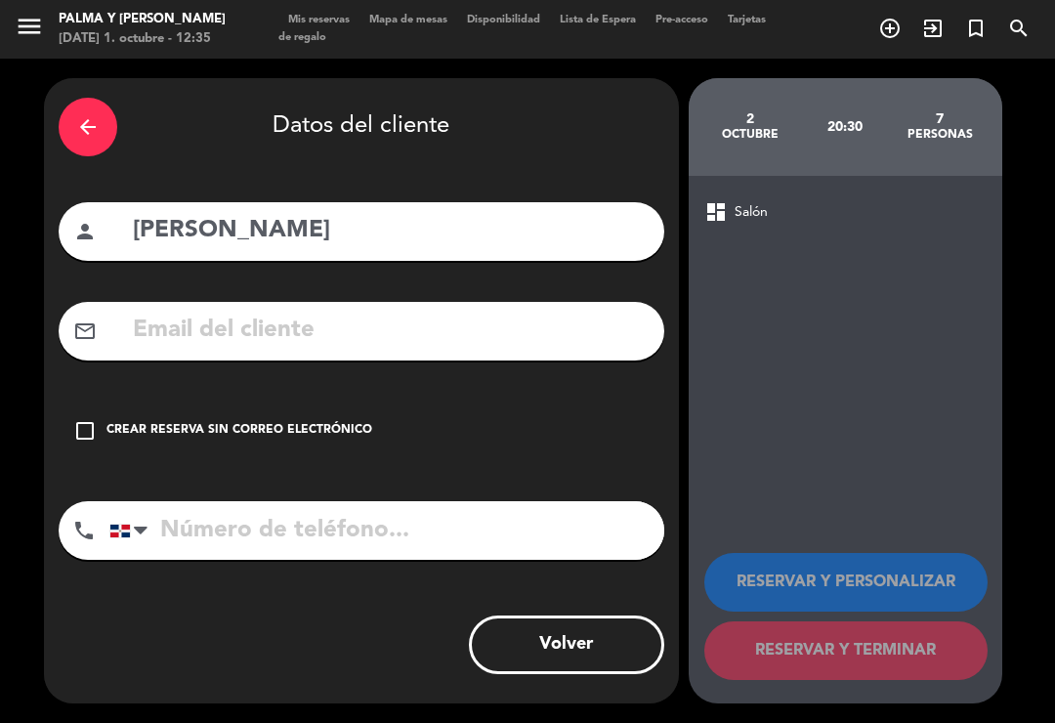
click at [398, 312] on input "text" at bounding box center [390, 331] width 519 height 40
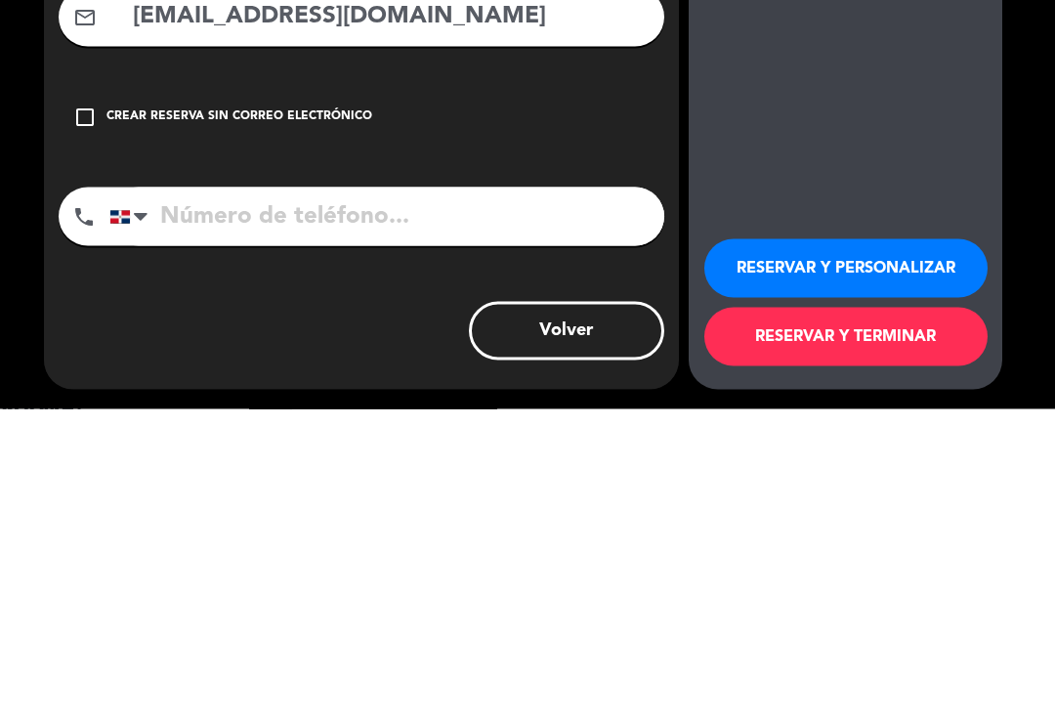
type input "[EMAIL_ADDRESS][DOMAIN_NAME]"
click at [501, 501] on input "tel" at bounding box center [386, 530] width 555 height 59
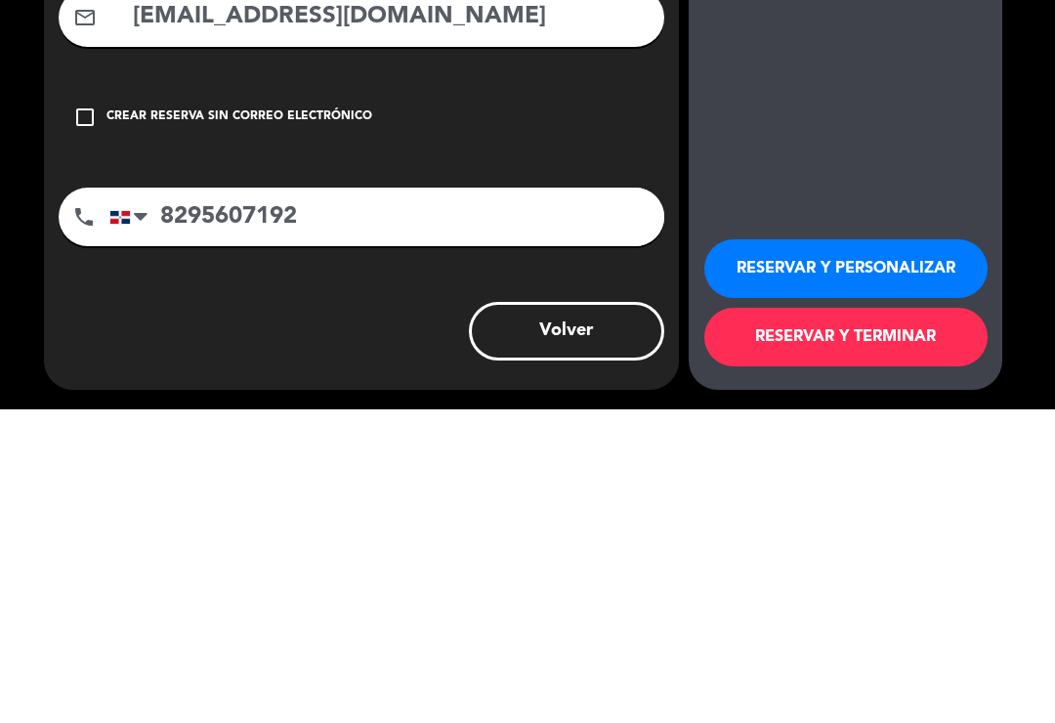
type input "8295607192"
click at [904, 621] on button "RESERVAR Y TERMINAR" at bounding box center [845, 650] width 283 height 59
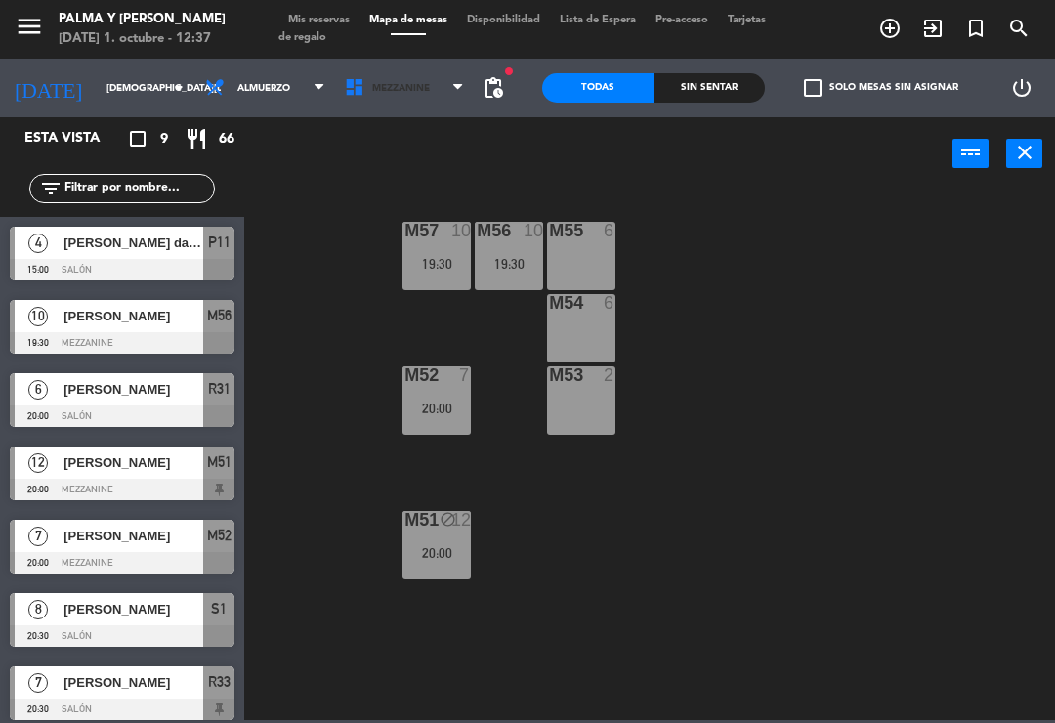
click at [371, 78] on span "Mezzanine" at bounding box center [405, 87] width 140 height 43
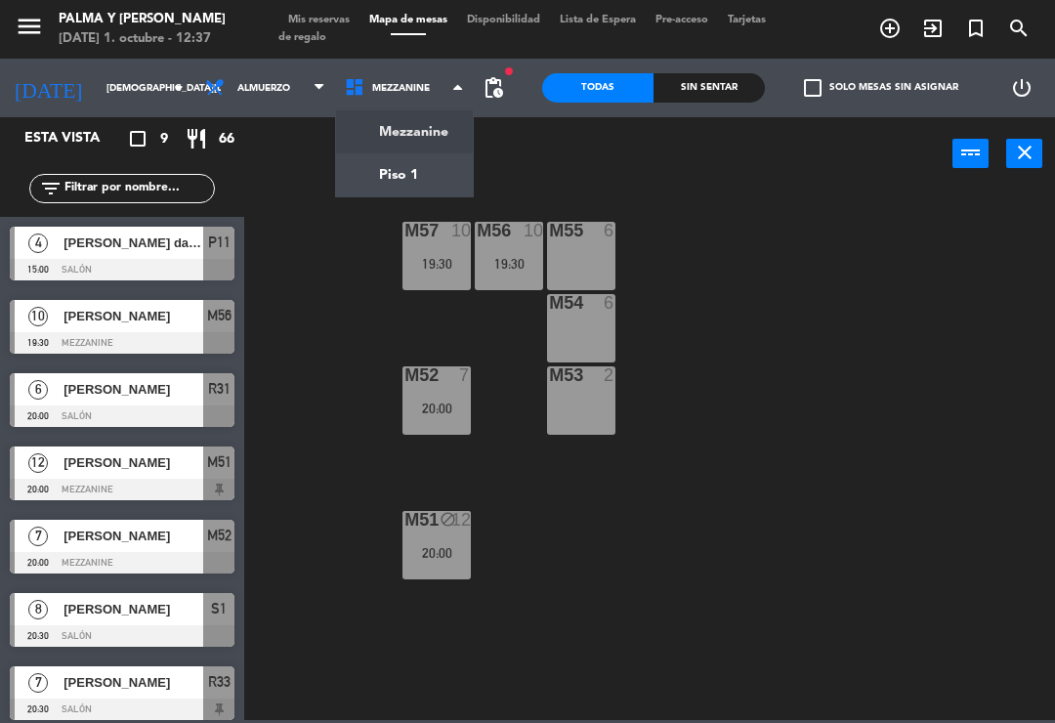
click at [390, 181] on ng-component "menu Palma y [PERSON_NAME][DATE] 1. octubre - 12:37 Mis reservas Mapa de mesas …" at bounding box center [527, 360] width 1055 height 720
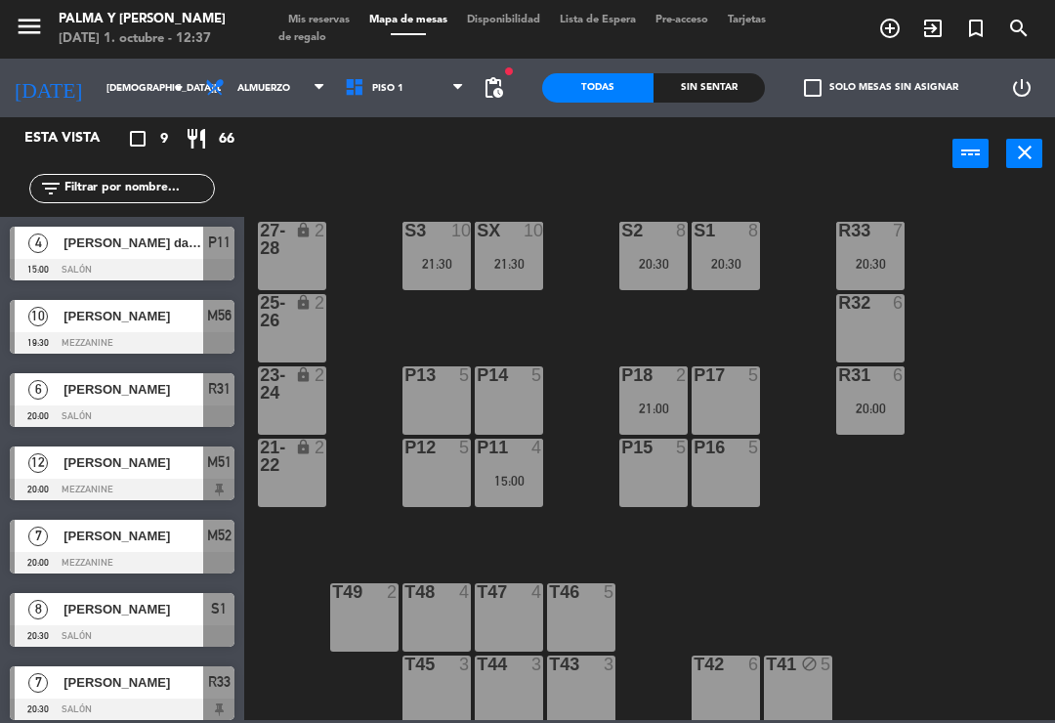
click at [884, 257] on div "20:30" at bounding box center [870, 264] width 68 height 14
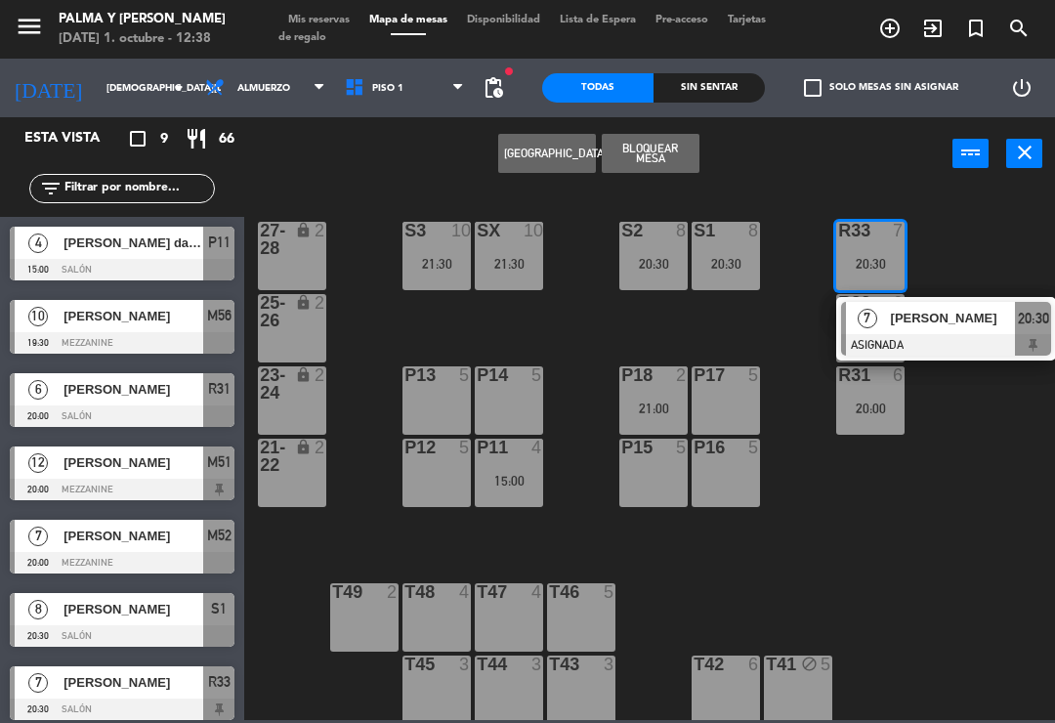
click at [999, 501] on div "R33 7 20:30 7 [PERSON_NAME] ASIGNADA 20:30 S1 8 20:30 S2 8 20:30 S3 10 21:30 SX…" at bounding box center [655, 454] width 800 height 532
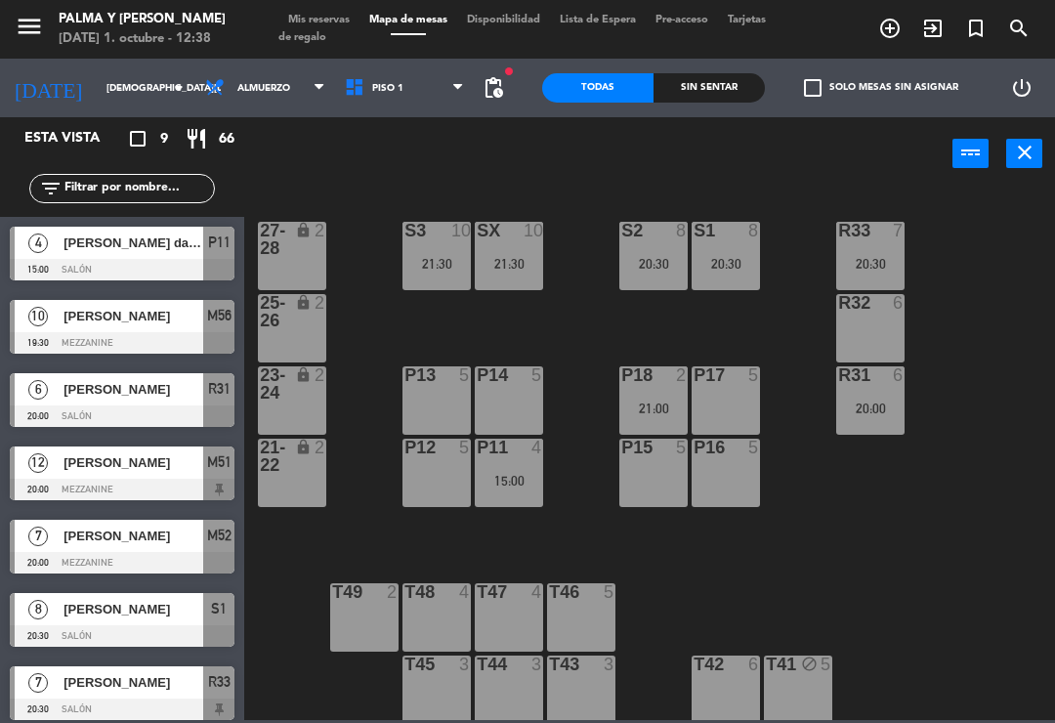
click at [113, 92] on input "[DEMOGRAPHIC_DATA][DATE]" at bounding box center [164, 88] width 134 height 30
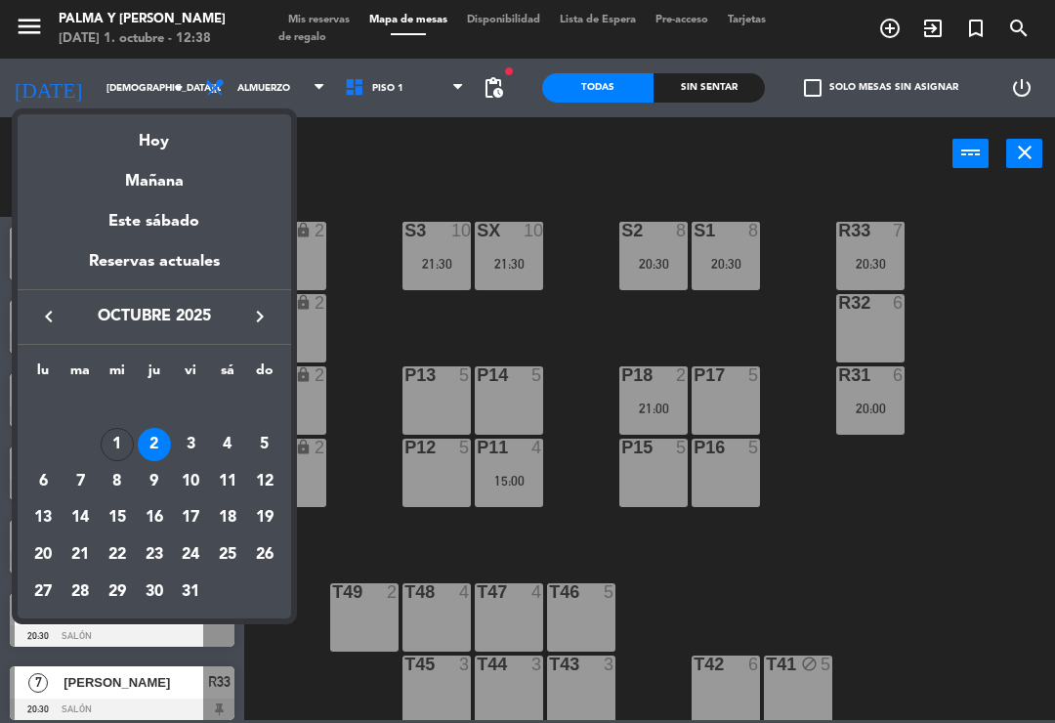
click at [121, 441] on div "1" at bounding box center [117, 444] width 33 height 33
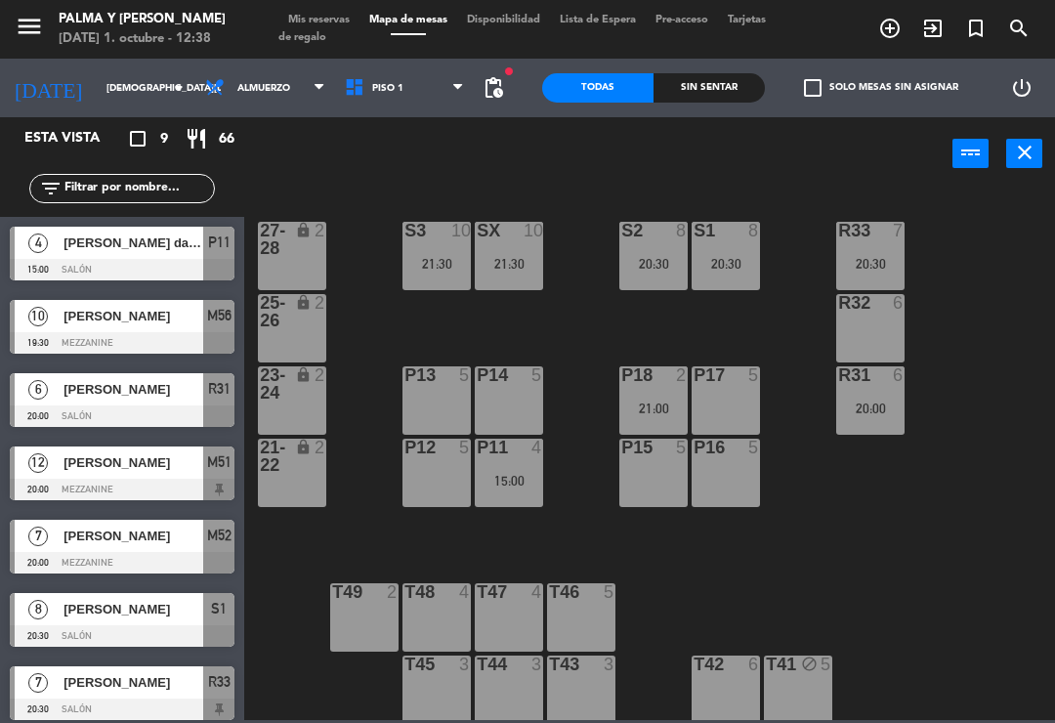
type input "[DATE]"
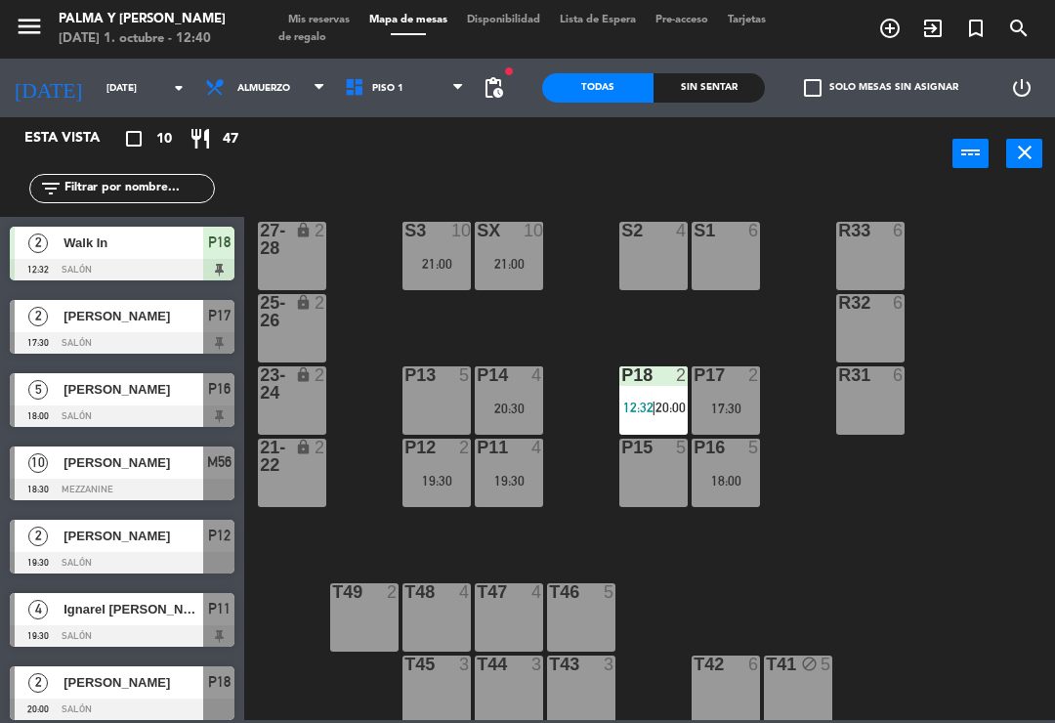
click at [727, 76] on div "Sin sentar" at bounding box center [709, 87] width 111 height 29
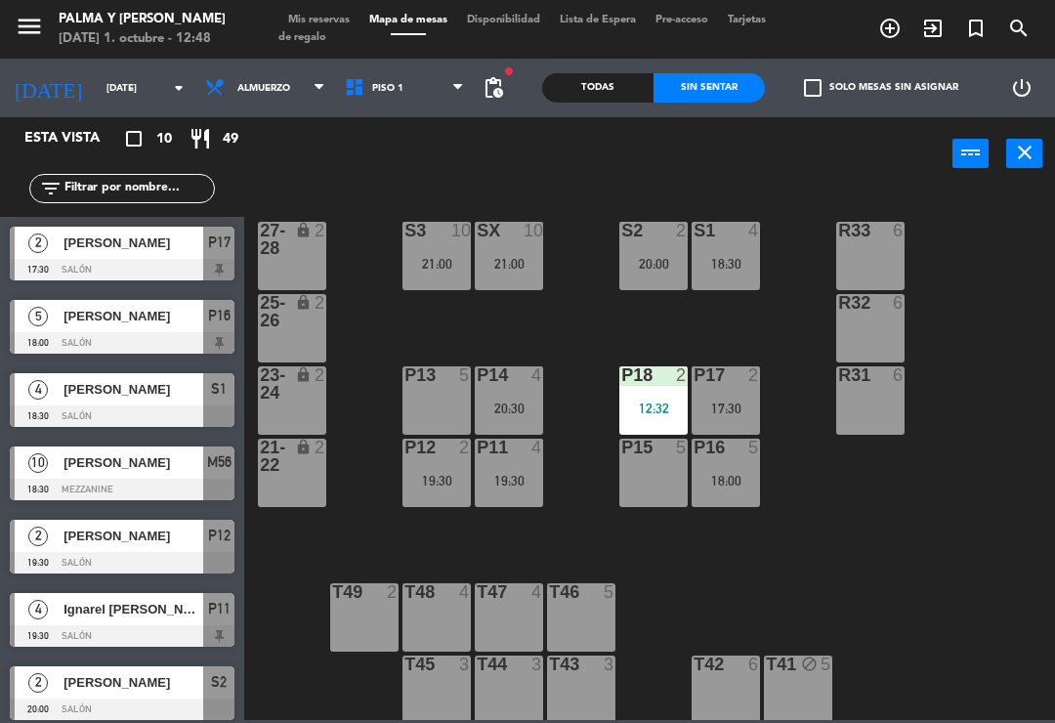
click at [184, 404] on div "[PERSON_NAME]" at bounding box center [133, 389] width 142 height 32
click at [750, 267] on div "18:30" at bounding box center [726, 264] width 68 height 14
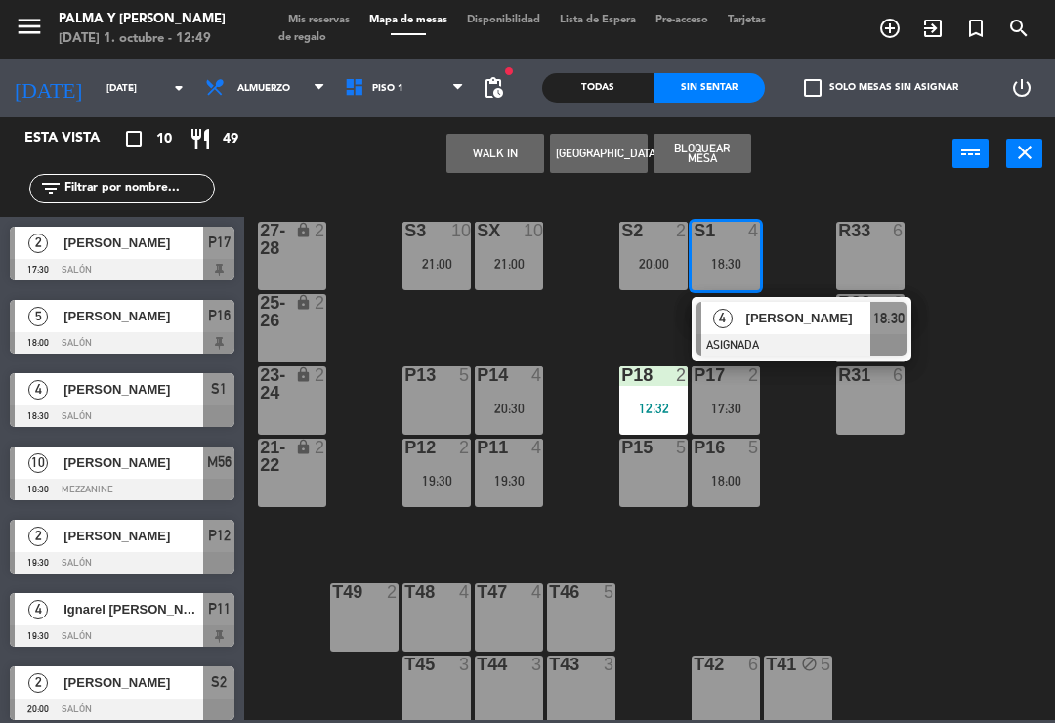
click at [797, 331] on div "[PERSON_NAME]" at bounding box center [807, 318] width 127 height 32
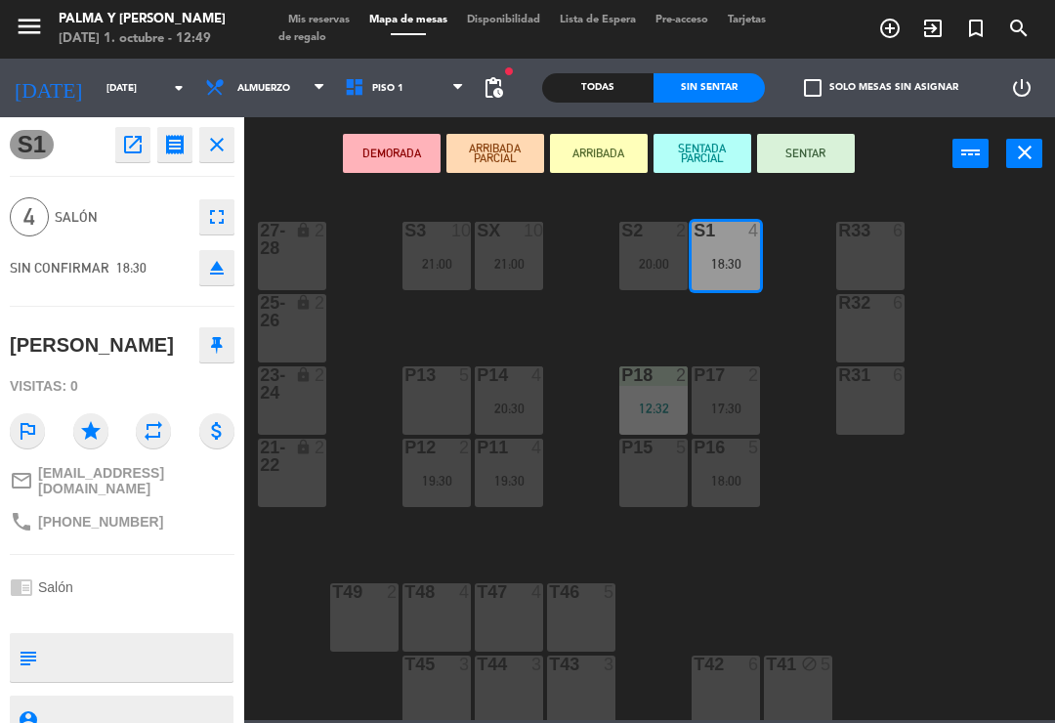
click at [442, 412] on div "P13 5" at bounding box center [437, 400] width 68 height 68
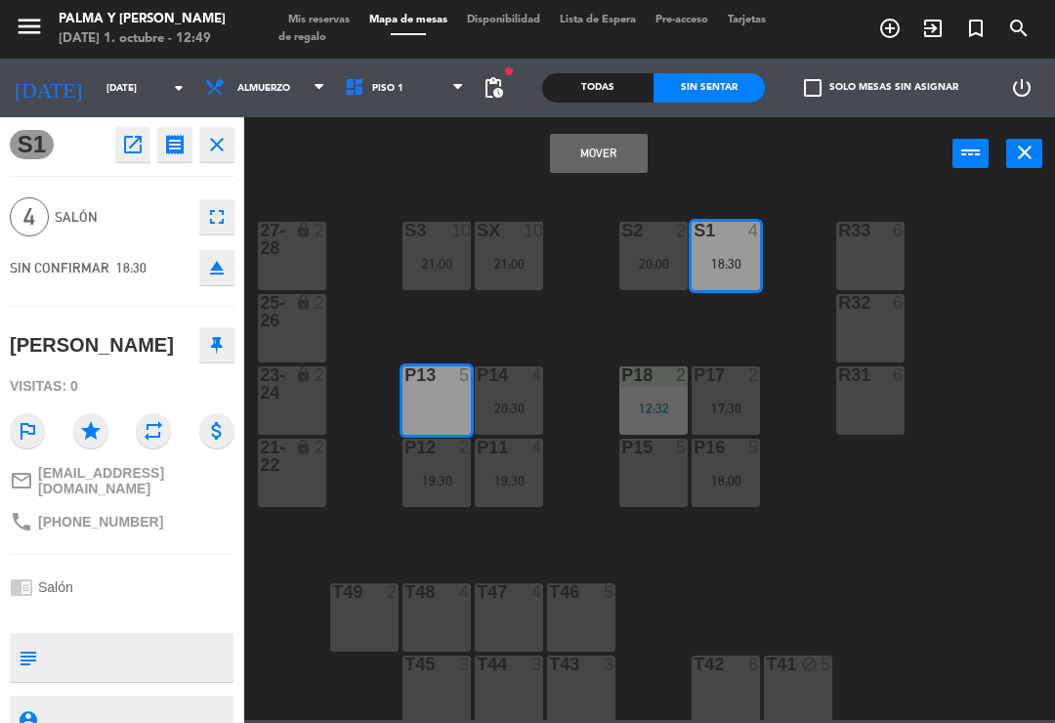
click at [588, 156] on button "Mover" at bounding box center [599, 153] width 98 height 39
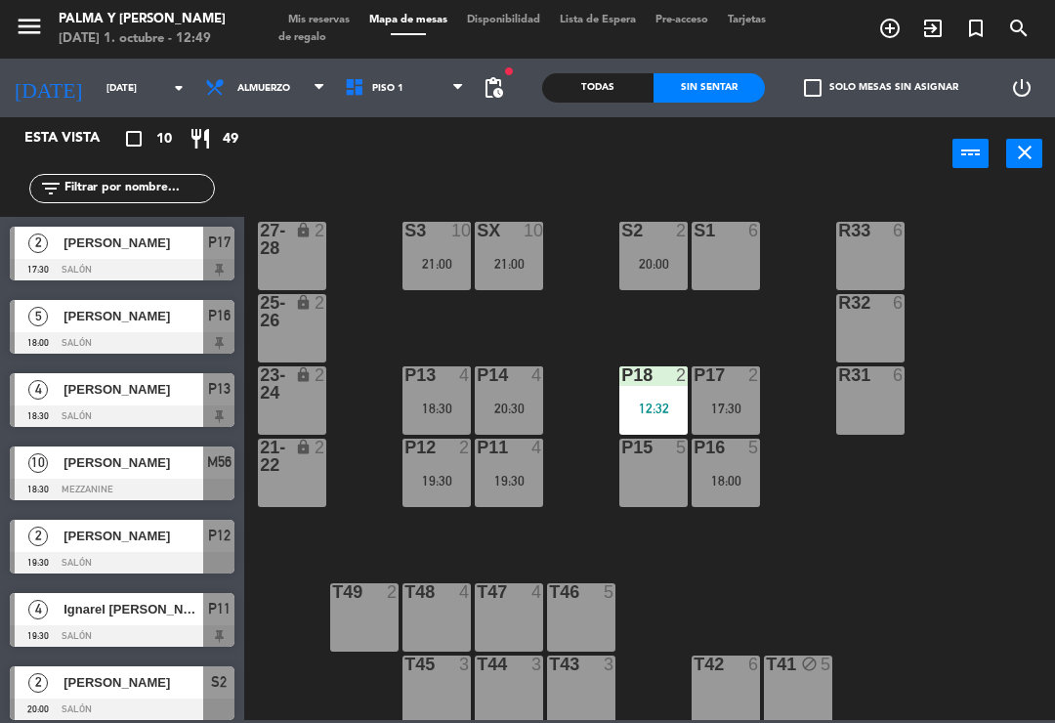
click at [645, 268] on div "20:00" at bounding box center [653, 264] width 68 height 14
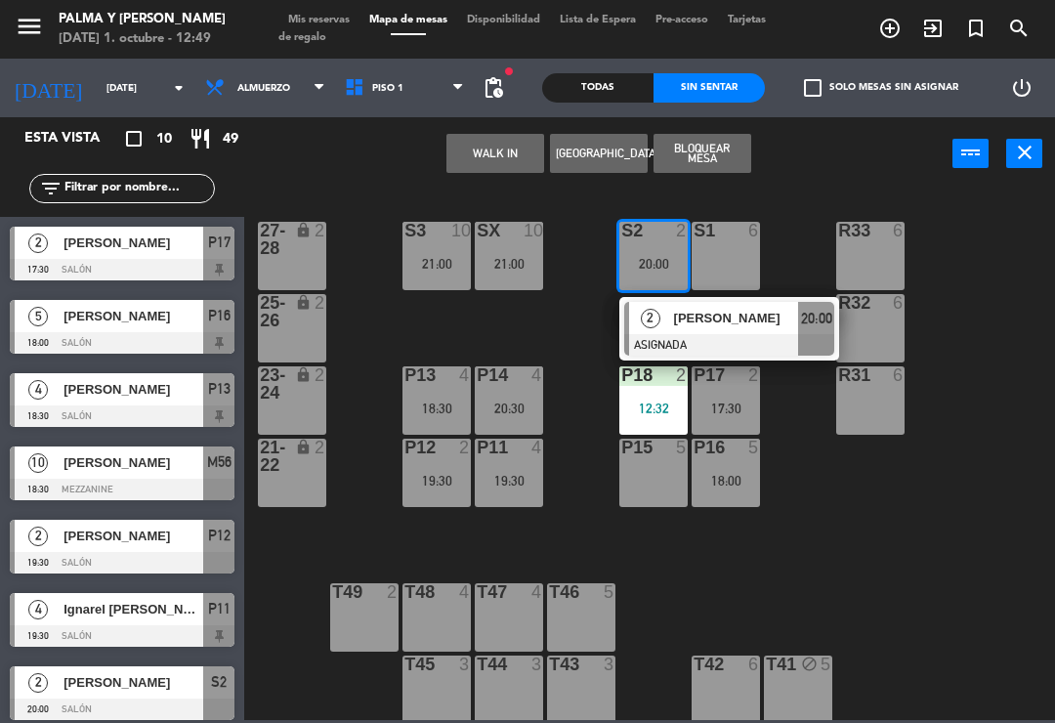
click at [756, 329] on div "[PERSON_NAME]" at bounding box center [735, 318] width 127 height 32
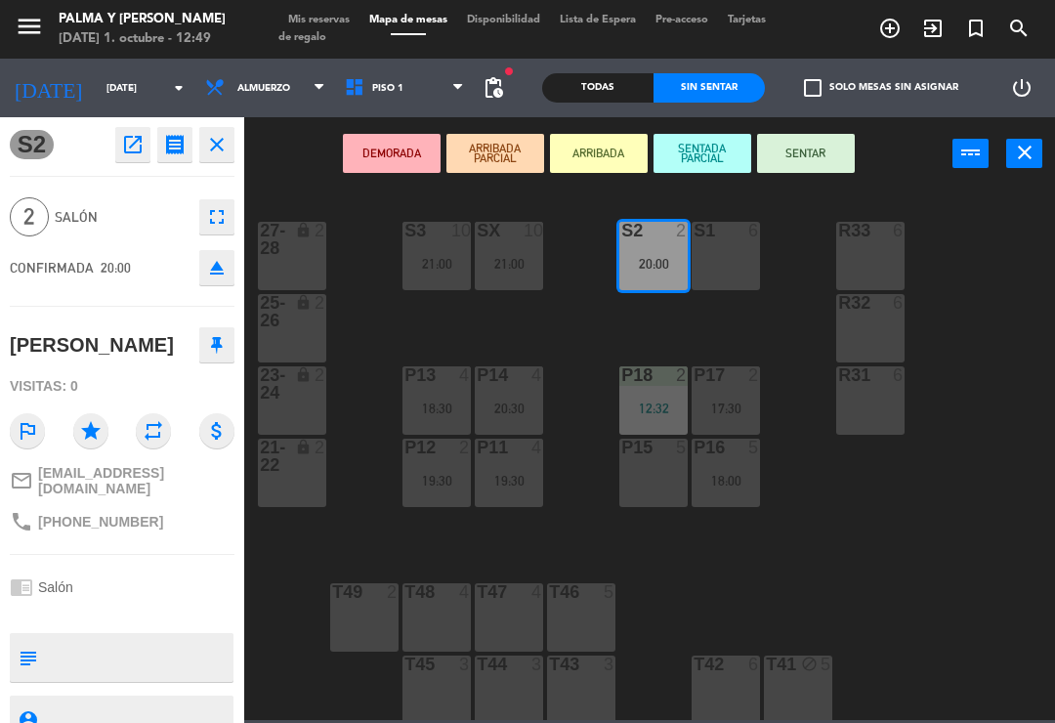
click at [657, 402] on div "12:32" at bounding box center [653, 409] width 68 height 14
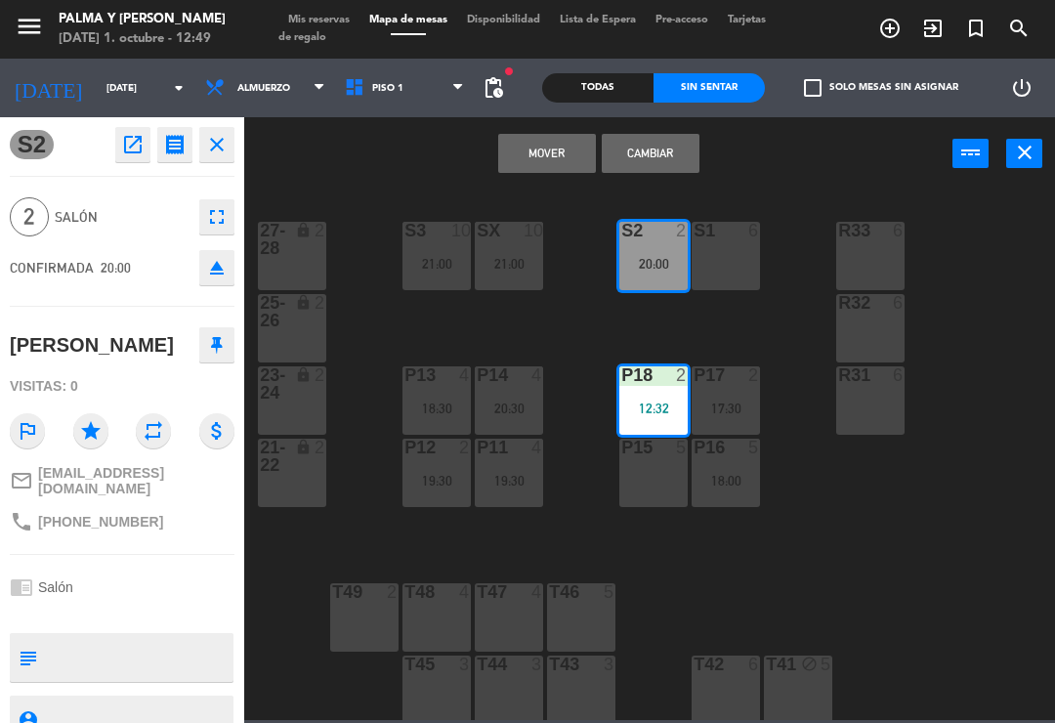
click at [570, 160] on button "Mover" at bounding box center [547, 153] width 98 height 39
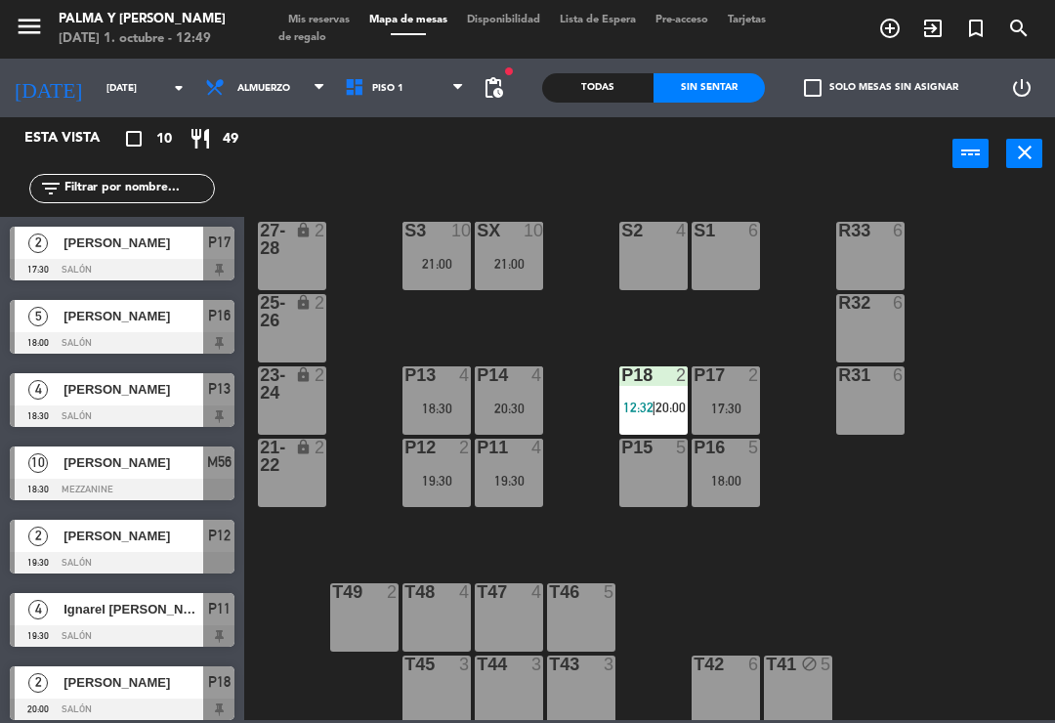
click at [654, 398] on div "P18 2 12:32 | 20:00" at bounding box center [653, 400] width 68 height 68
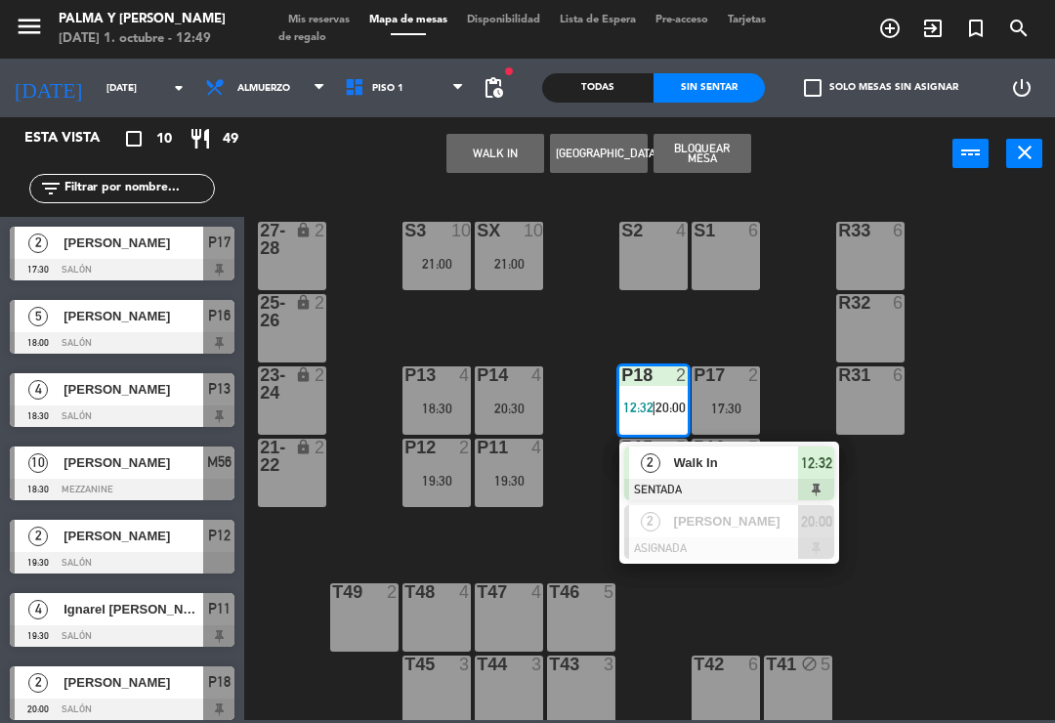
click at [747, 521] on span "[PERSON_NAME]" at bounding box center [736, 521] width 125 height 21
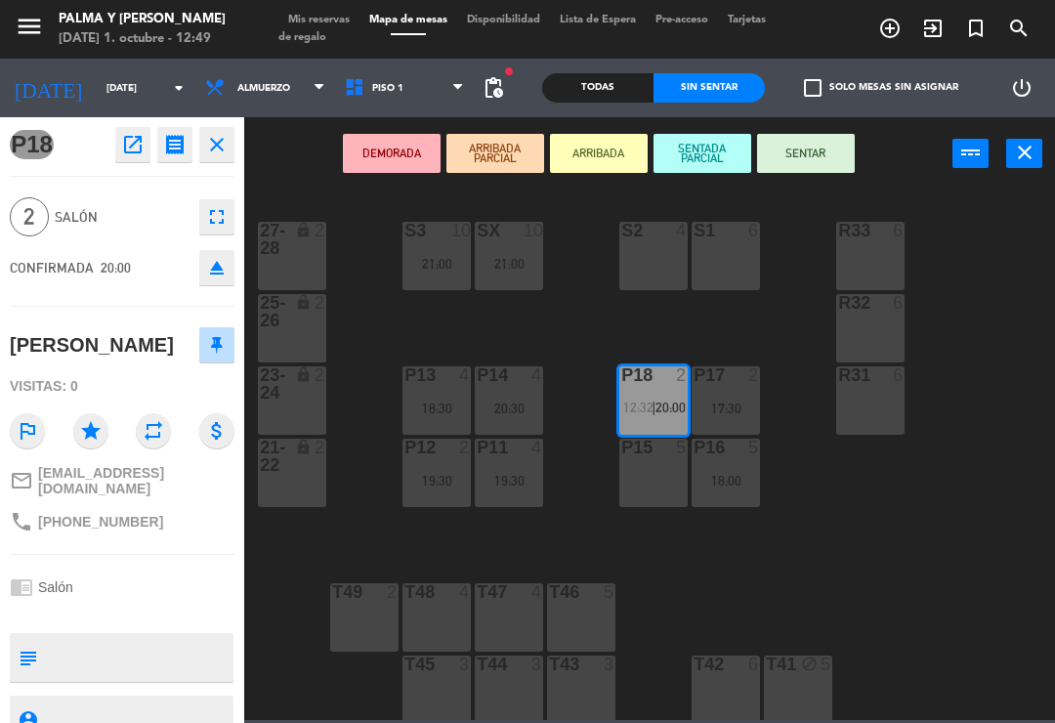
click at [661, 493] on div "P15 5" at bounding box center [653, 473] width 68 height 68
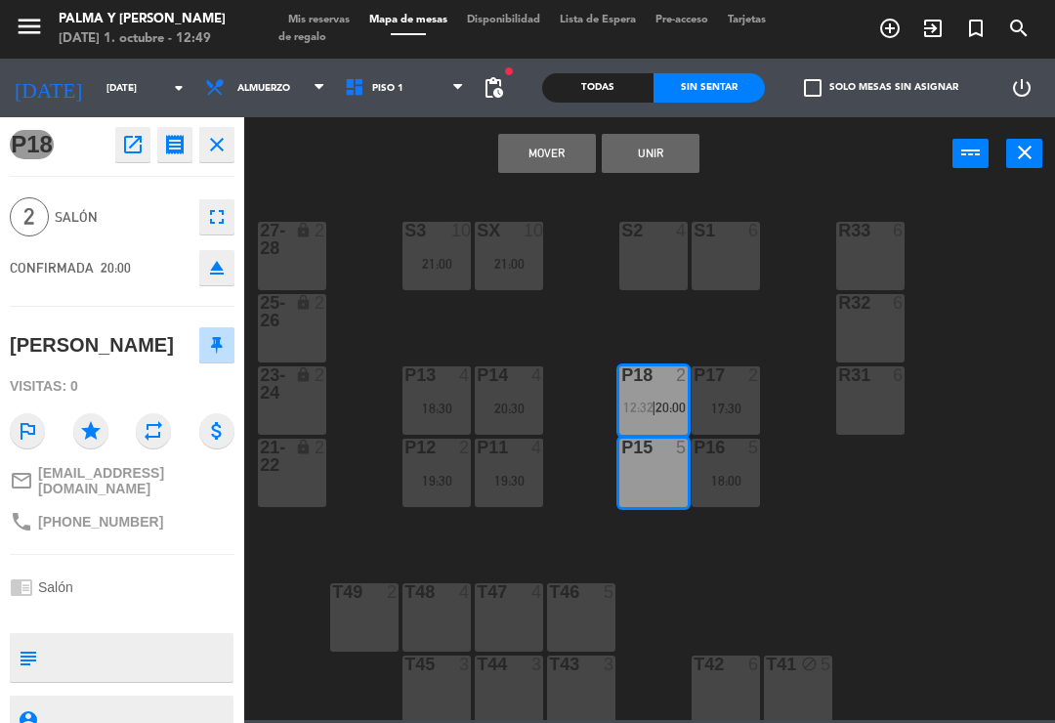
click at [560, 169] on button "Mover" at bounding box center [547, 153] width 98 height 39
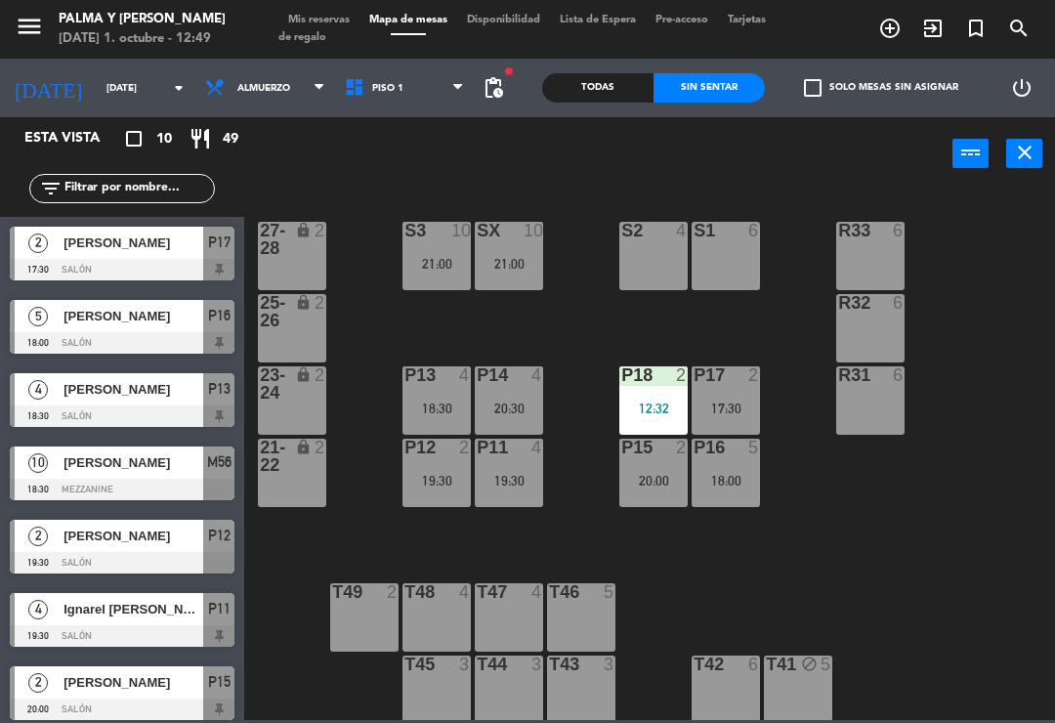
click at [737, 491] on div "P16 5 18:00" at bounding box center [726, 473] width 68 height 68
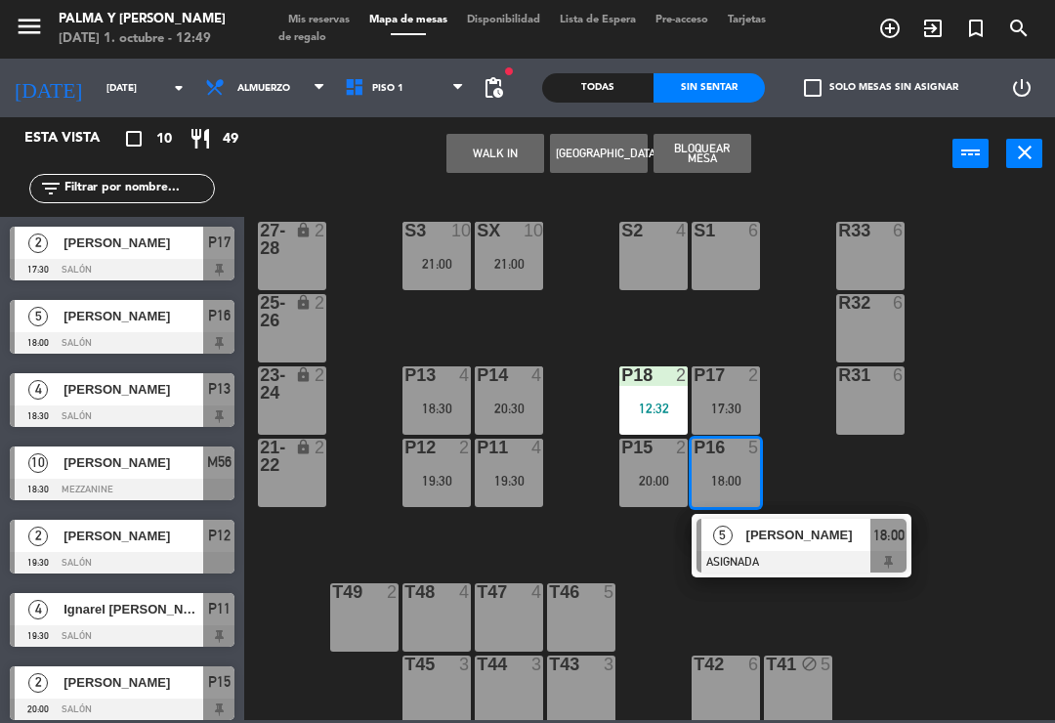
click at [808, 531] on span "[PERSON_NAME]" at bounding box center [808, 535] width 125 height 21
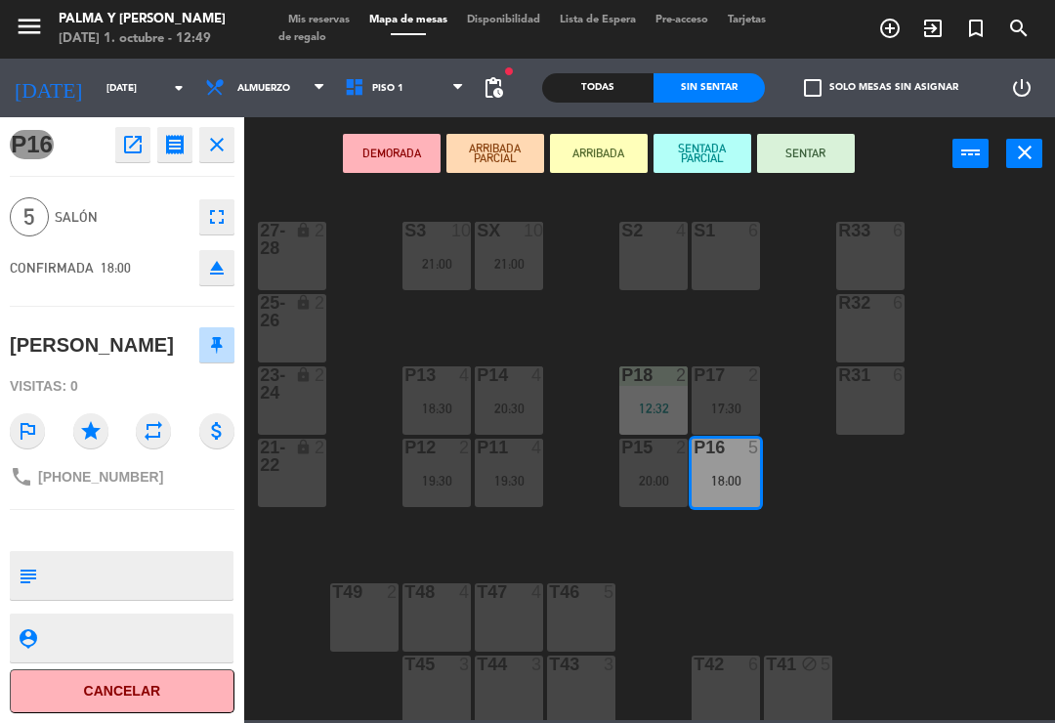
click at [748, 253] on div "S1 6" at bounding box center [726, 256] width 68 height 68
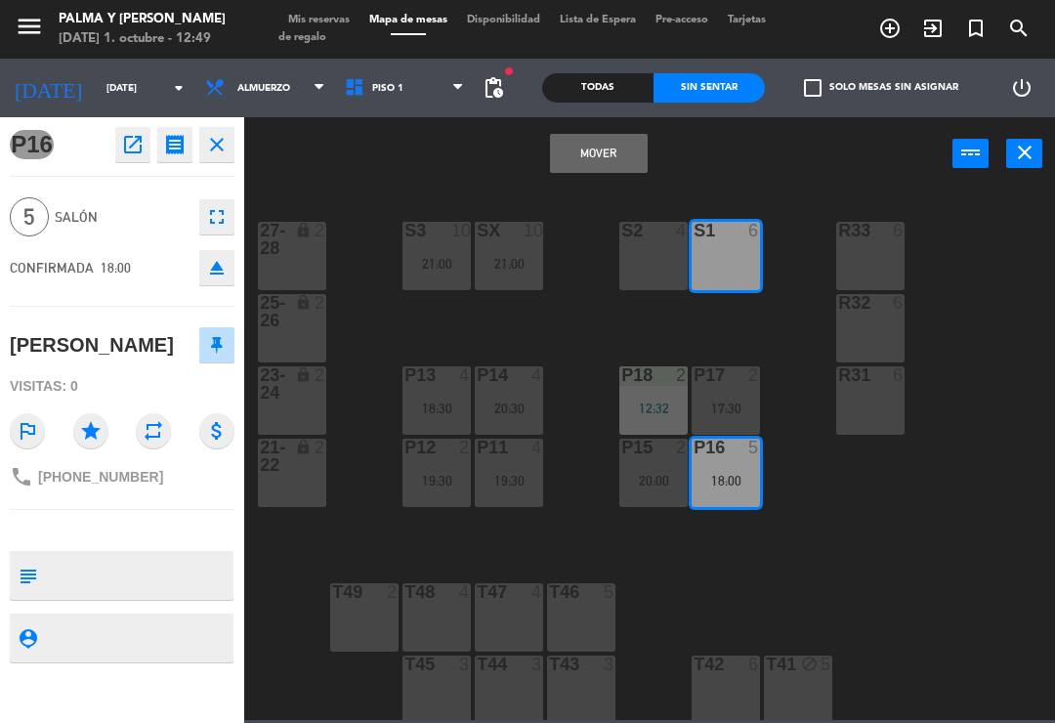
click at [619, 172] on button "Mover" at bounding box center [599, 153] width 98 height 39
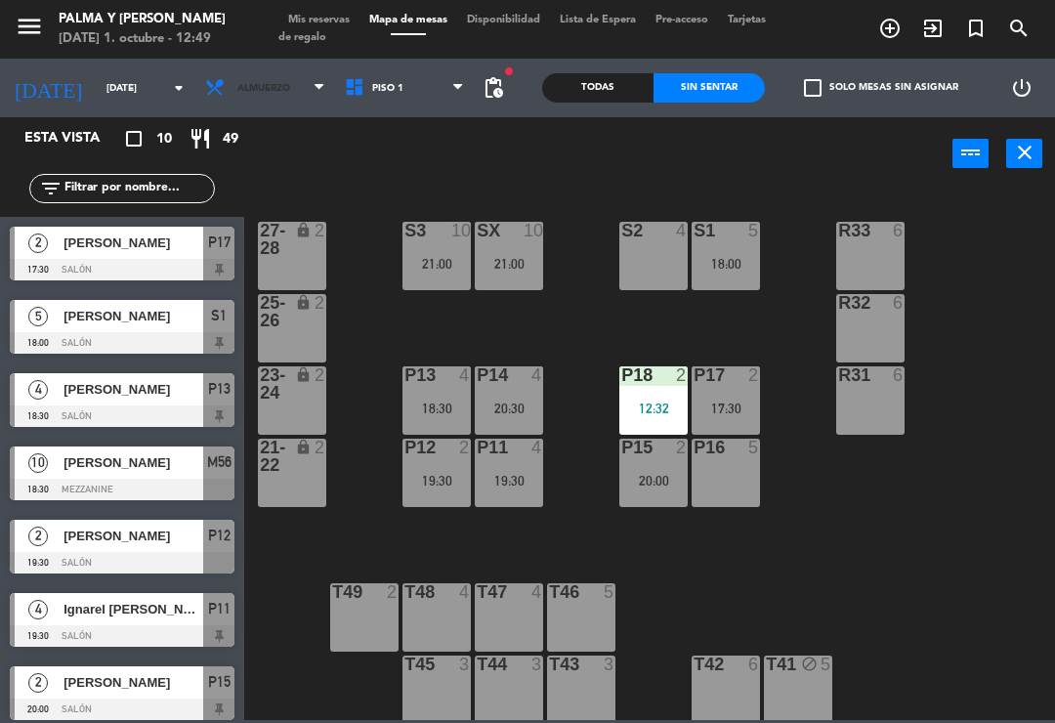
click at [284, 105] on span "Almuerzo" at bounding box center [265, 87] width 140 height 43
click at [383, 186] on div "power_input close" at bounding box center [598, 154] width 708 height 74
click at [381, 97] on span "Piso 1" at bounding box center [405, 87] width 140 height 43
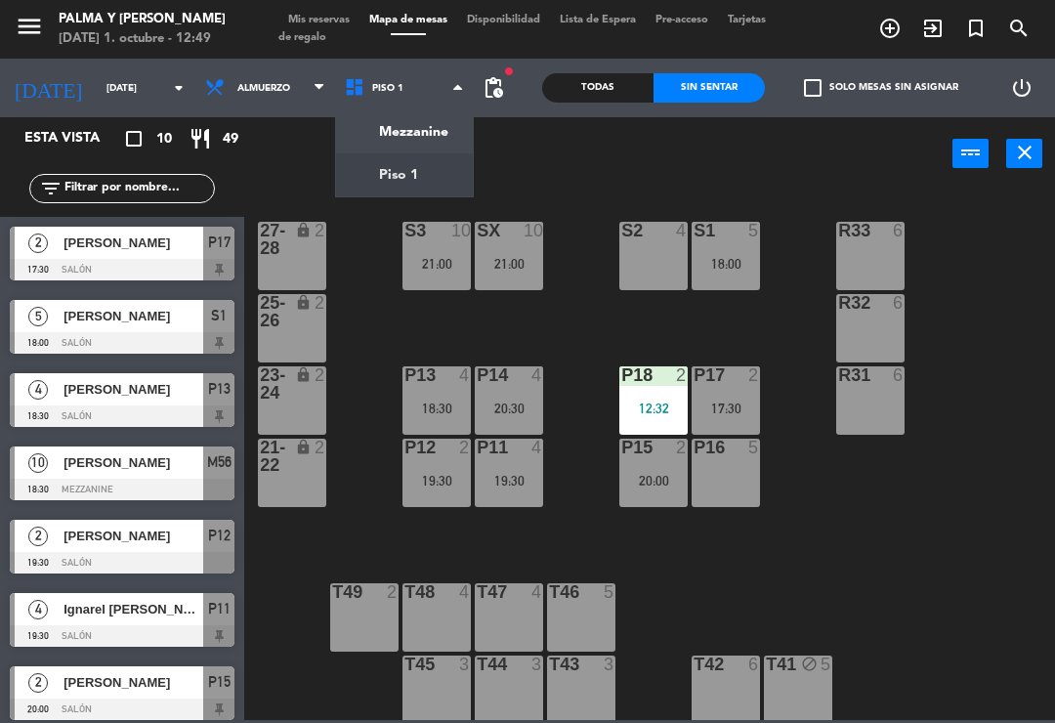
click at [406, 139] on ng-component "menu Palma y [PERSON_NAME][DATE] 1. octubre - 12:49 Mis reservas Mapa de mesas …" at bounding box center [527, 360] width 1055 height 720
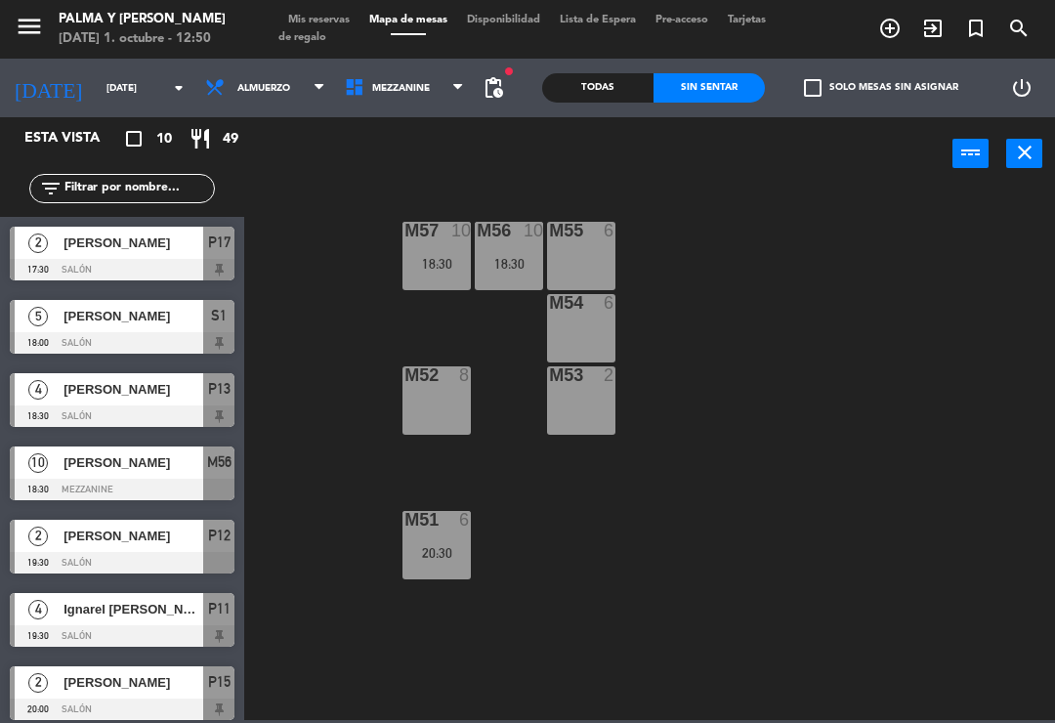
click at [404, 103] on span "Mezzanine" at bounding box center [405, 87] width 140 height 43
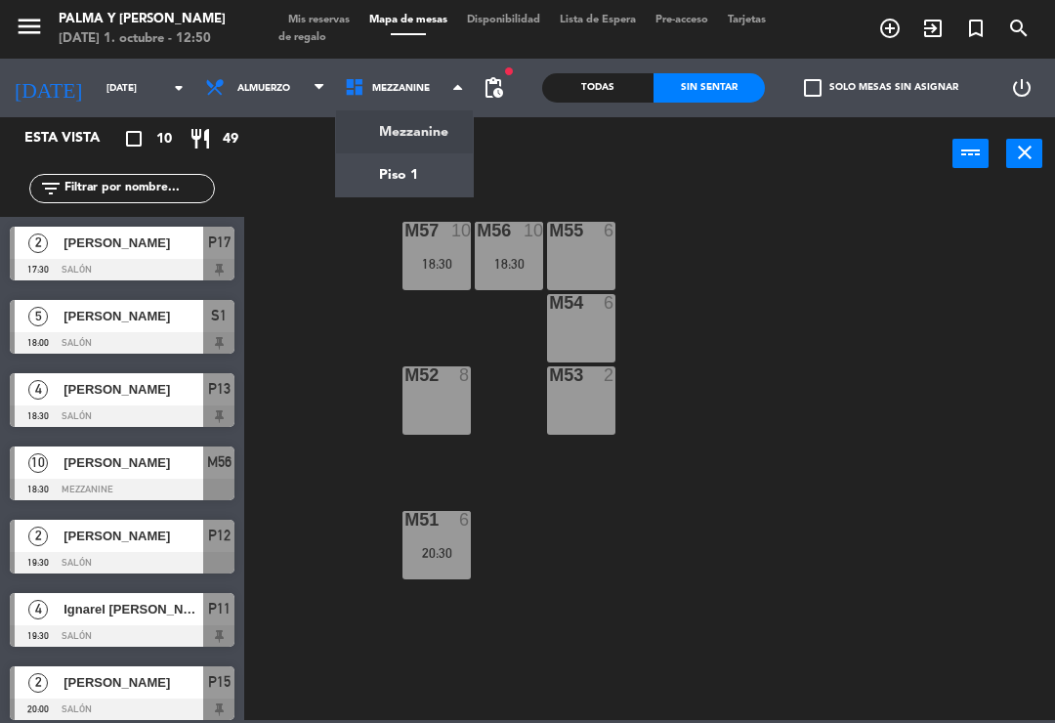
click at [552, 563] on div "M57 10 18:30 M56 10 18:30 M55 6 M54 6 M52 8 M53 2 M51 6 20:30" at bounding box center [655, 454] width 800 height 532
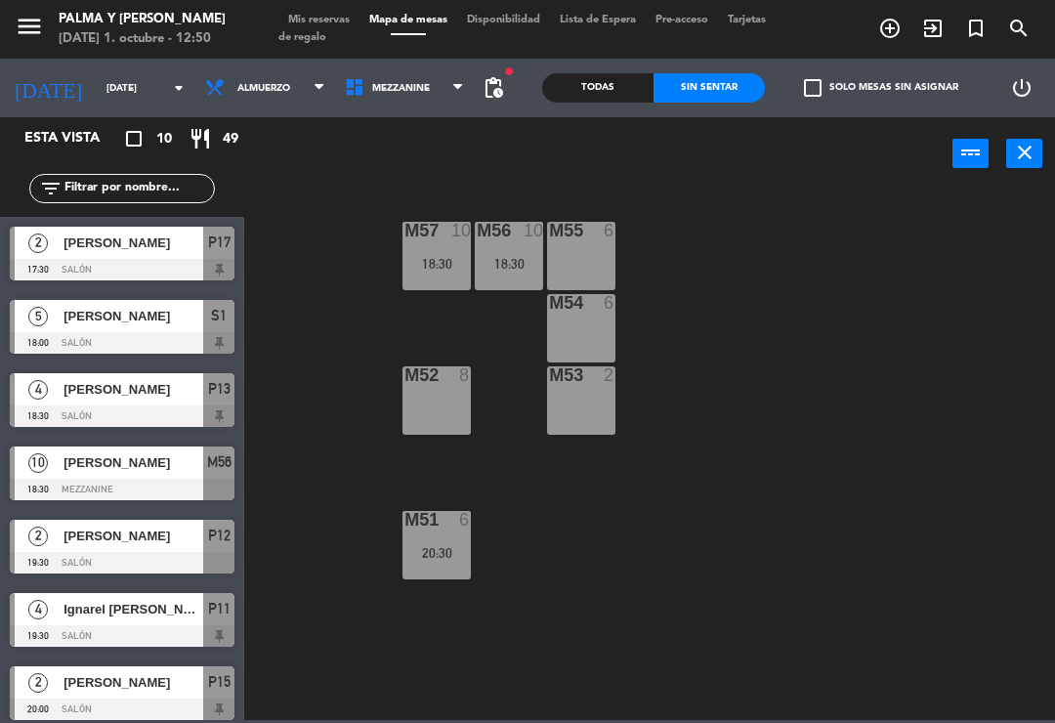
click at [455, 545] on div "20:30" at bounding box center [437, 552] width 68 height 15
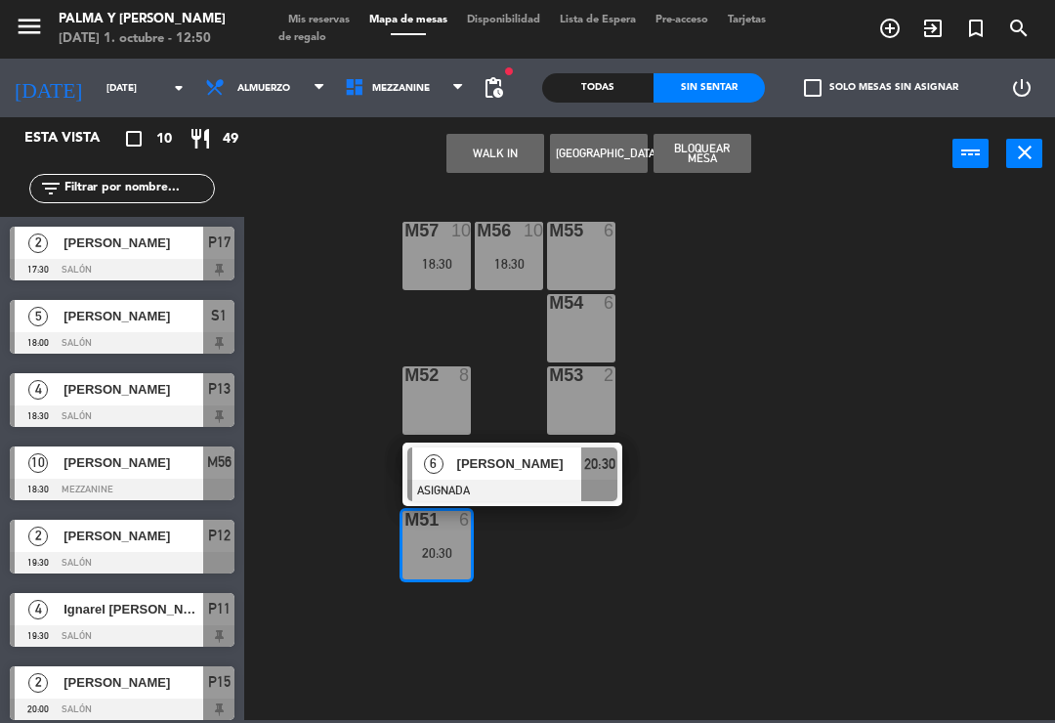
click at [489, 464] on span "[PERSON_NAME]" at bounding box center [519, 463] width 125 height 21
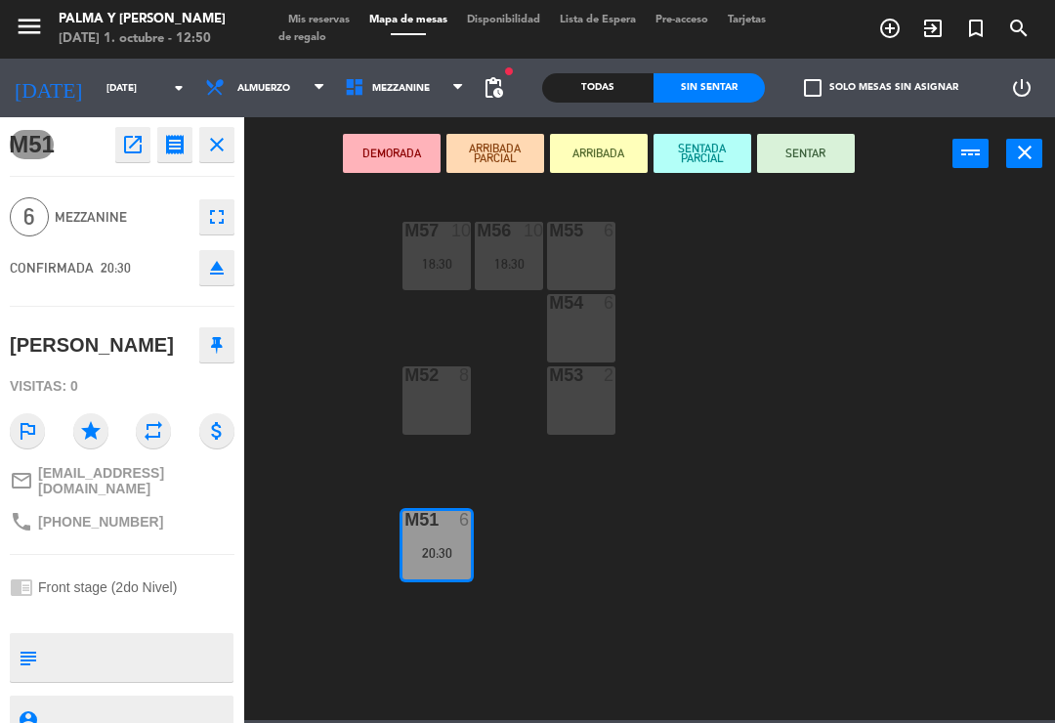
click at [457, 390] on div "M52 8" at bounding box center [437, 400] width 68 height 68
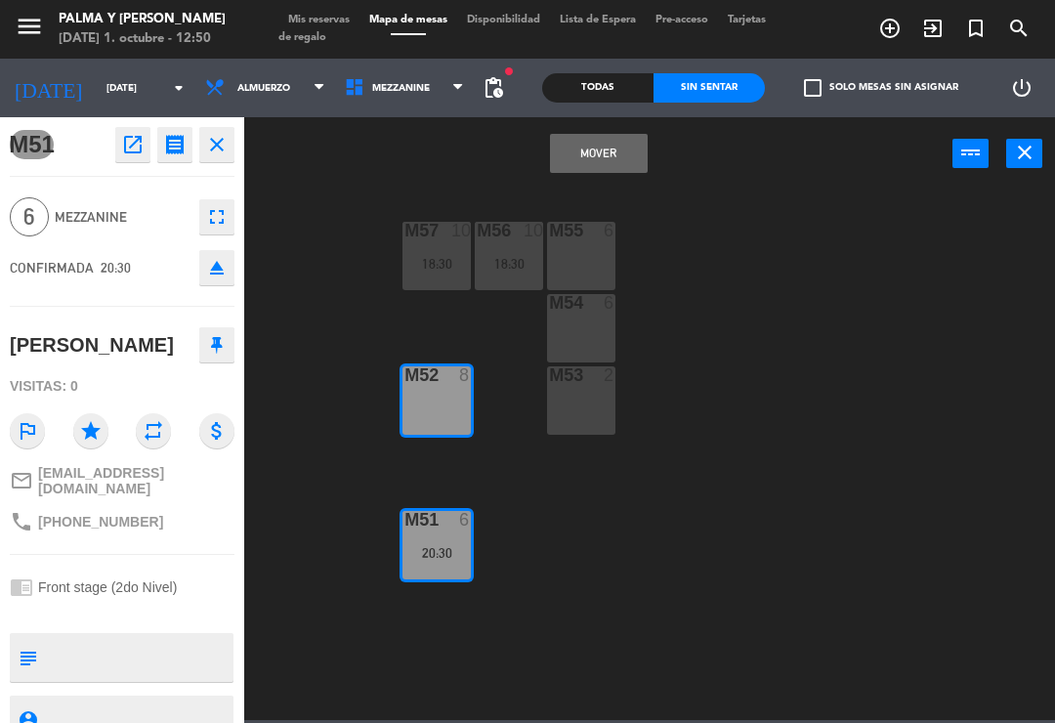
click at [620, 152] on button "Mover" at bounding box center [599, 153] width 98 height 39
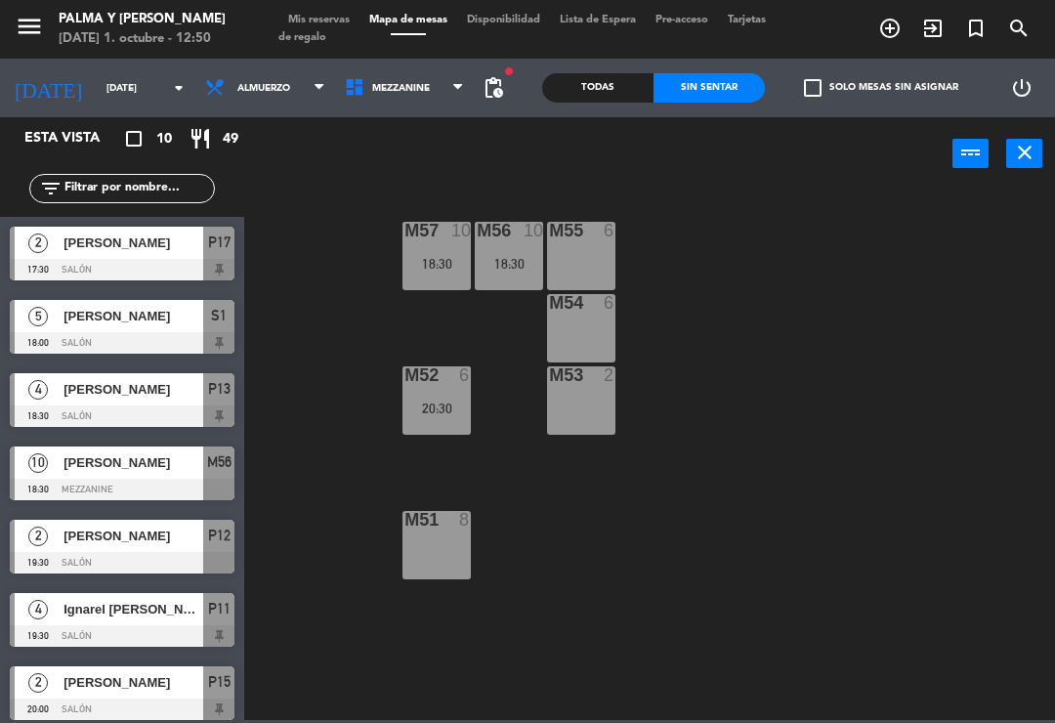
scroll to position [45, 0]
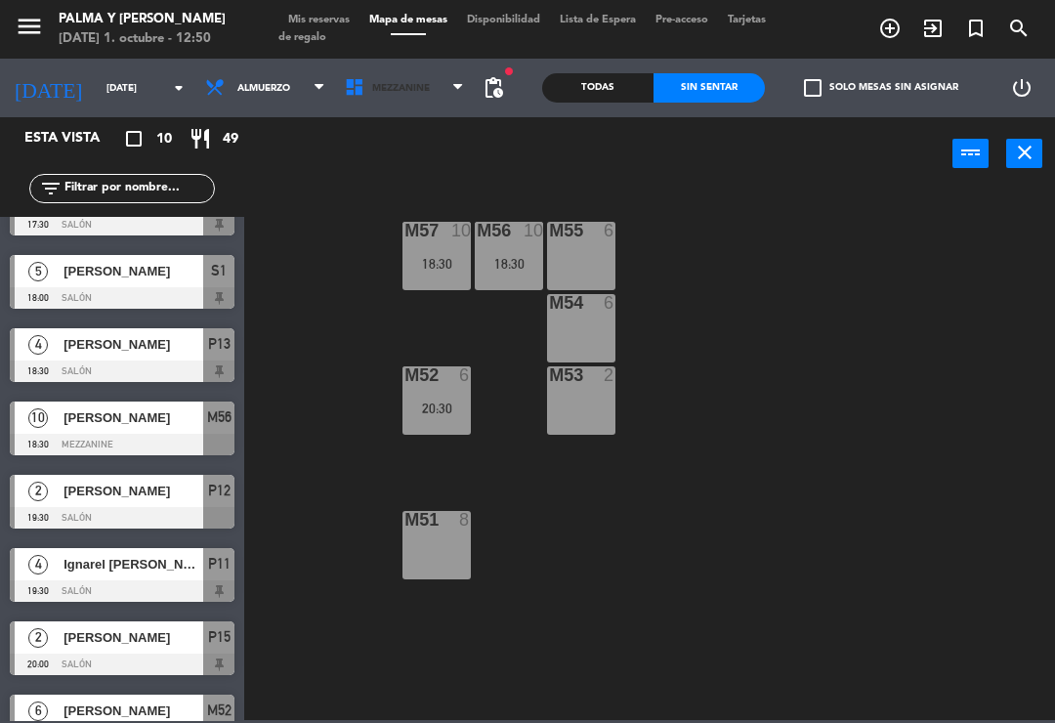
click at [398, 96] on span "Mezzanine" at bounding box center [405, 87] width 140 height 43
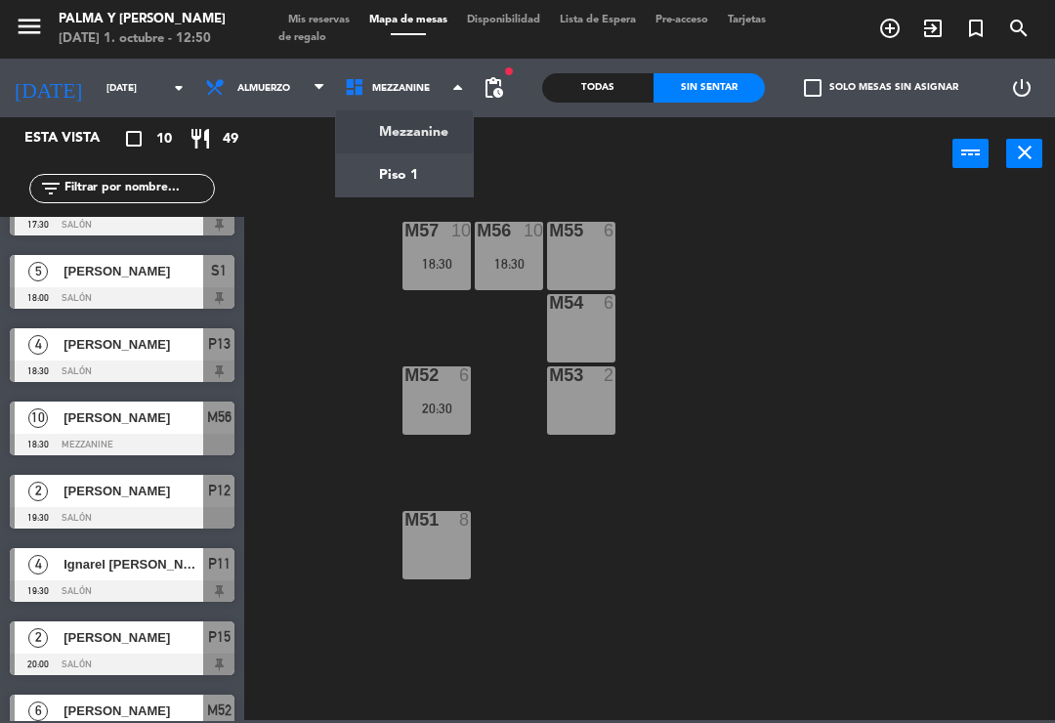
click at [392, 180] on ng-component "menu Palma y [PERSON_NAME][DATE] 1. octubre - 12:50 Mis reservas Mapa de mesas …" at bounding box center [527, 360] width 1055 height 720
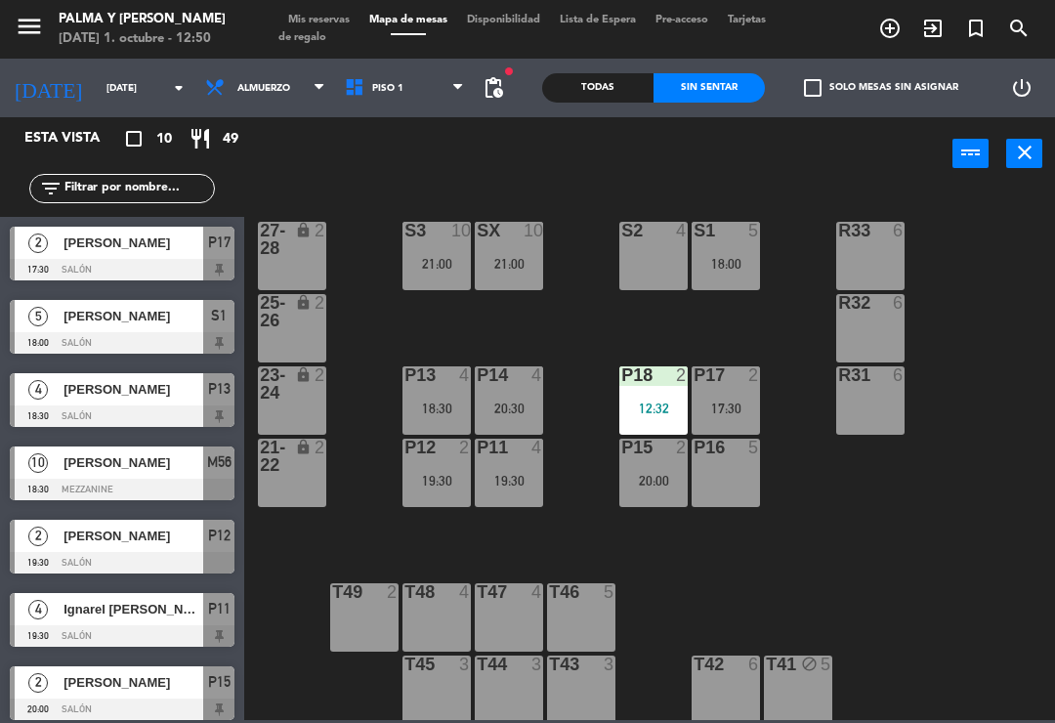
scroll to position [0, 0]
click at [336, 25] on span "Mis reservas" at bounding box center [318, 20] width 81 height 11
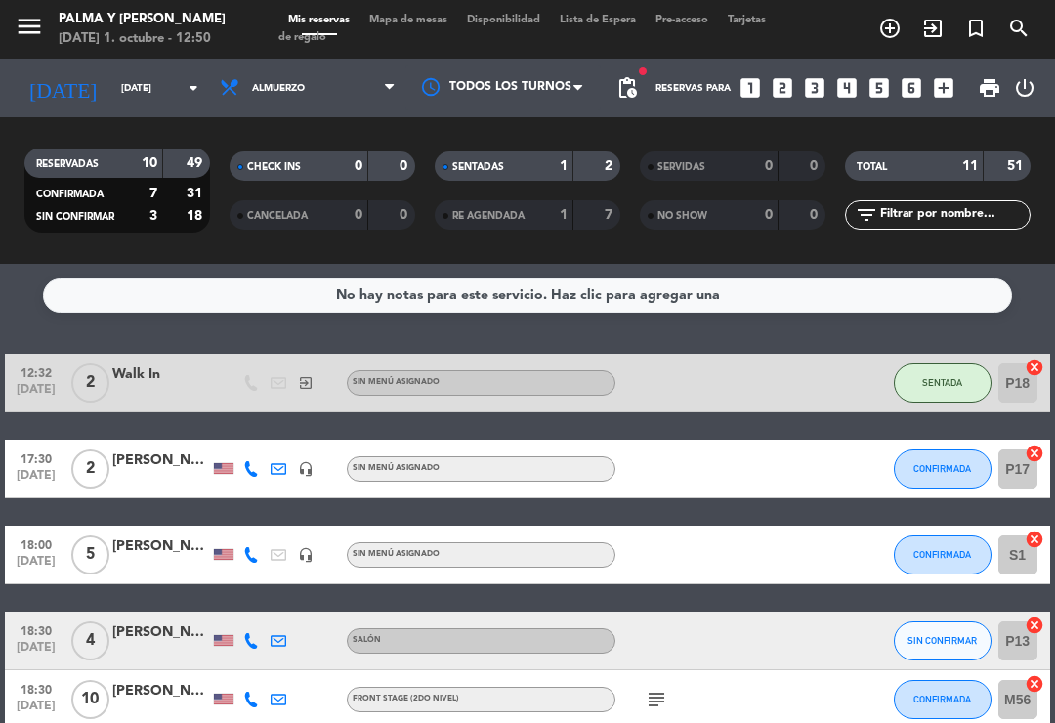
scroll to position [30, 0]
click at [943, 635] on span "SIN CONFIRMAR" at bounding box center [942, 640] width 69 height 11
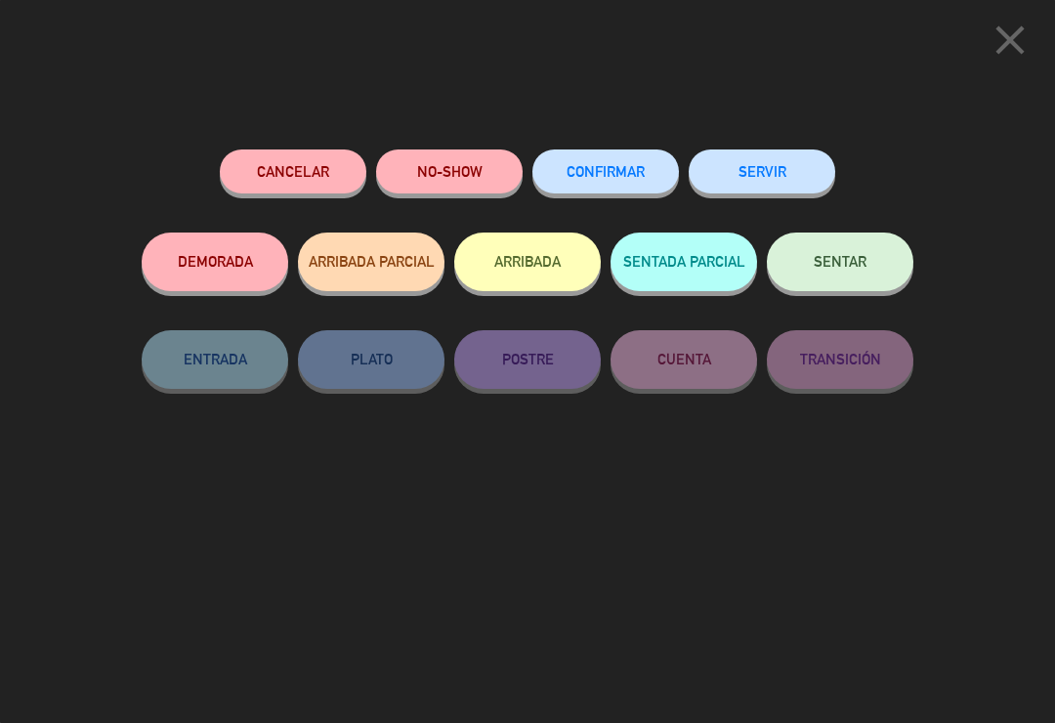
click at [633, 176] on span "CONFIRMAR" at bounding box center [606, 171] width 78 height 17
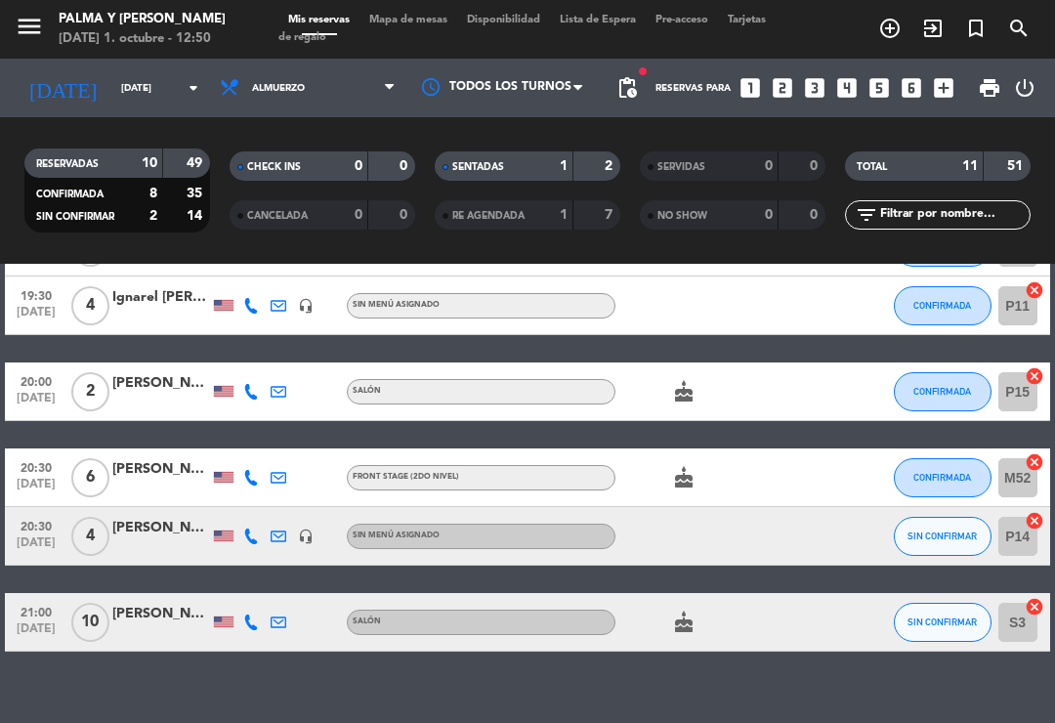
scroll to position [534, 0]
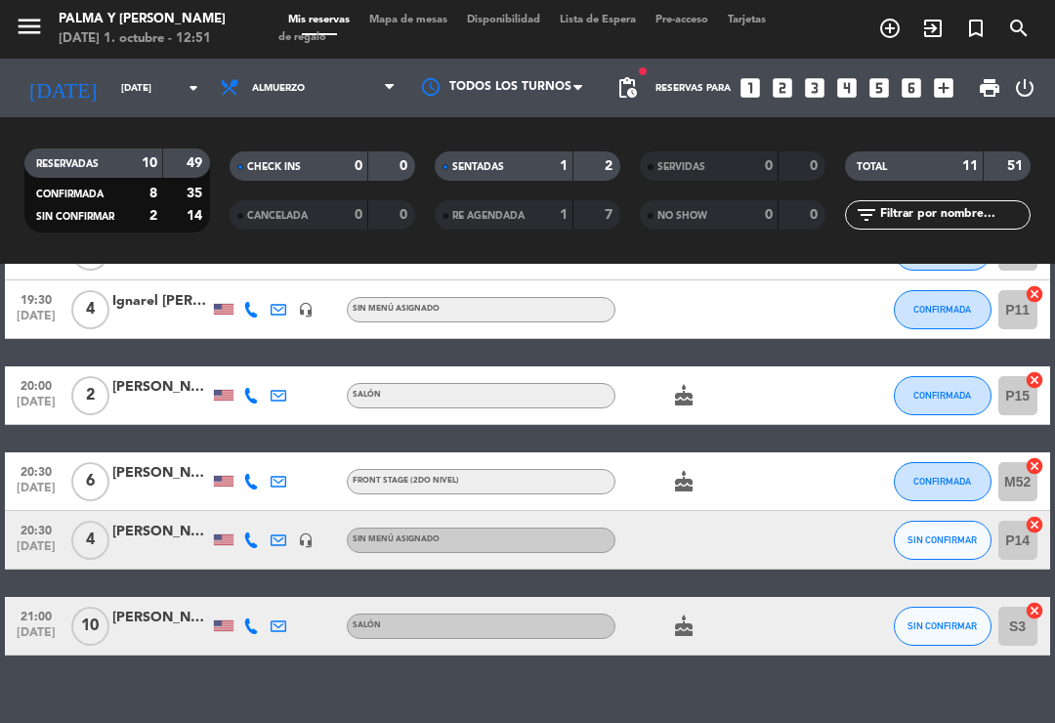
click at [508, 528] on div "Sin menú asignado" at bounding box center [481, 540] width 269 height 25
click at [559, 528] on div "Sin menú asignado" at bounding box center [481, 540] width 269 height 25
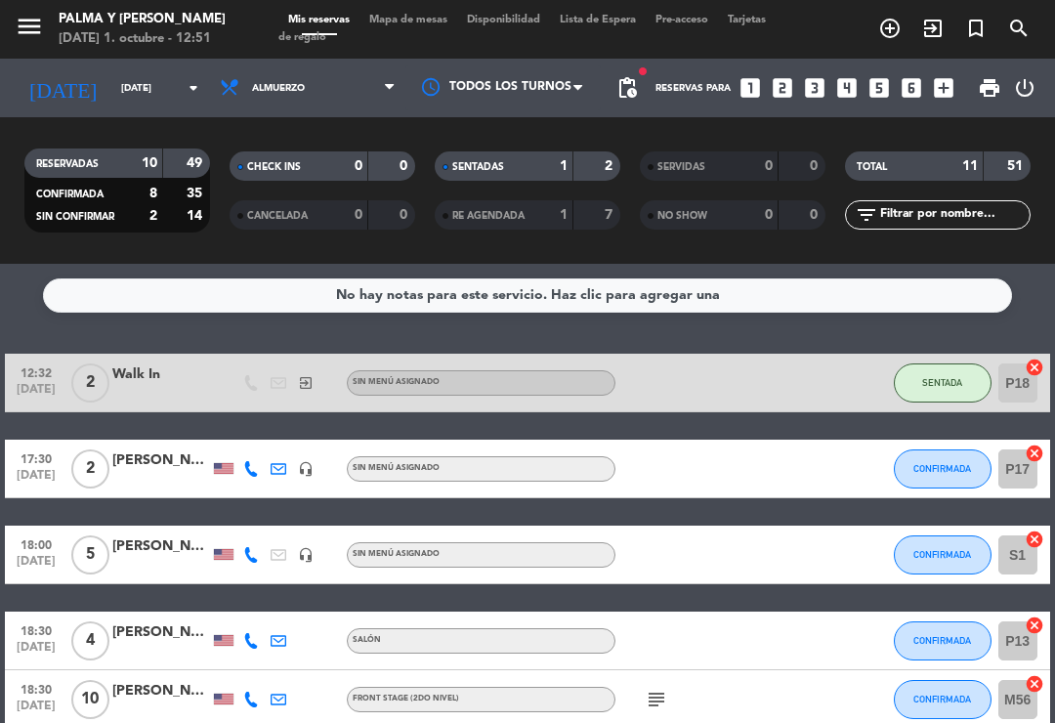
scroll to position [0, 0]
click at [405, 17] on span "Mapa de mesas" at bounding box center [409, 20] width 98 height 11
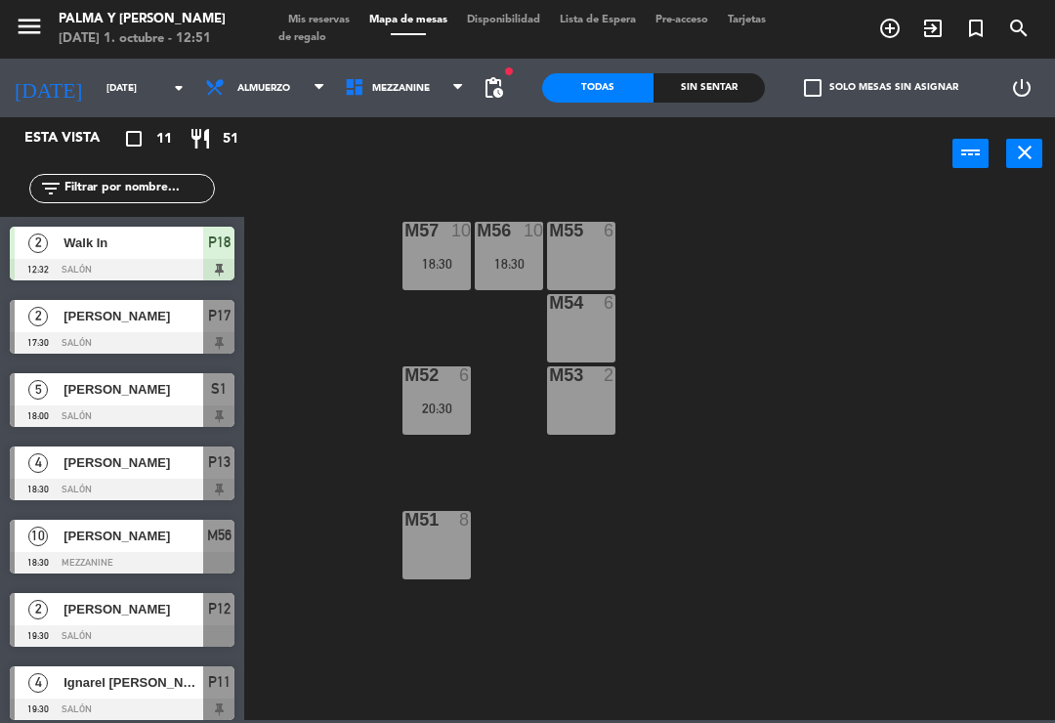
click at [722, 74] on div "Sin sentar" at bounding box center [709, 87] width 111 height 29
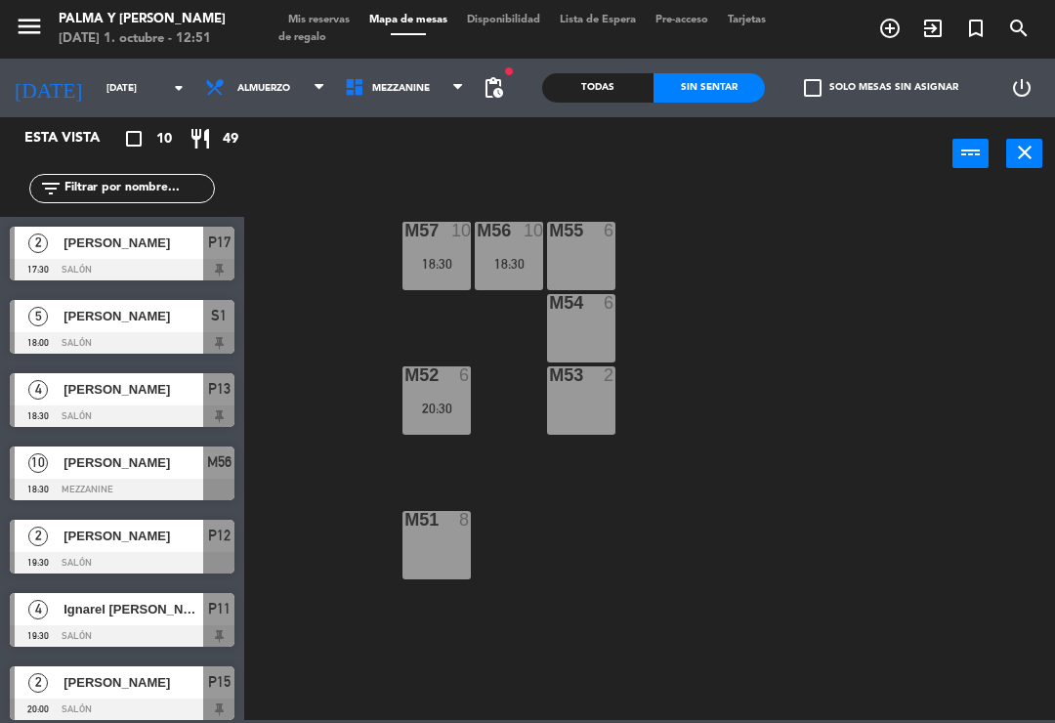
click at [378, 101] on span "Mezzanine" at bounding box center [405, 87] width 140 height 43
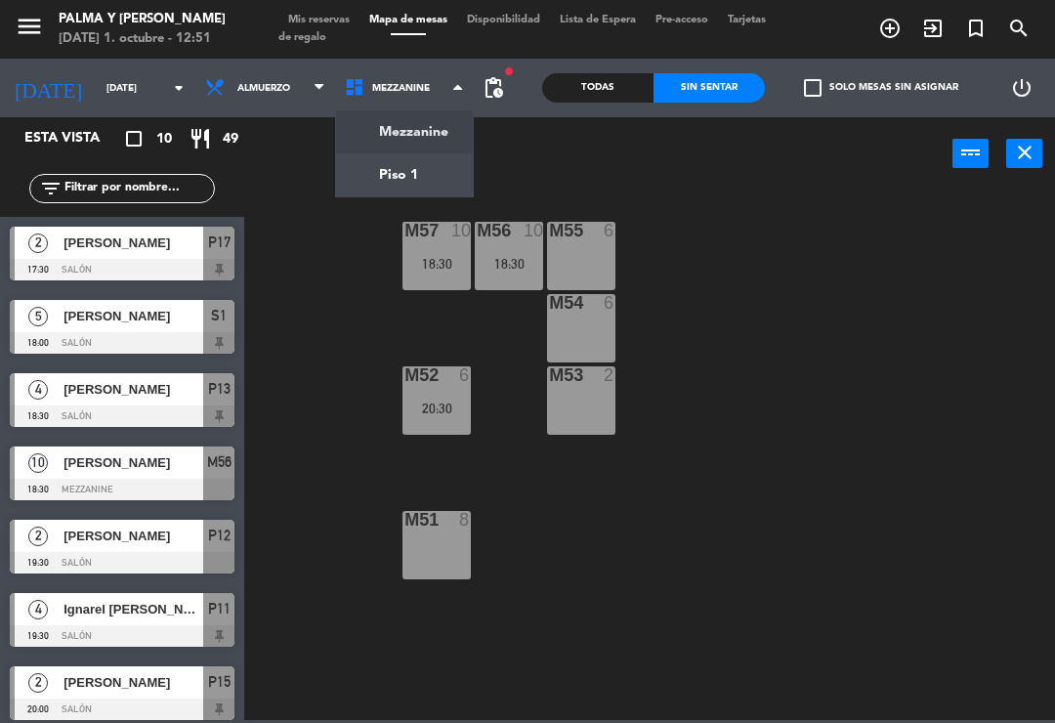
click at [388, 171] on ng-component "menu Palma y [PERSON_NAME][DATE] 1. octubre - 12:51 Mis reservas Mapa de mesas …" at bounding box center [527, 360] width 1055 height 720
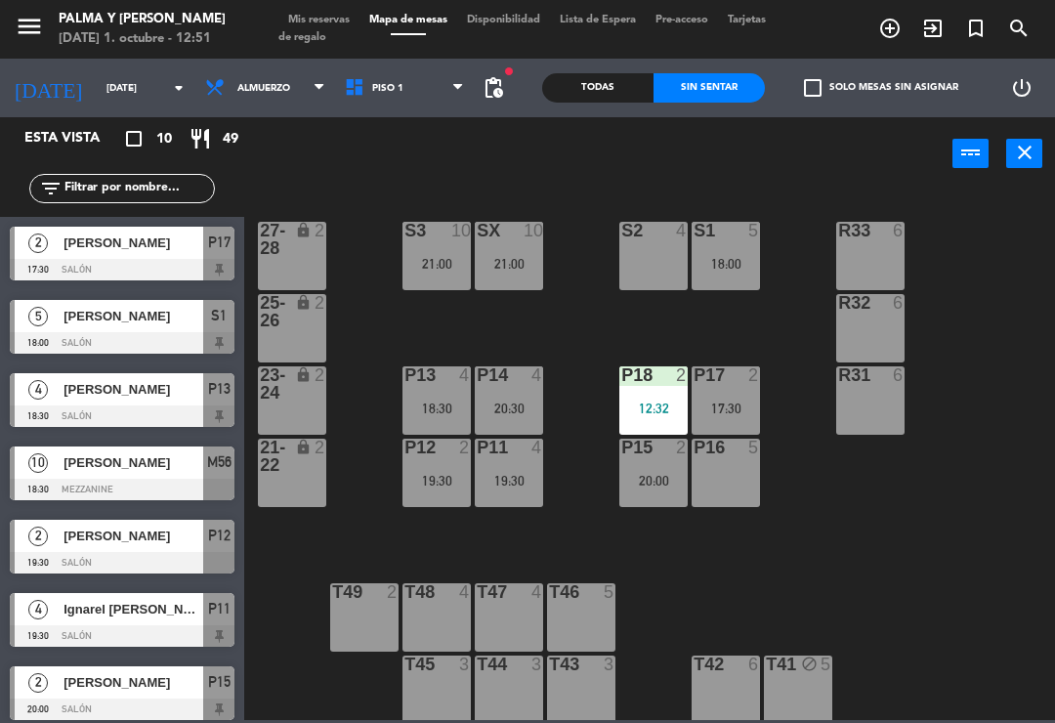
click at [444, 257] on div "21:00" at bounding box center [437, 264] width 68 height 14
click at [913, 537] on div "R33 6 S1 5 18:00 S2 4 S3 10 21:00 SX 10 21:00 27-28 lock 2 R32 6 25-26 lock 2 P…" at bounding box center [655, 454] width 800 height 532
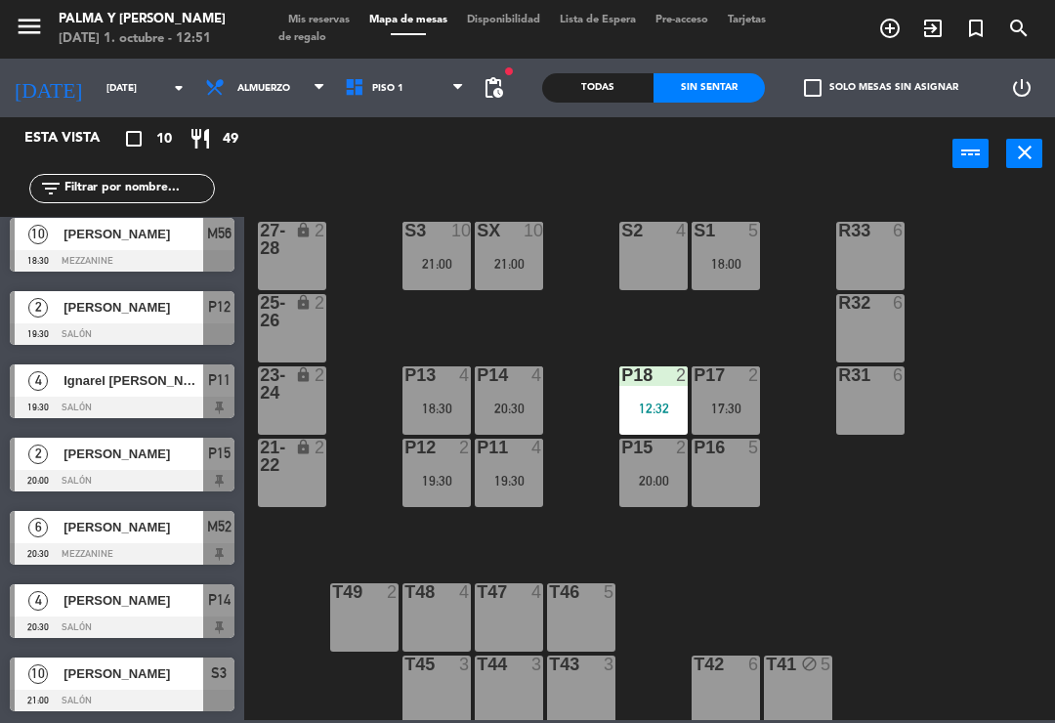
scroll to position [229, 0]
click at [437, 474] on div "19:30" at bounding box center [437, 481] width 68 height 14
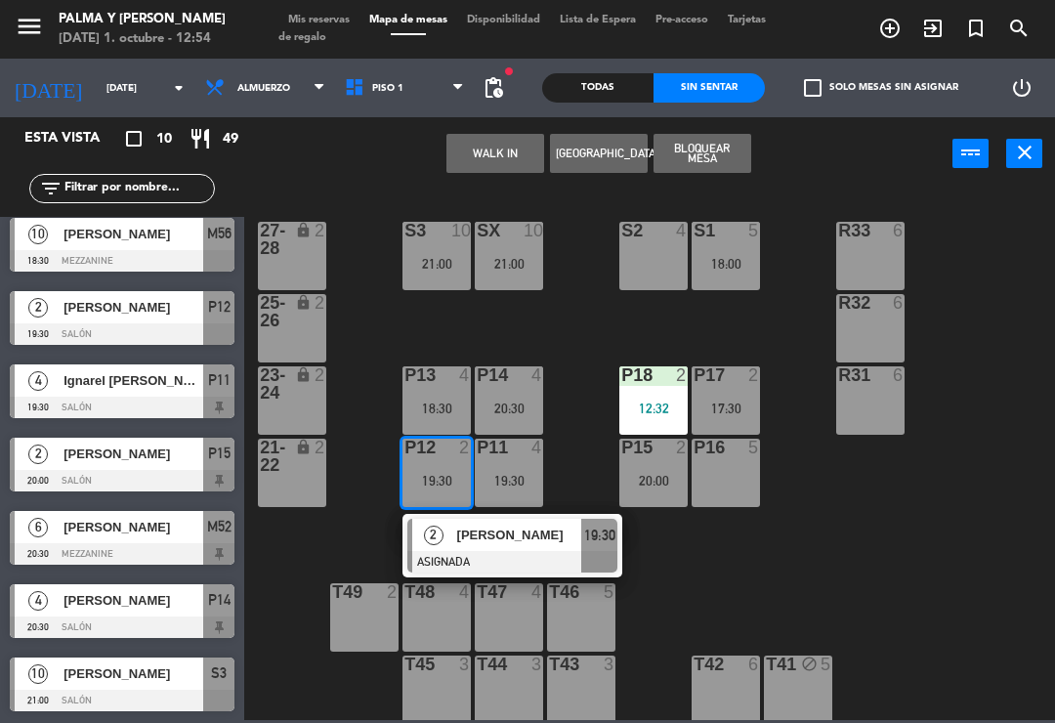
click at [511, 152] on button "WALK IN" at bounding box center [496, 153] width 98 height 39
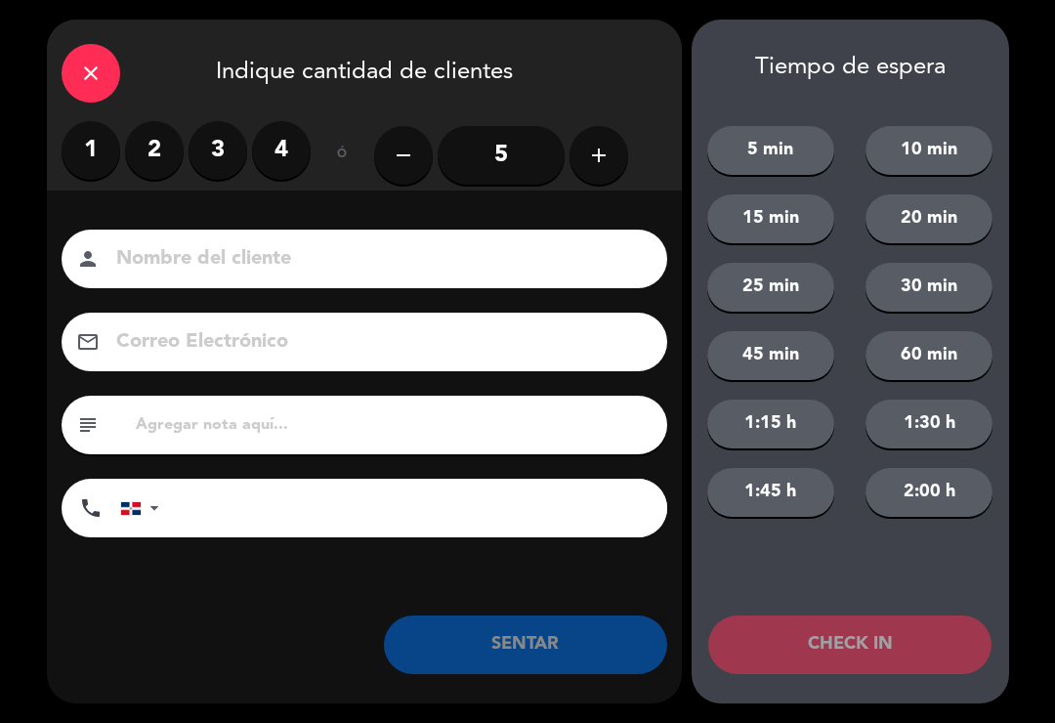
click at [149, 166] on label "2" at bounding box center [154, 150] width 59 height 59
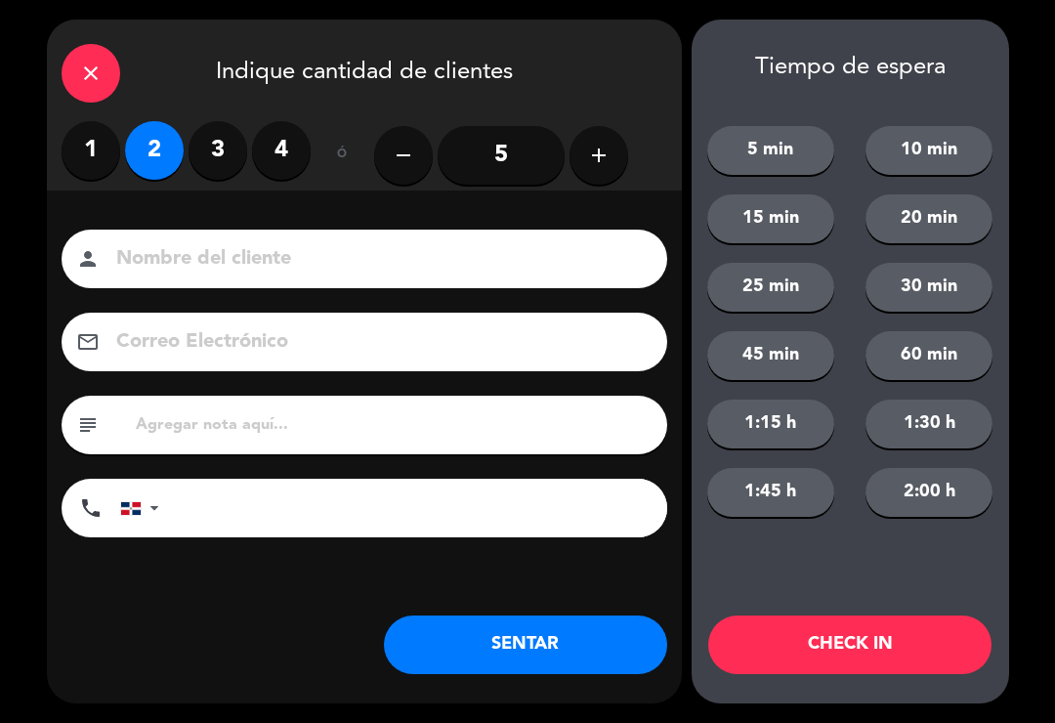
click at [590, 645] on button "SENTAR" at bounding box center [525, 645] width 283 height 59
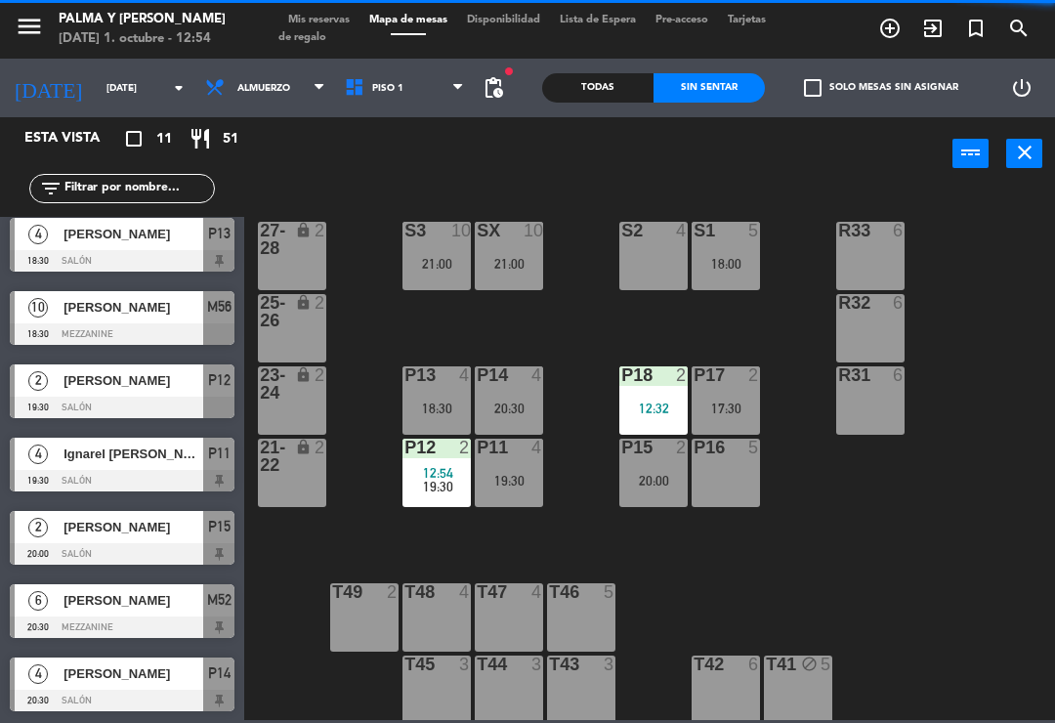
scroll to position [0, 0]
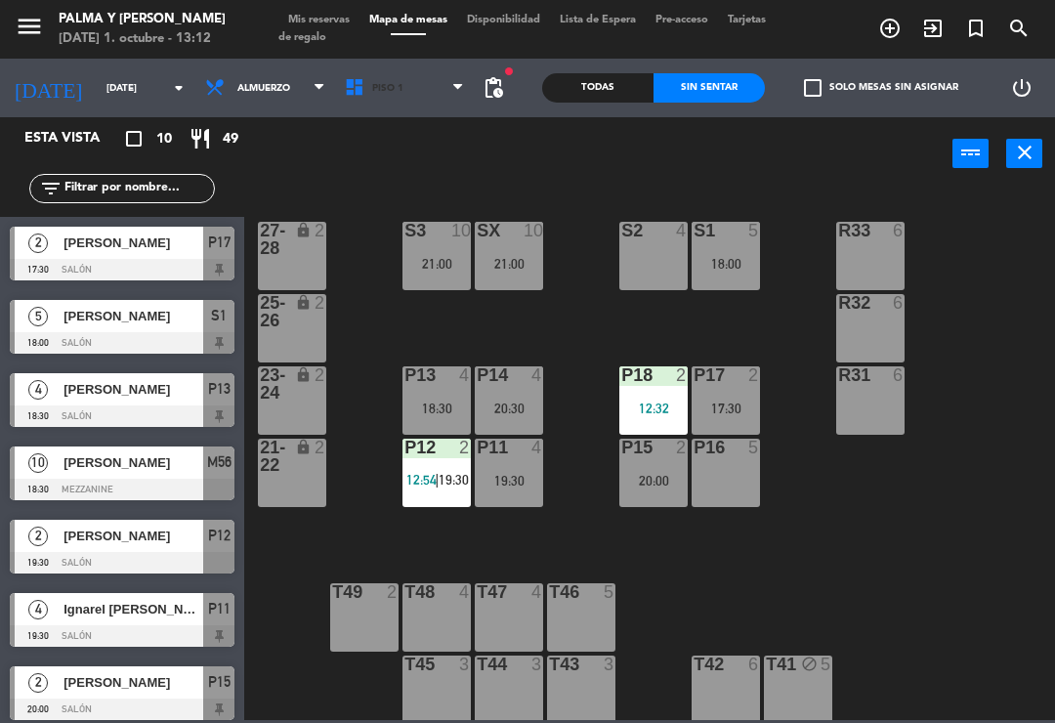
click at [344, 90] on icon at bounding box center [358, 87] width 28 height 21
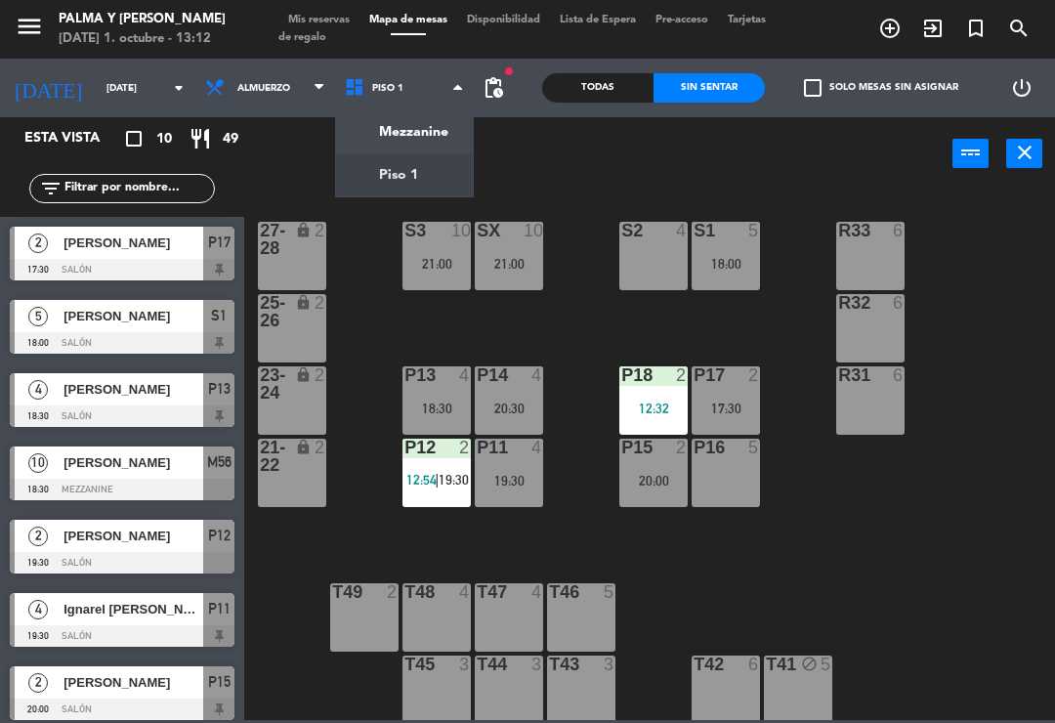
click at [364, 176] on ng-component "menu Palma y [PERSON_NAME][DATE] 1. octubre - 13:12 Mis reservas Mapa de mesas …" at bounding box center [527, 360] width 1055 height 720
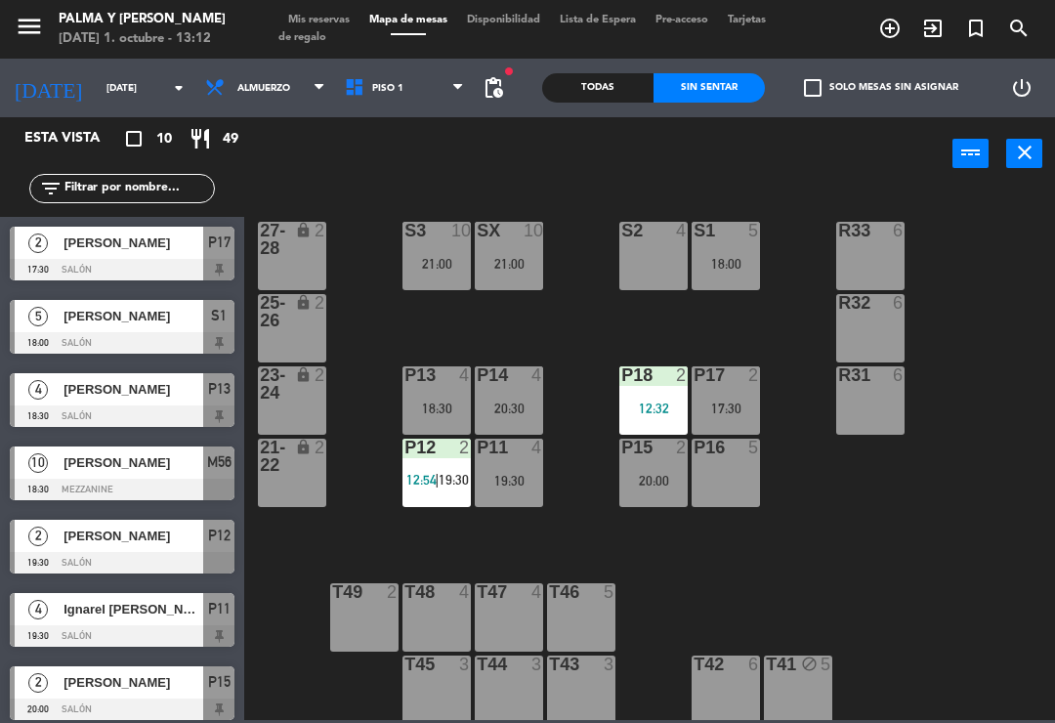
click at [361, 95] on span "Piso 1" at bounding box center [405, 87] width 140 height 43
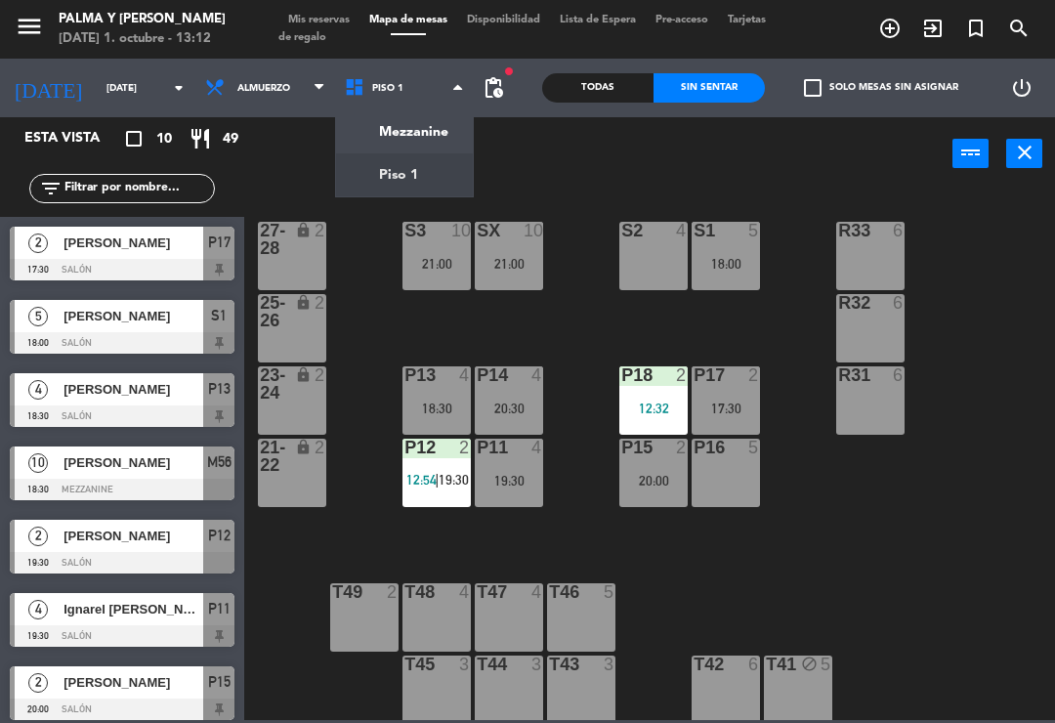
click at [383, 129] on ng-component "menu Palma y [PERSON_NAME][DATE] 1. octubre - 13:12 Mis reservas Mapa de mesas …" at bounding box center [527, 360] width 1055 height 720
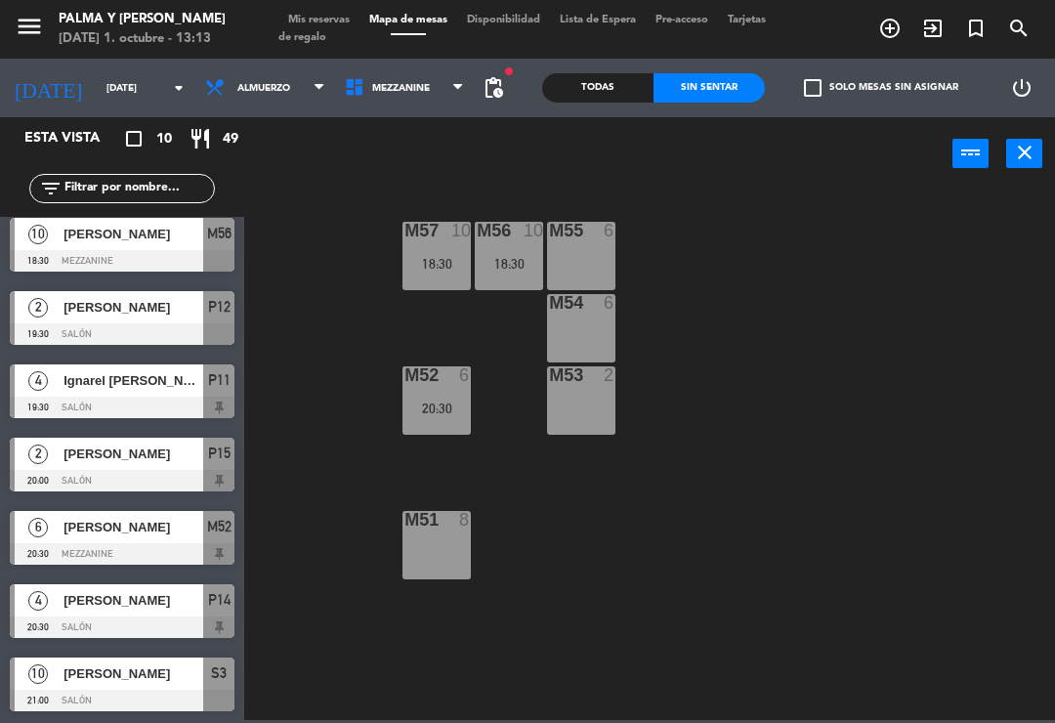
scroll to position [229, 0]
click at [388, 98] on span "Mezzanine" at bounding box center [405, 87] width 140 height 43
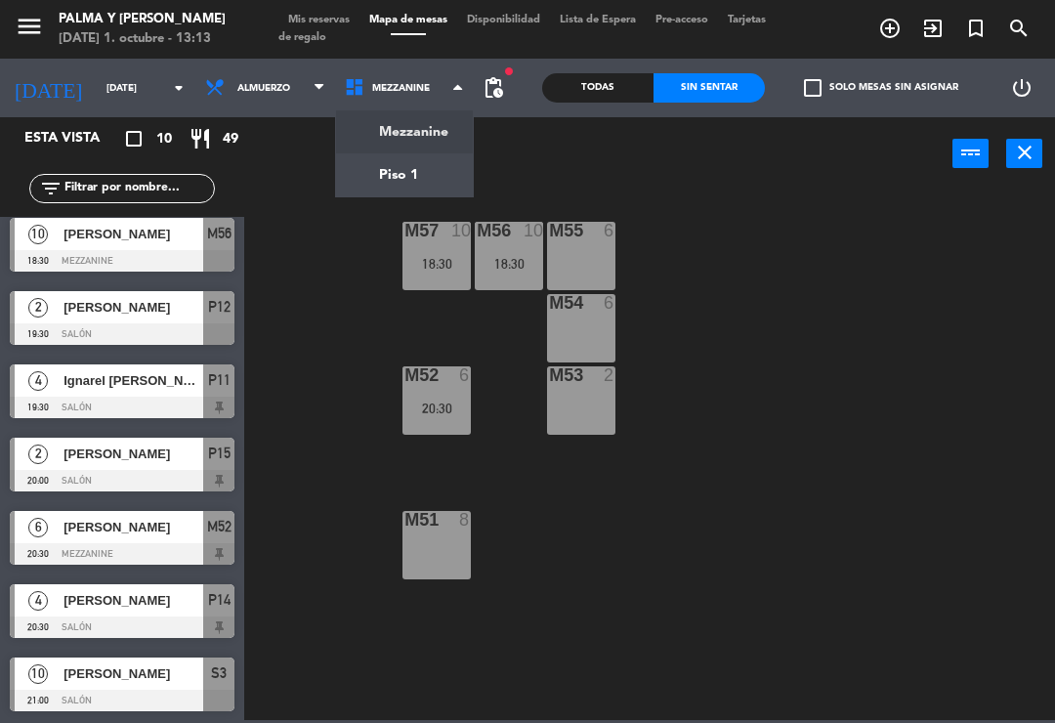
click at [388, 186] on ng-component "menu Palma y [PERSON_NAME][DATE] 1. octubre - 13:13 Mis reservas Mapa de mesas …" at bounding box center [527, 360] width 1055 height 720
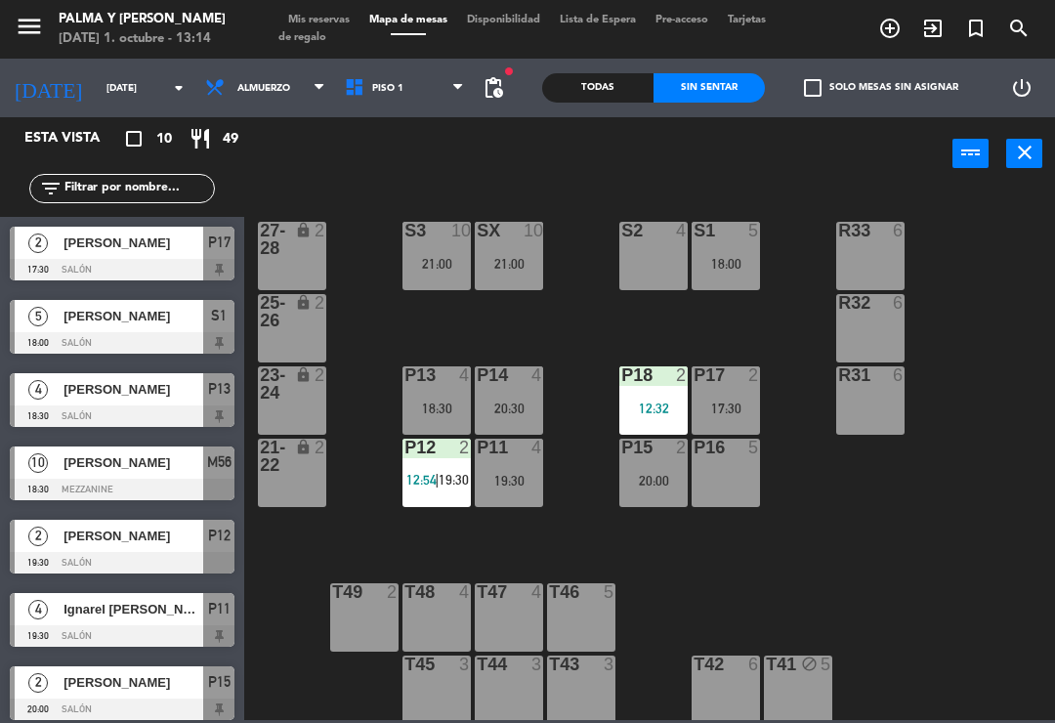
scroll to position [0, 0]
click at [559, 428] on div "R33 6 S1 5 18:00 S2 4 S3 10 21:00 SX 10 21:00 27-28 lock 2 R32 6 25-26 lock 2 P…" at bounding box center [655, 454] width 800 height 532
click at [595, 601] on div at bounding box center [582, 592] width 32 height 18
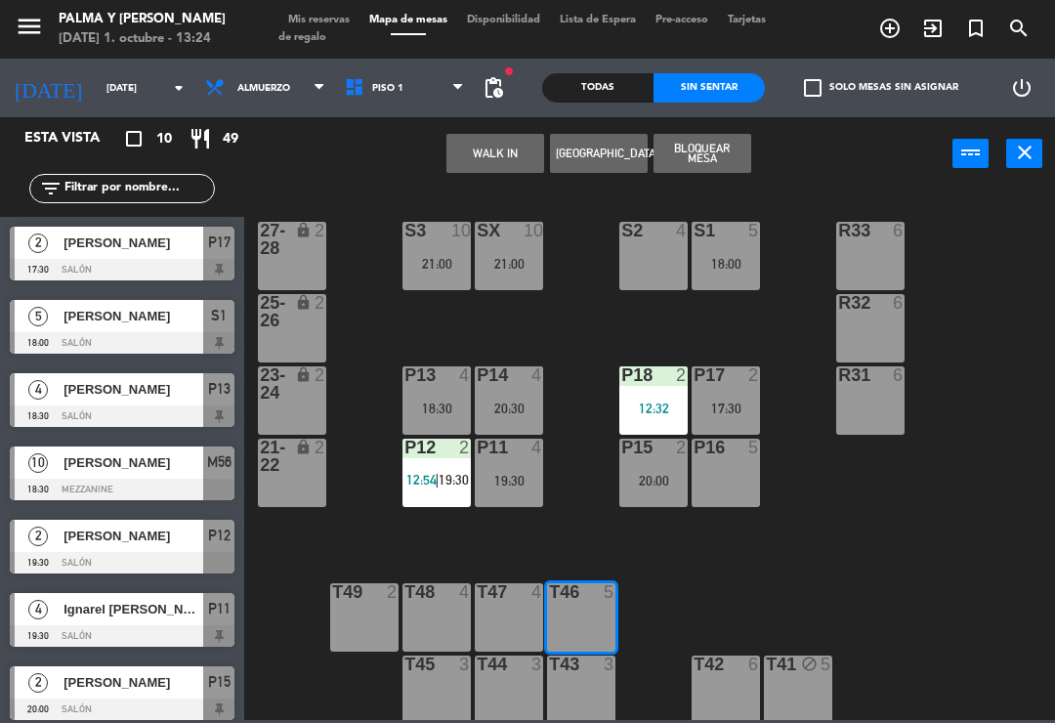
click at [488, 163] on button "WALK IN" at bounding box center [496, 153] width 98 height 39
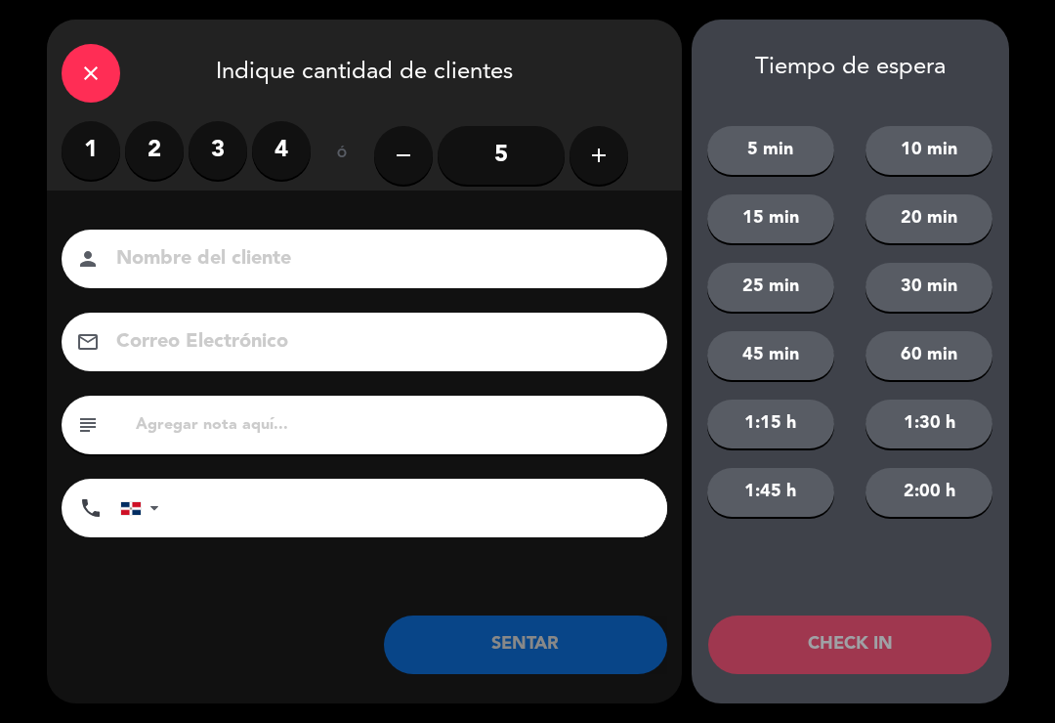
click at [171, 130] on label "2" at bounding box center [154, 150] width 59 height 59
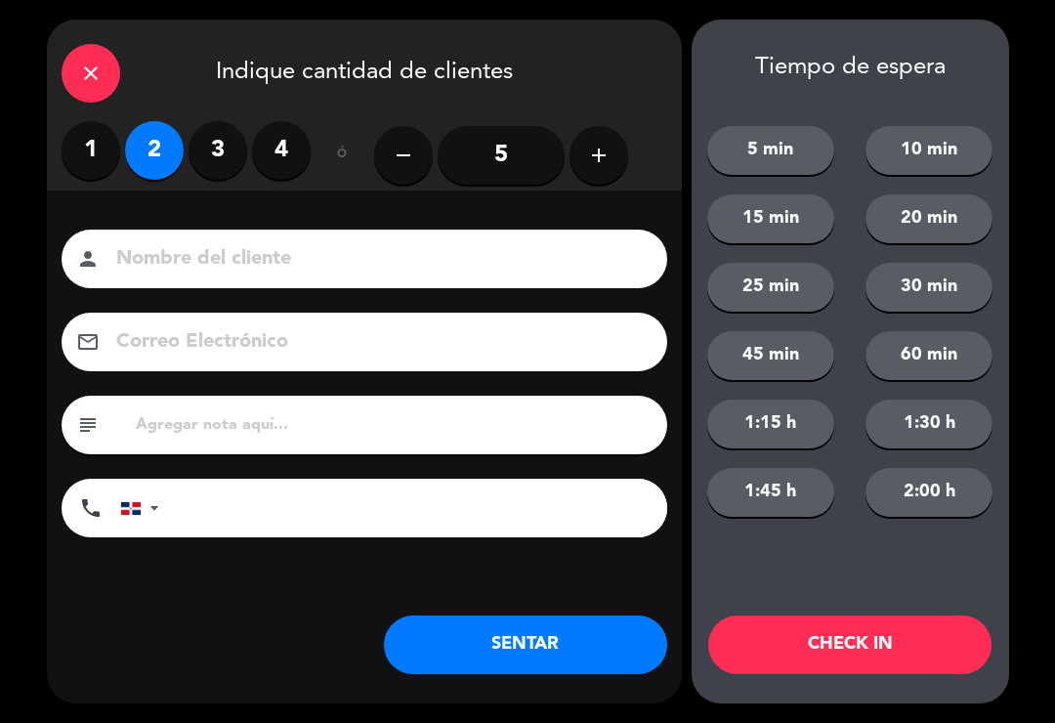
click at [549, 635] on button "SENTAR" at bounding box center [525, 645] width 283 height 59
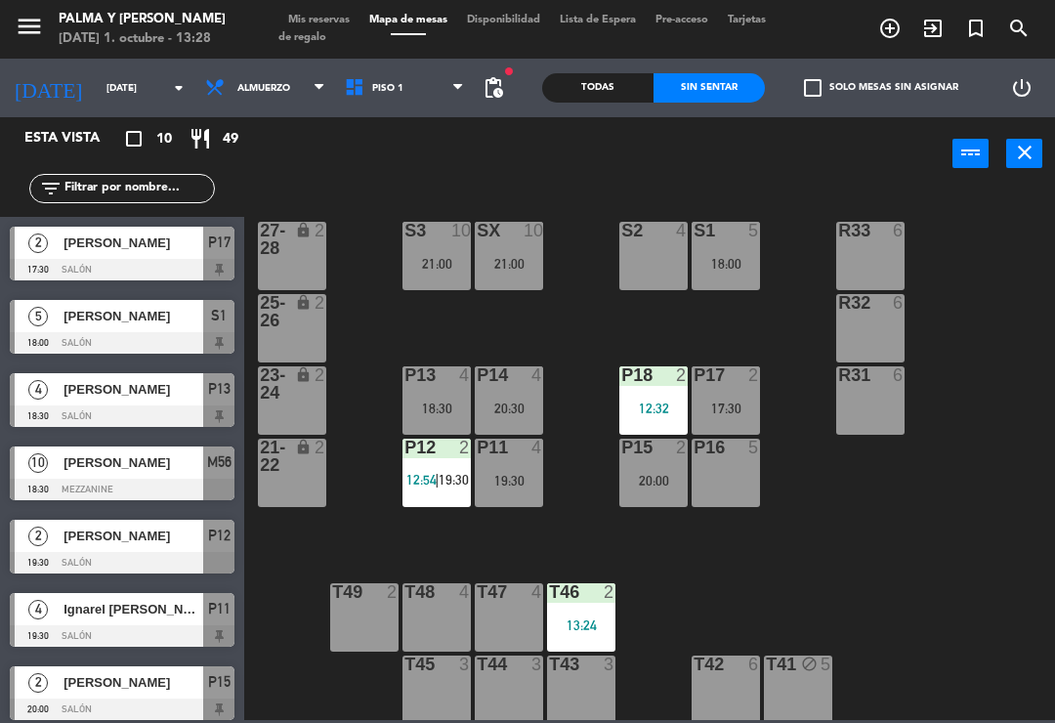
click at [435, 498] on div "P12 2 12:54 | 19:30" at bounding box center [437, 473] width 68 height 68
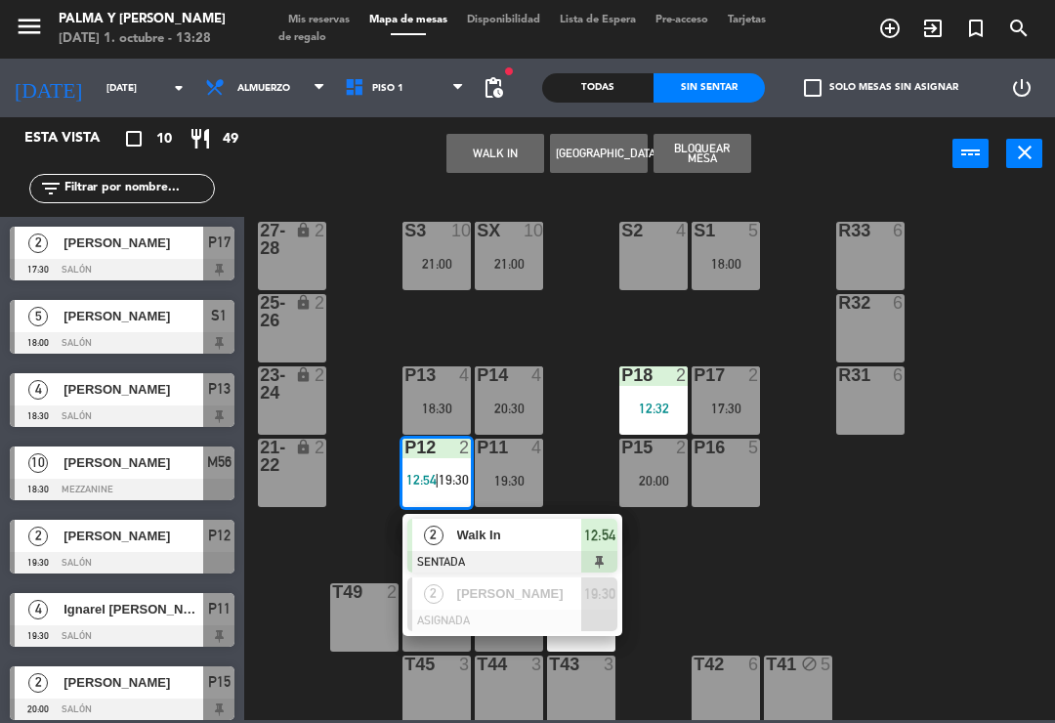
click at [514, 536] on span "Walk In" at bounding box center [519, 535] width 125 height 21
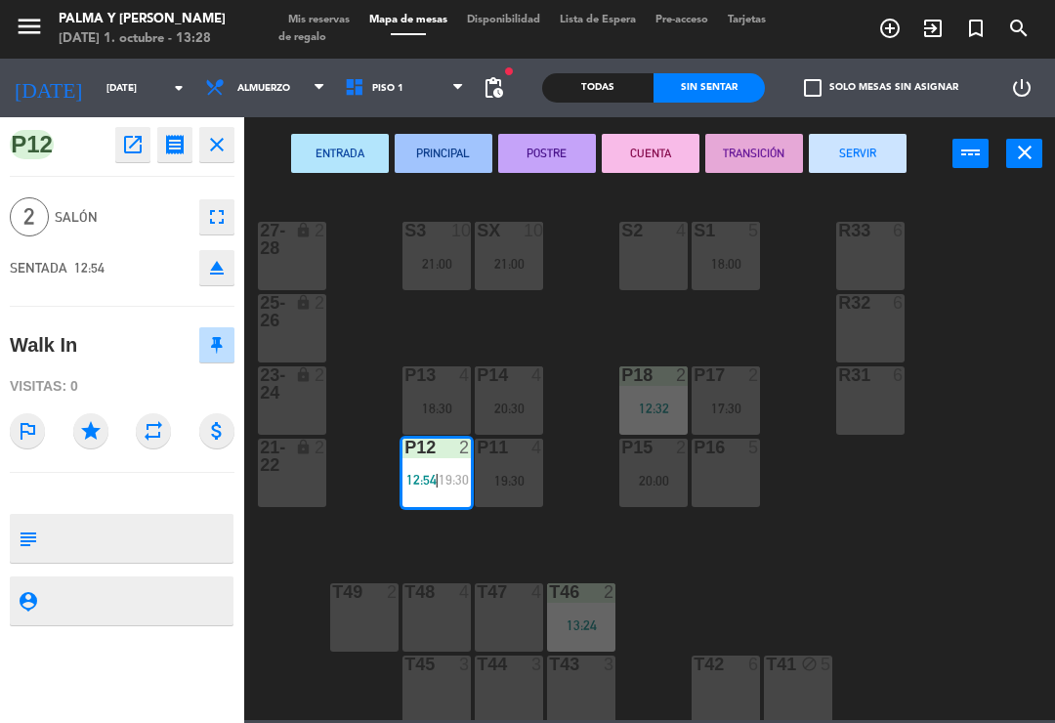
click at [548, 162] on button "POSTRE" at bounding box center [547, 153] width 98 height 39
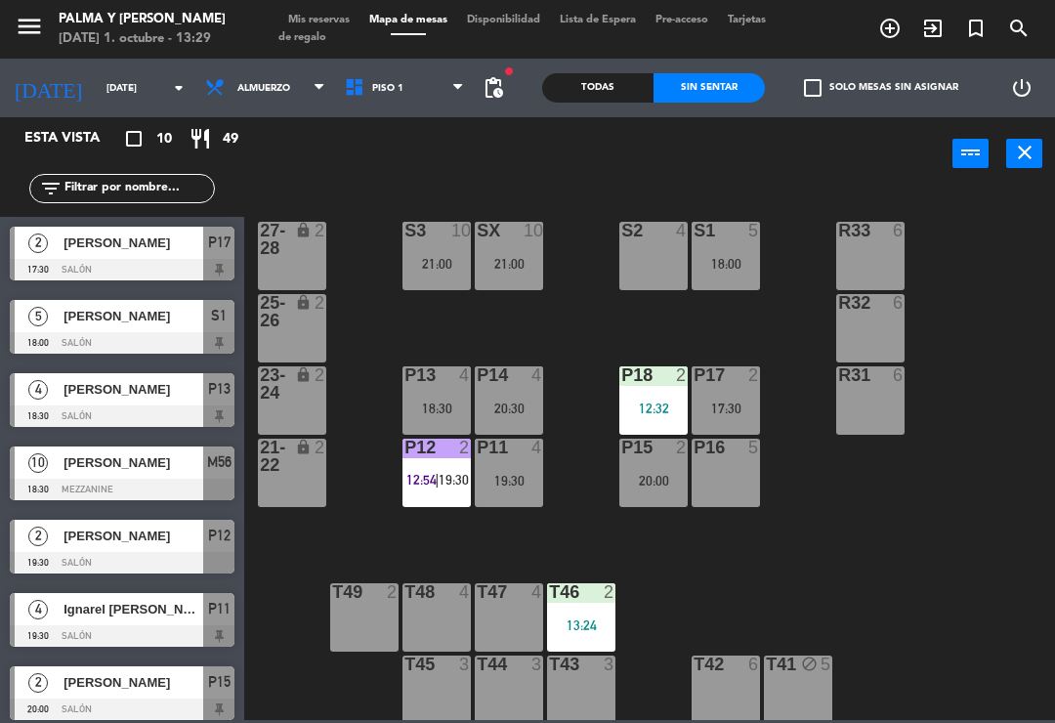
click at [667, 410] on div "12:32" at bounding box center [653, 409] width 68 height 14
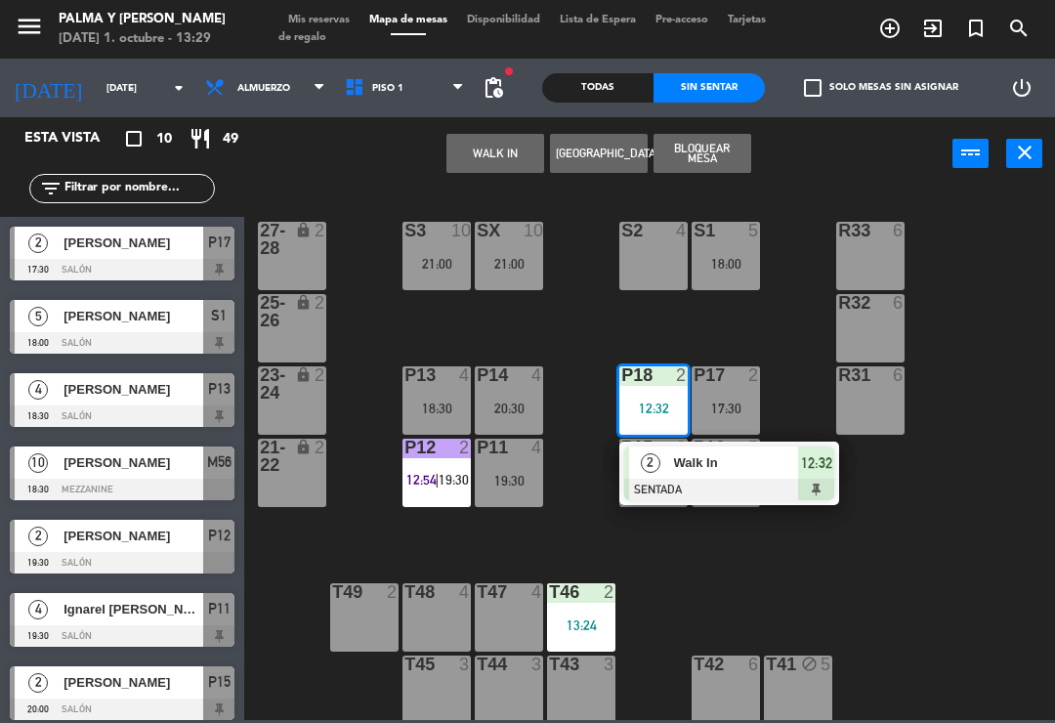
click at [744, 471] on span "Walk In" at bounding box center [736, 462] width 125 height 21
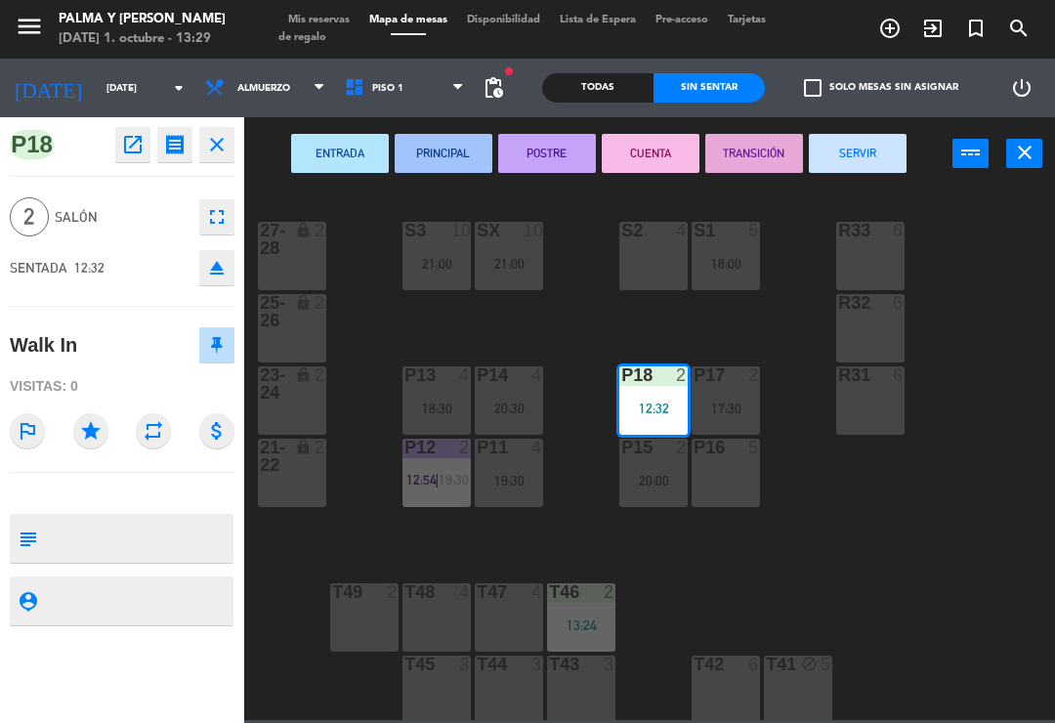
click at [863, 149] on button "SERVIR" at bounding box center [858, 153] width 98 height 39
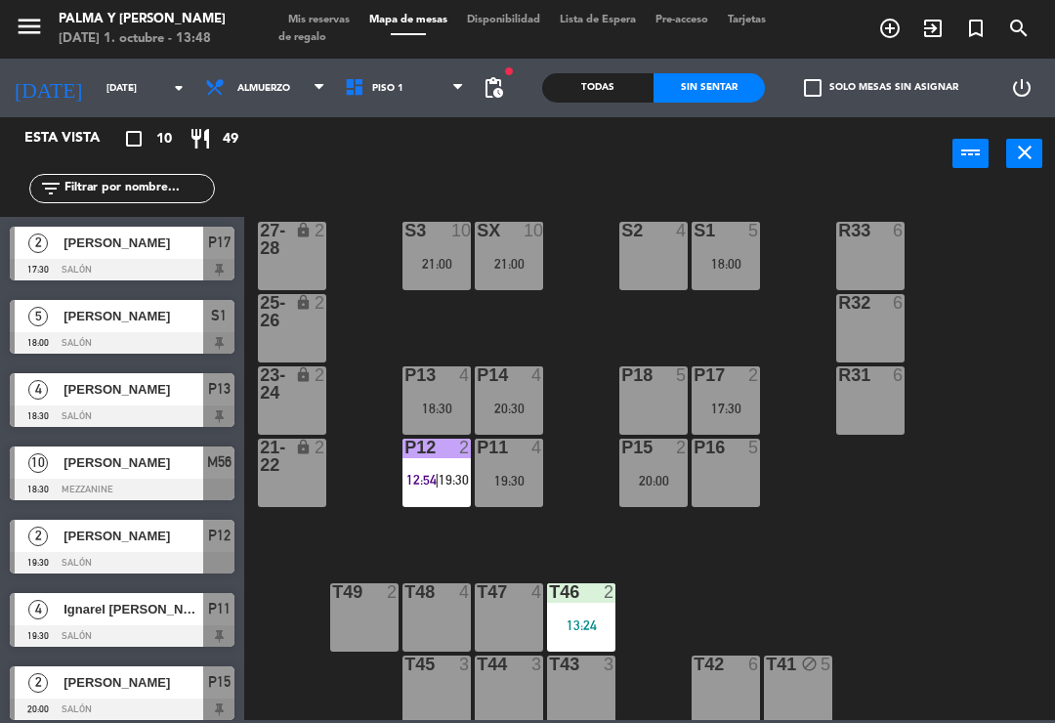
click at [428, 473] on span "12:54" at bounding box center [421, 480] width 30 height 16
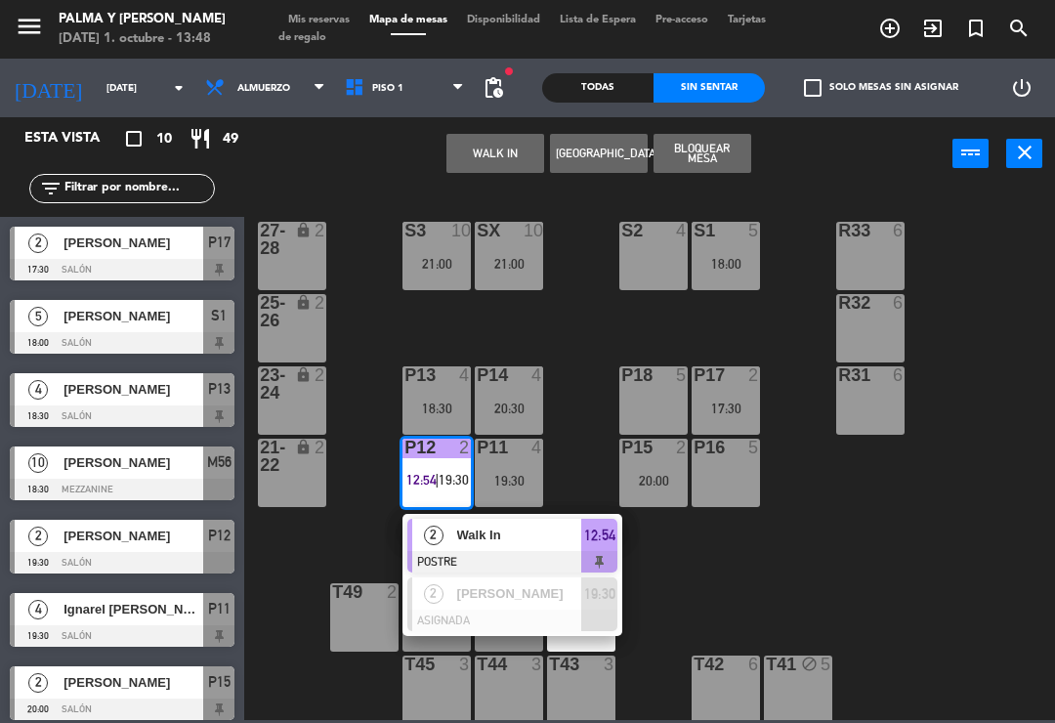
click at [572, 535] on span "Walk In" at bounding box center [519, 535] width 125 height 21
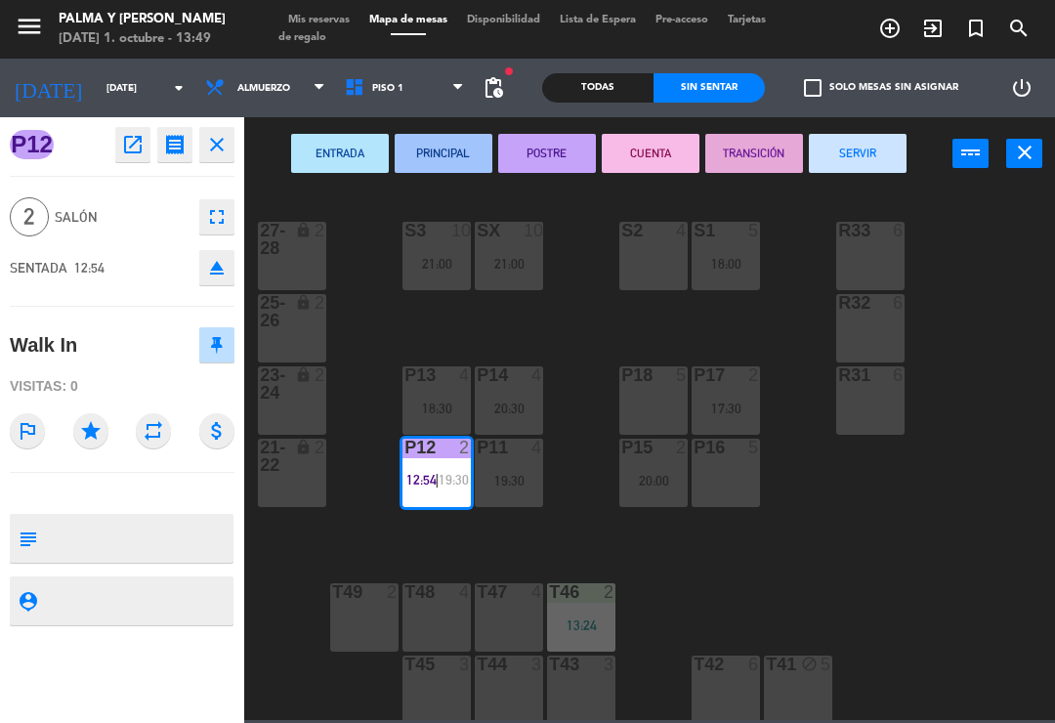
click at [650, 145] on button "CUENTA" at bounding box center [651, 153] width 98 height 39
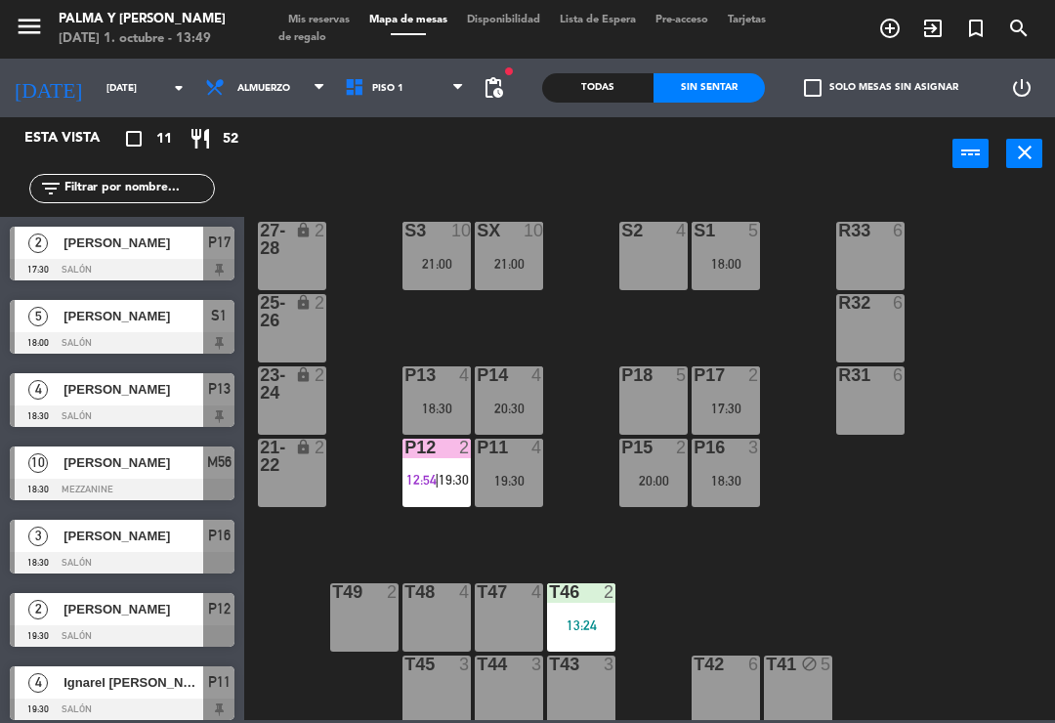
click at [939, 569] on div "R33 6 S1 5 18:00 S2 4 S3 10 21:00 SX 10 21:00 27-28 lock 2 R32 6 25-26 lock 2 P…" at bounding box center [655, 454] width 800 height 532
click at [451, 472] on span "19:30" at bounding box center [454, 480] width 30 height 16
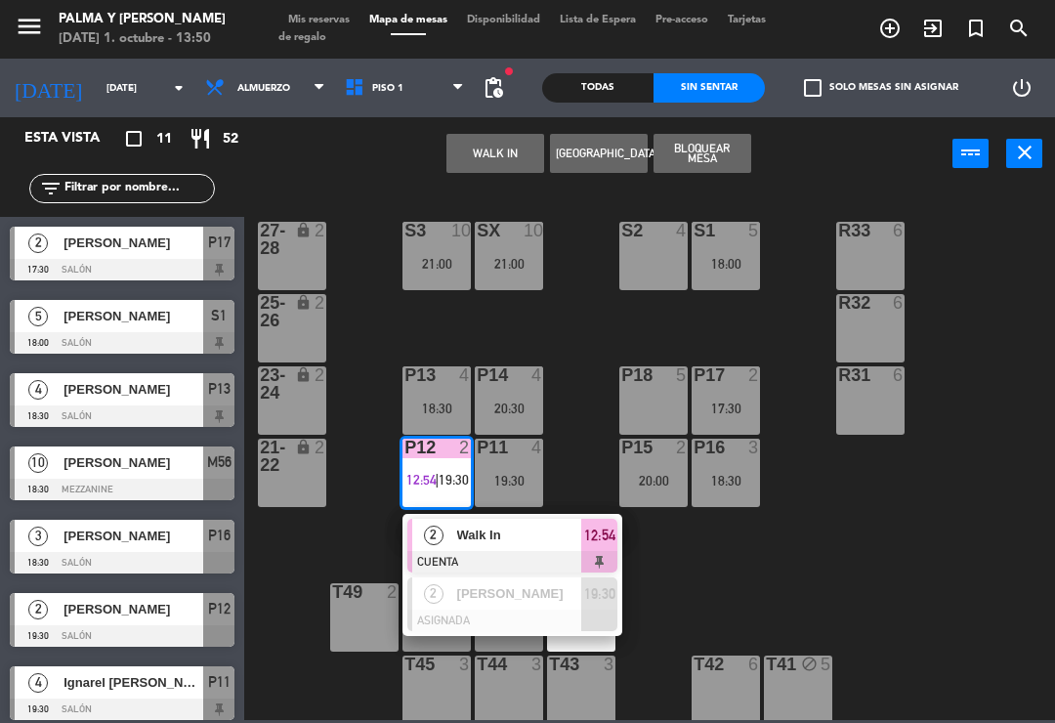
click at [511, 554] on div at bounding box center [512, 561] width 210 height 21
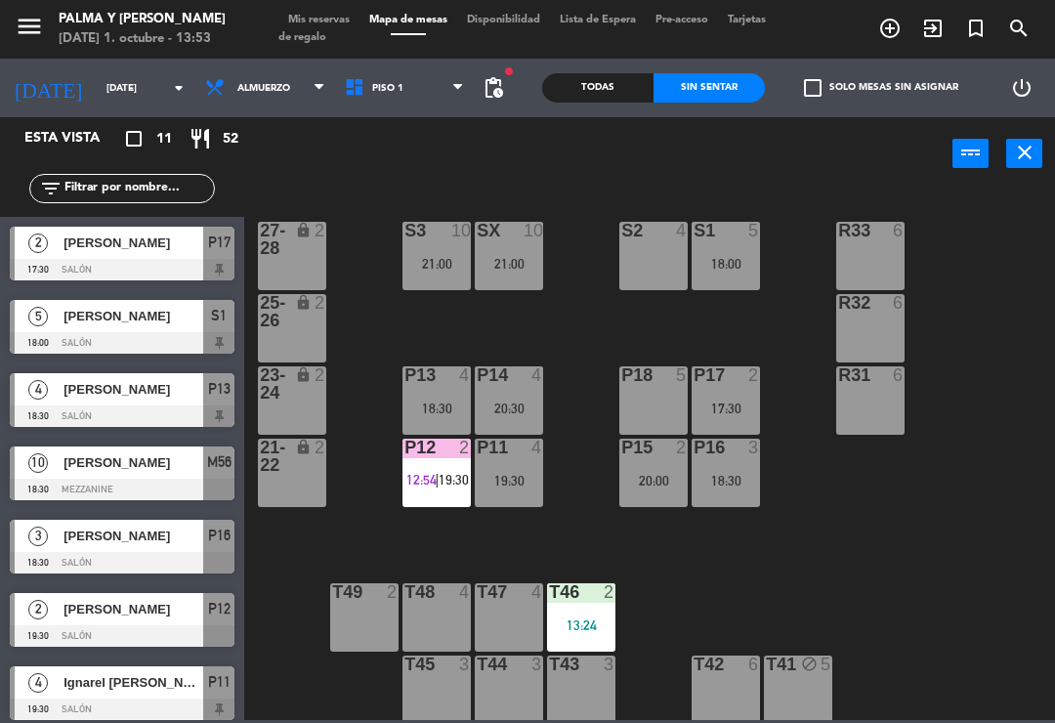
click at [447, 483] on span "19:30" at bounding box center [454, 480] width 30 height 16
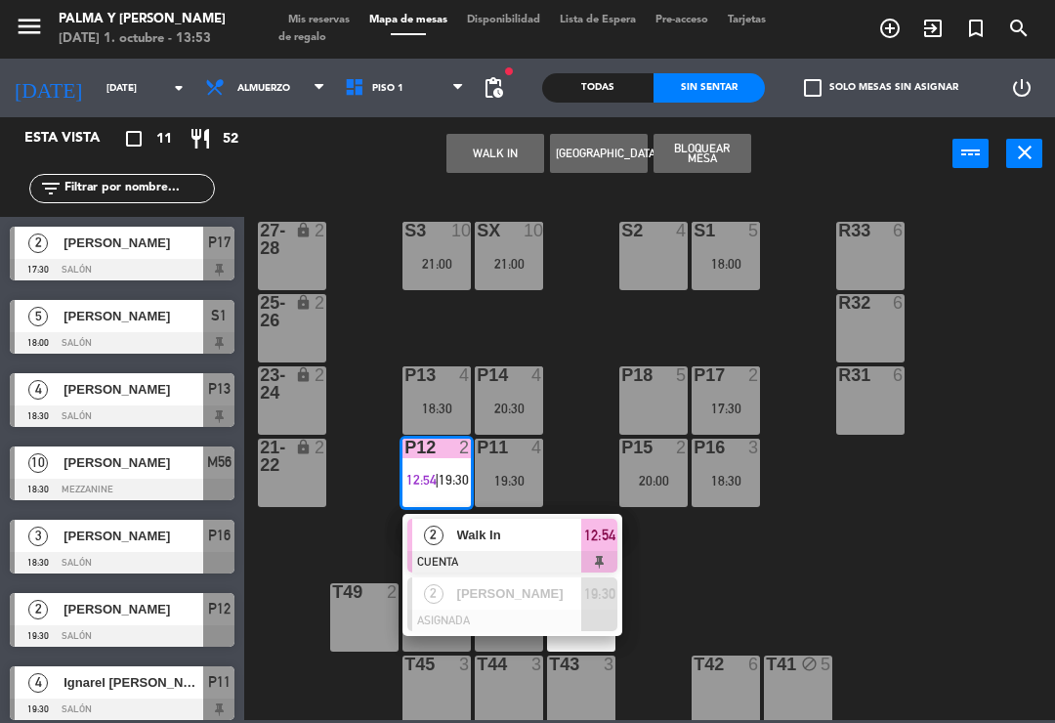
click at [515, 540] on span "Walk In" at bounding box center [519, 535] width 125 height 21
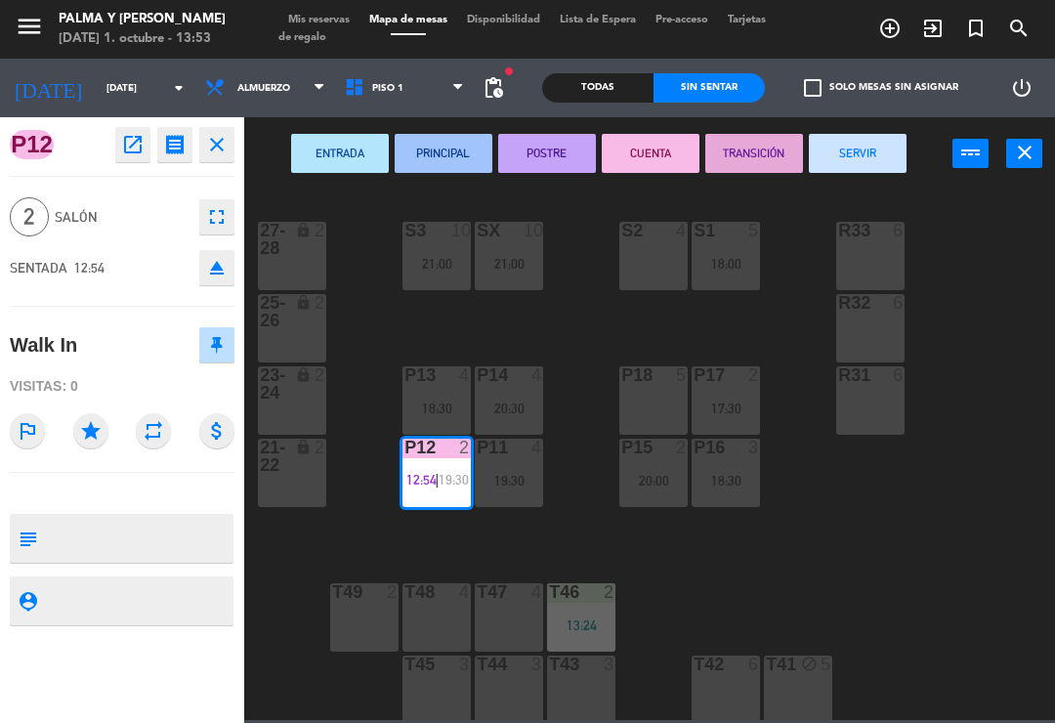
click at [872, 152] on button "SERVIR" at bounding box center [858, 153] width 98 height 39
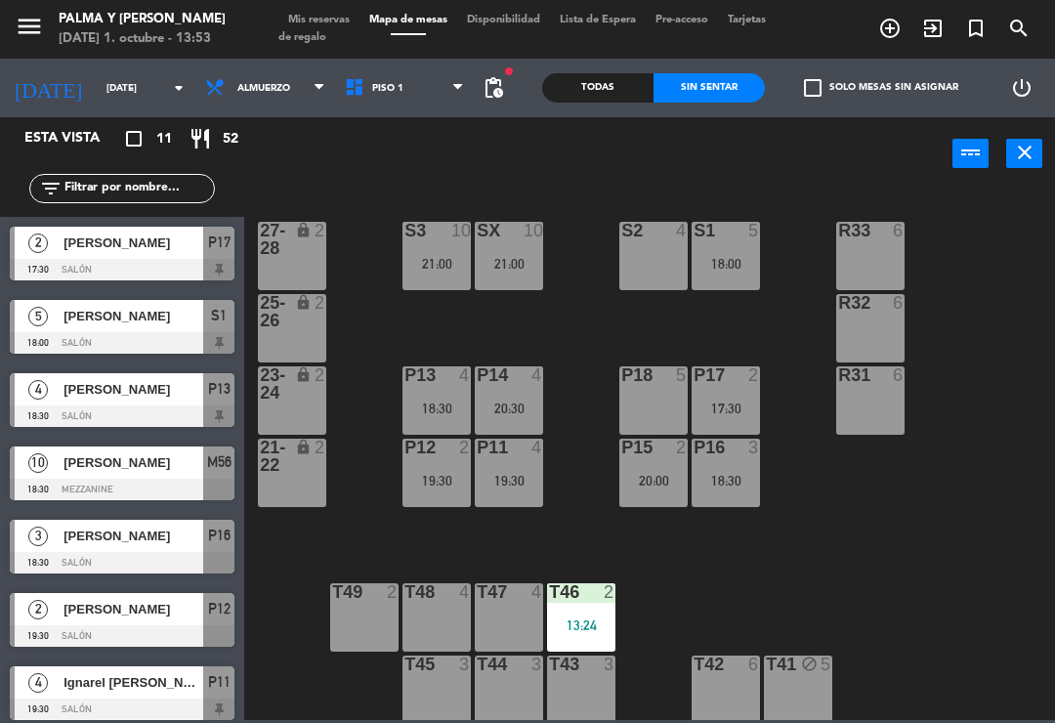
click at [378, 94] on span "Piso 1" at bounding box center [387, 88] width 31 height 11
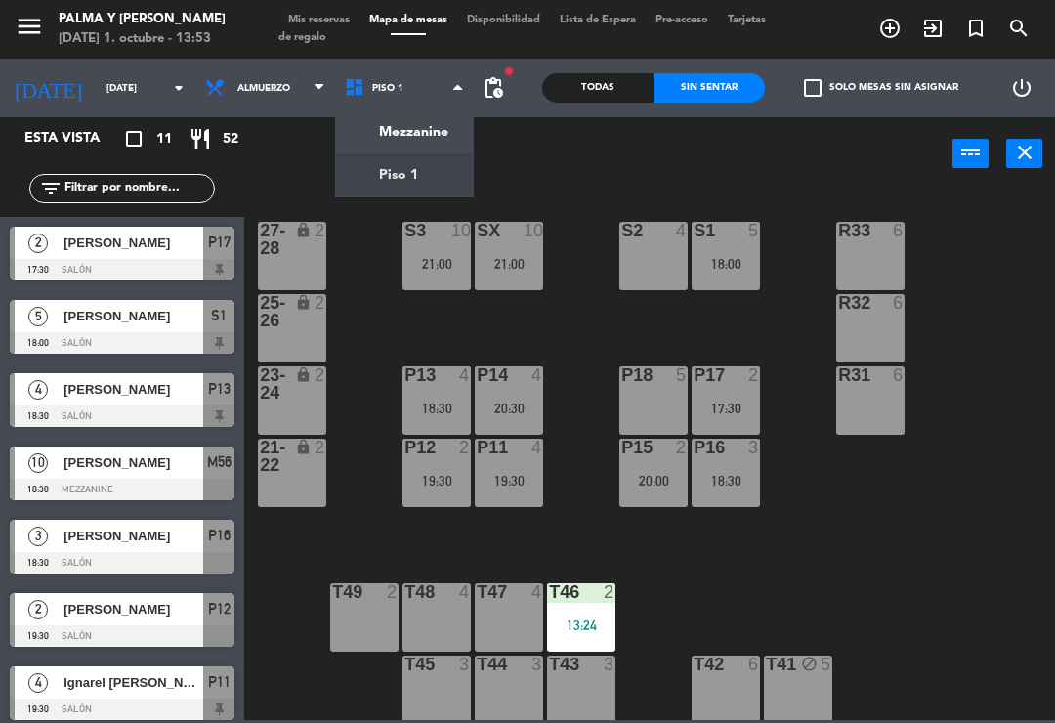
click at [395, 134] on ng-component "menu Palma y [PERSON_NAME][DATE] 1. octubre - 13:53 Mis reservas Mapa de mesas …" at bounding box center [527, 360] width 1055 height 720
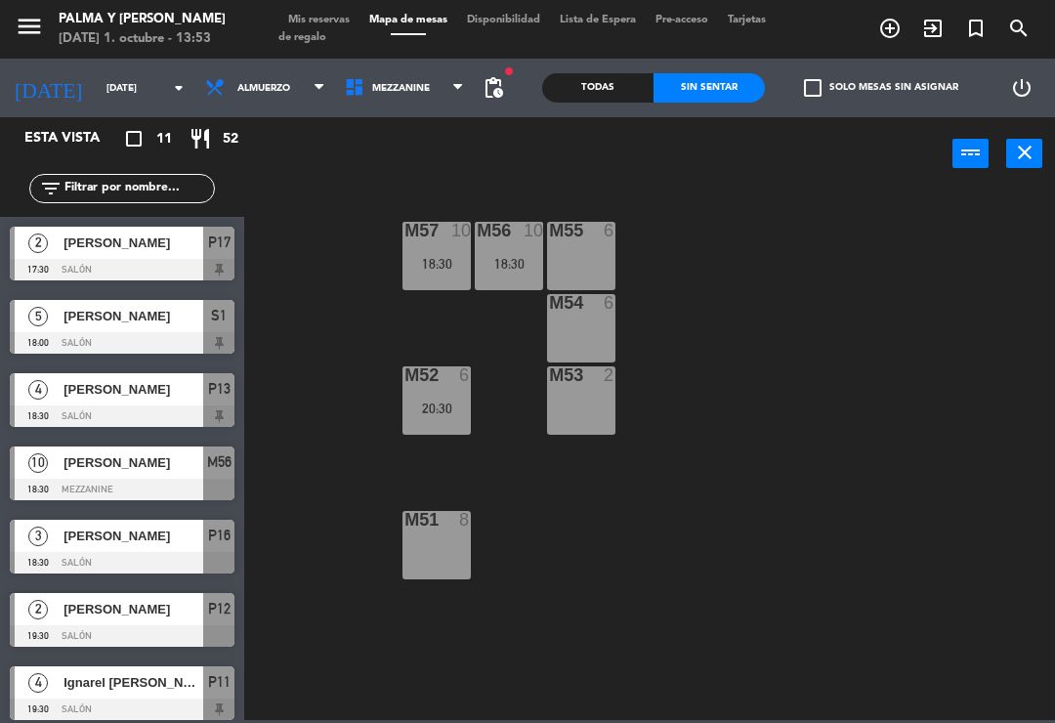
click at [376, 106] on span "Mezzanine" at bounding box center [405, 87] width 140 height 43
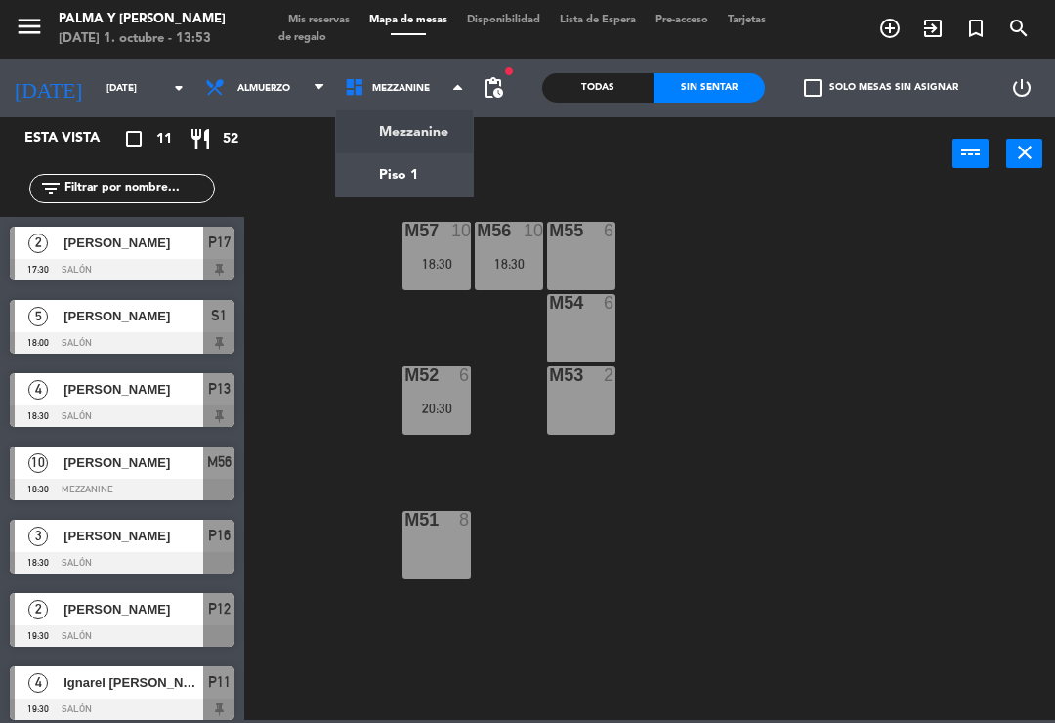
click at [375, 188] on ng-component "menu Palma y [PERSON_NAME][DATE] 1. octubre - 13:53 Mis reservas Mapa de mesas …" at bounding box center [527, 360] width 1055 height 720
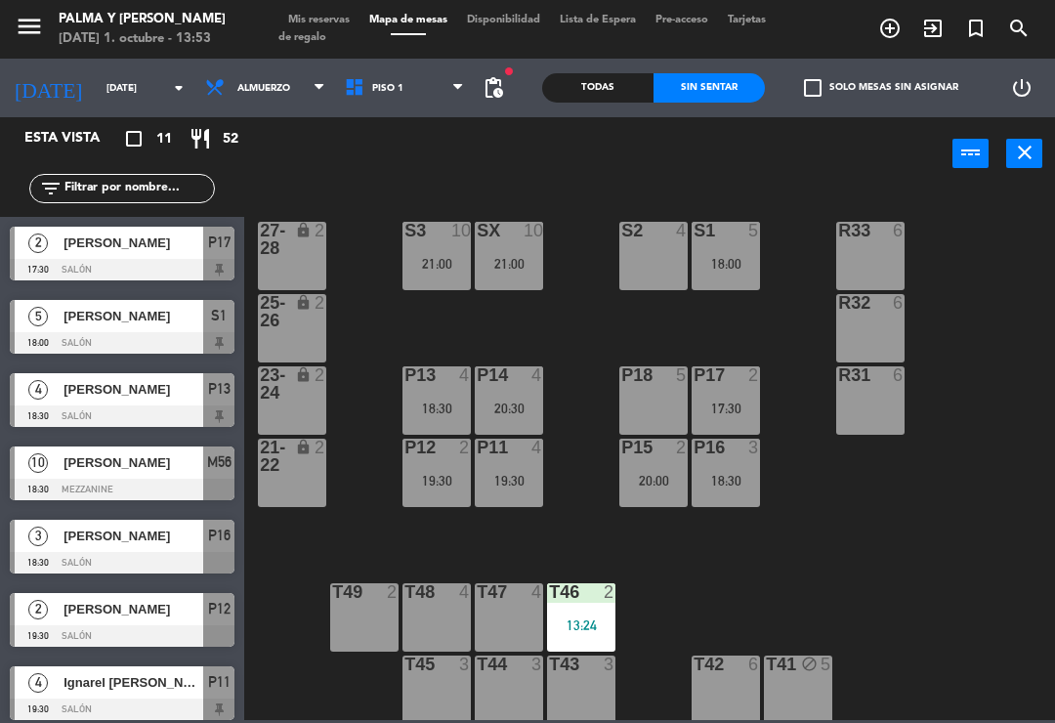
click at [954, 549] on div "R33 6 S1 5 18:00 S2 4 S3 10 21:00 SX 10 21:00 27-28 lock 2 R32 6 25-26 lock 2 P…" at bounding box center [655, 454] width 800 height 532
